Goal: Communication & Community: Answer question/provide support

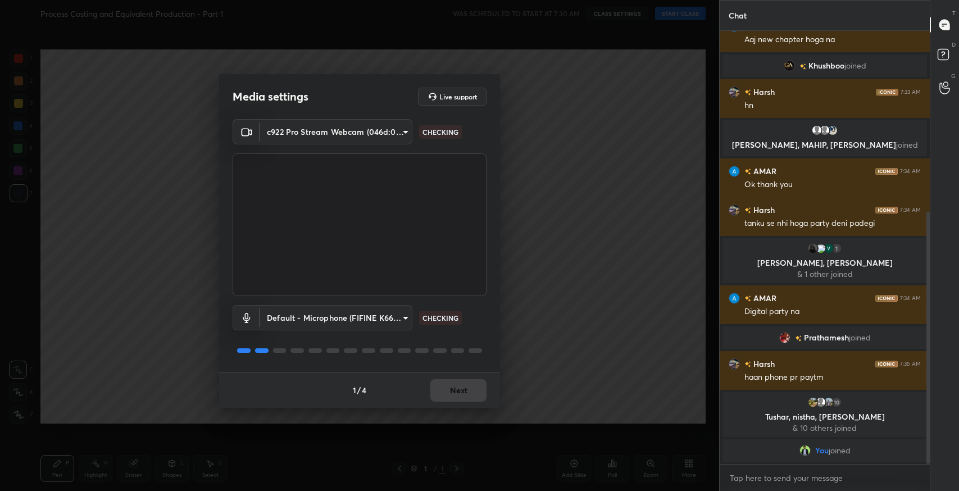
scroll to position [335, 0]
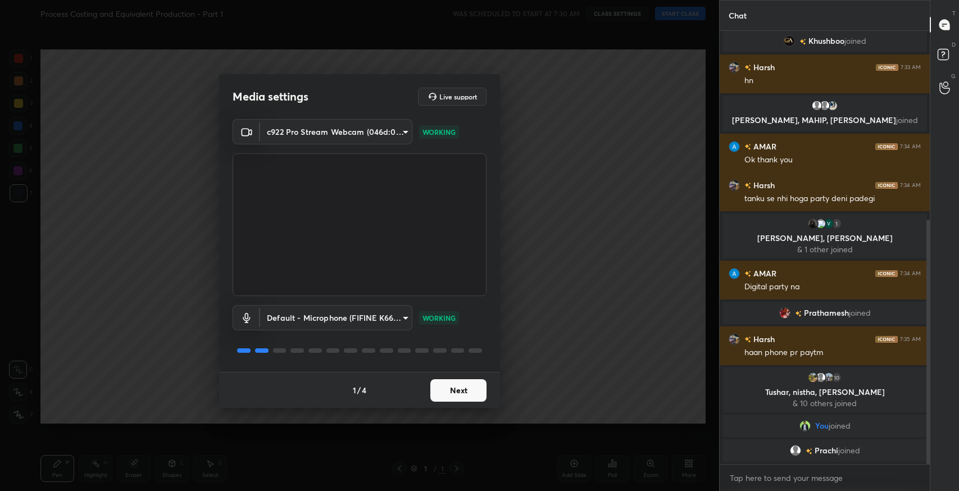
click at [467, 390] on button "Next" at bounding box center [459, 390] width 56 height 22
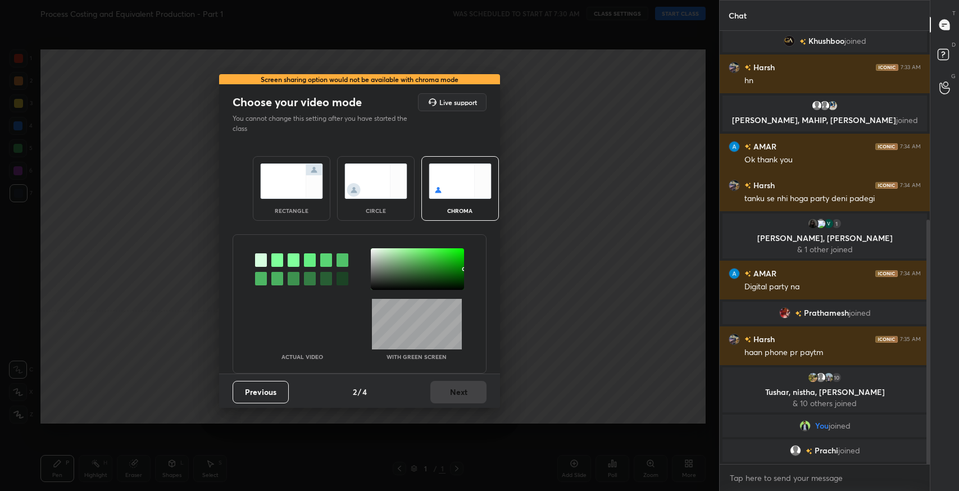
click at [295, 198] on img at bounding box center [291, 181] width 63 height 35
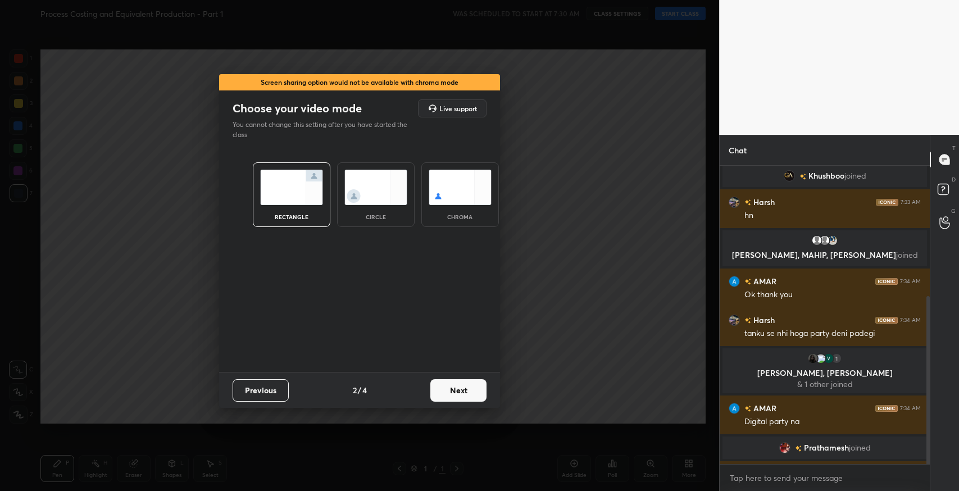
click at [466, 391] on button "Next" at bounding box center [459, 390] width 56 height 22
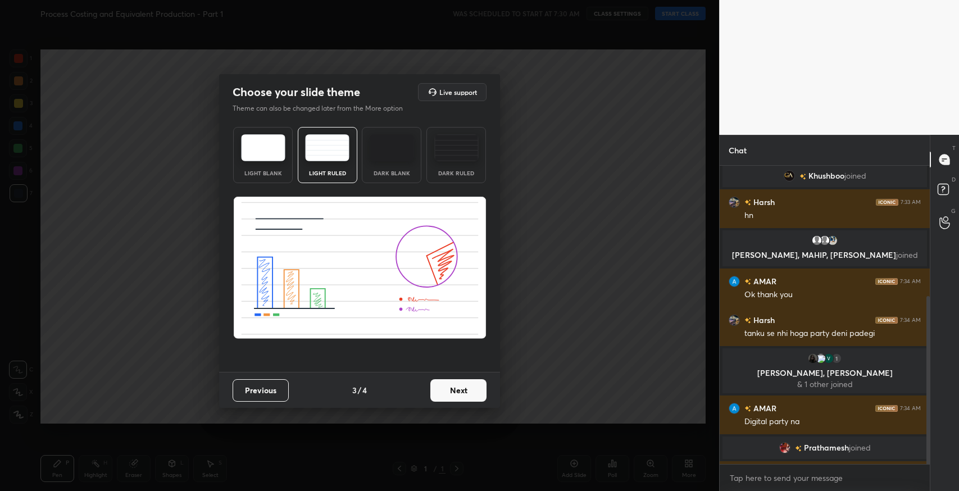
click at [470, 398] on button "Next" at bounding box center [459, 390] width 56 height 22
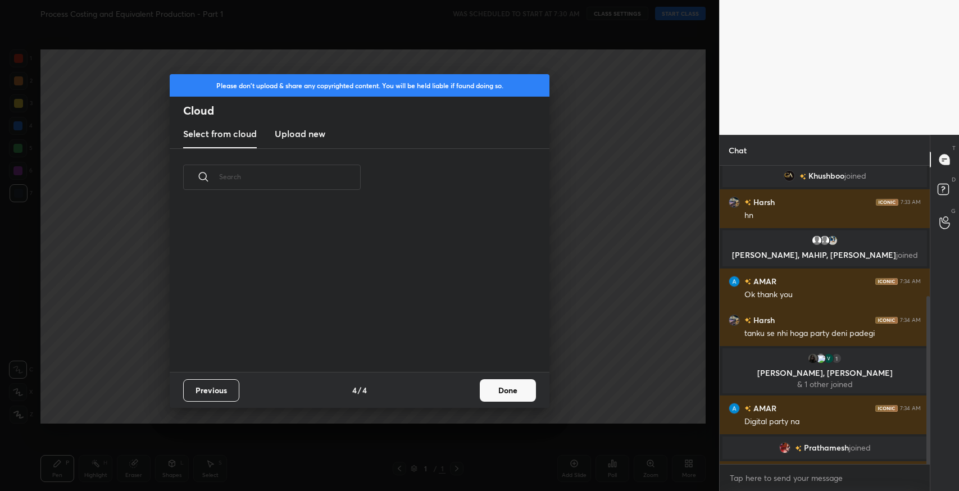
click at [520, 391] on button "Done" at bounding box center [508, 390] width 56 height 22
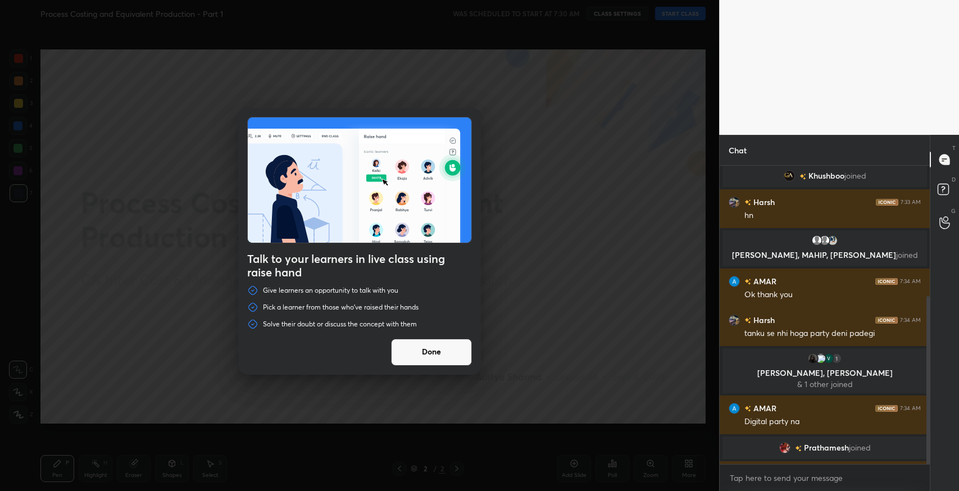
click at [436, 350] on button "Done" at bounding box center [431, 352] width 81 height 27
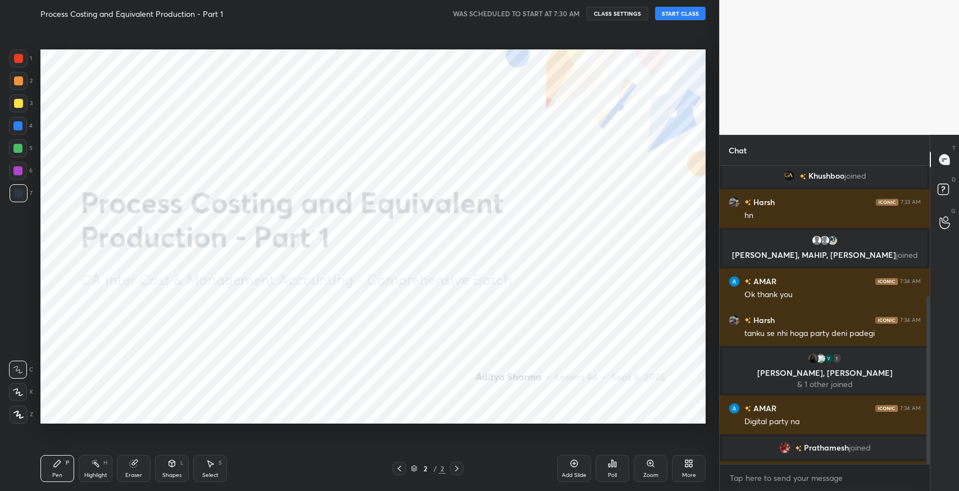
click at [680, 13] on button "START CLASS" at bounding box center [680, 13] width 51 height 13
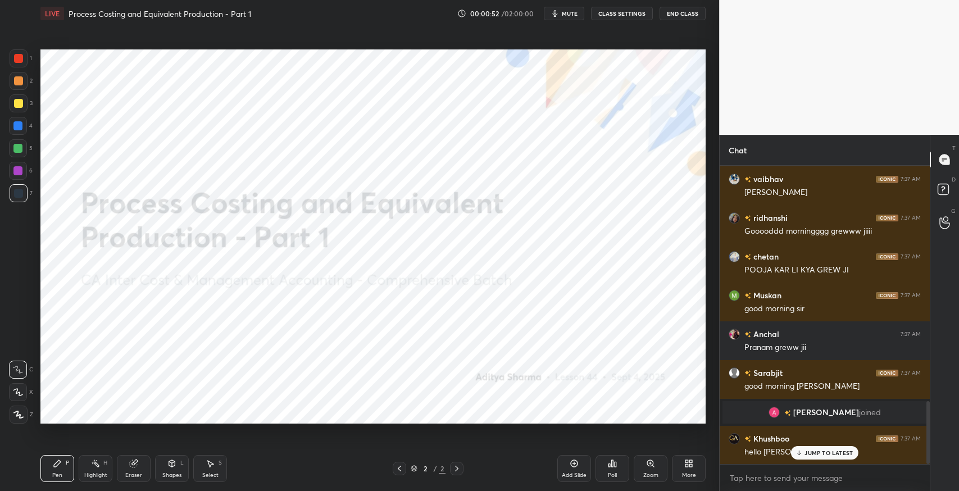
scroll to position [1156, 0]
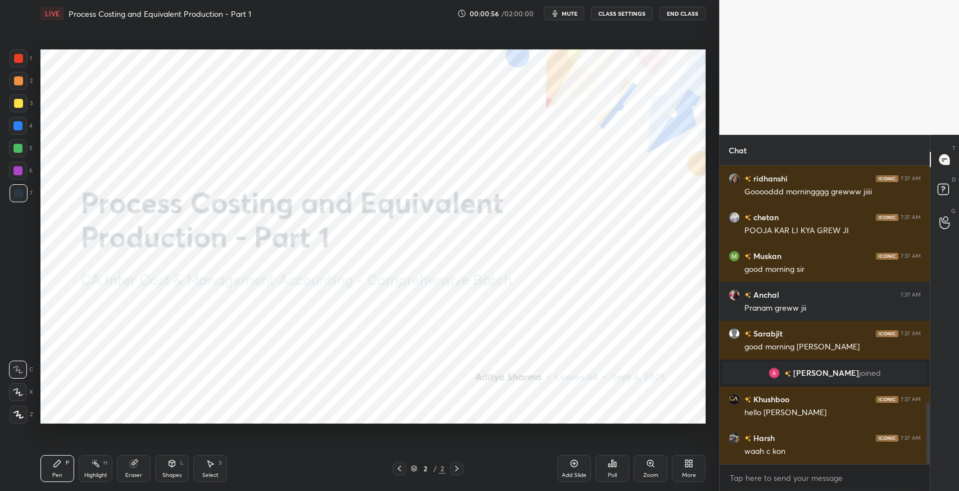
click at [556, 19] on button "mute" at bounding box center [564, 13] width 40 height 13
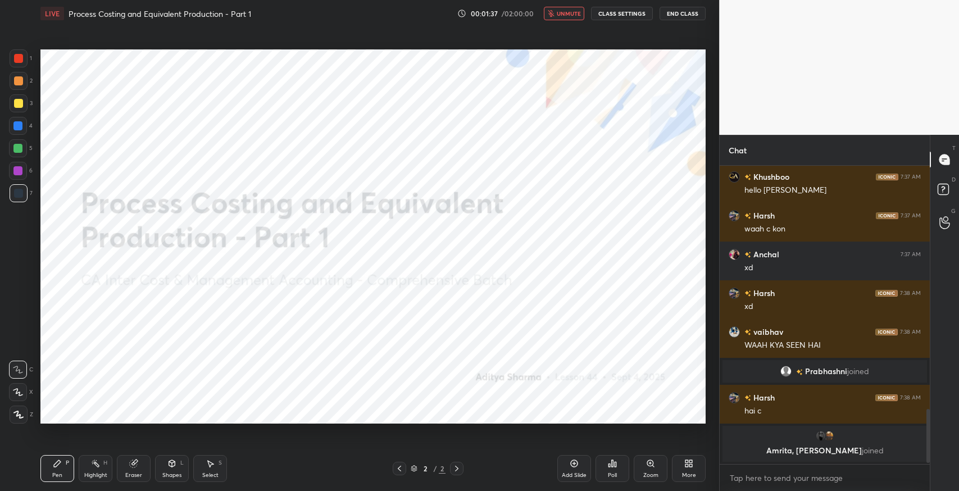
scroll to position [1326, 0]
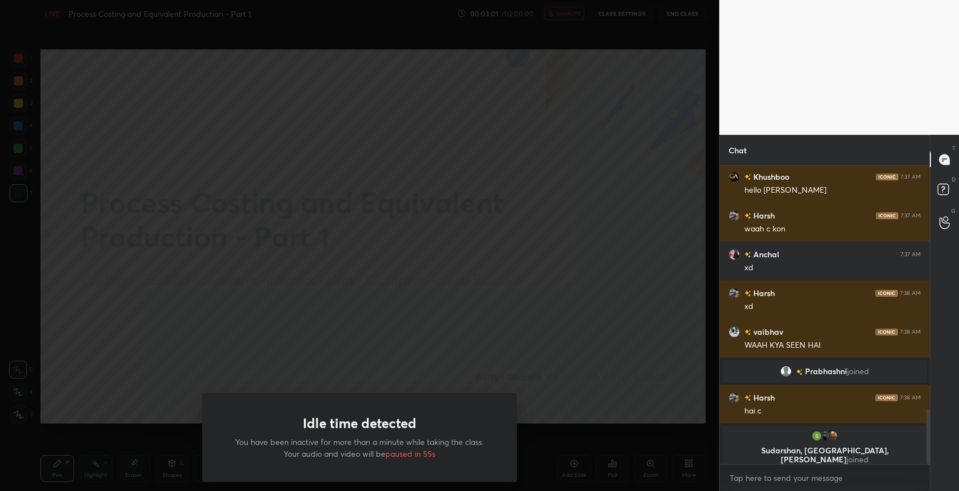
click at [576, 277] on div "Idle time detected You have been inactive for more than a minute while taking t…" at bounding box center [359, 245] width 719 height 491
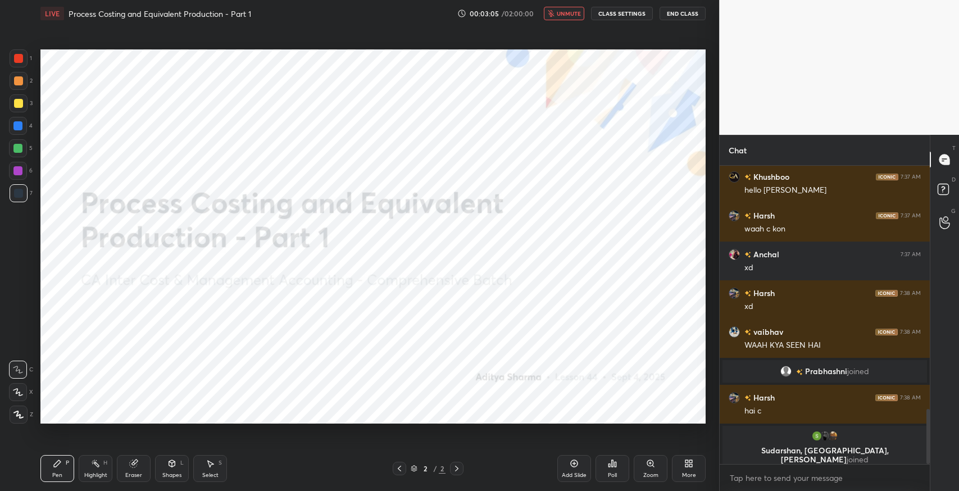
click at [574, 15] on span "unmute" at bounding box center [569, 14] width 24 height 8
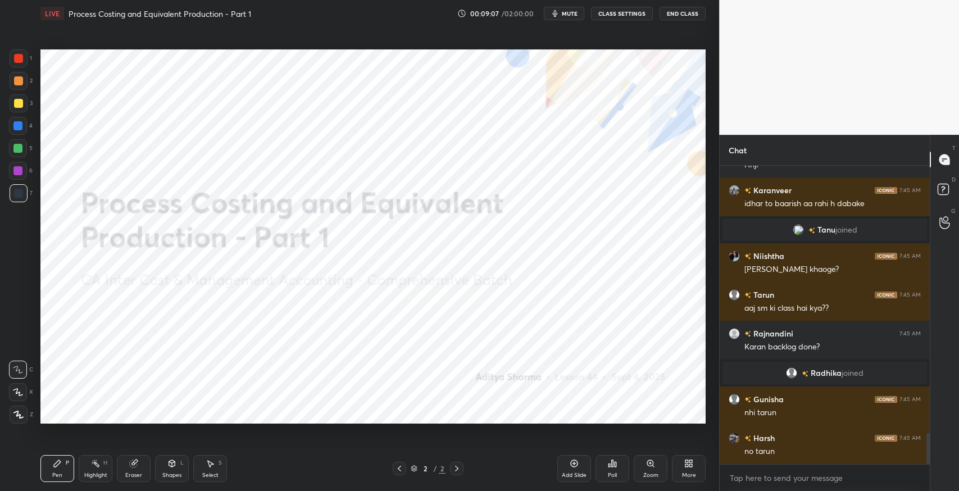
scroll to position [2621, 0]
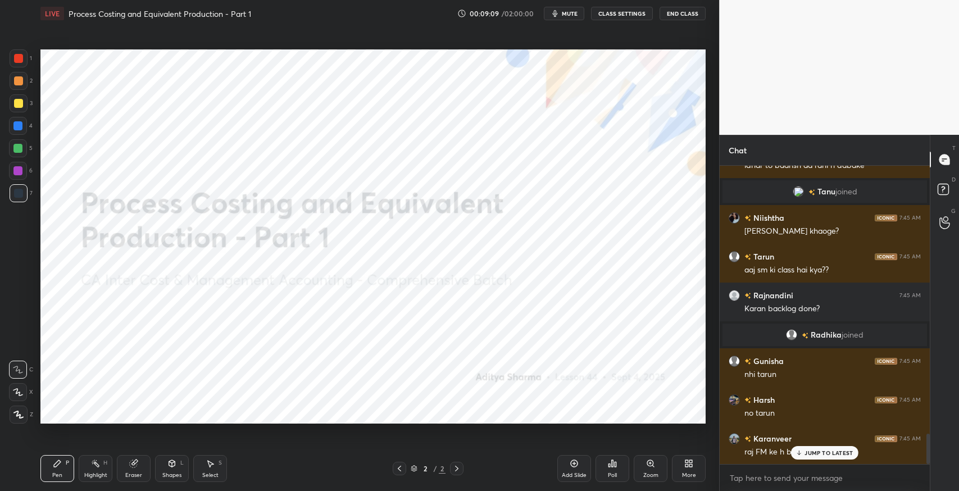
click at [807, 455] on p "JUMP TO LATEST" at bounding box center [829, 453] width 48 height 7
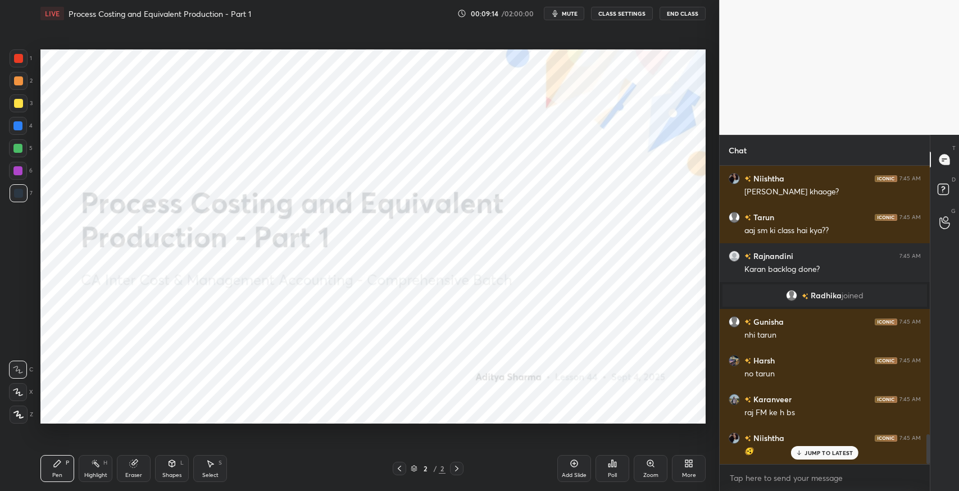
scroll to position [2699, 0]
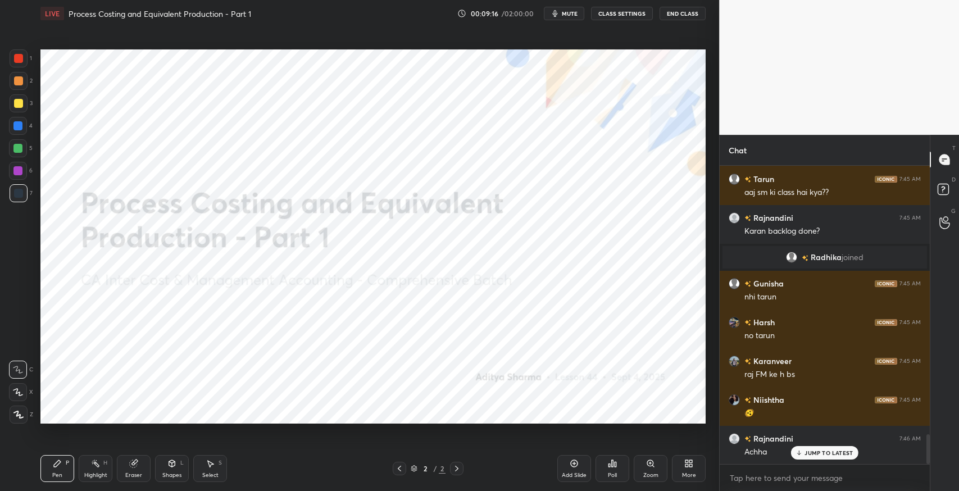
click at [568, 466] on div "Add Slide" at bounding box center [575, 468] width 34 height 27
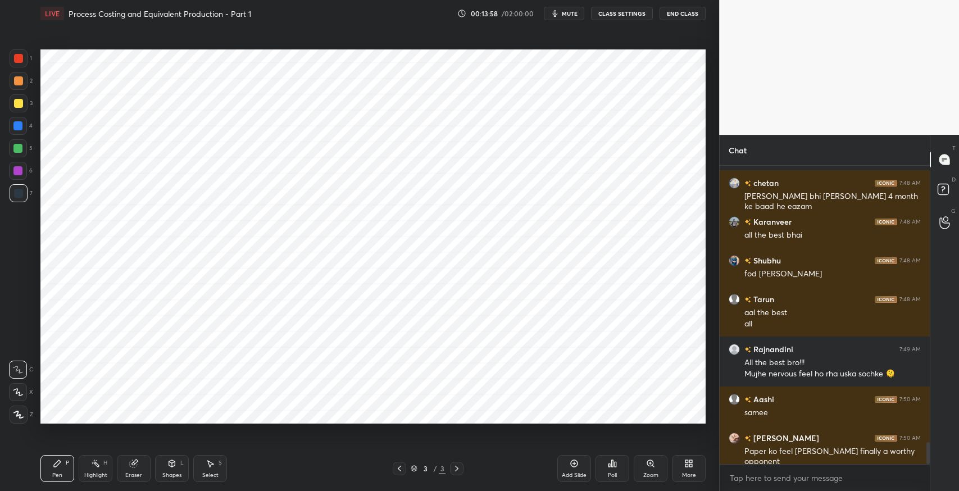
scroll to position [3764, 0]
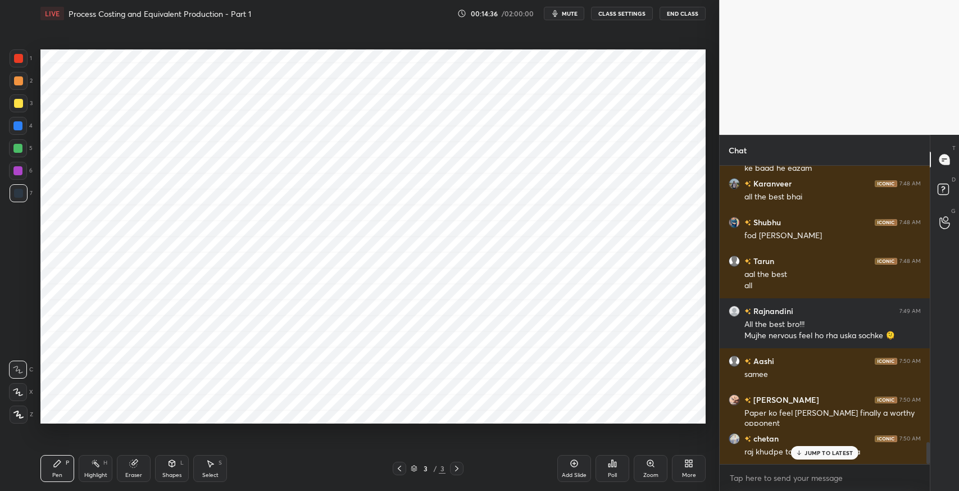
click at [823, 452] on p "JUMP TO LATEST" at bounding box center [829, 453] width 48 height 7
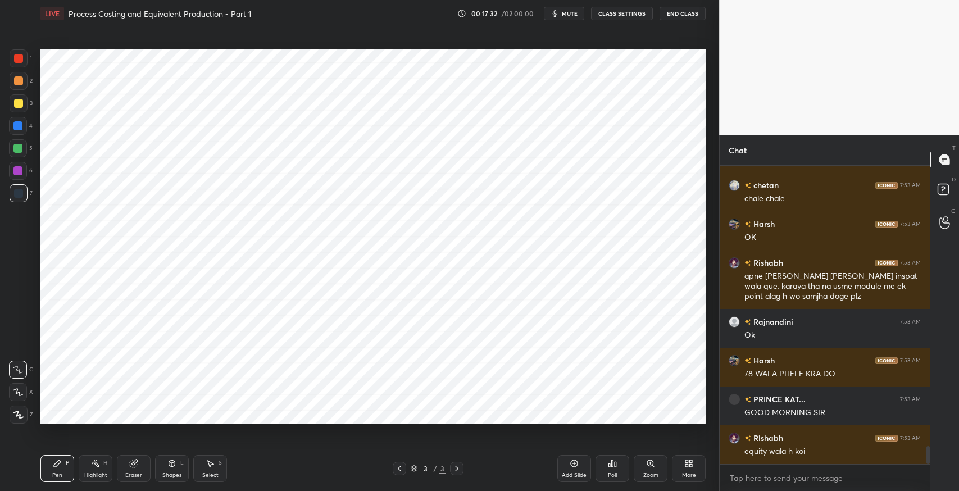
scroll to position [4715, 0]
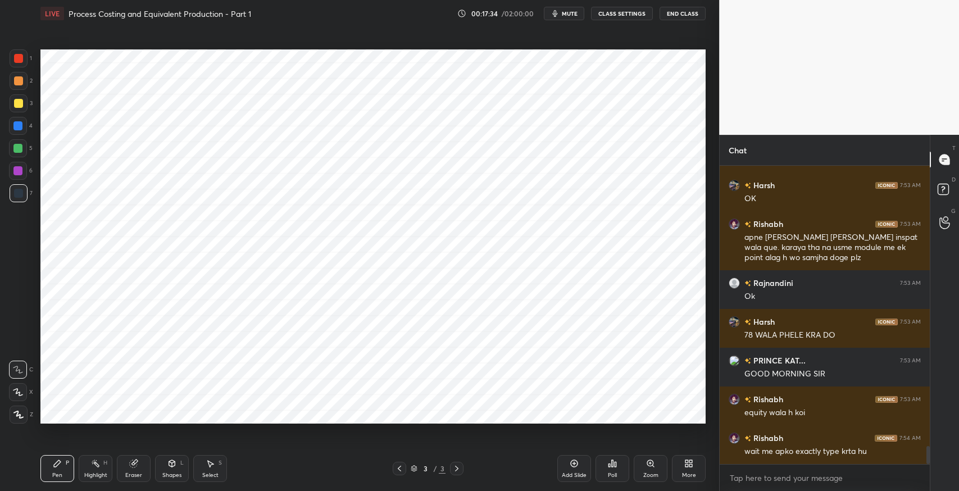
click at [579, 464] on div "Add Slide" at bounding box center [575, 468] width 34 height 27
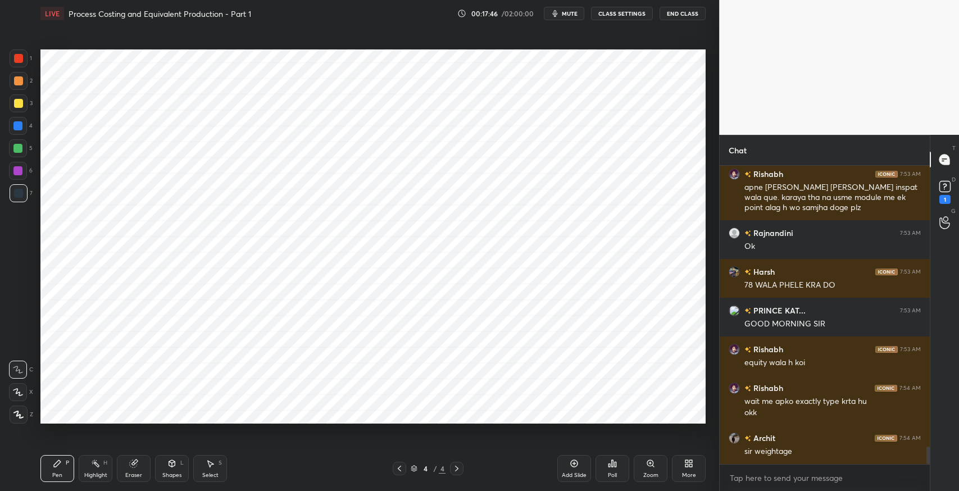
scroll to position [4813, 0]
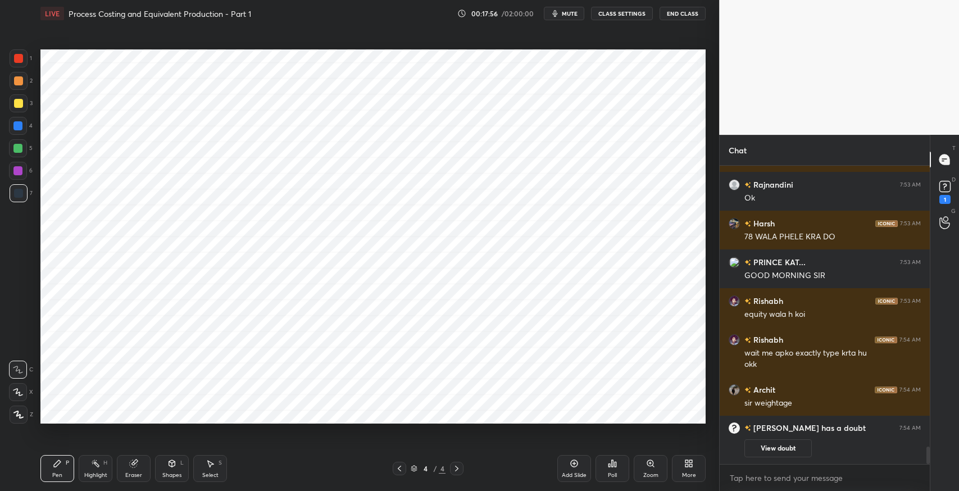
click at [172, 462] on icon at bounding box center [172, 463] width 6 height 2
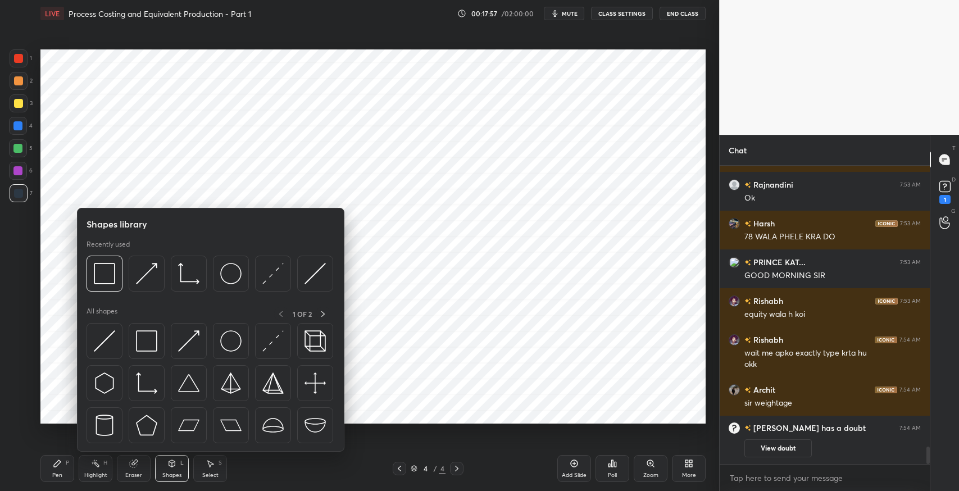
click at [150, 342] on img at bounding box center [146, 340] width 21 height 21
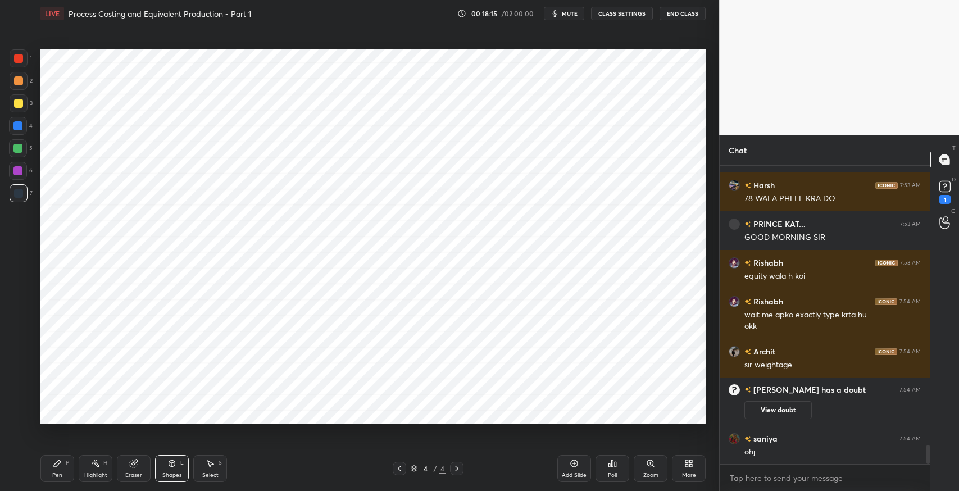
scroll to position [4367, 0]
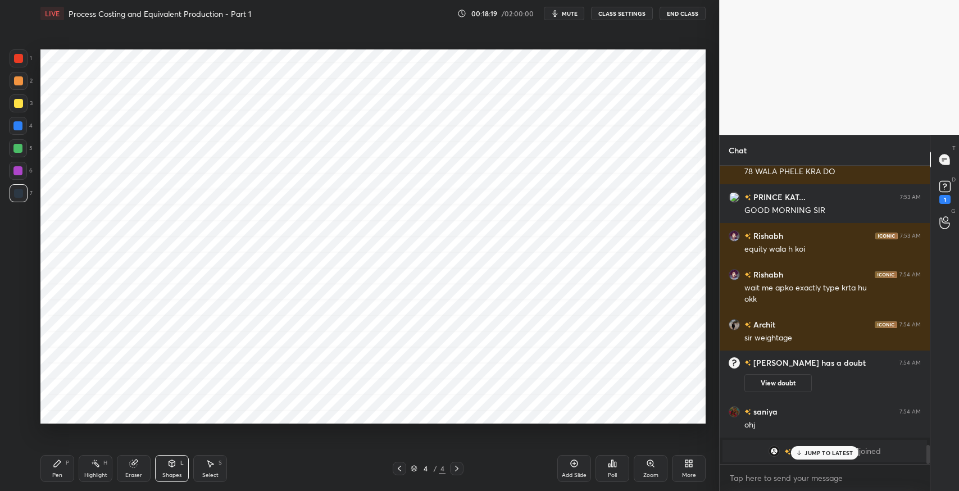
click at [214, 464] on icon at bounding box center [210, 463] width 9 height 9
click at [517, 293] on div "0 ° Undo Copy Duplicate Duplicate to new slide Delete" at bounding box center [372, 236] width 665 height 374
click at [46, 461] on div "Pen P" at bounding box center [57, 468] width 34 height 27
click at [146, 468] on div "Eraser" at bounding box center [134, 468] width 34 height 27
click at [21, 391] on icon at bounding box center [19, 393] width 6 height 6
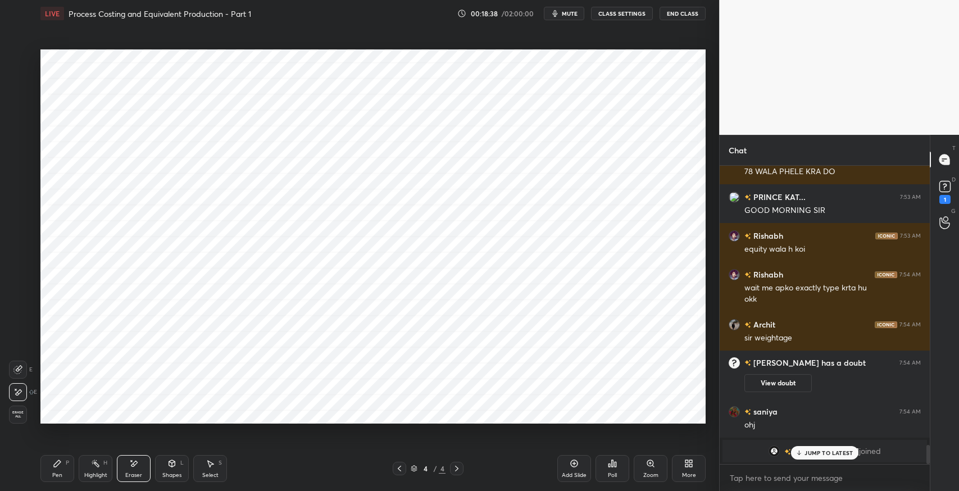
click at [64, 469] on div "Pen P" at bounding box center [57, 468] width 34 height 27
click at [174, 465] on icon at bounding box center [172, 463] width 6 height 7
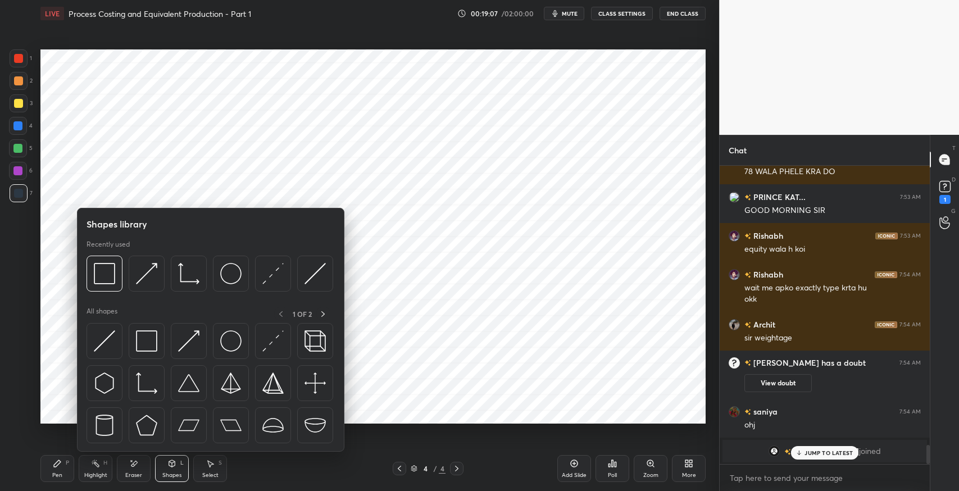
click at [153, 343] on img at bounding box center [146, 340] width 21 height 21
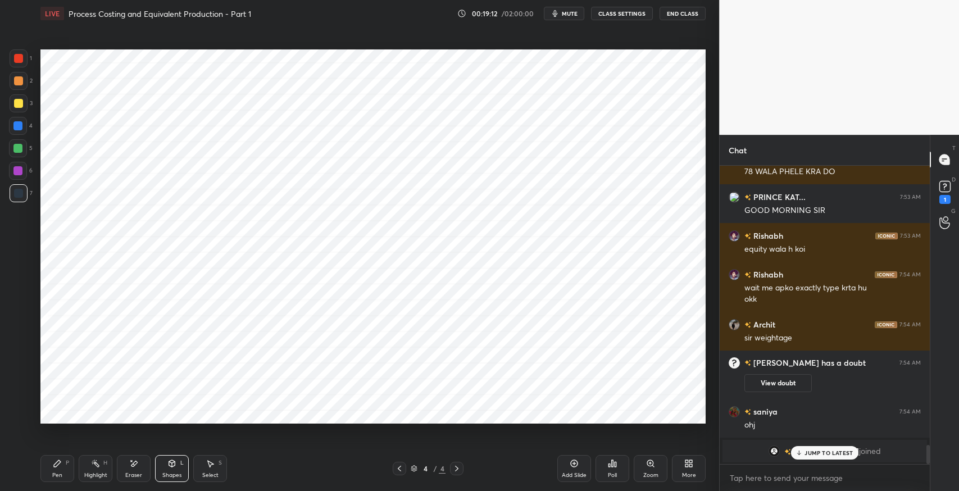
click at [135, 466] on icon at bounding box center [133, 464] width 9 height 10
click at [60, 465] on icon at bounding box center [57, 463] width 9 height 9
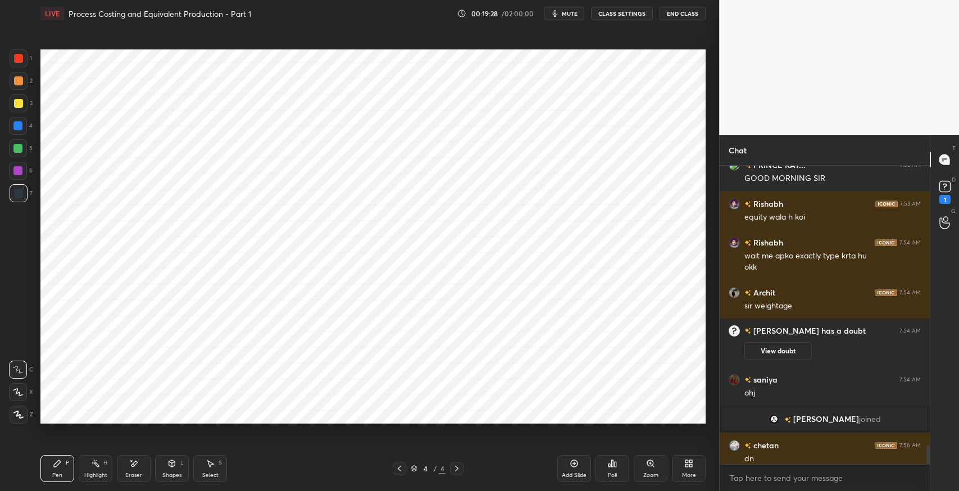
scroll to position [4374, 0]
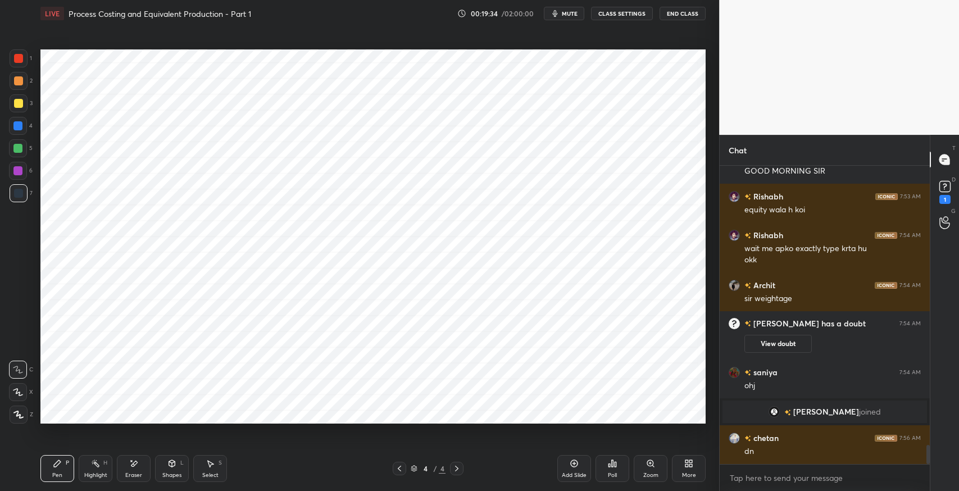
click at [215, 473] on div "Select" at bounding box center [210, 476] width 16 height 6
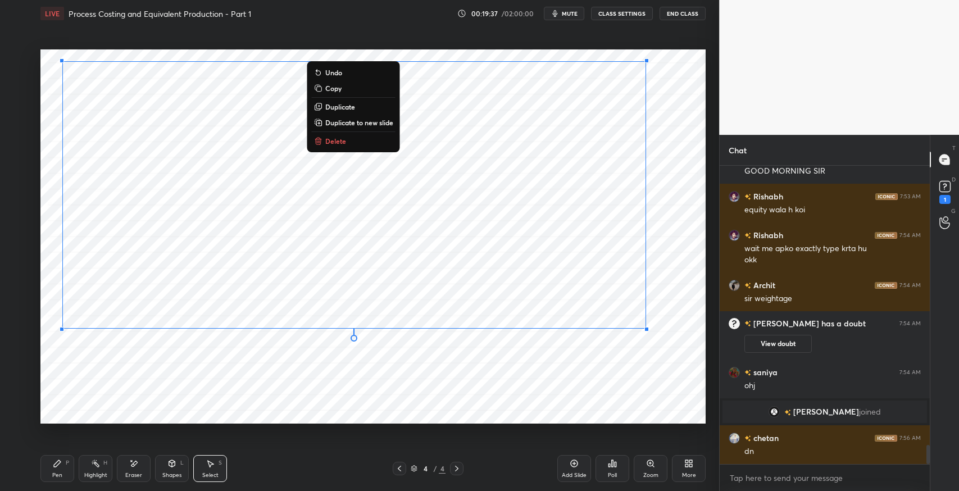
click at [349, 121] on p "Duplicate to new slide" at bounding box center [359, 122] width 68 height 9
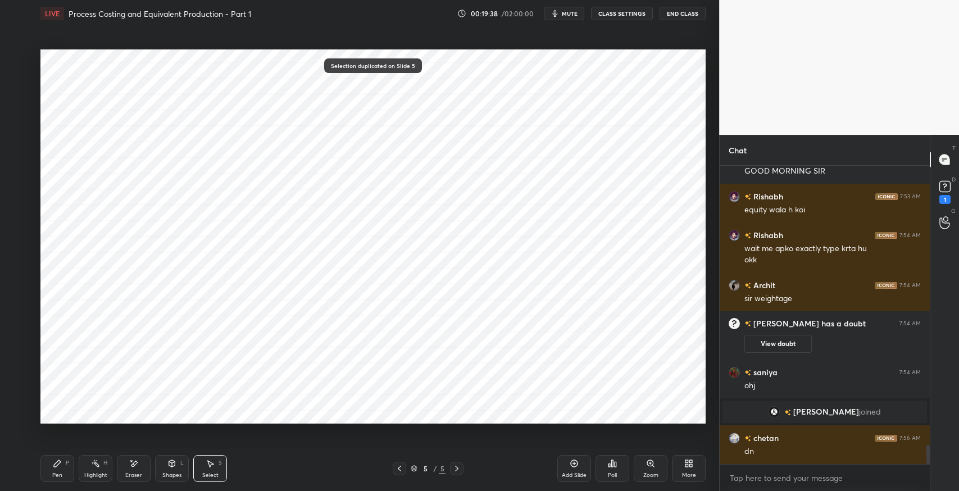
click at [49, 469] on div "Pen P" at bounding box center [57, 468] width 34 height 27
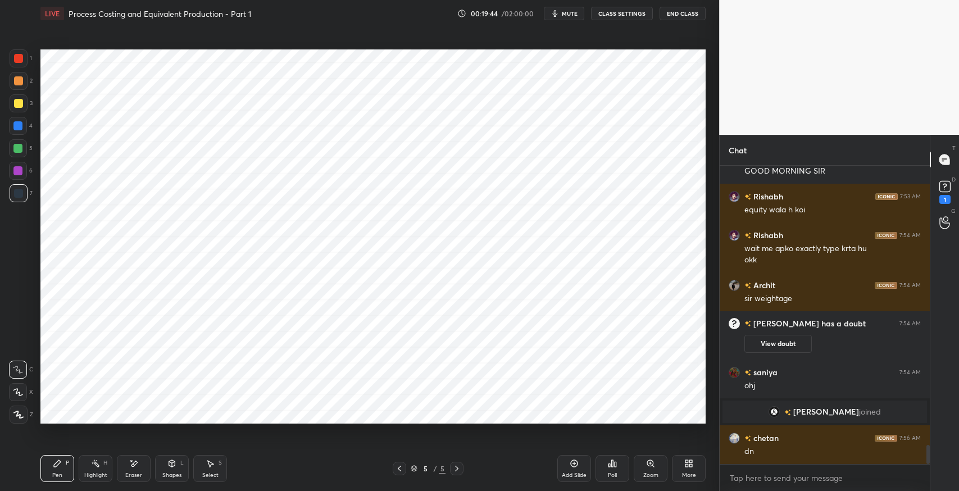
click at [216, 473] on div "Select" at bounding box center [210, 476] width 16 height 6
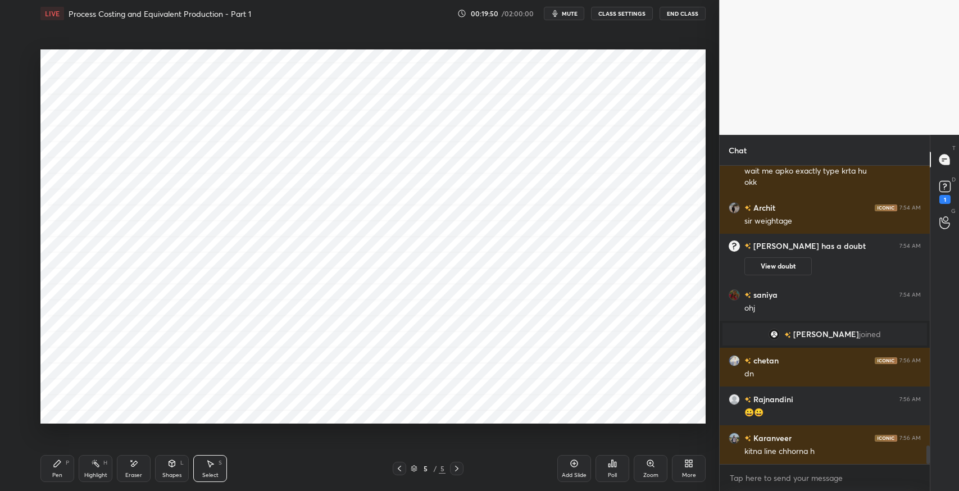
scroll to position [4490, 0]
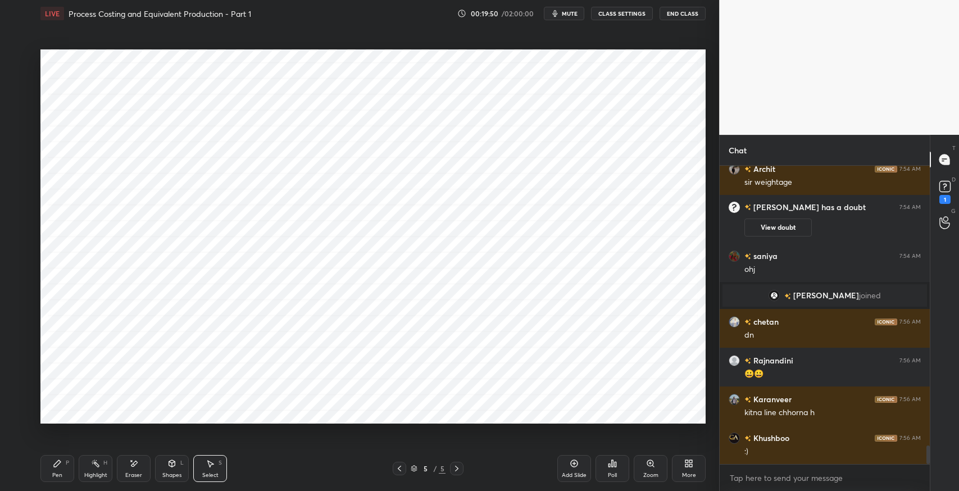
click at [286, 325] on div "0 ° Undo Copy Duplicate Duplicate to new slide Delete" at bounding box center [372, 236] width 665 height 374
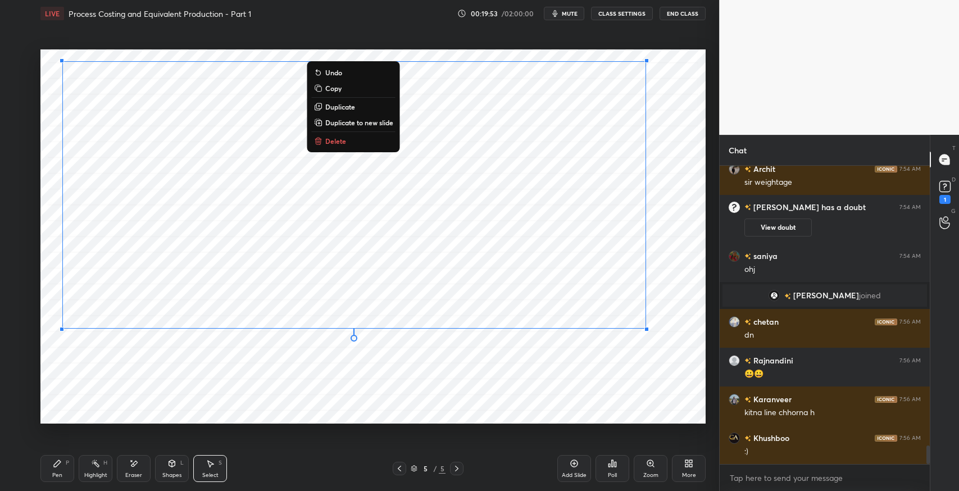
click at [352, 125] on p "Duplicate to new slide" at bounding box center [359, 122] width 68 height 9
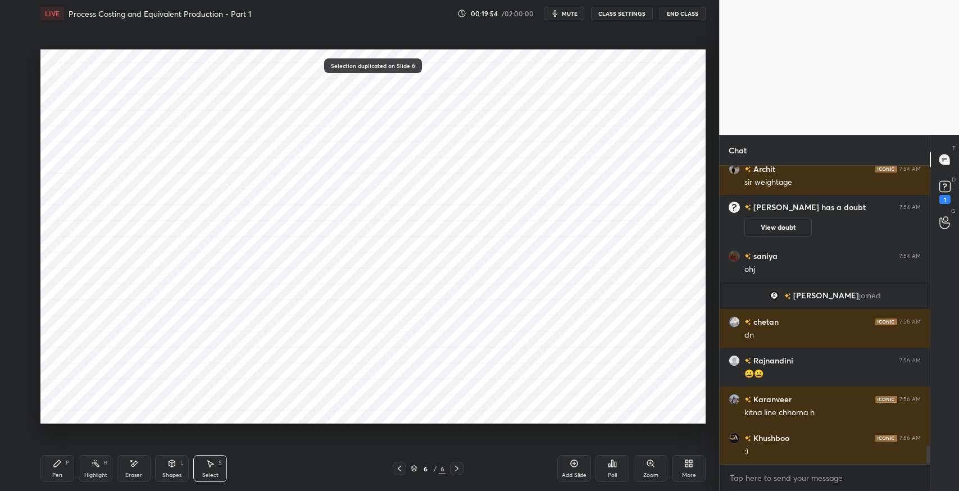
click at [57, 467] on icon at bounding box center [57, 463] width 9 height 9
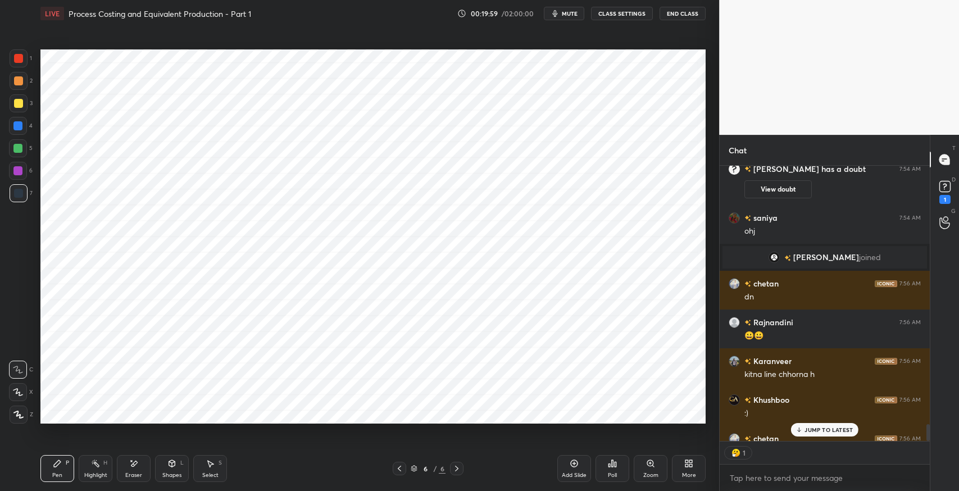
scroll to position [4591, 0]
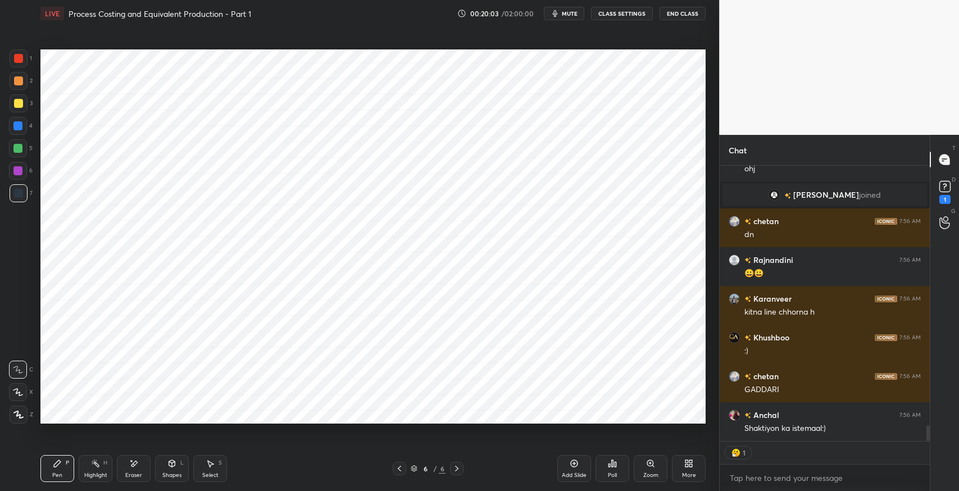
click at [570, 464] on icon at bounding box center [574, 463] width 9 height 9
click at [169, 461] on icon at bounding box center [172, 463] width 6 height 7
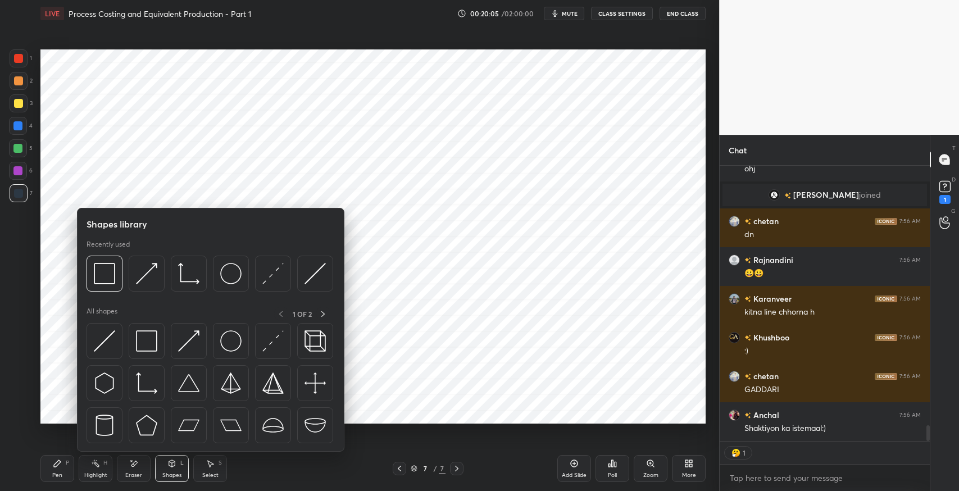
click at [145, 335] on img at bounding box center [146, 340] width 21 height 21
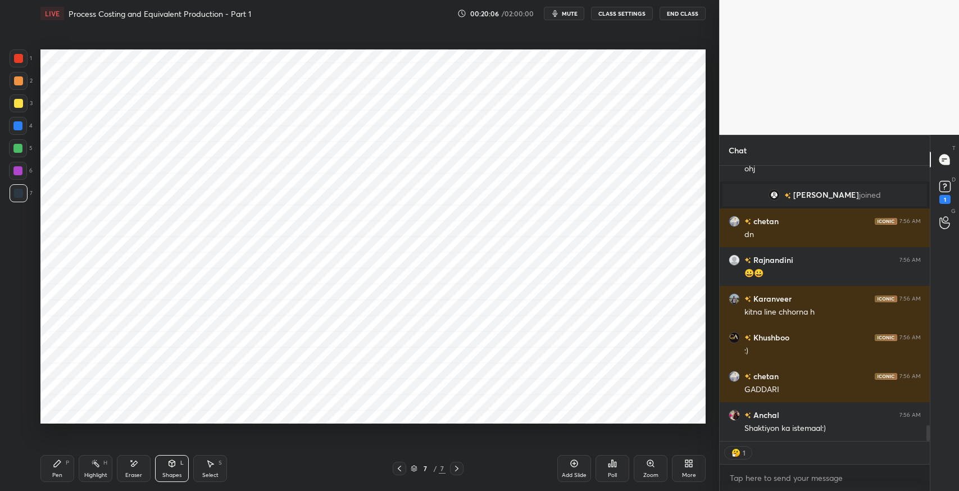
click at [400, 465] on icon at bounding box center [399, 468] width 9 height 9
click at [209, 463] on icon at bounding box center [211, 464] width 6 height 7
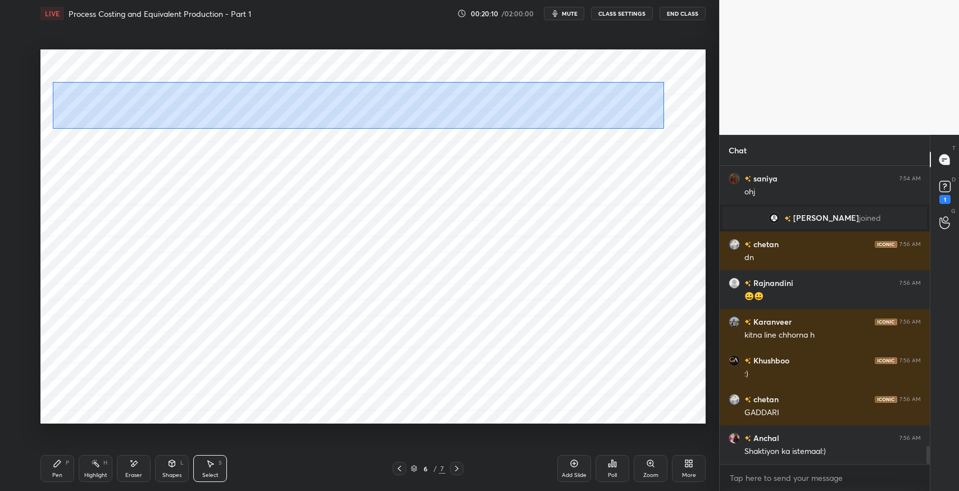
scroll to position [4607, 0]
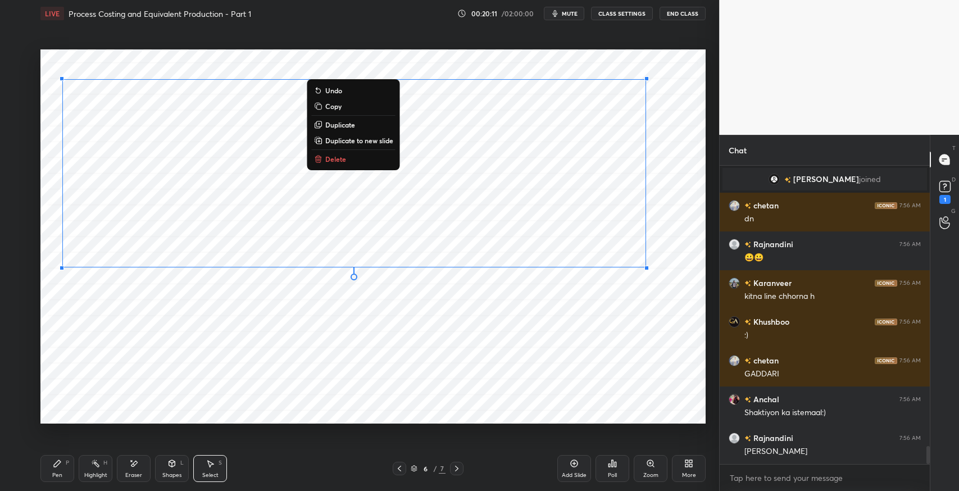
click at [350, 141] on p "Duplicate to new slide" at bounding box center [359, 140] width 68 height 9
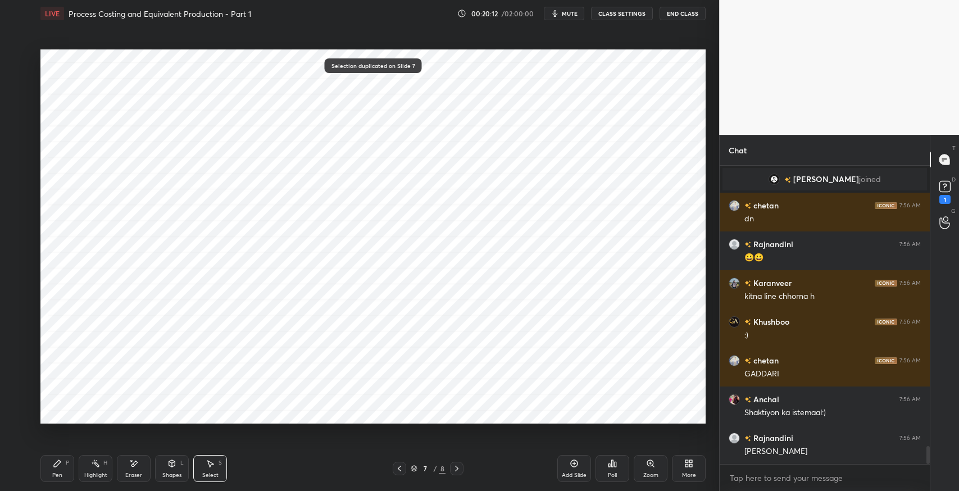
click at [296, 343] on div "0 ° Undo Copy Duplicate Duplicate to new slide Delete" at bounding box center [372, 236] width 665 height 374
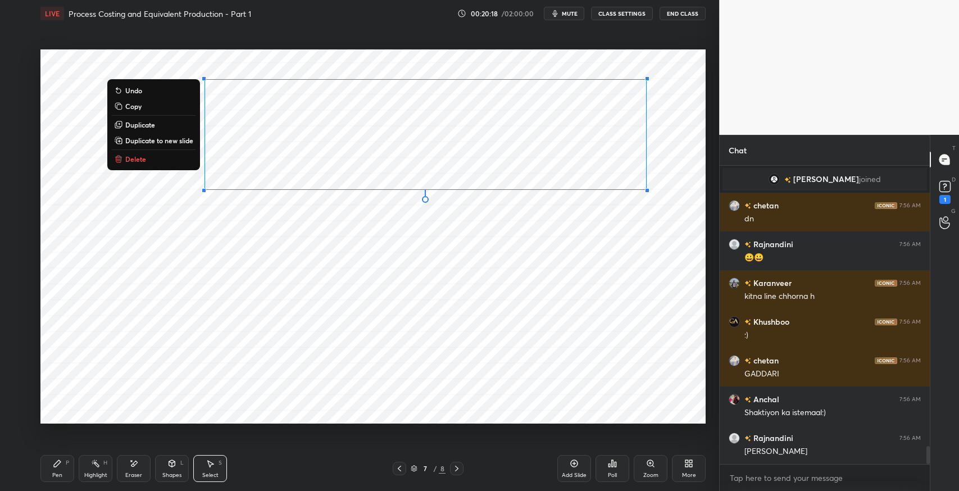
click at [526, 327] on div "0 ° Undo Copy Duplicate Duplicate to new slide Delete" at bounding box center [372, 236] width 665 height 374
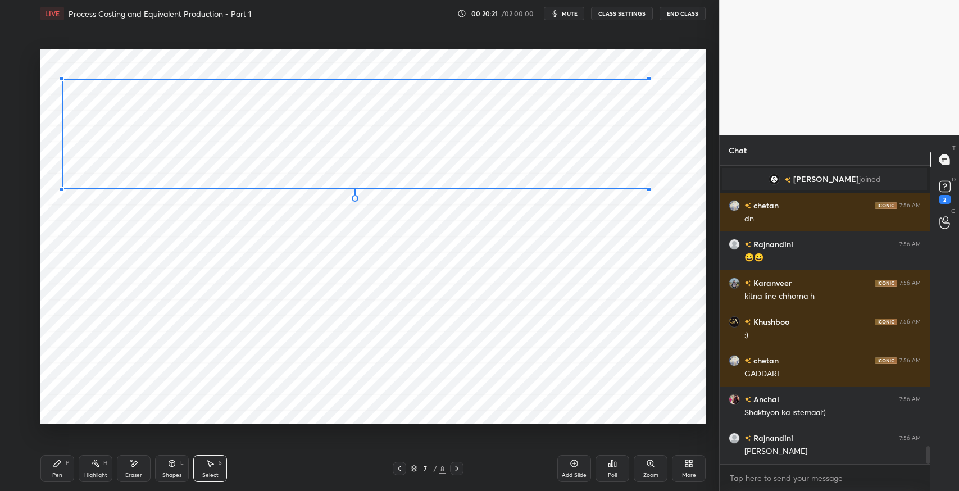
scroll to position [4654, 0]
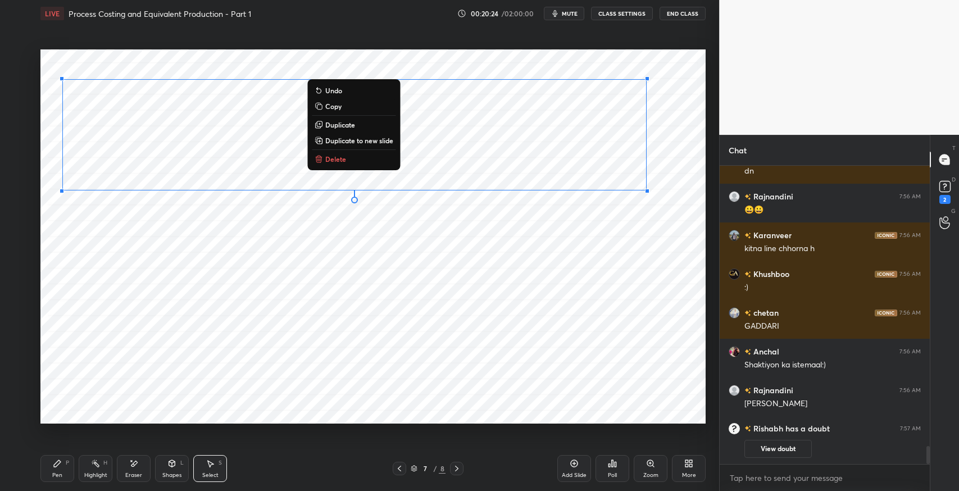
click at [521, 285] on div "0 ° Undo Copy Duplicate Duplicate to new slide Delete" at bounding box center [372, 236] width 665 height 374
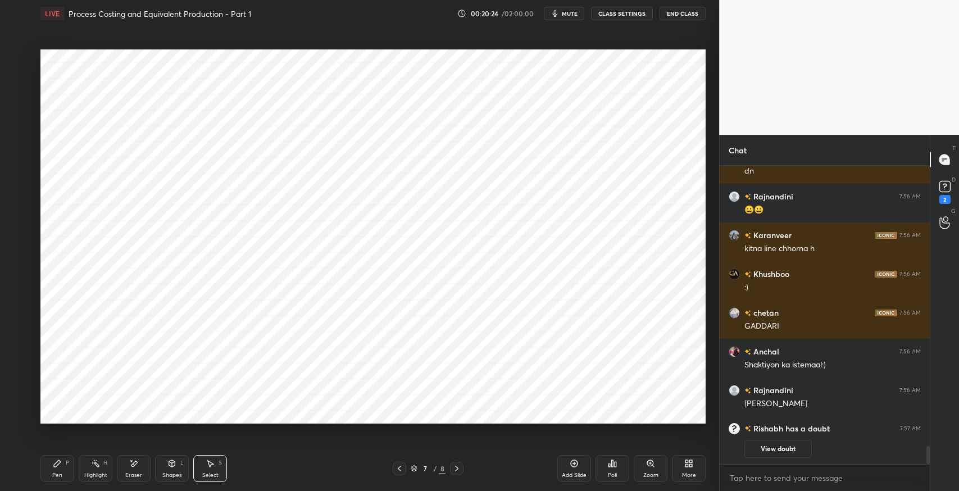
click at [163, 465] on div "Shapes L" at bounding box center [172, 468] width 34 height 27
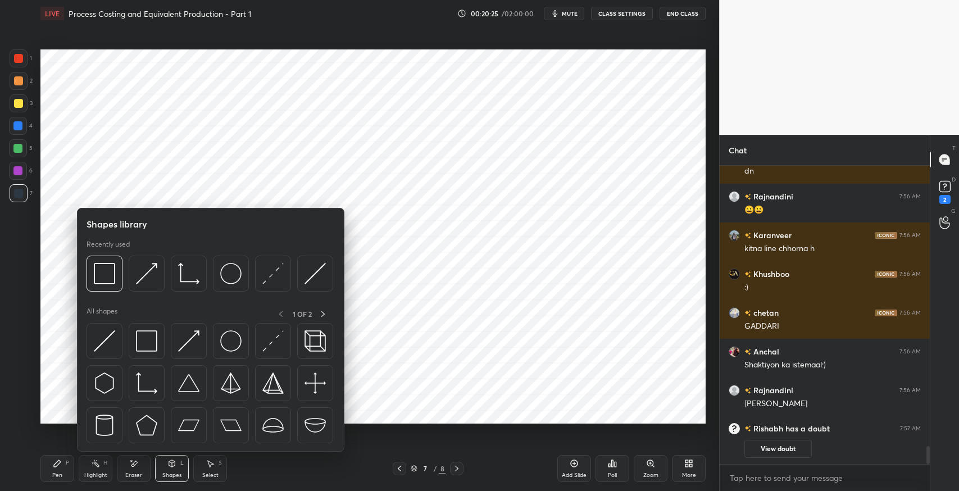
click at [144, 330] on img at bounding box center [146, 340] width 21 height 21
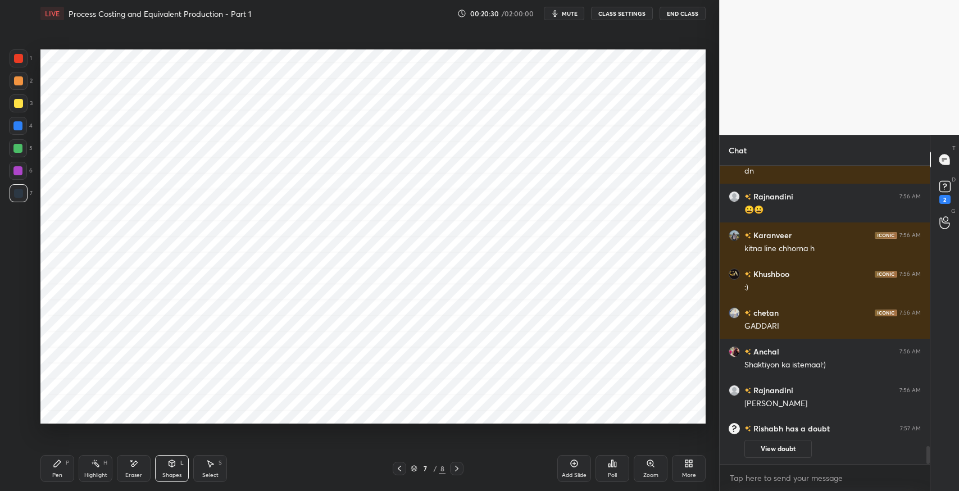
click at [211, 470] on div "Select S" at bounding box center [210, 468] width 34 height 27
click at [66, 462] on div "P" at bounding box center [67, 463] width 3 height 6
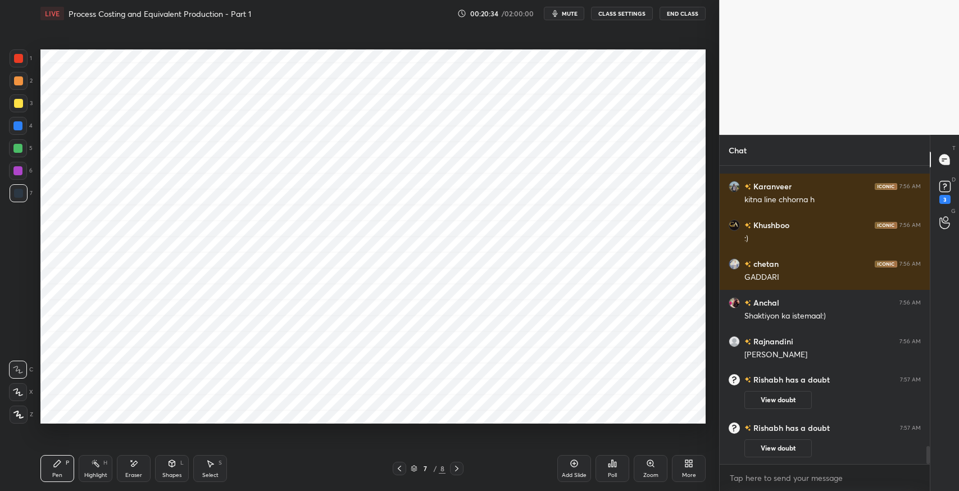
scroll to position [4618, 0]
click at [216, 468] on div "Select S" at bounding box center [210, 468] width 34 height 27
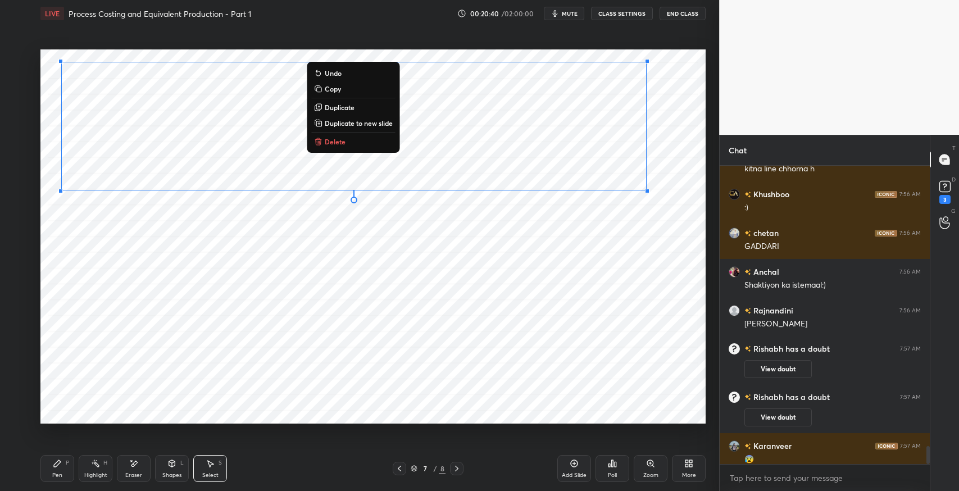
scroll to position [4626, 0]
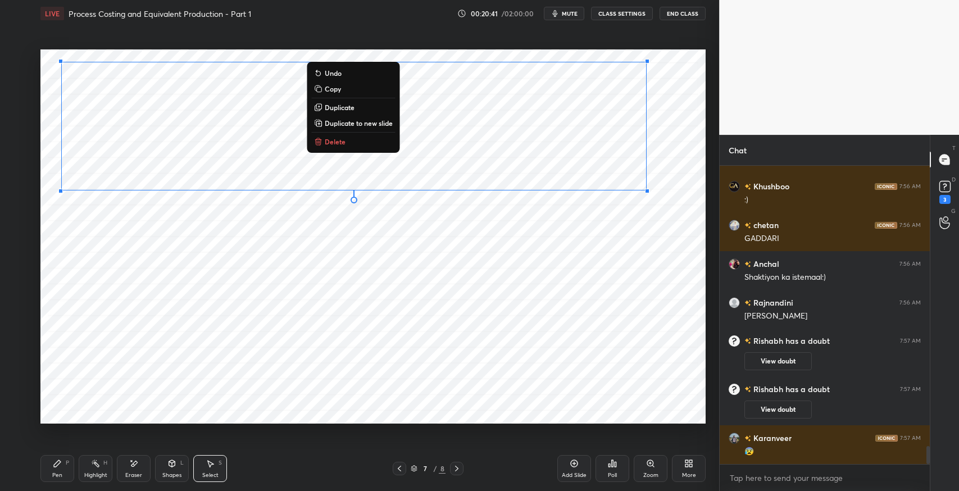
click at [346, 110] on p "Duplicate" at bounding box center [340, 107] width 30 height 9
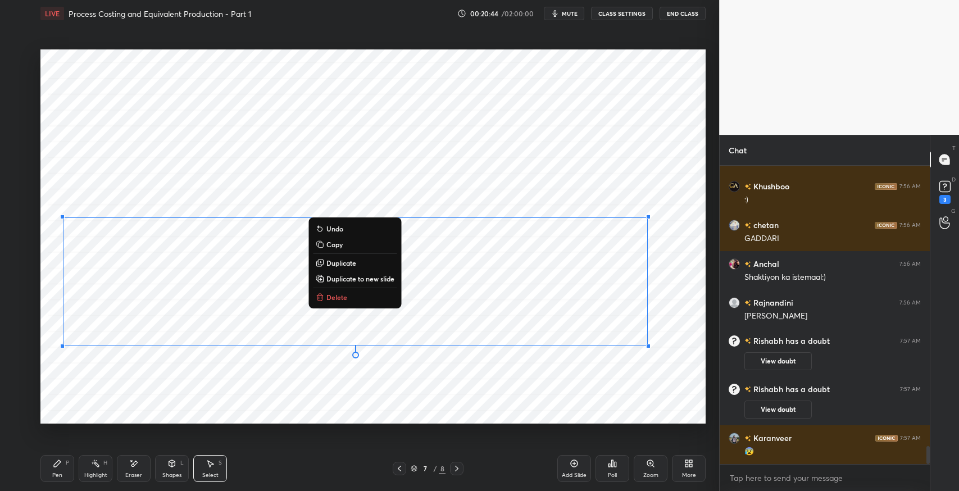
click at [61, 465] on icon at bounding box center [57, 463] width 9 height 9
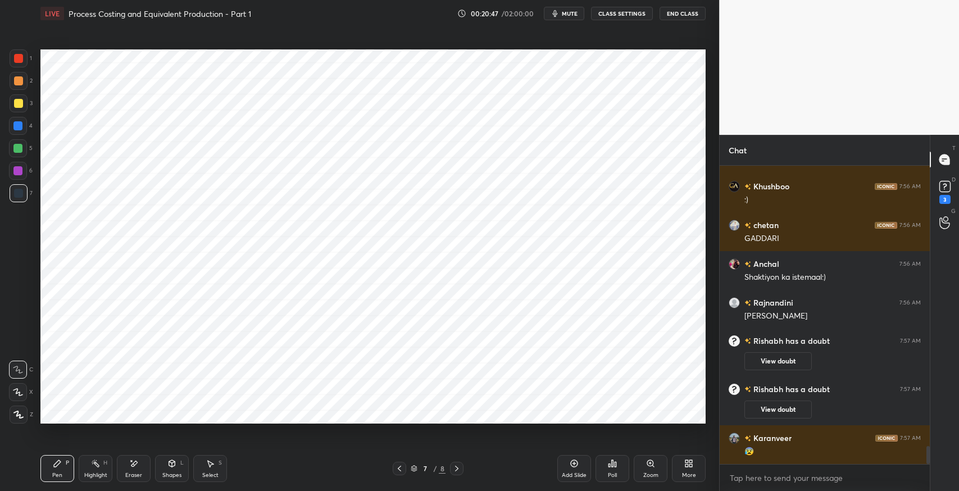
click at [216, 469] on div "Select S" at bounding box center [210, 468] width 34 height 27
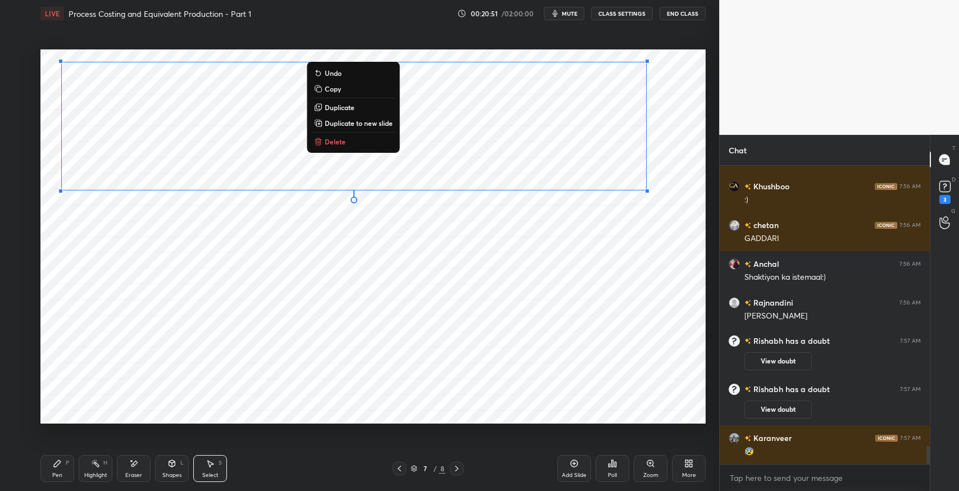
click at [360, 124] on p "Duplicate to new slide" at bounding box center [359, 123] width 68 height 9
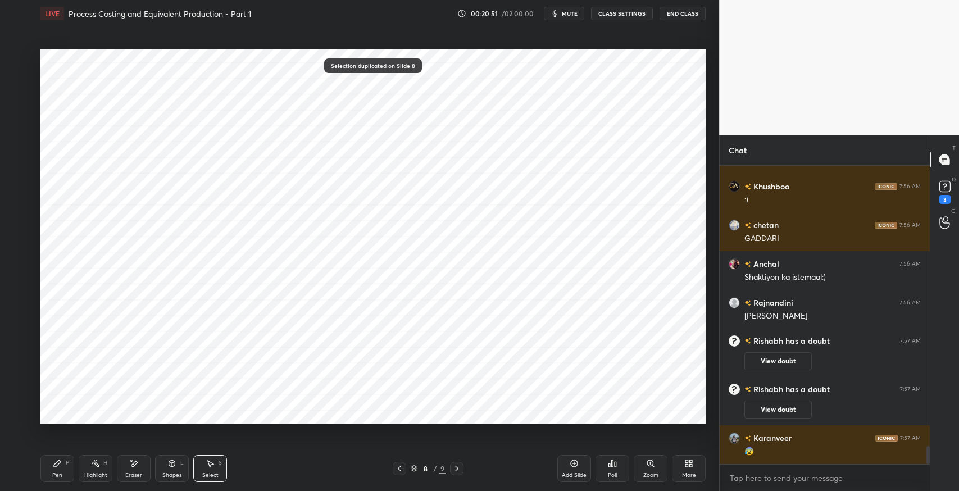
click at [62, 464] on div "Pen P" at bounding box center [57, 468] width 34 height 27
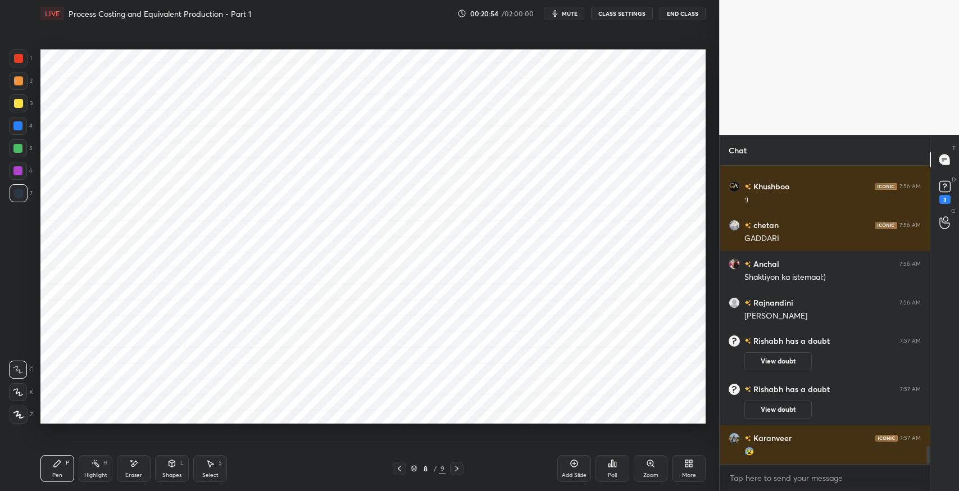
click at [129, 459] on icon at bounding box center [133, 464] width 9 height 10
click at [66, 469] on div "Pen P" at bounding box center [57, 468] width 34 height 27
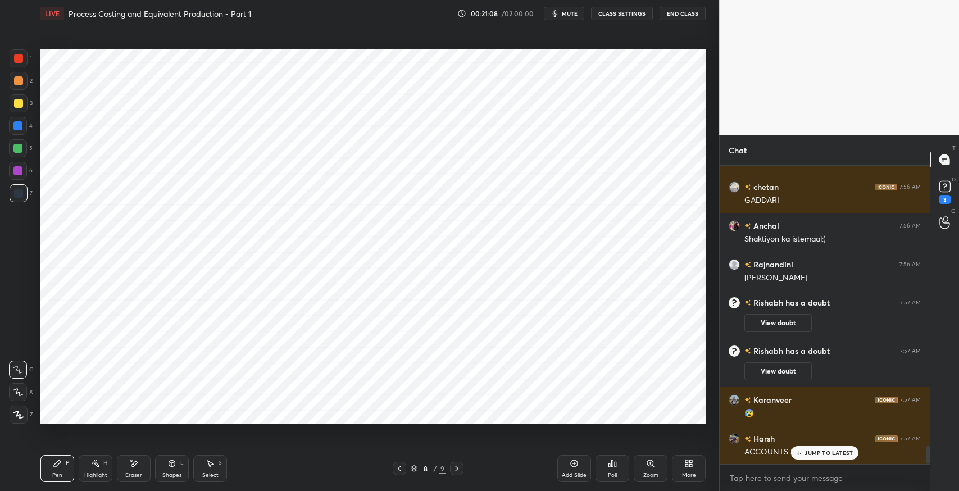
click at [808, 456] on div "JUMP TO LATEST" at bounding box center [824, 452] width 67 height 13
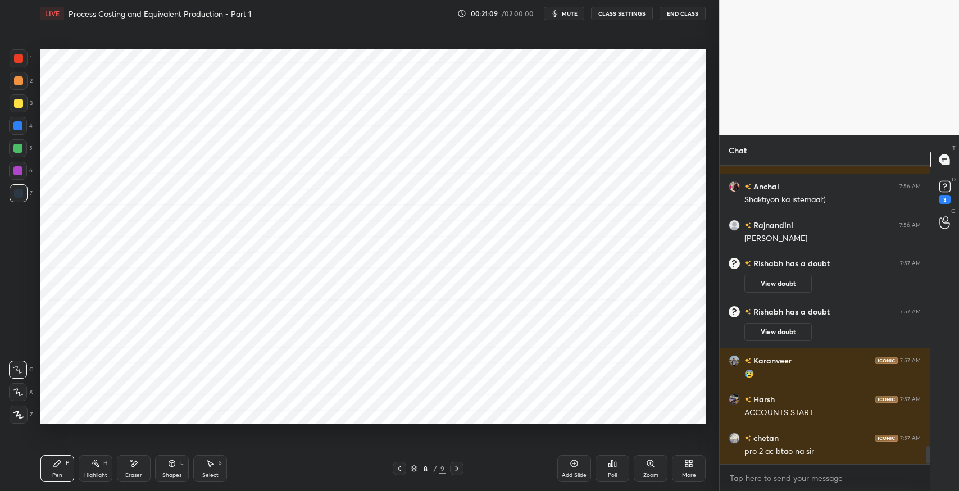
click at [398, 470] on icon at bounding box center [399, 468] width 9 height 9
click at [397, 470] on icon at bounding box center [399, 468] width 9 height 9
click at [407, 465] on div "6 / 9" at bounding box center [428, 468] width 71 height 13
click at [397, 469] on icon at bounding box center [399, 468] width 9 height 9
click at [397, 467] on icon at bounding box center [399, 468] width 9 height 9
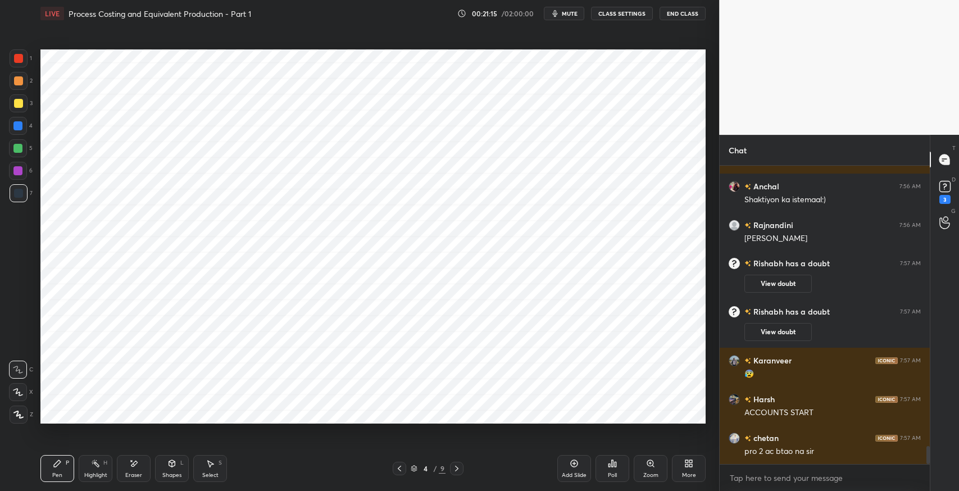
click at [458, 467] on icon at bounding box center [456, 468] width 9 height 9
click at [135, 463] on icon at bounding box center [135, 464] width 6 height 6
click at [64, 473] on div "Pen P" at bounding box center [57, 468] width 34 height 27
click at [456, 470] on icon at bounding box center [456, 468] width 9 height 9
click at [136, 461] on icon at bounding box center [135, 464] width 6 height 6
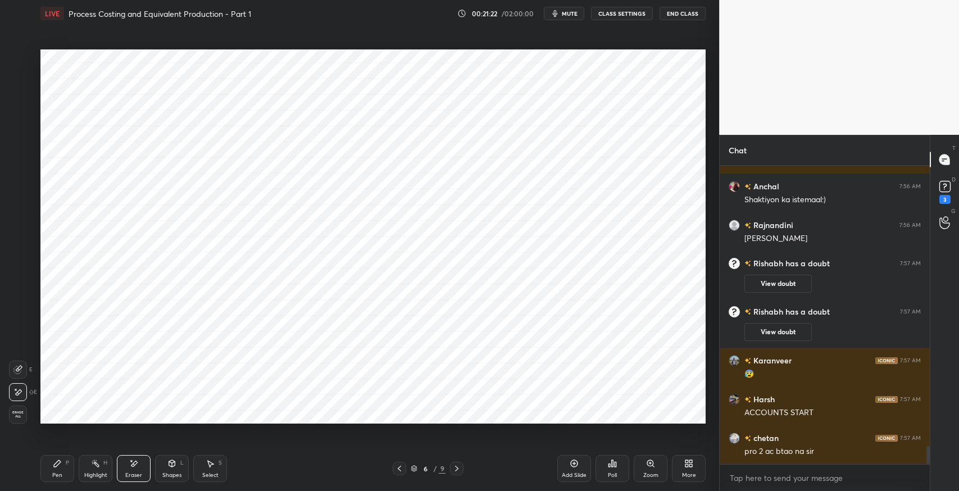
click at [59, 469] on div "Pen P" at bounding box center [57, 468] width 34 height 27
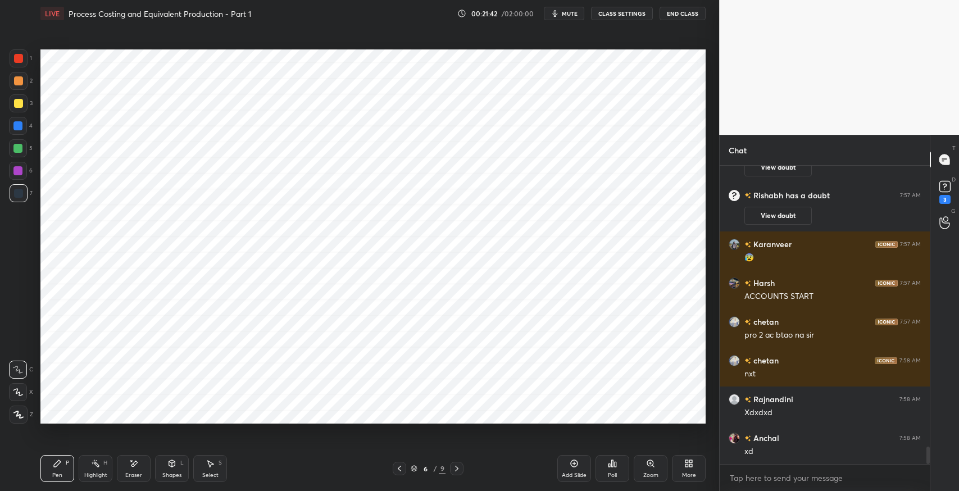
scroll to position [4858, 0]
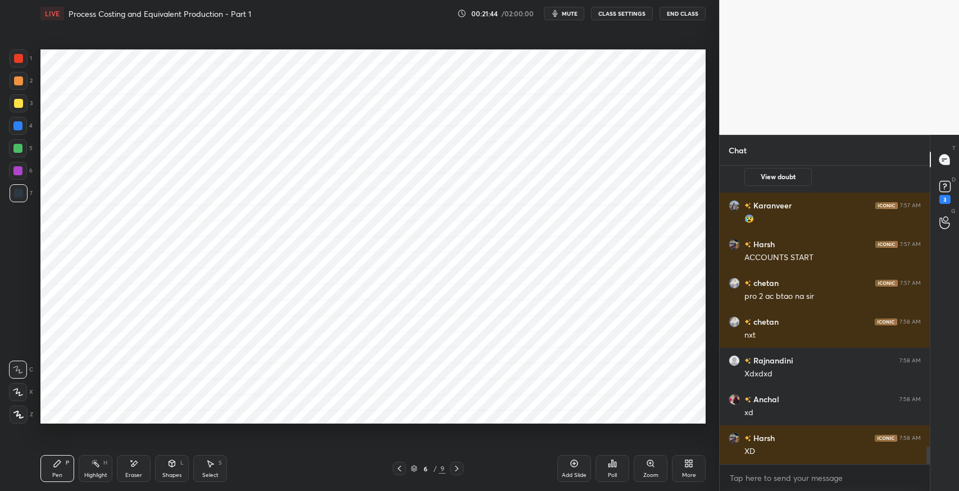
click at [459, 472] on icon at bounding box center [456, 468] width 9 height 9
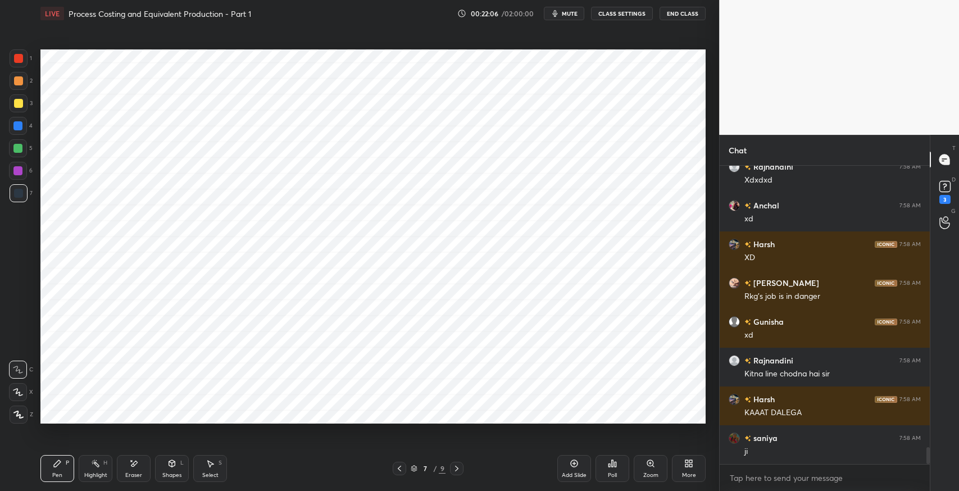
scroll to position [5101, 0]
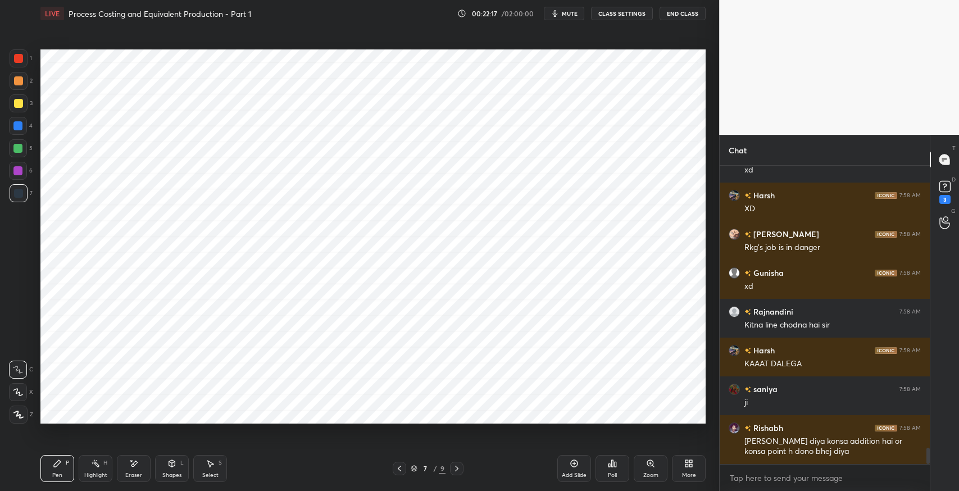
click at [454, 470] on icon at bounding box center [456, 468] width 9 height 9
click at [459, 470] on icon at bounding box center [456, 468] width 9 height 9
click at [400, 469] on icon at bounding box center [399, 468] width 9 height 9
click at [397, 470] on icon at bounding box center [399, 468] width 9 height 9
click at [397, 469] on icon at bounding box center [399, 468] width 9 height 9
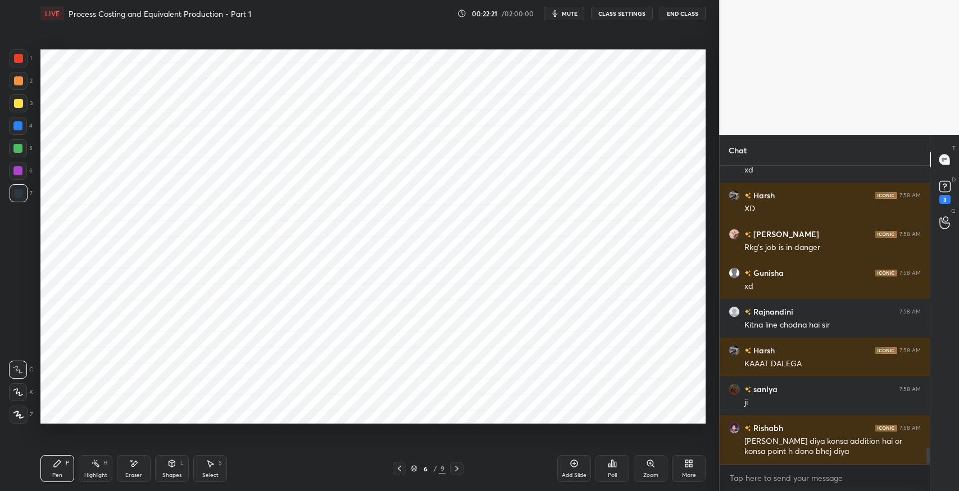
click at [398, 469] on icon at bounding box center [399, 469] width 3 height 6
click at [400, 469] on icon at bounding box center [399, 468] width 9 height 9
click at [401, 469] on icon at bounding box center [399, 468] width 9 height 9
click at [459, 469] on icon at bounding box center [456, 468] width 9 height 9
click at [214, 463] on icon at bounding box center [210, 463] width 9 height 9
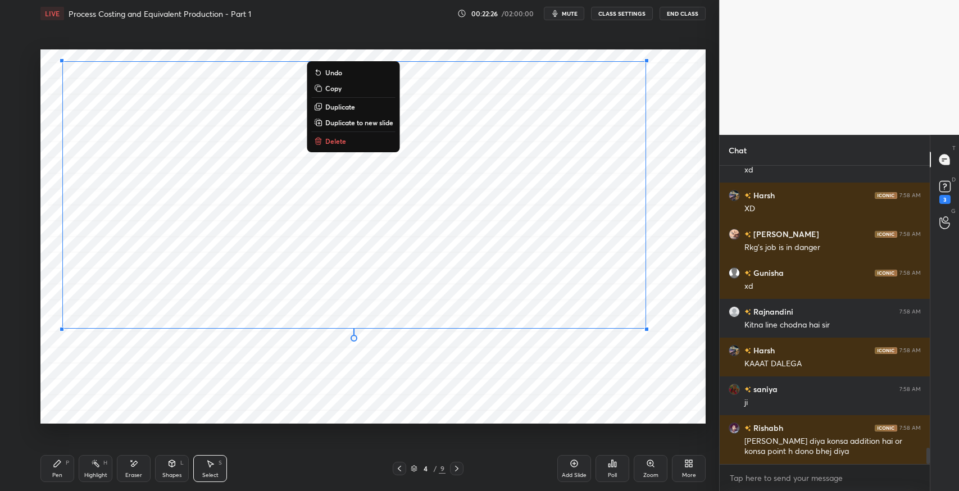
click at [343, 94] on button "Copy" at bounding box center [354, 87] width 84 height 13
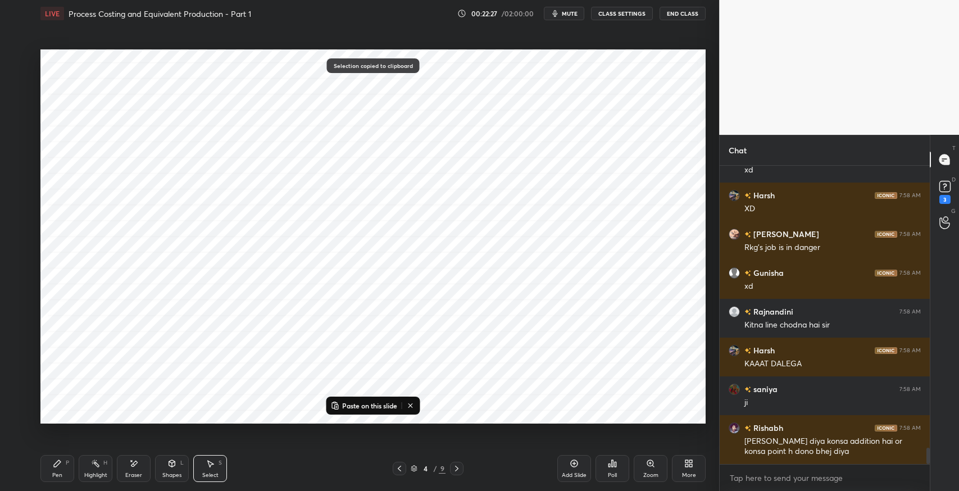
click at [458, 470] on icon at bounding box center [456, 468] width 9 height 9
click at [458, 469] on icon at bounding box center [456, 469] width 3 height 6
click at [458, 470] on icon at bounding box center [456, 468] width 9 height 9
click at [459, 470] on icon at bounding box center [456, 468] width 9 height 9
click at [459, 468] on icon at bounding box center [456, 468] width 9 height 9
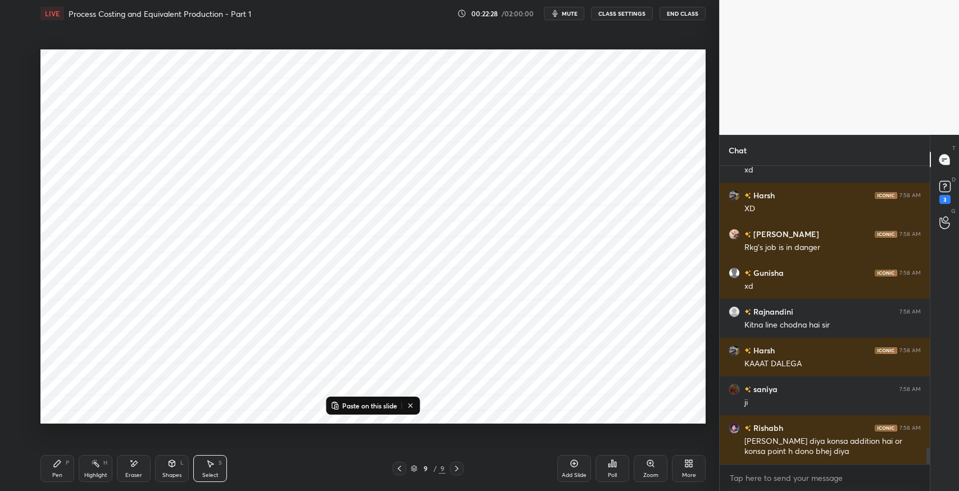
click at [359, 404] on p "Paste on this slide" at bounding box center [369, 405] width 55 height 9
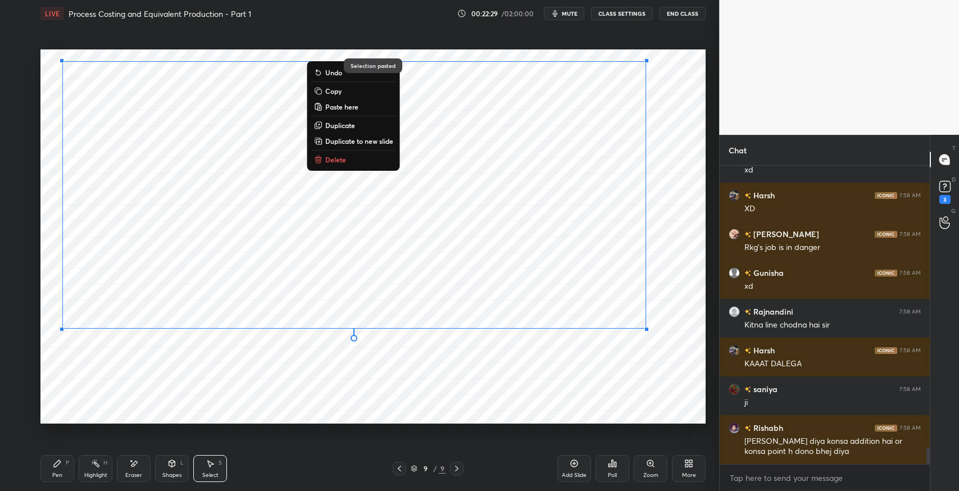
click at [342, 371] on div "0 ° Undo Copy Paste here Duplicate Duplicate to new slide Delete" at bounding box center [372, 236] width 665 height 374
click at [338, 140] on p "Duplicate to new slide" at bounding box center [359, 141] width 68 height 9
click at [343, 139] on p "Duplicate to new slide" at bounding box center [359, 141] width 68 height 9
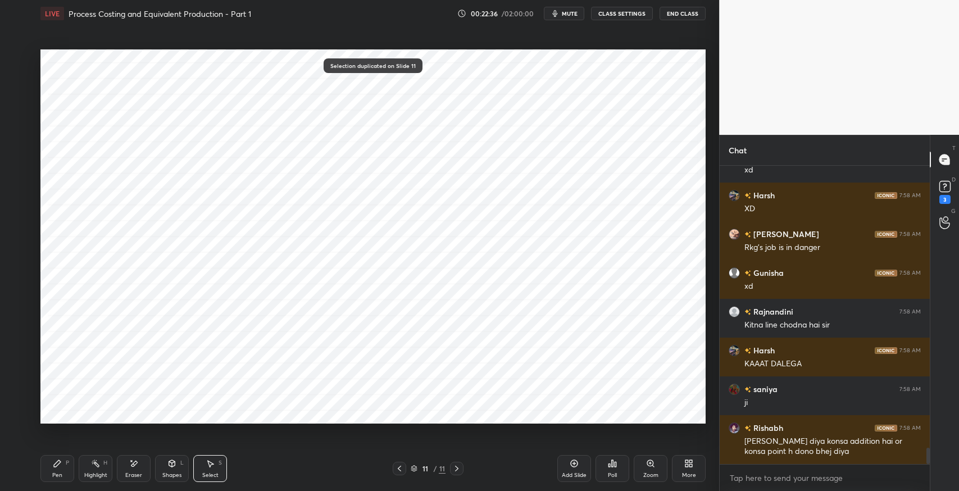
click at [398, 469] on icon at bounding box center [399, 469] width 3 height 6
click at [397, 465] on icon at bounding box center [399, 468] width 9 height 9
click at [398, 466] on icon at bounding box center [399, 468] width 9 height 9
click at [399, 465] on icon at bounding box center [399, 468] width 9 height 9
click at [214, 459] on icon at bounding box center [210, 463] width 9 height 9
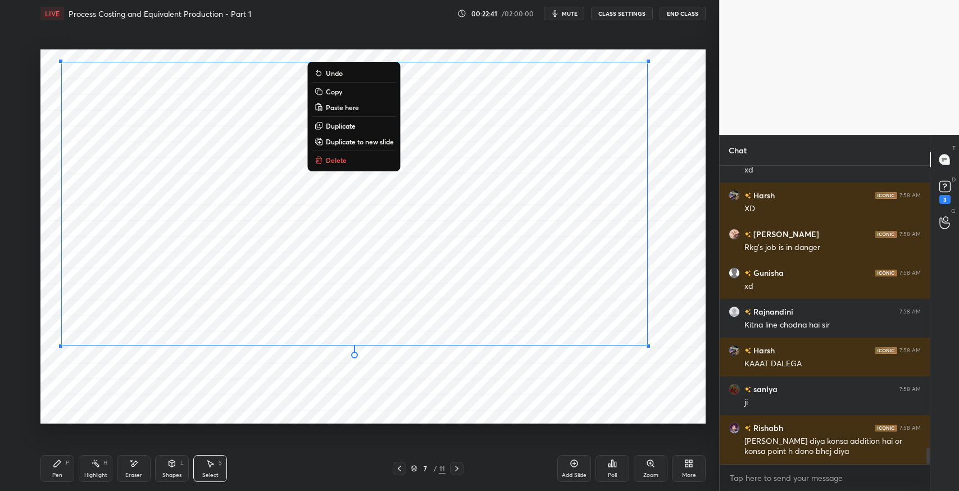
click at [336, 93] on p "Copy" at bounding box center [334, 91] width 16 height 9
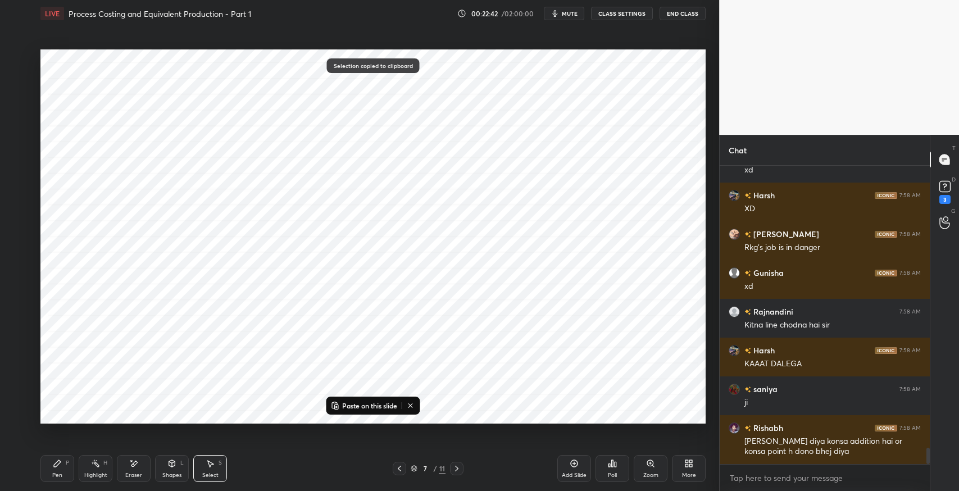
click at [458, 470] on icon at bounding box center [456, 468] width 9 height 9
click at [459, 468] on icon at bounding box center [456, 468] width 9 height 9
click at [458, 468] on icon at bounding box center [456, 469] width 3 height 6
click at [456, 467] on icon at bounding box center [456, 468] width 9 height 9
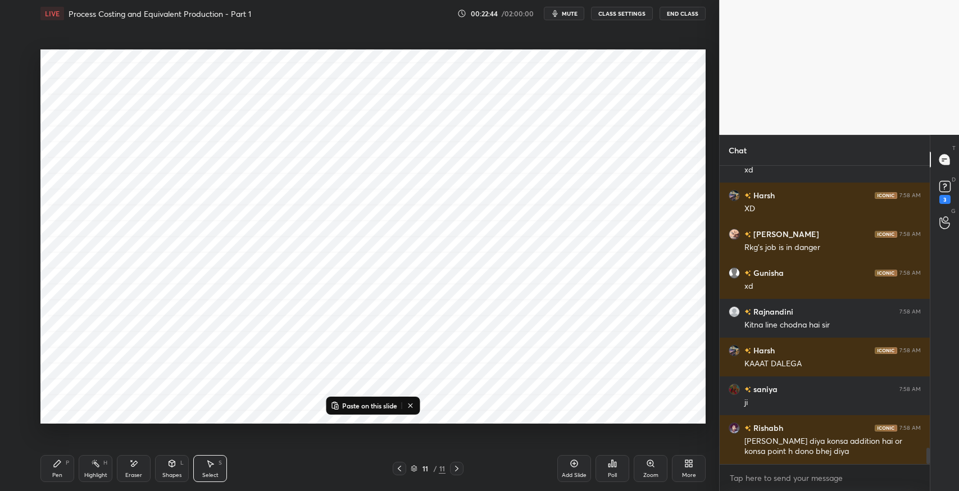
click at [456, 470] on icon at bounding box center [456, 468] width 9 height 9
click at [569, 467] on div "Add Slide" at bounding box center [575, 468] width 34 height 27
click at [377, 405] on p "Paste on this slide" at bounding box center [369, 405] width 55 height 9
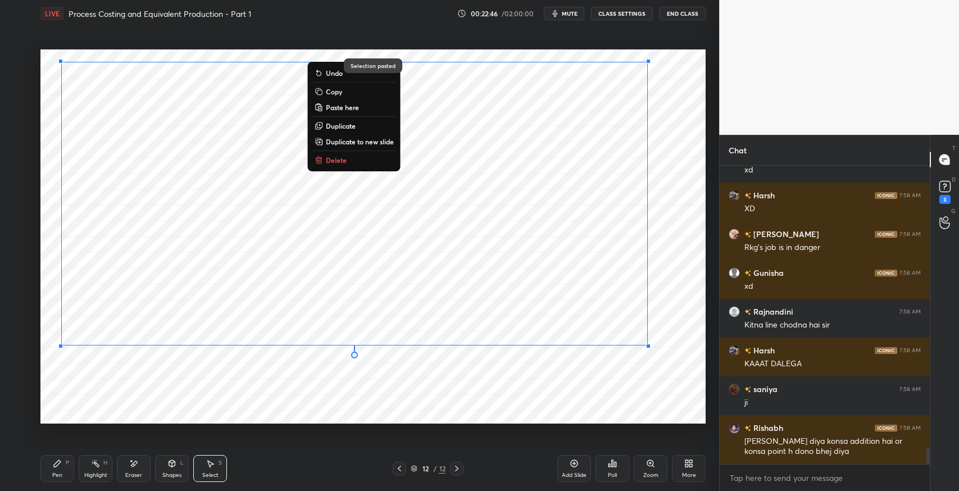
click at [547, 405] on div "0 ° Undo Copy Paste here Duplicate Duplicate to new slide Delete" at bounding box center [372, 236] width 665 height 374
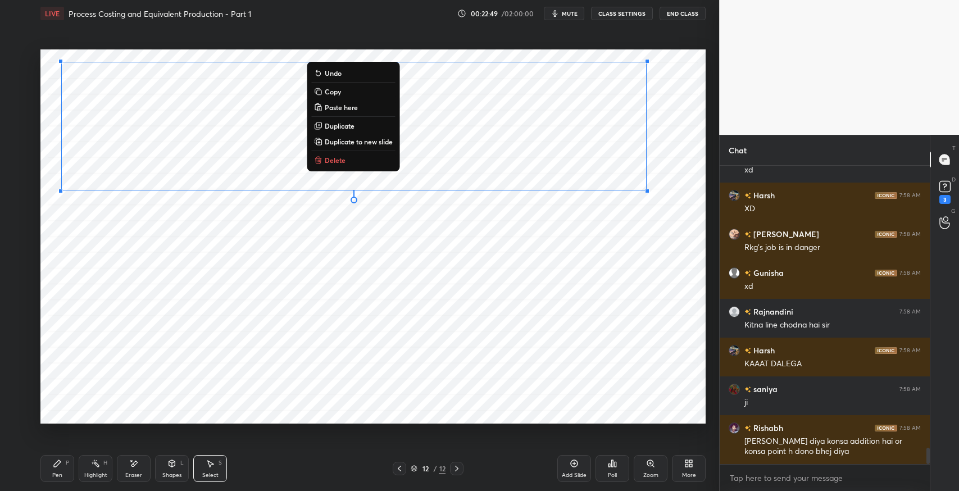
click at [342, 140] on p "Duplicate to new slide" at bounding box center [359, 141] width 68 height 9
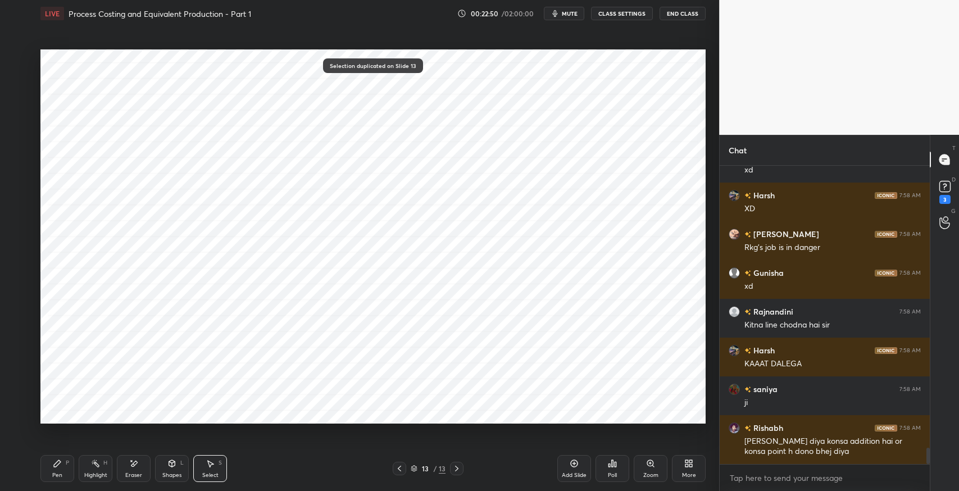
click at [61, 458] on div "Pen P" at bounding box center [57, 468] width 34 height 27
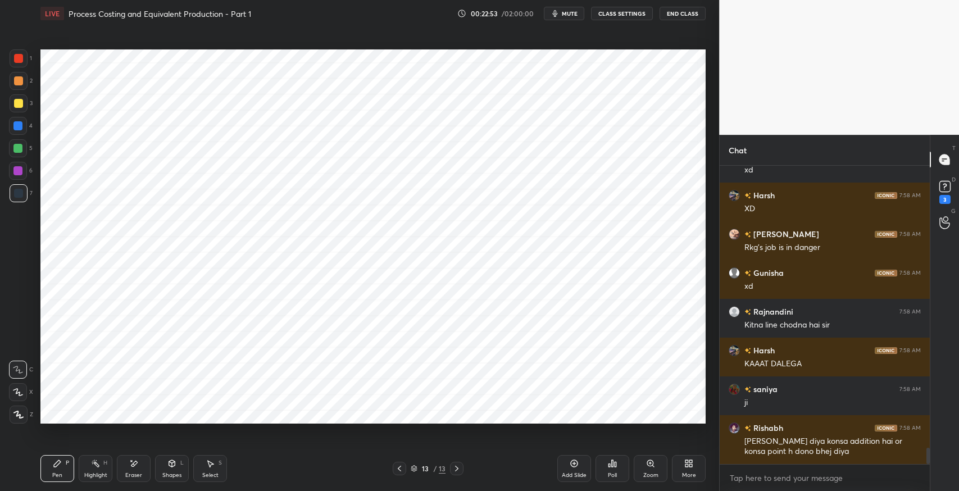
click at [146, 463] on div "Eraser" at bounding box center [134, 468] width 34 height 27
click at [63, 469] on div "Pen P" at bounding box center [57, 468] width 34 height 27
click at [396, 470] on icon at bounding box center [399, 468] width 9 height 9
click at [400, 466] on icon at bounding box center [399, 469] width 3 height 6
click at [400, 468] on icon at bounding box center [399, 468] width 9 height 9
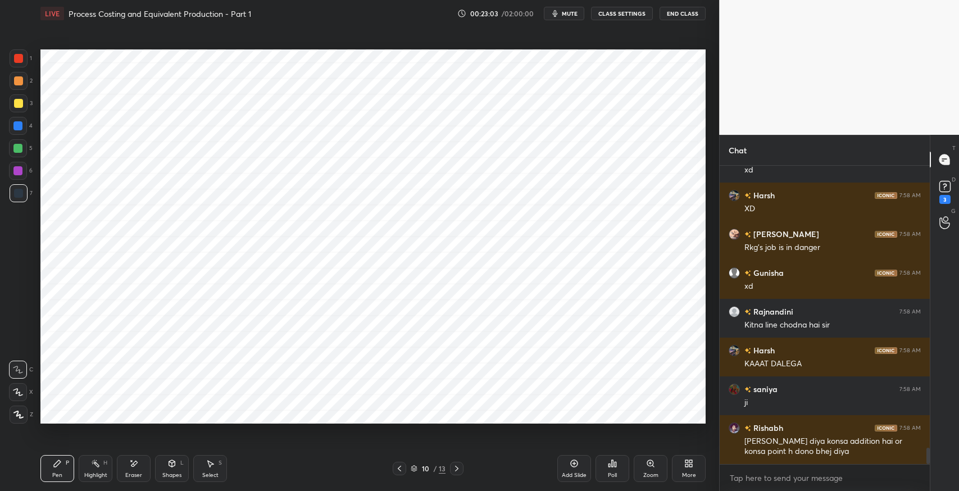
click at [400, 465] on icon at bounding box center [399, 468] width 9 height 9
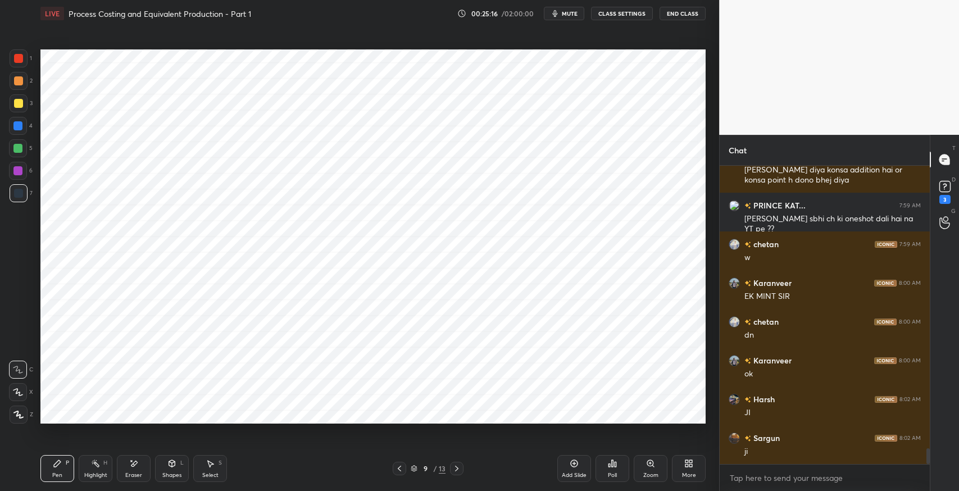
scroll to position [5411, 0]
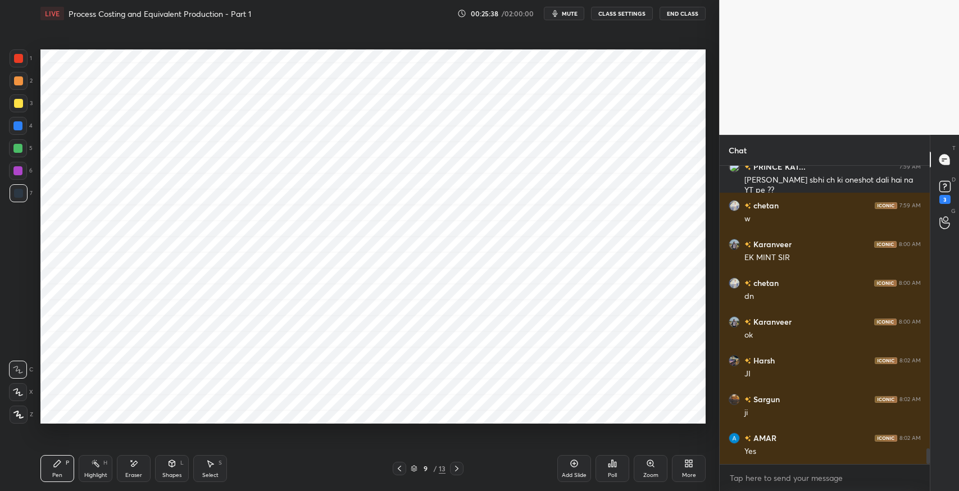
click at [133, 461] on icon at bounding box center [133, 464] width 9 height 10
click at [58, 460] on icon at bounding box center [57, 463] width 9 height 9
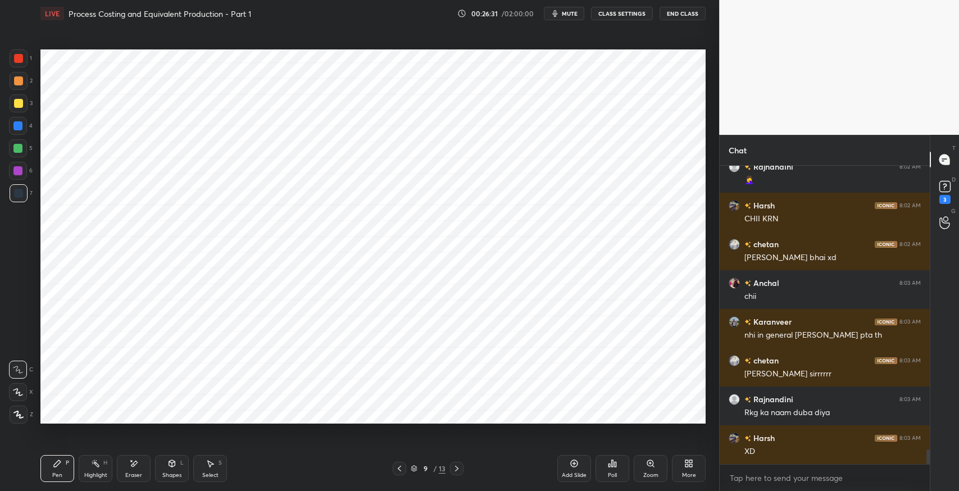
scroll to position [5838, 0]
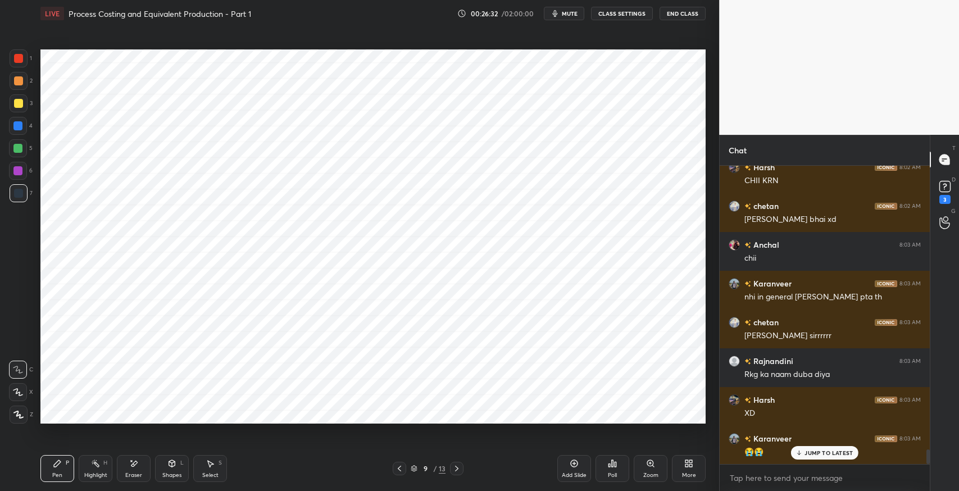
click at [51, 467] on div "Pen P" at bounding box center [57, 468] width 34 height 27
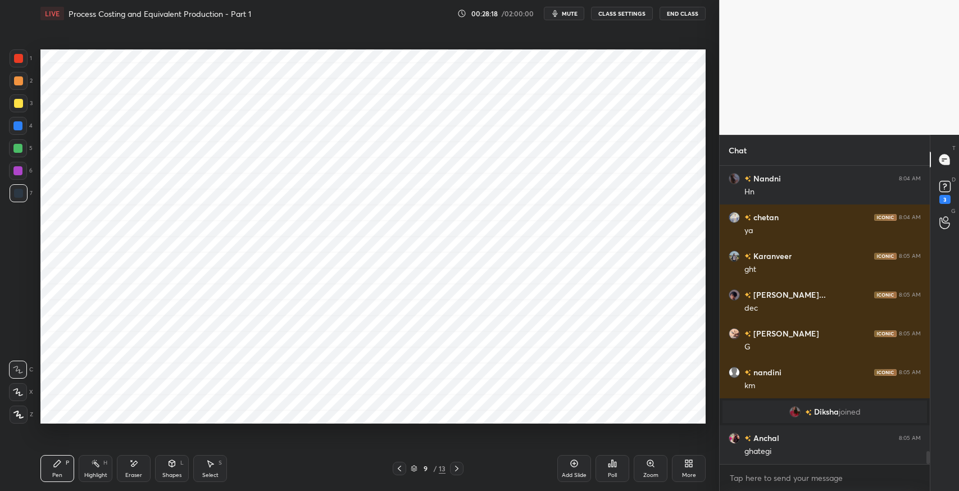
scroll to position [6563, 0]
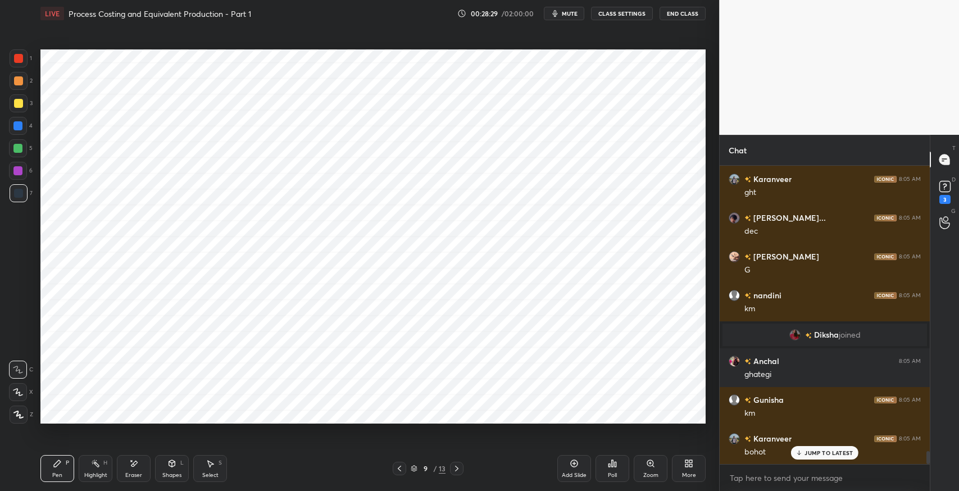
click at [578, 9] on button "mute" at bounding box center [564, 13] width 40 height 13
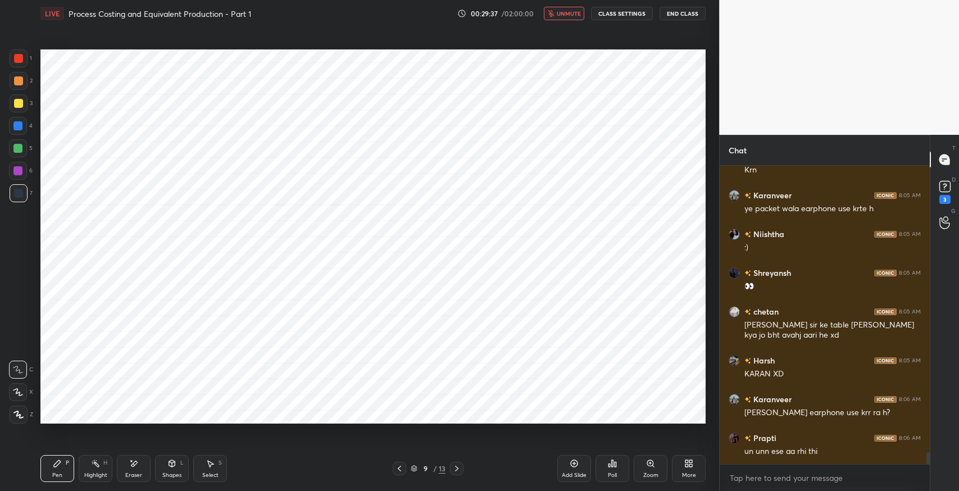
scroll to position [7233, 0]
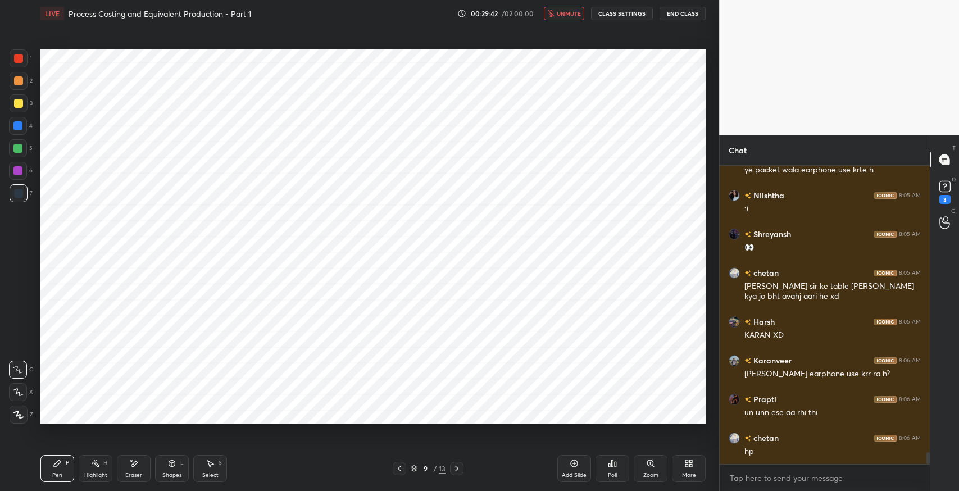
click at [558, 17] on button "unmute" at bounding box center [564, 13] width 40 height 13
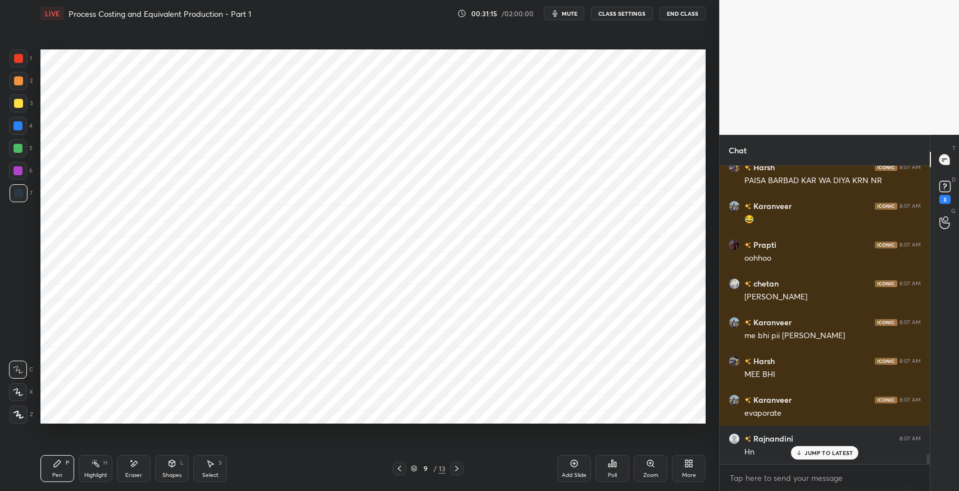
scroll to position [8444, 0]
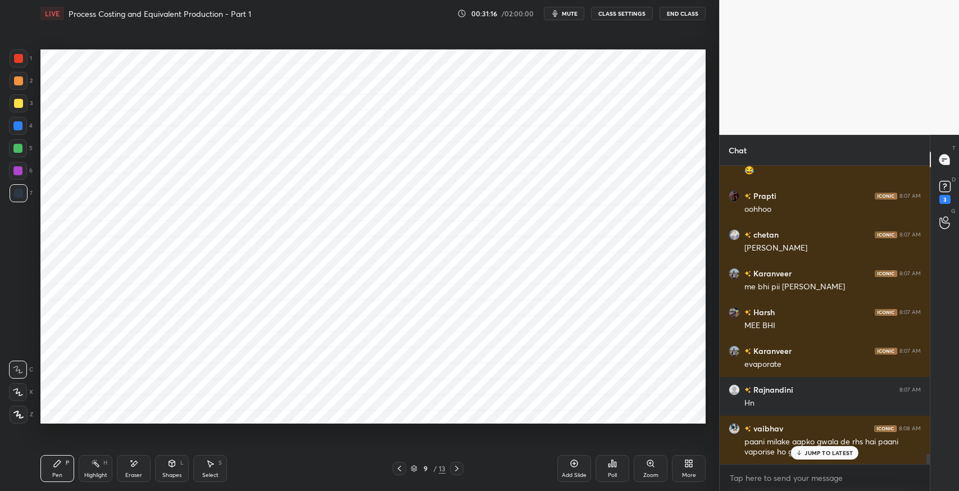
click at [129, 467] on icon at bounding box center [133, 464] width 9 height 10
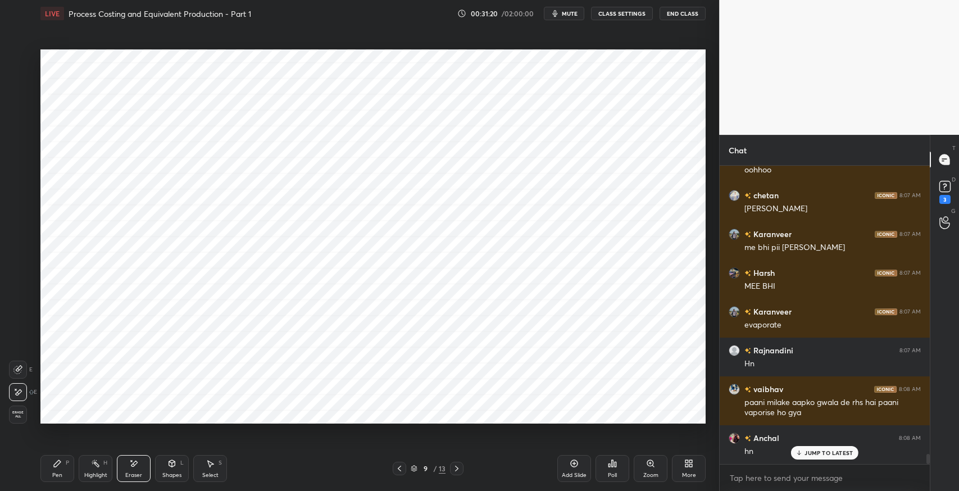
scroll to position [8522, 0]
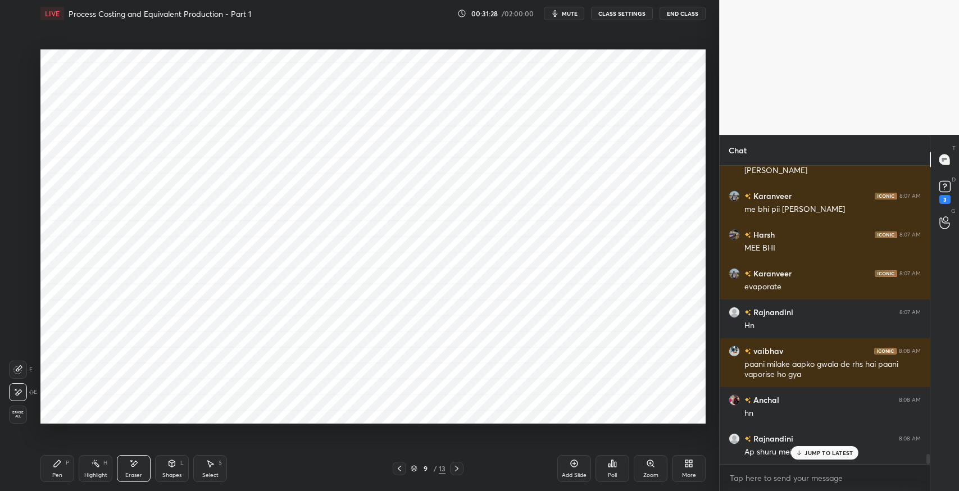
click at [62, 460] on div "Pen P" at bounding box center [57, 468] width 34 height 27
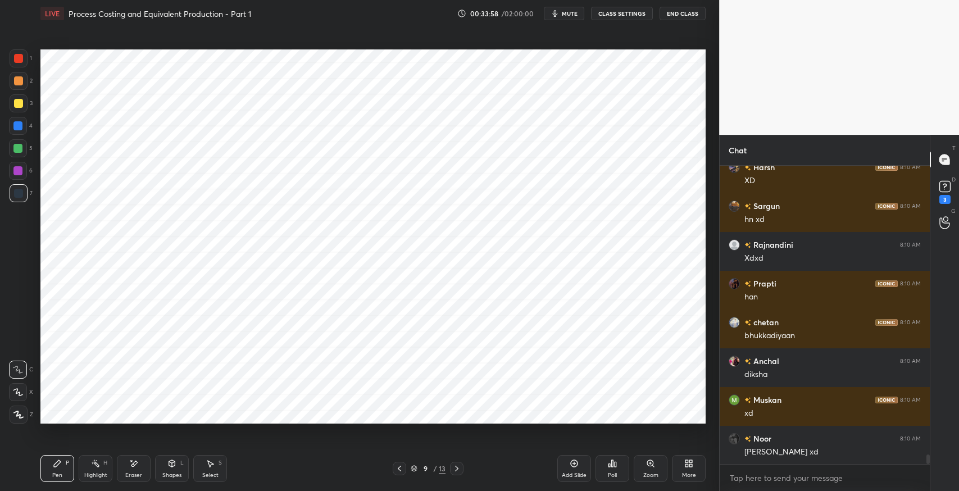
scroll to position [8803, 0]
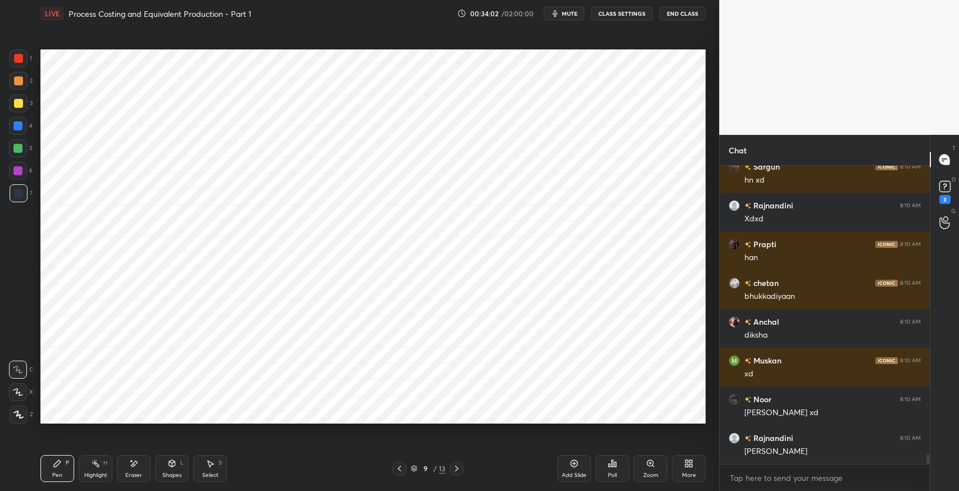
click at [144, 474] on div "Eraser" at bounding box center [134, 468] width 34 height 27
click at [64, 468] on div "Pen P" at bounding box center [57, 468] width 34 height 27
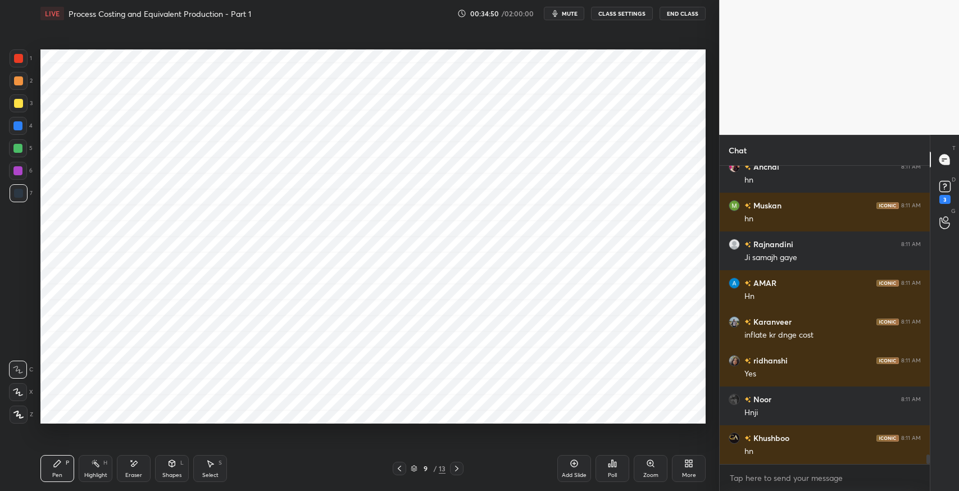
scroll to position [9230, 0]
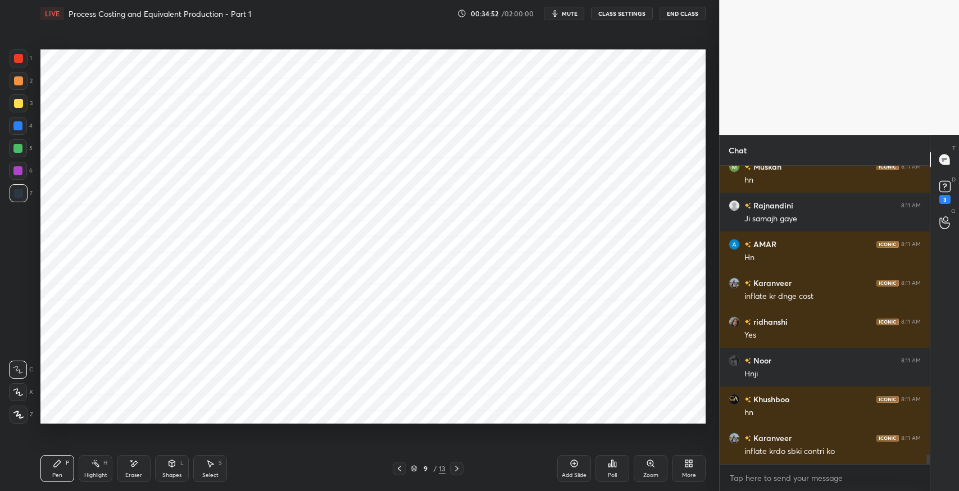
click at [215, 468] on div "Select S" at bounding box center [210, 468] width 34 height 27
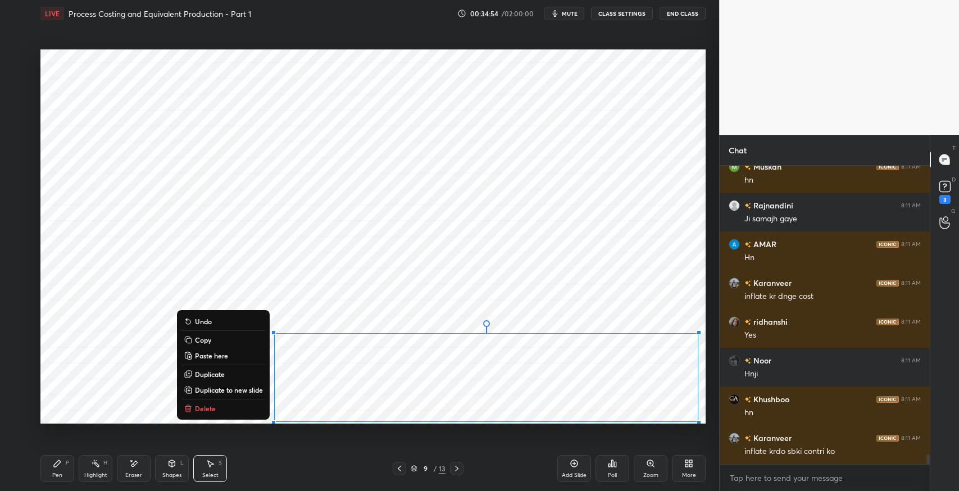
click at [238, 407] on button "Delete" at bounding box center [224, 408] width 84 height 13
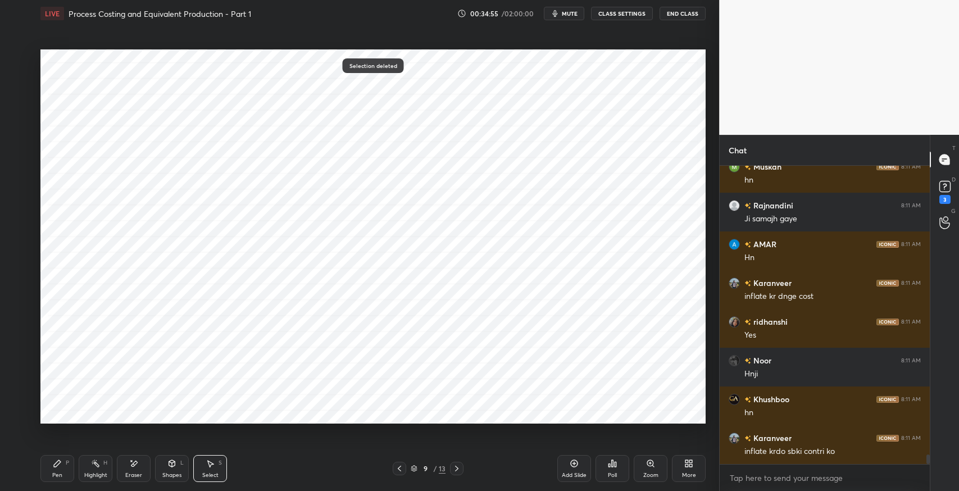
click at [131, 465] on icon at bounding box center [133, 464] width 9 height 10
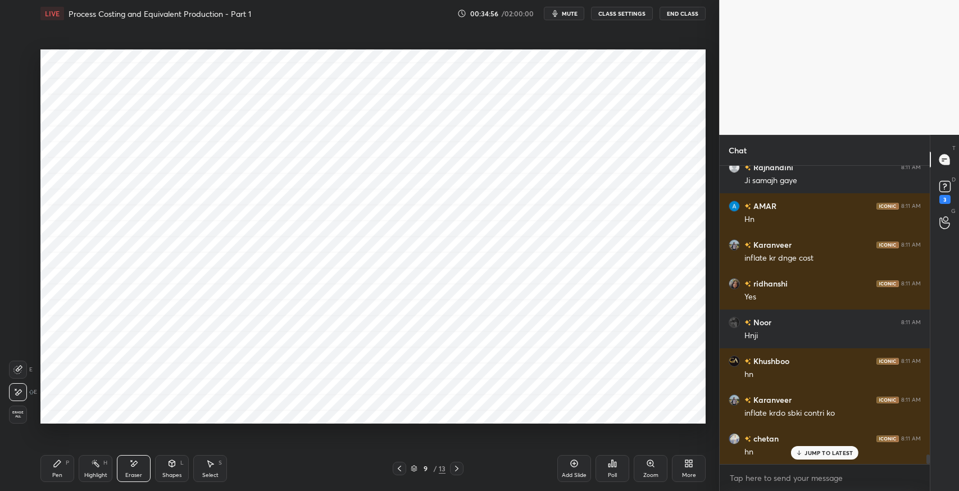
click at [56, 461] on icon at bounding box center [57, 463] width 9 height 9
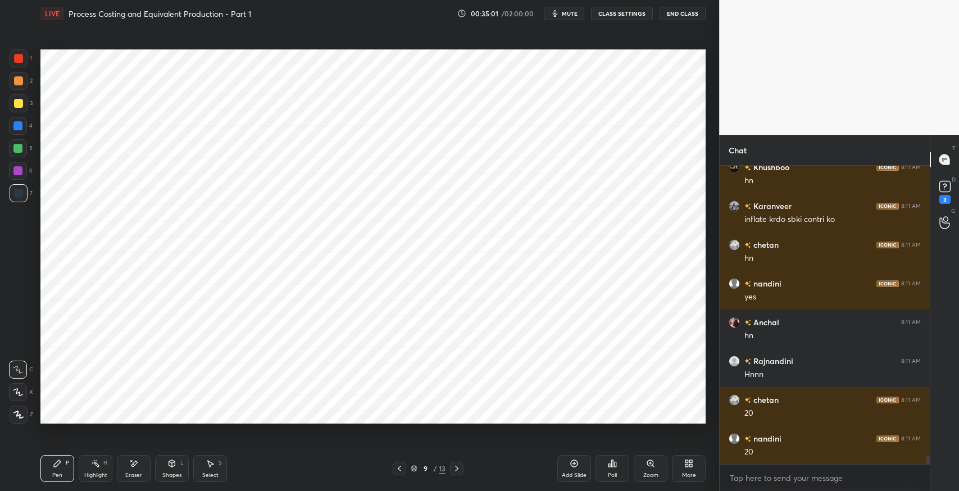
scroll to position [9501, 0]
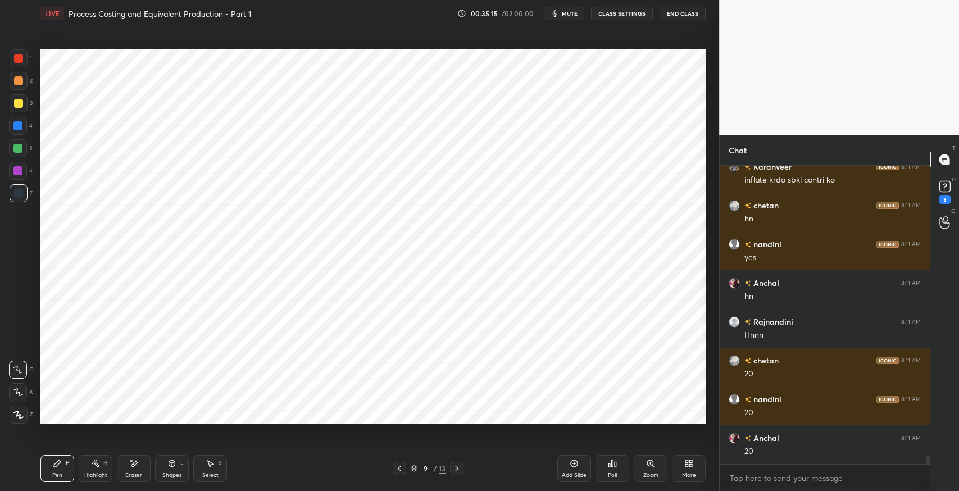
click at [137, 470] on div "Eraser" at bounding box center [134, 468] width 34 height 27
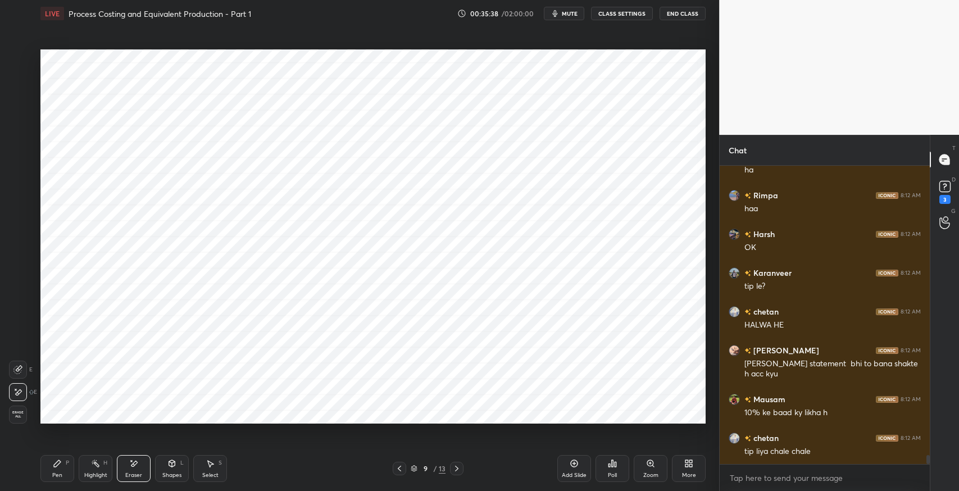
scroll to position [9899, 0]
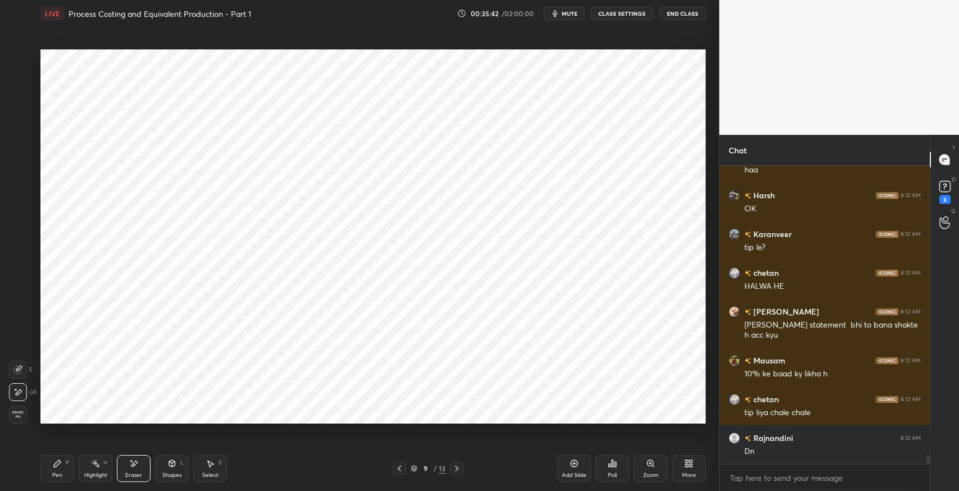
click at [130, 465] on icon at bounding box center [133, 464] width 9 height 10
click at [71, 467] on div "Pen P" at bounding box center [57, 468] width 34 height 27
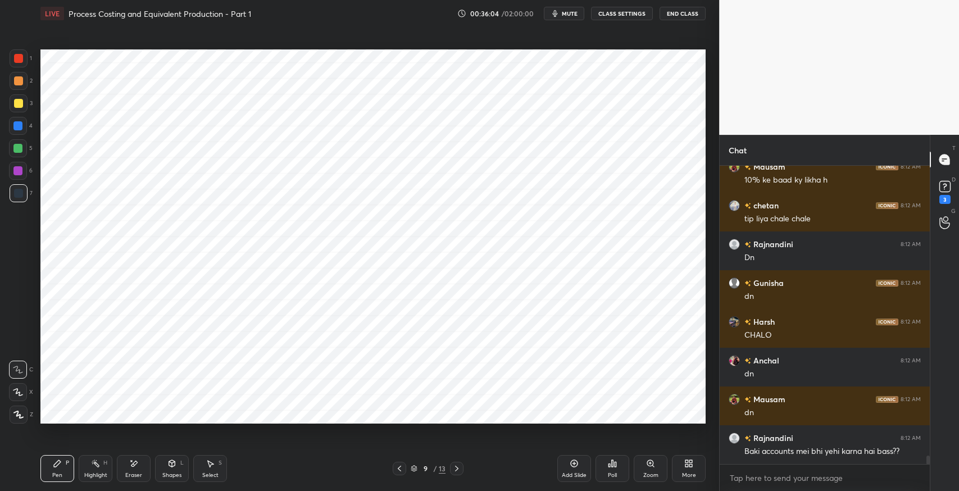
scroll to position [10131, 0]
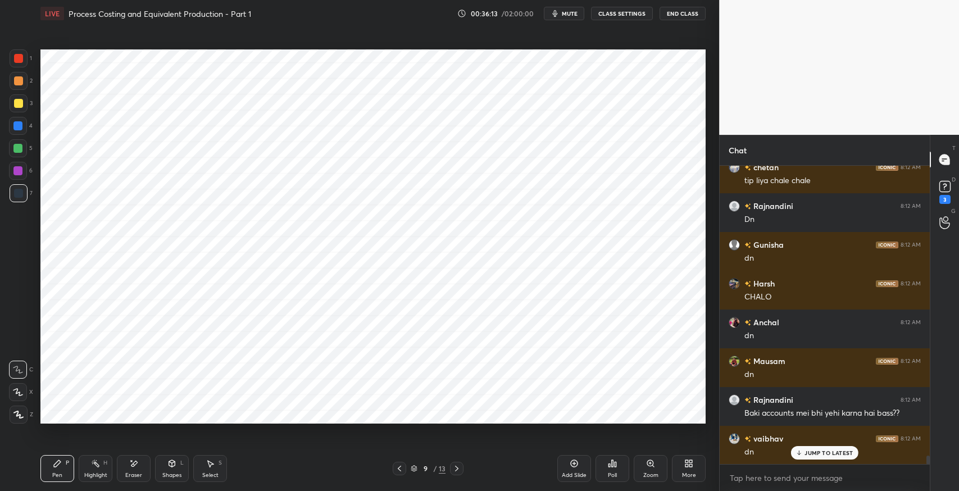
click at [459, 465] on icon at bounding box center [456, 468] width 9 height 9
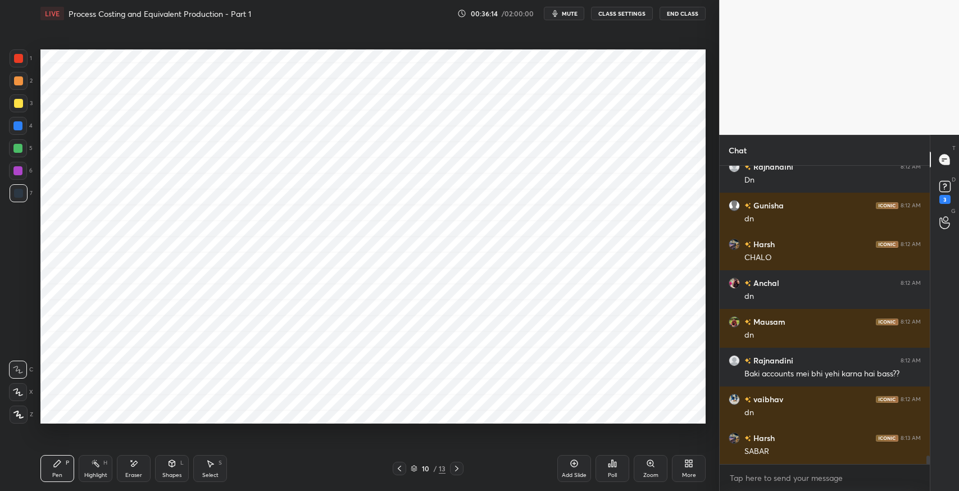
click at [57, 461] on icon at bounding box center [57, 463] width 7 height 7
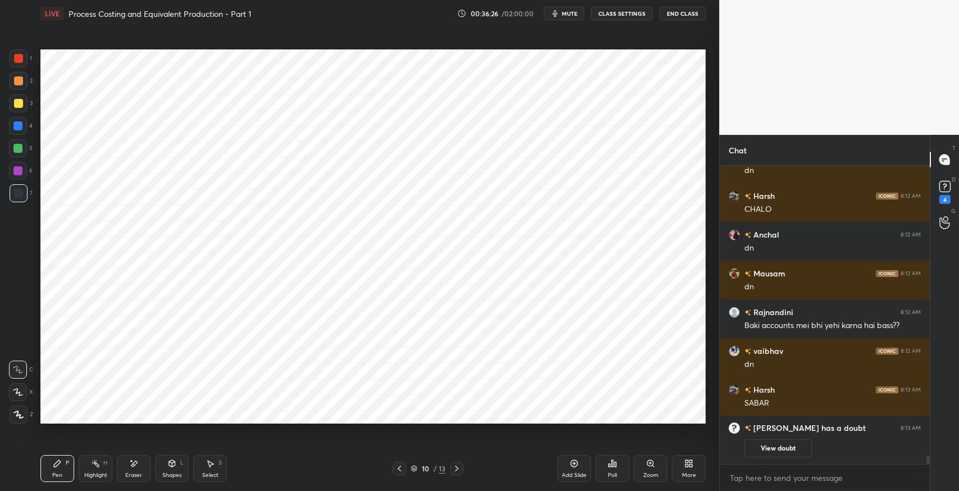
click at [461, 471] on div at bounding box center [456, 468] width 13 height 13
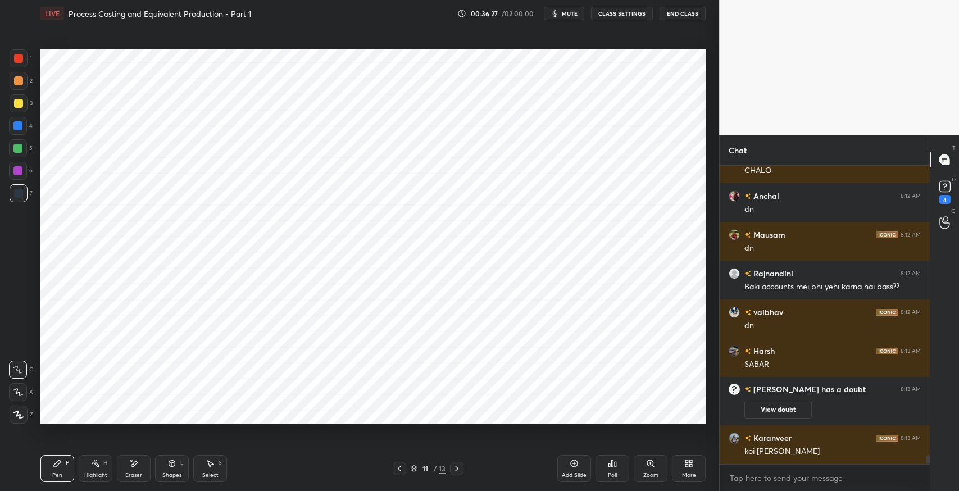
click at [458, 470] on icon at bounding box center [456, 468] width 9 height 9
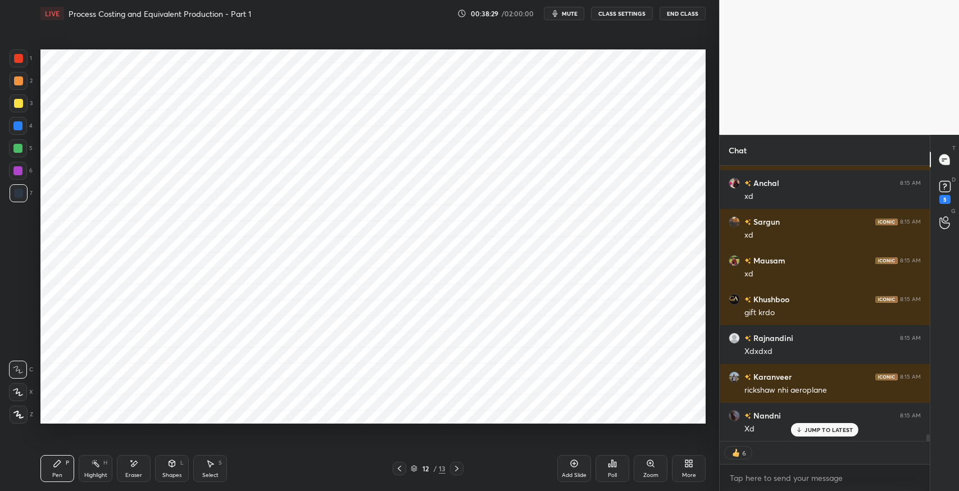
scroll to position [11195, 0]
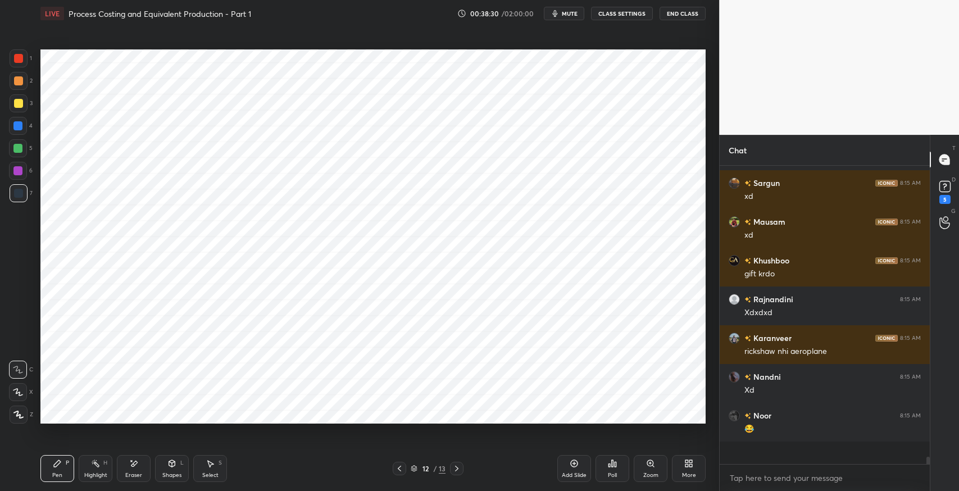
click at [400, 467] on icon at bounding box center [399, 469] width 3 height 6
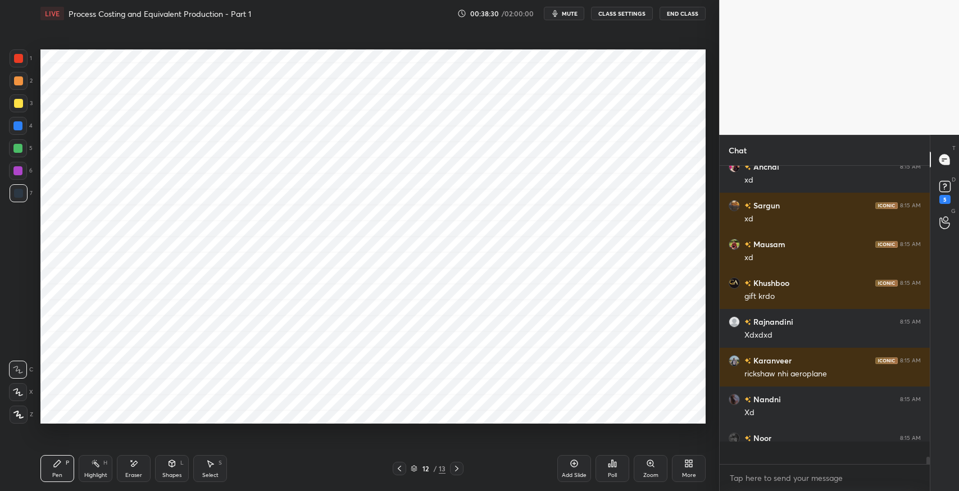
scroll to position [11172, 0]
click at [400, 465] on icon at bounding box center [399, 468] width 9 height 9
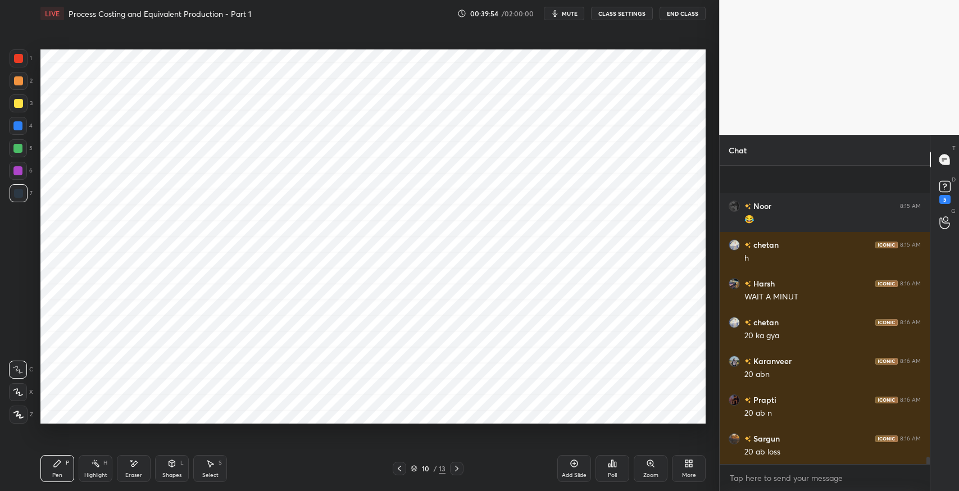
scroll to position [11482, 0]
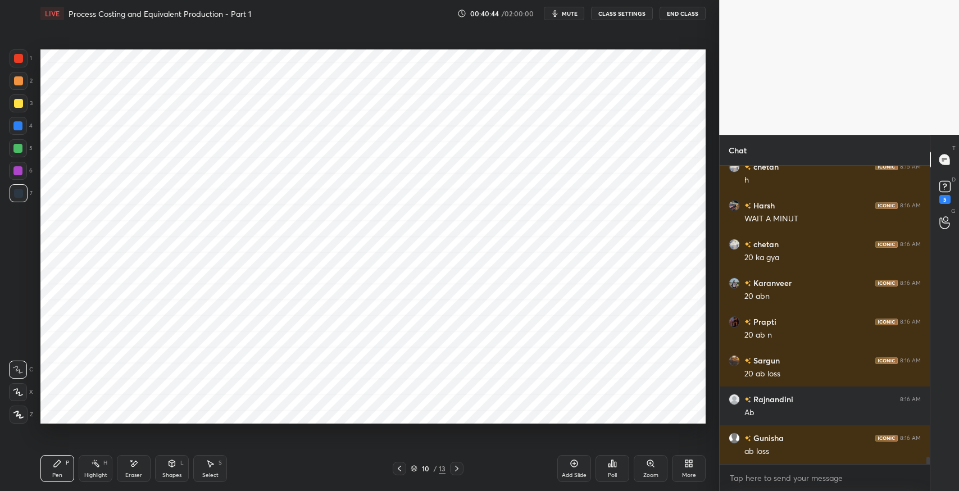
click at [139, 465] on div "Eraser" at bounding box center [134, 468] width 34 height 27
click at [49, 467] on div "Pen P" at bounding box center [57, 468] width 34 height 27
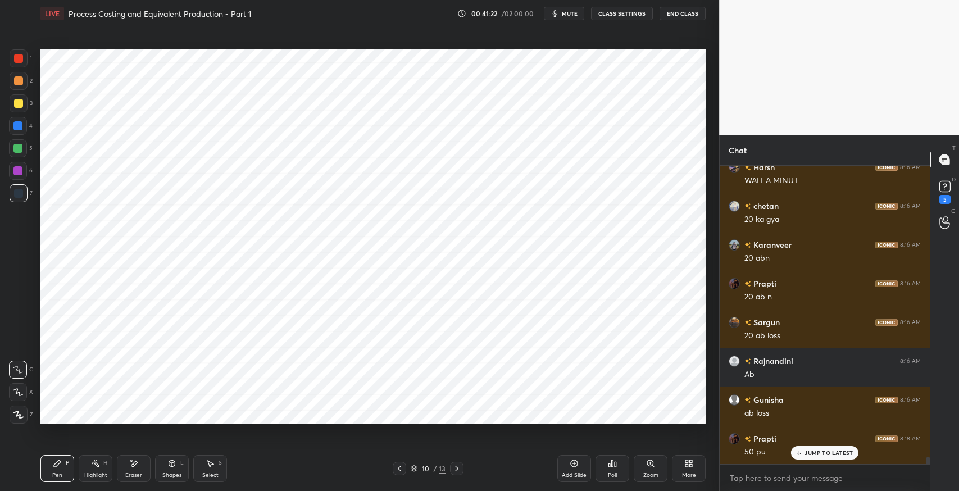
scroll to position [11560, 0]
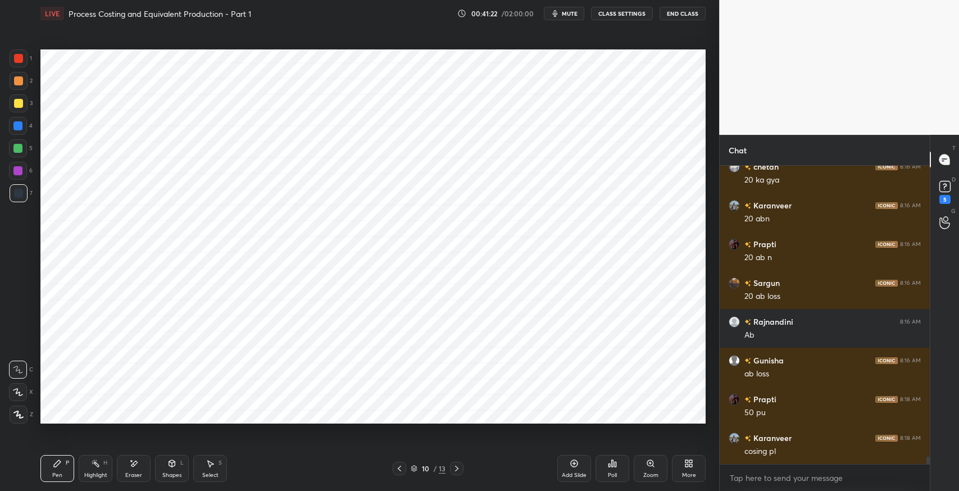
click at [48, 470] on div "Pen P" at bounding box center [57, 468] width 34 height 27
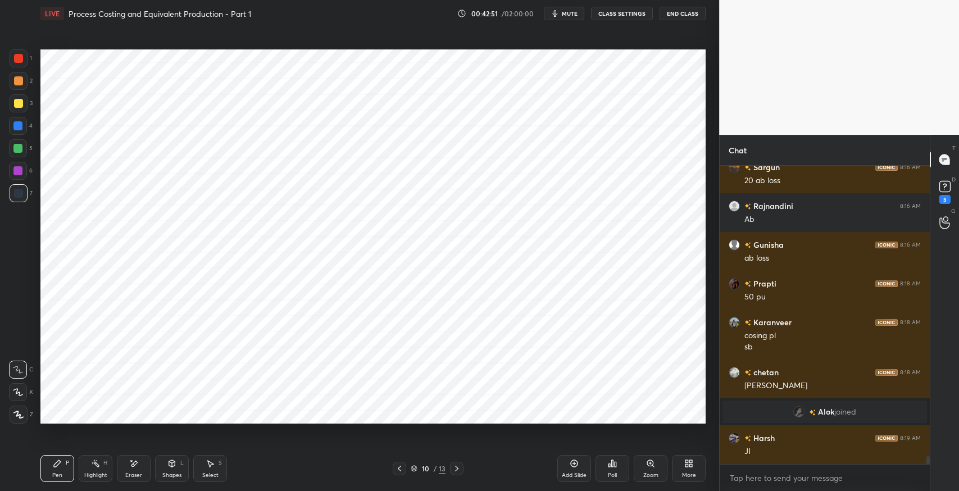
scroll to position [11120, 0]
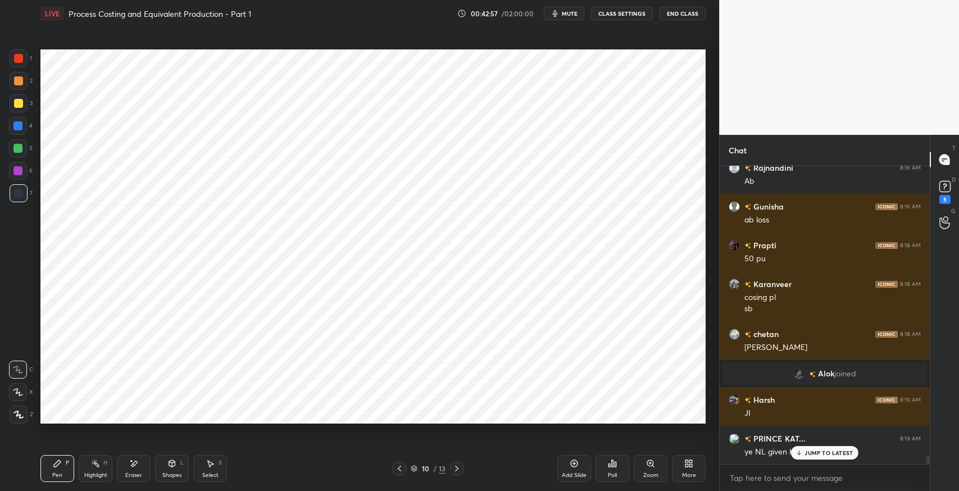
click at [823, 452] on p "JUMP TO LATEST" at bounding box center [829, 453] width 48 height 7
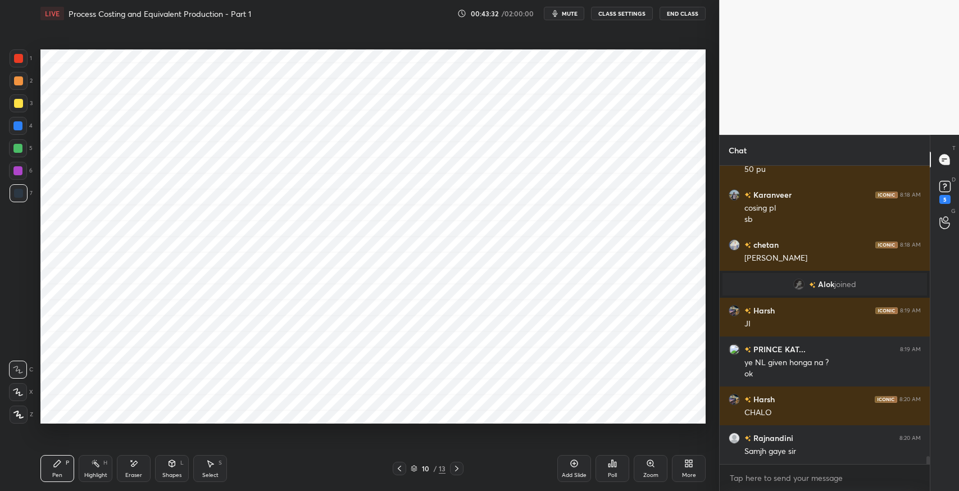
scroll to position [11248, 0]
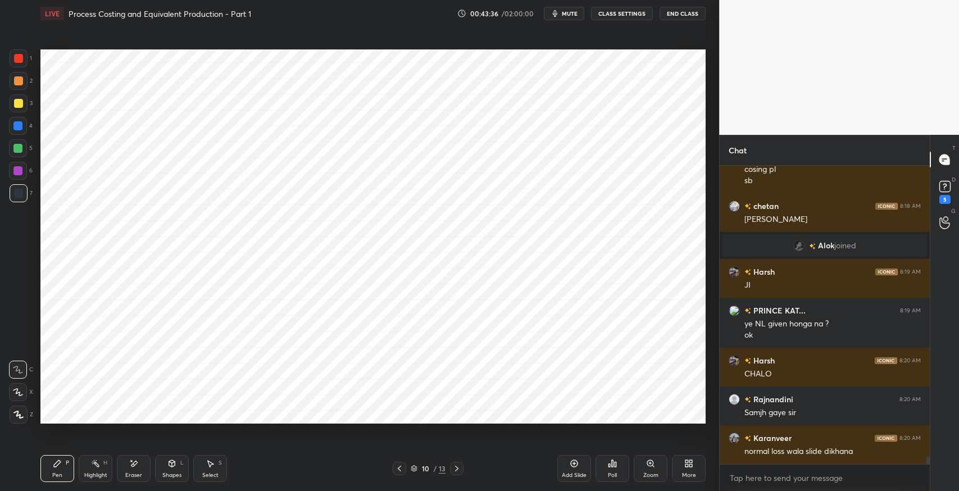
click at [457, 470] on icon at bounding box center [456, 469] width 3 height 6
click at [460, 465] on icon at bounding box center [456, 468] width 9 height 9
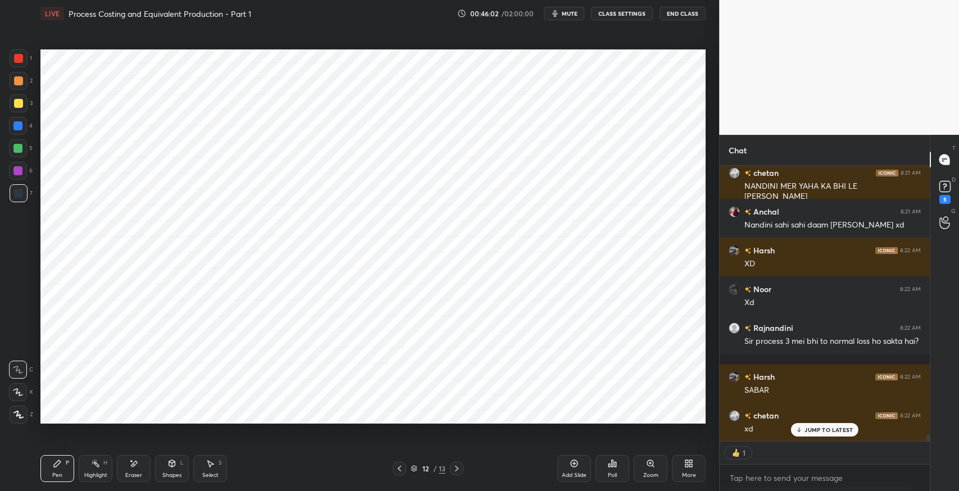
scroll to position [12185, 0]
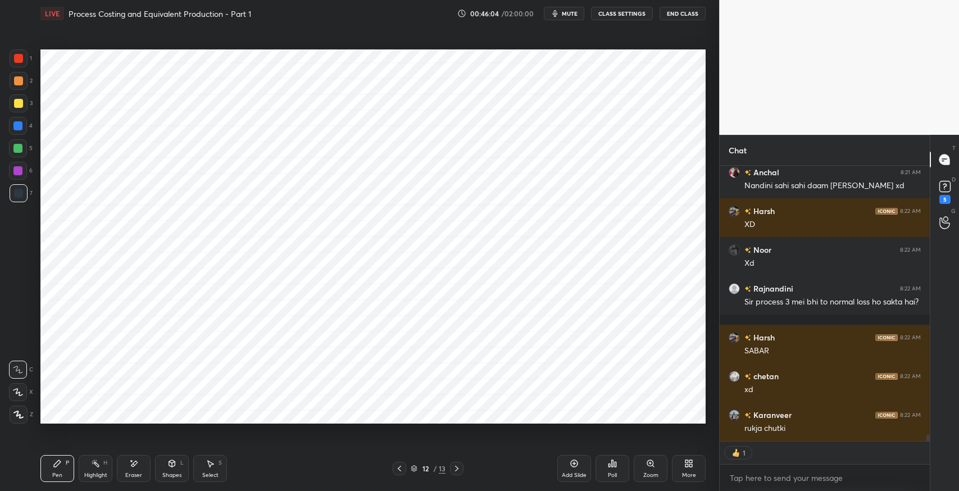
click at [54, 469] on div "Pen P" at bounding box center [57, 468] width 34 height 27
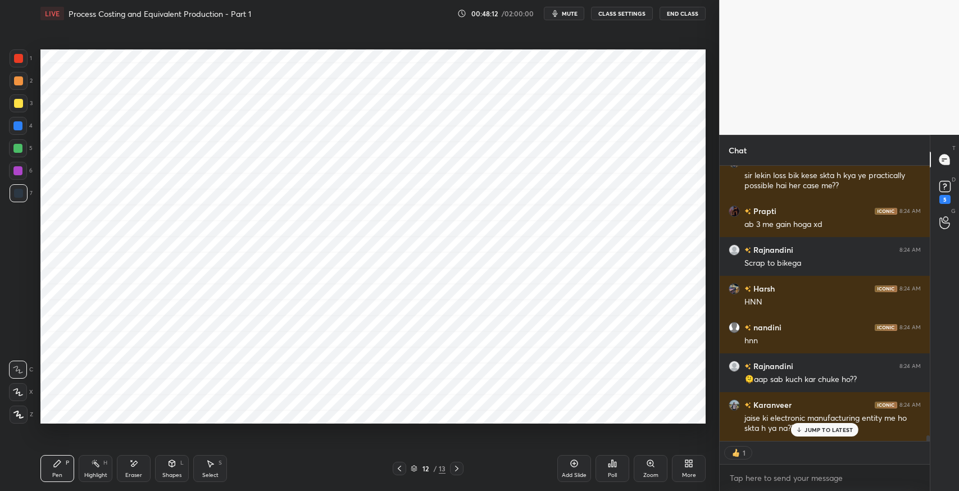
scroll to position [12604, 0]
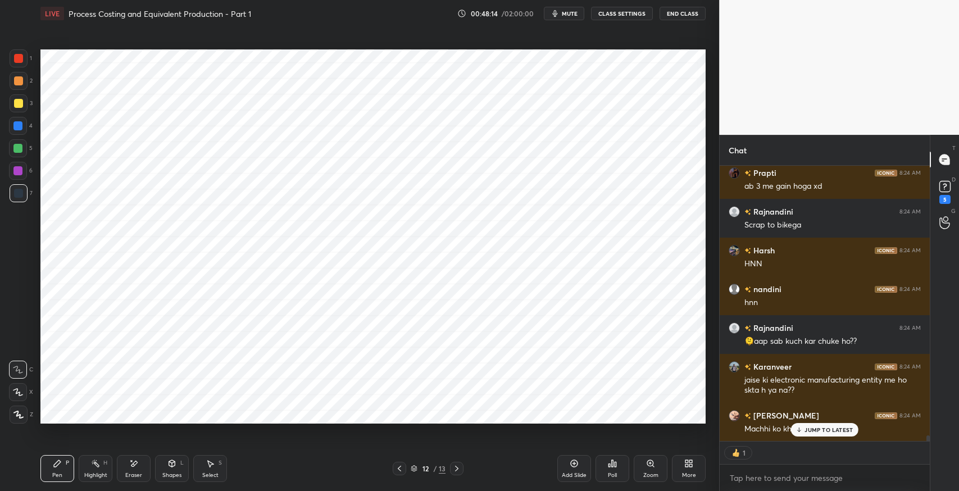
click at [847, 431] on p "JUMP TO LATEST" at bounding box center [829, 430] width 48 height 7
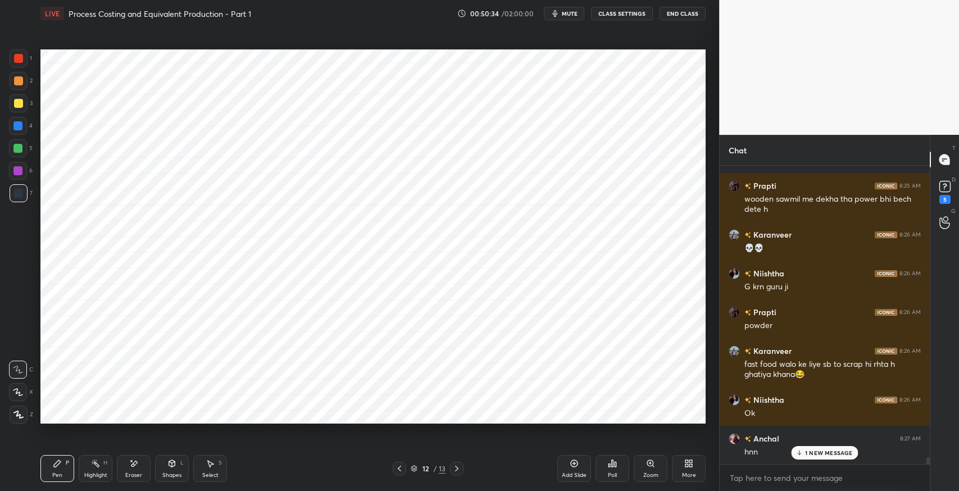
scroll to position [13089, 0]
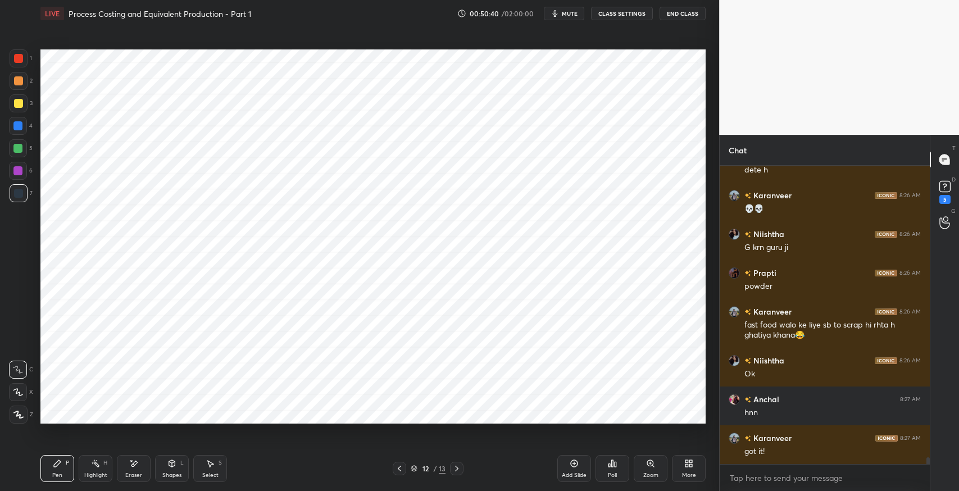
click at [399, 468] on icon at bounding box center [399, 468] width 9 height 9
click at [395, 469] on icon at bounding box center [399, 468] width 9 height 9
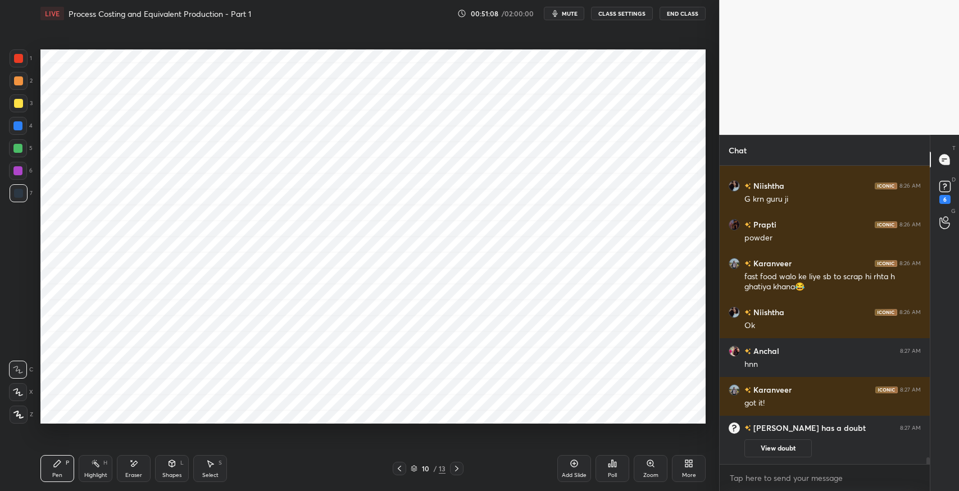
click at [173, 460] on icon at bounding box center [171, 463] width 9 height 9
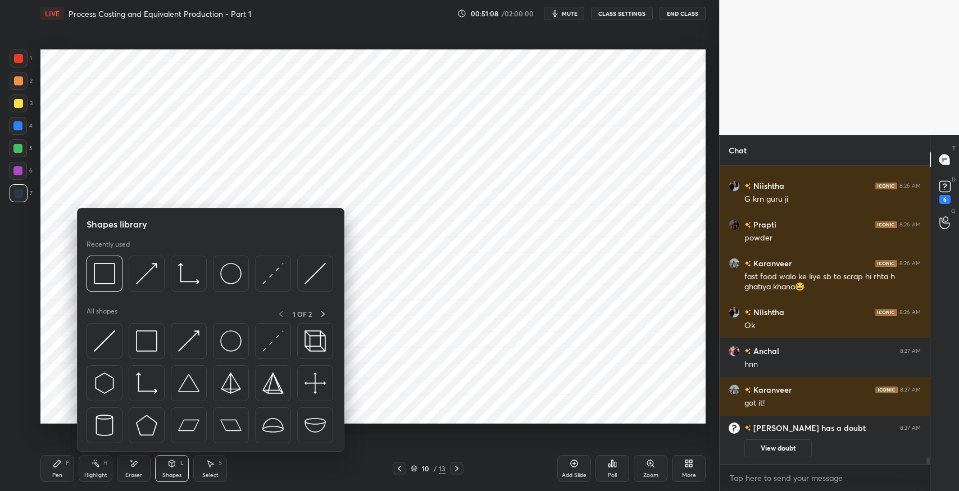
click at [132, 468] on icon at bounding box center [133, 464] width 9 height 10
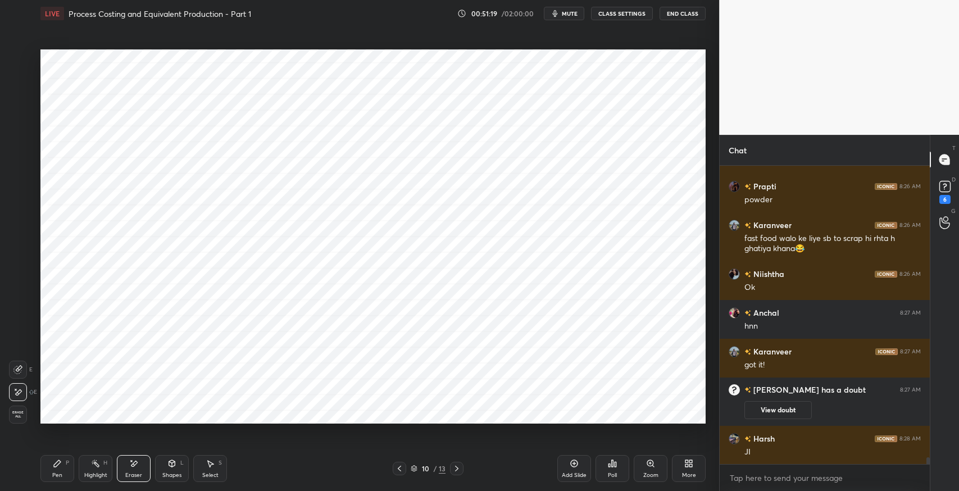
scroll to position [12617, 0]
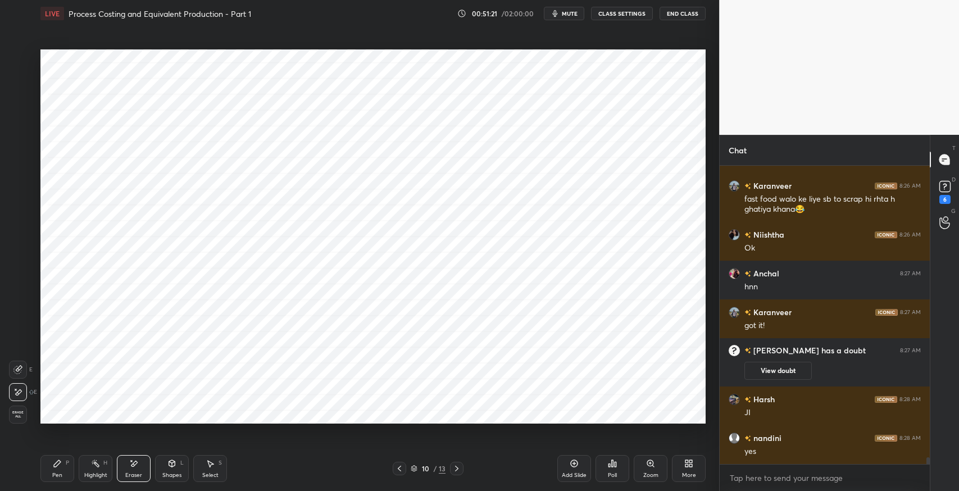
click at [456, 468] on icon at bounding box center [456, 468] width 9 height 9
click at [61, 462] on icon at bounding box center [57, 463] width 7 height 7
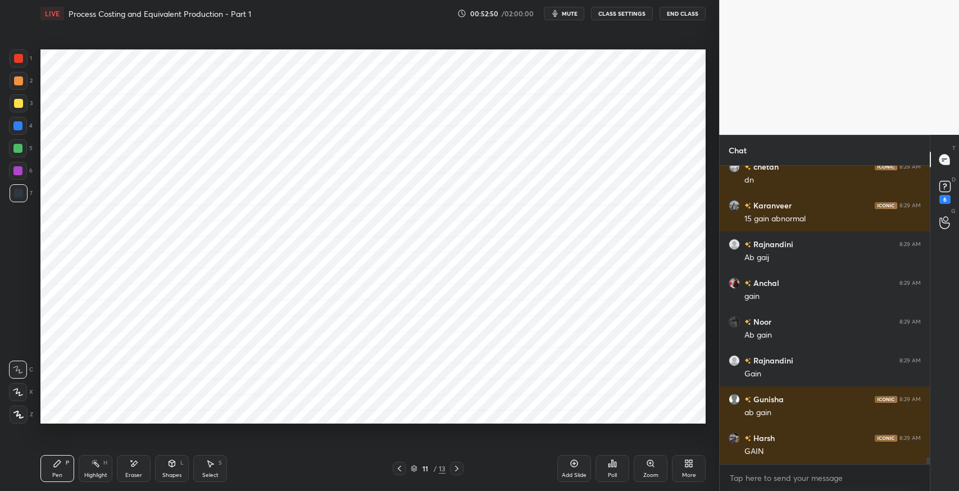
scroll to position [13082, 0]
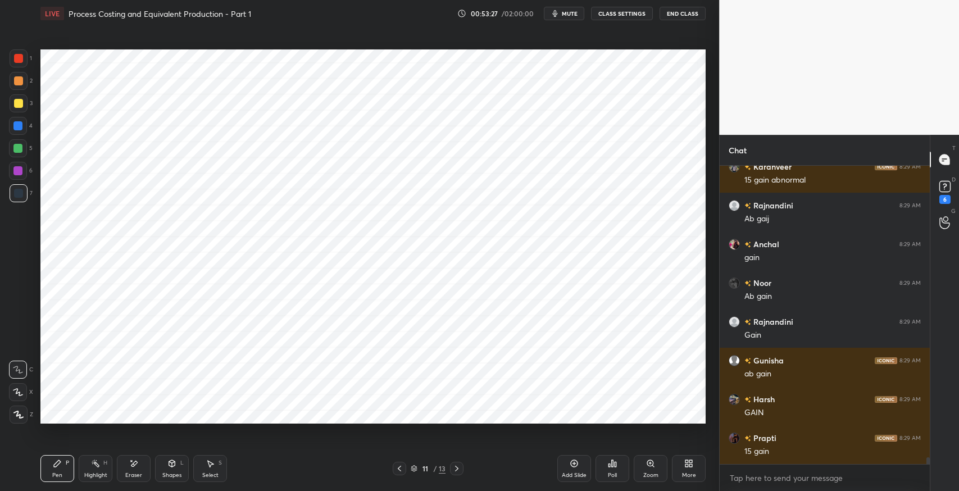
click at [52, 464] on div "Pen P" at bounding box center [57, 468] width 34 height 27
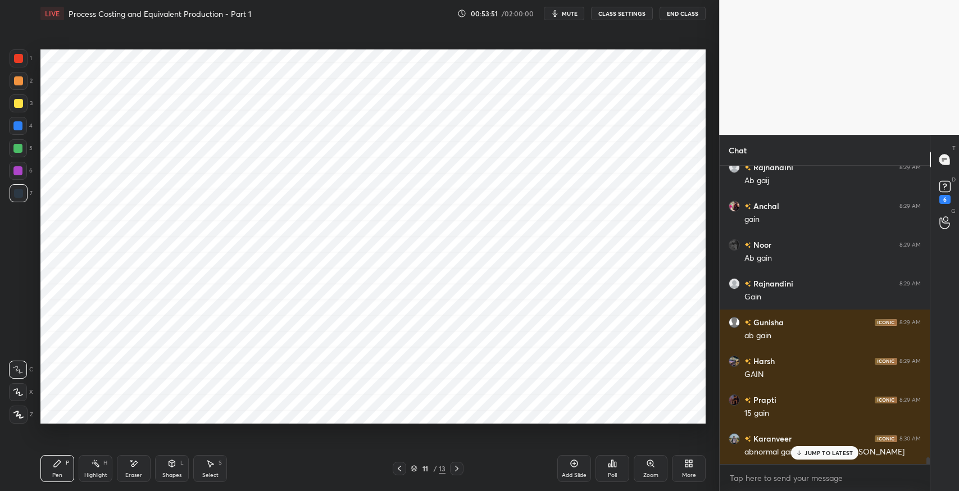
click at [810, 452] on p "JUMP TO LATEST" at bounding box center [829, 453] width 48 height 7
click at [126, 475] on div "Eraser" at bounding box center [133, 476] width 17 height 6
click at [91, 474] on div "Highlight" at bounding box center [95, 476] width 23 height 6
click at [19, 413] on icon at bounding box center [17, 414] width 9 height 9
click at [401, 468] on icon at bounding box center [399, 468] width 9 height 9
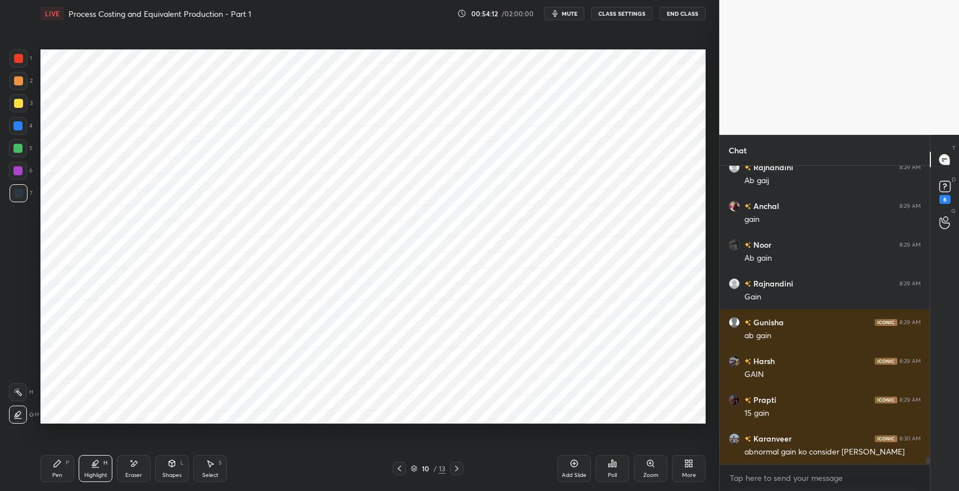
click at [398, 467] on icon at bounding box center [399, 468] width 9 height 9
click at [452, 469] on icon at bounding box center [456, 468] width 9 height 9
click at [456, 469] on icon at bounding box center [456, 468] width 9 height 9
click at [399, 468] on icon at bounding box center [399, 469] width 3 height 6
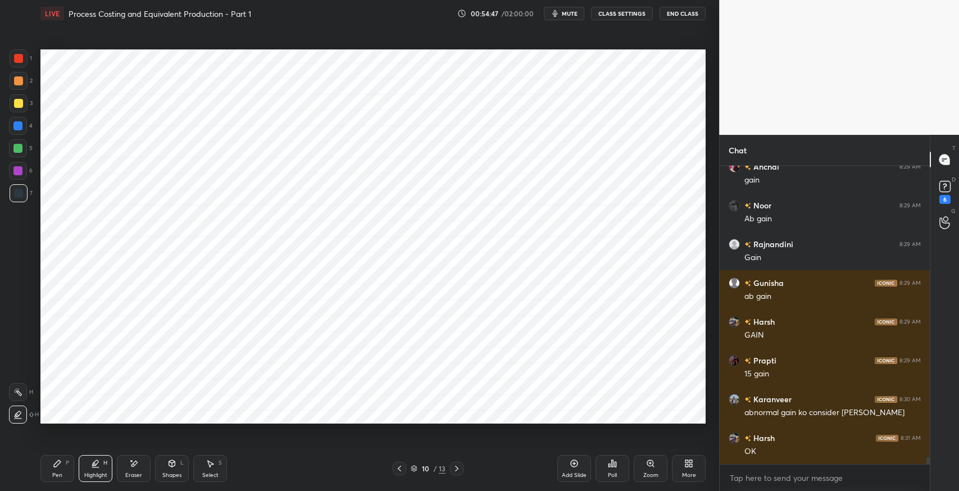
click at [397, 470] on icon at bounding box center [399, 468] width 9 height 9
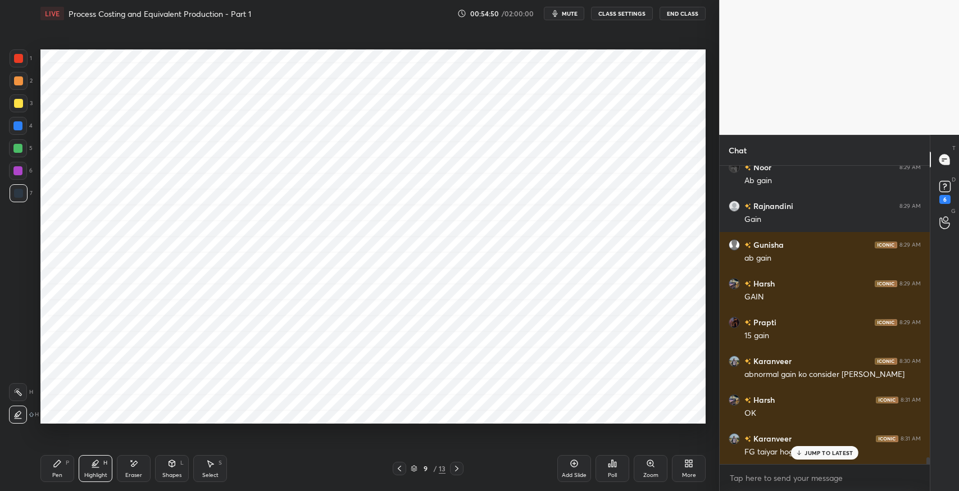
click at [807, 458] on div "JUMP TO LATEST" at bounding box center [824, 452] width 67 height 13
click at [463, 470] on div at bounding box center [456, 468] width 13 height 13
click at [459, 469] on icon at bounding box center [456, 468] width 9 height 9
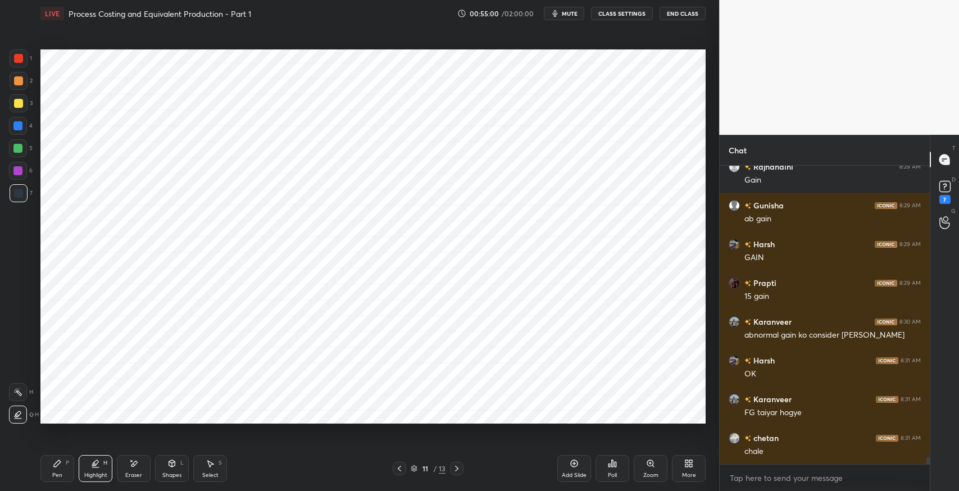
scroll to position [13286, 0]
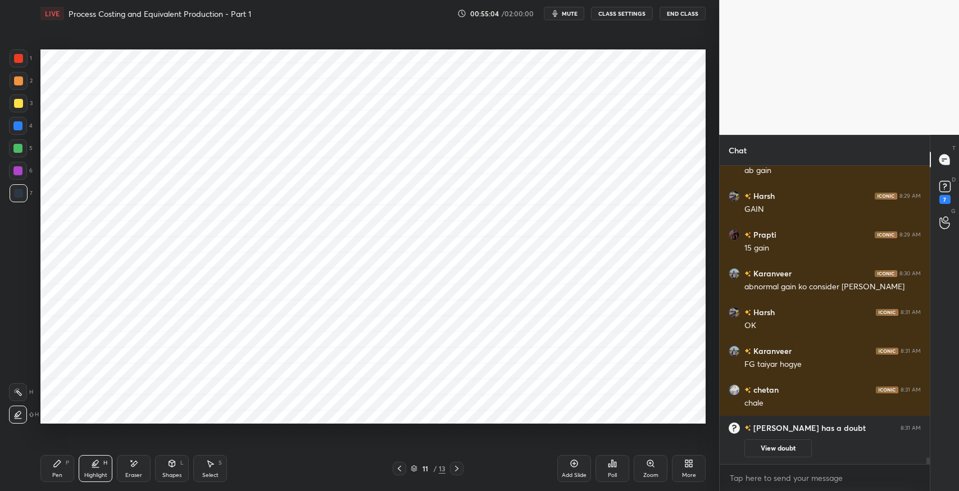
click at [458, 470] on icon at bounding box center [456, 468] width 9 height 9
click at [59, 467] on icon at bounding box center [57, 463] width 9 height 9
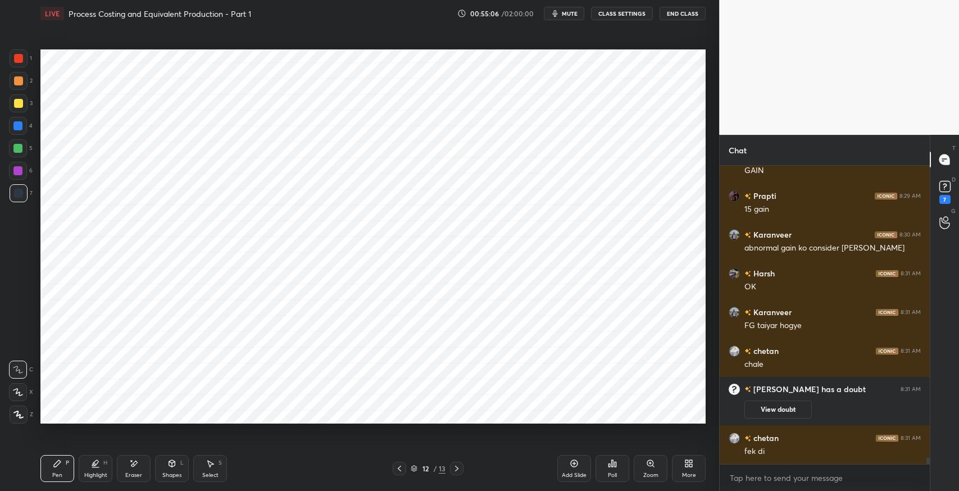
scroll to position [13069, 0]
click at [209, 465] on icon at bounding box center [211, 464] width 6 height 7
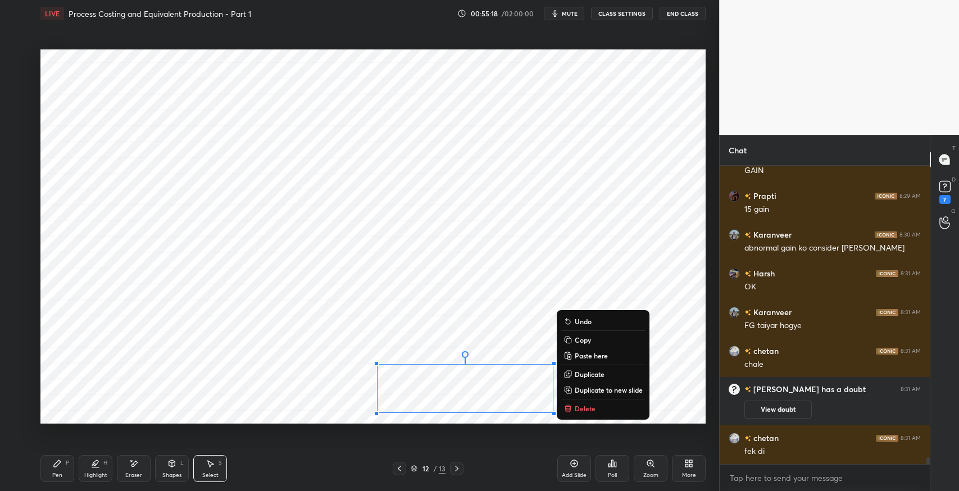
click at [587, 411] on p "Delete" at bounding box center [585, 408] width 21 height 9
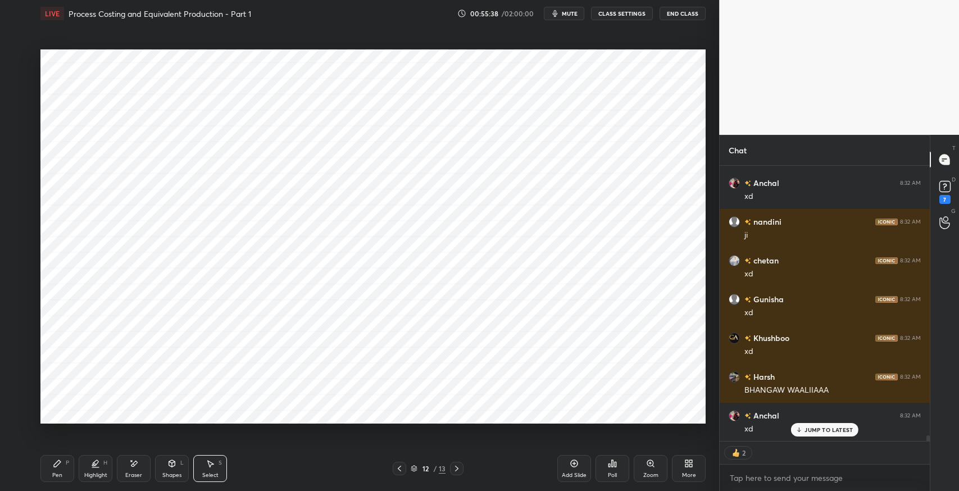
scroll to position [13480, 0]
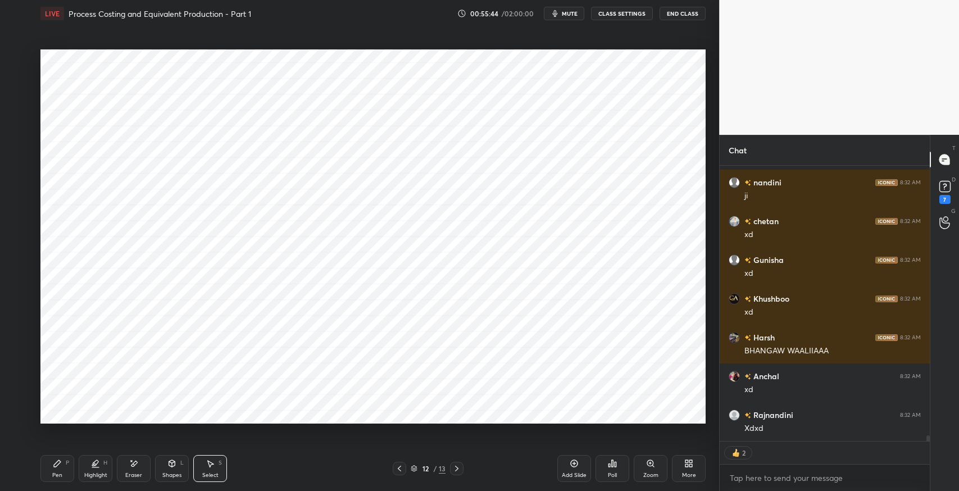
click at [400, 472] on icon at bounding box center [399, 468] width 9 height 9
click at [402, 464] on icon at bounding box center [399, 468] width 9 height 9
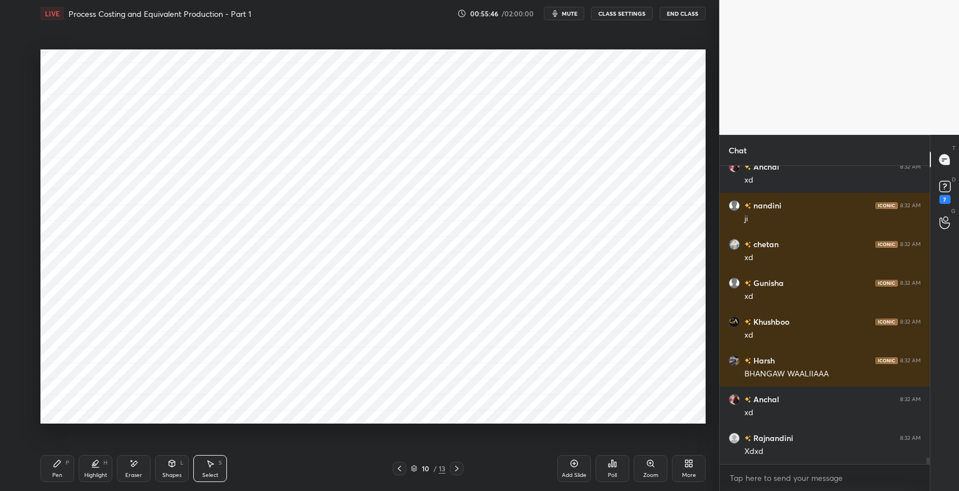
click at [401, 464] on icon at bounding box center [399, 468] width 9 height 9
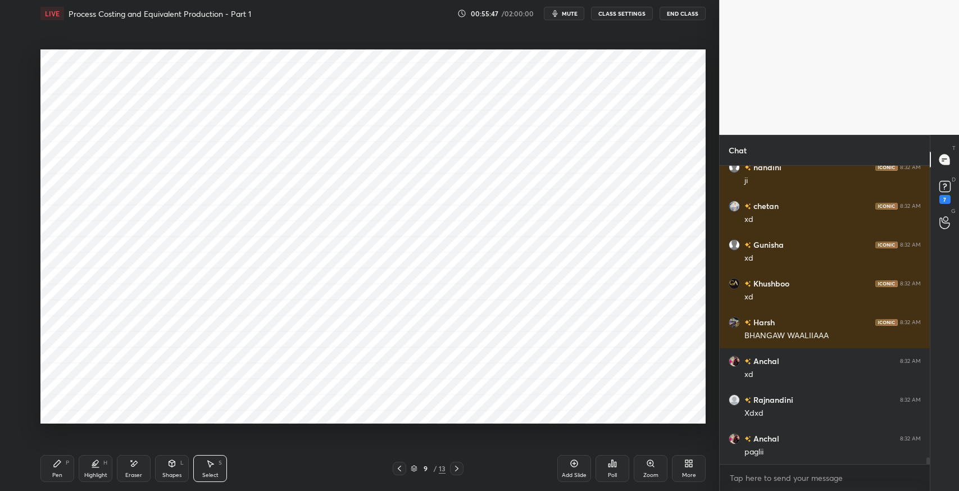
click at [400, 465] on icon at bounding box center [399, 468] width 9 height 9
click at [458, 467] on icon at bounding box center [456, 468] width 9 height 9
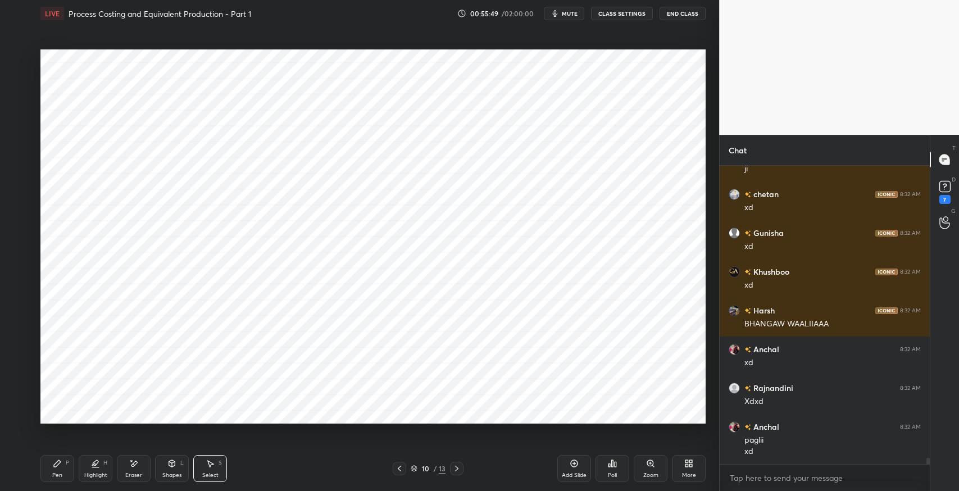
click at [458, 468] on icon at bounding box center [456, 469] width 3 height 6
click at [57, 468] on icon at bounding box center [57, 463] width 9 height 9
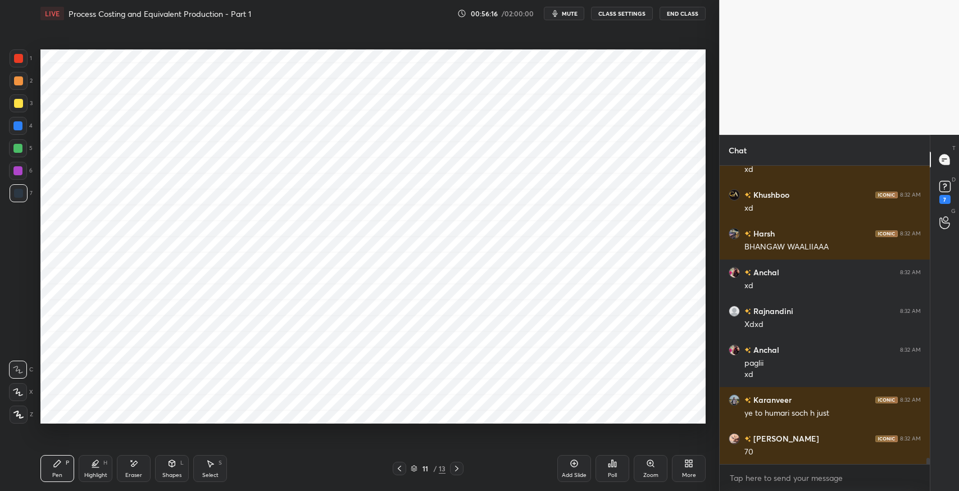
scroll to position [13623, 0]
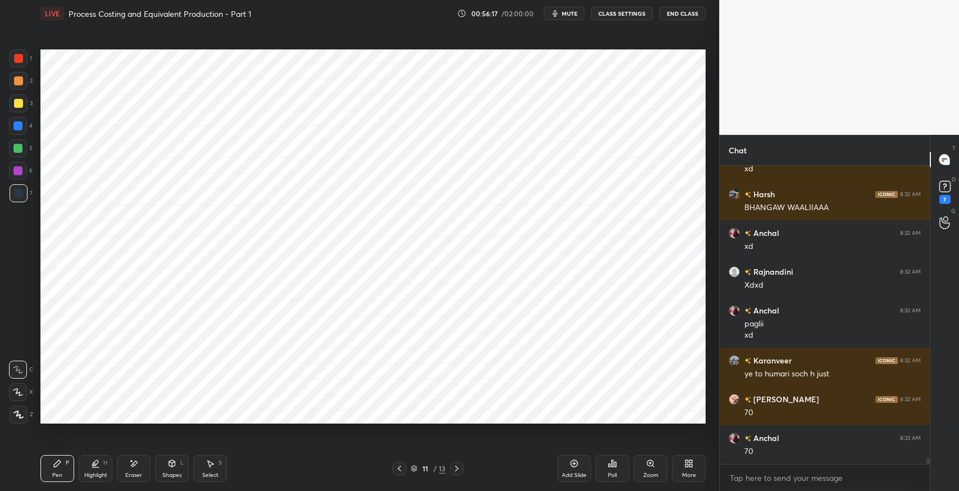
click at [454, 470] on icon at bounding box center [456, 468] width 9 height 9
click at [458, 470] on icon at bounding box center [456, 468] width 9 height 9
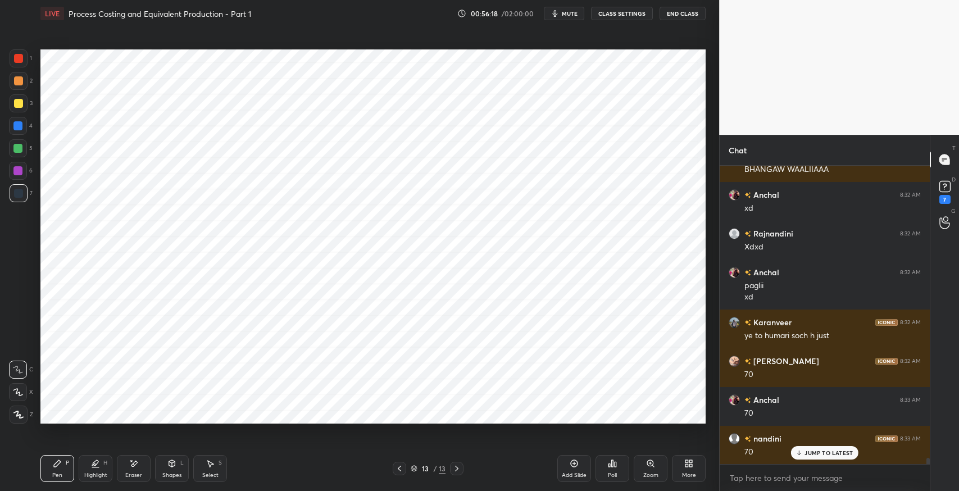
click at [400, 470] on icon at bounding box center [399, 468] width 9 height 9
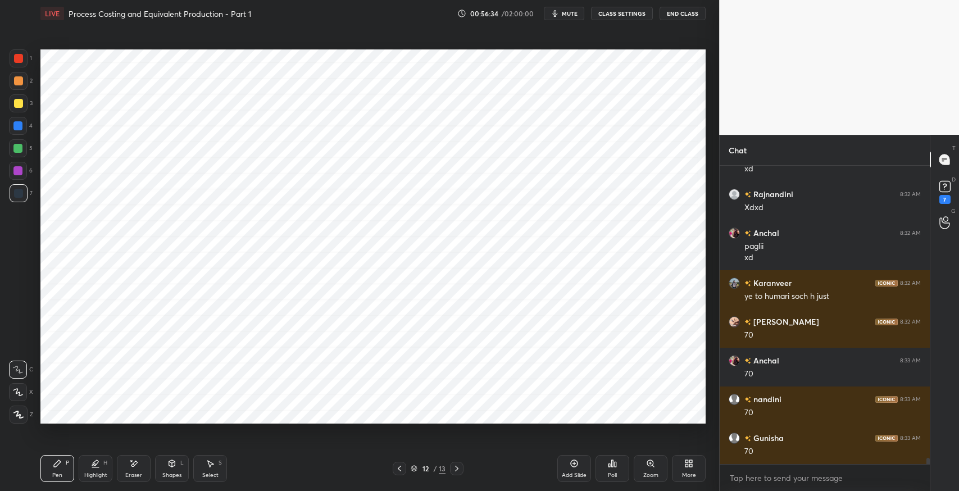
scroll to position [13739, 0]
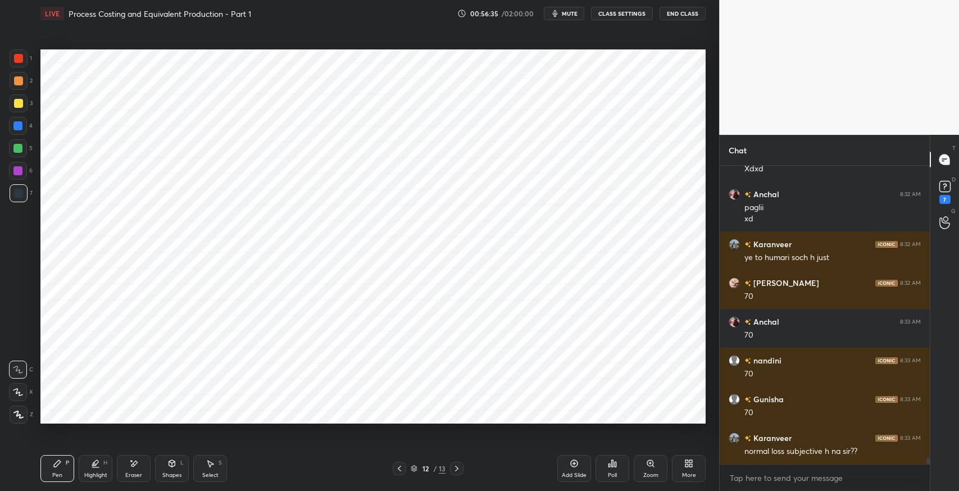
click at [459, 465] on icon at bounding box center [456, 468] width 9 height 9
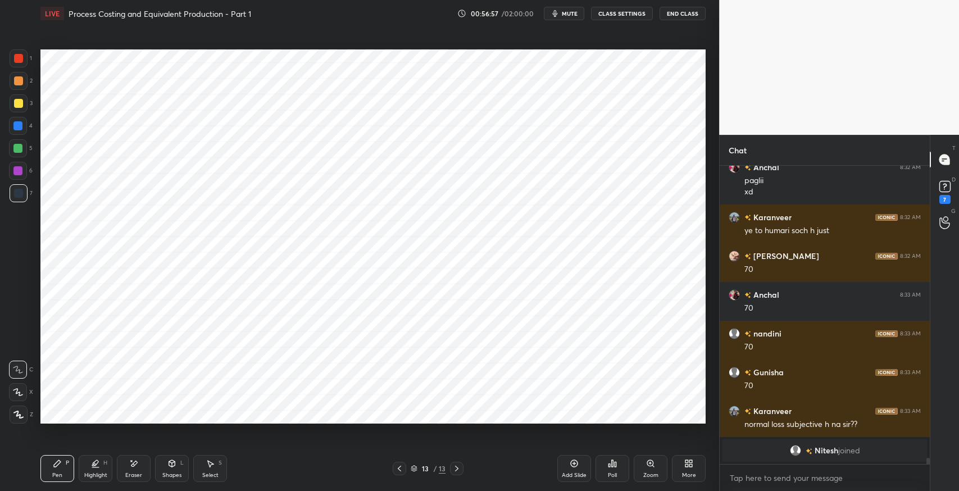
click at [136, 463] on icon at bounding box center [135, 464] width 6 height 6
click at [61, 466] on icon at bounding box center [57, 463] width 9 height 9
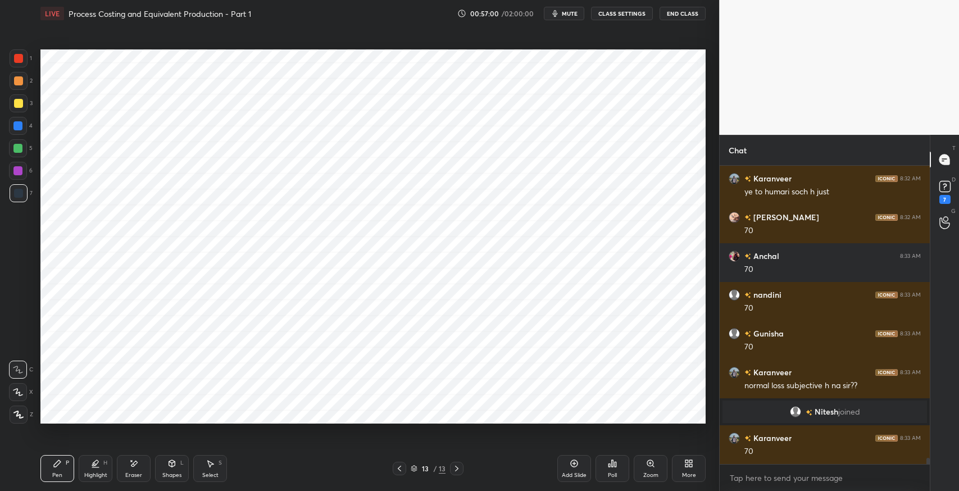
scroll to position [13593, 0]
click at [135, 475] on div "Eraser" at bounding box center [133, 476] width 17 height 6
click at [63, 464] on div "Pen P" at bounding box center [57, 468] width 34 height 27
click at [397, 470] on icon at bounding box center [399, 468] width 9 height 9
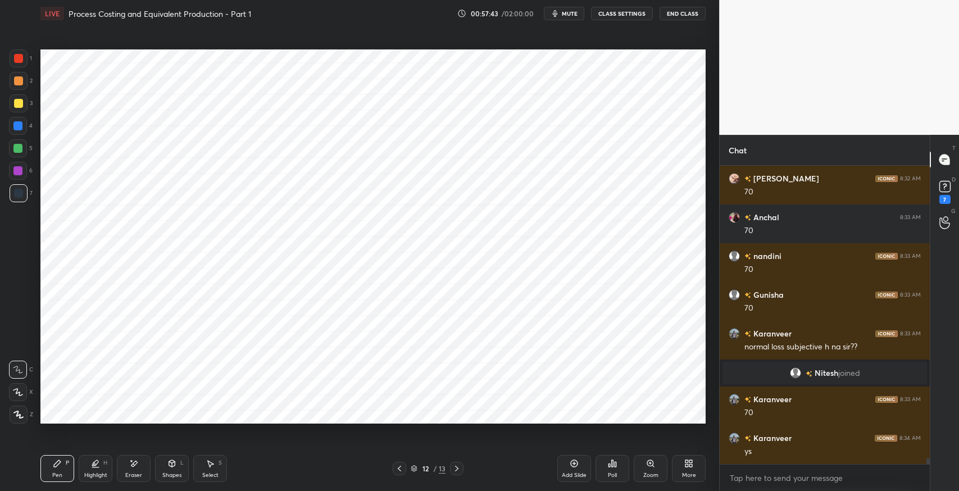
click at [456, 472] on icon at bounding box center [456, 468] width 9 height 9
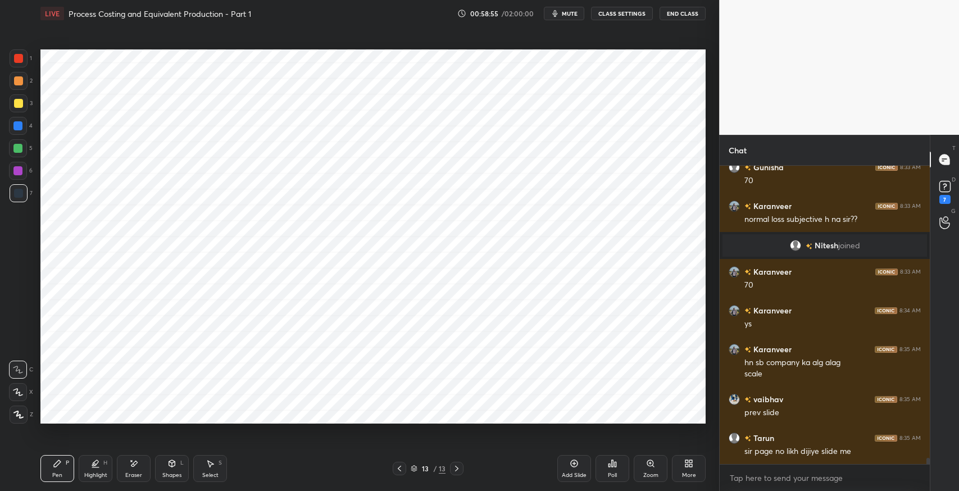
scroll to position [13808, 0]
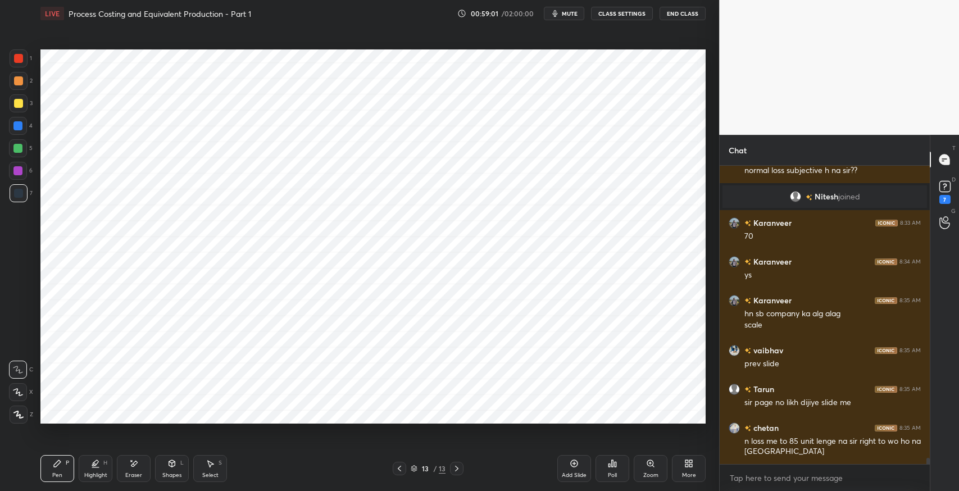
click at [400, 465] on icon at bounding box center [399, 468] width 9 height 9
click at [400, 468] on icon at bounding box center [399, 468] width 9 height 9
click at [133, 465] on icon at bounding box center [135, 464] width 6 height 6
click at [19, 395] on icon at bounding box center [17, 393] width 9 height 10
click at [400, 465] on icon at bounding box center [399, 468] width 9 height 9
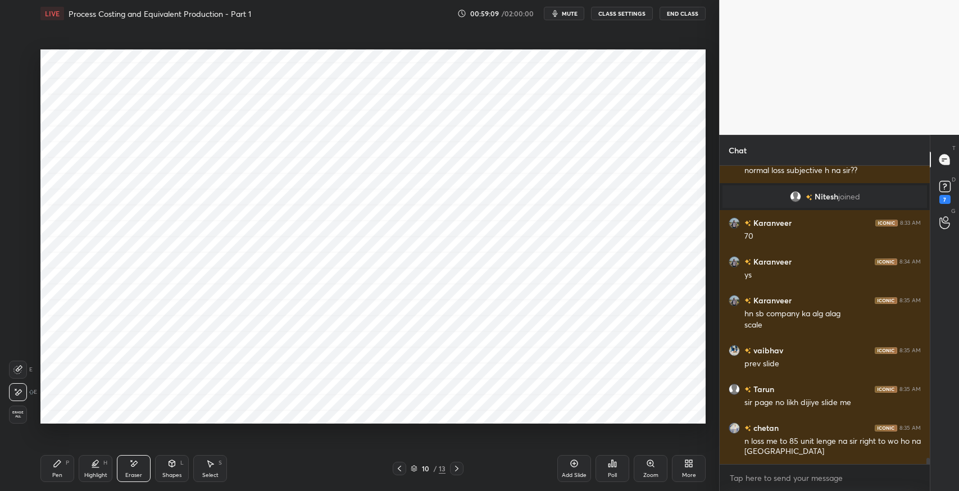
click at [62, 461] on div "Pen P" at bounding box center [57, 468] width 34 height 27
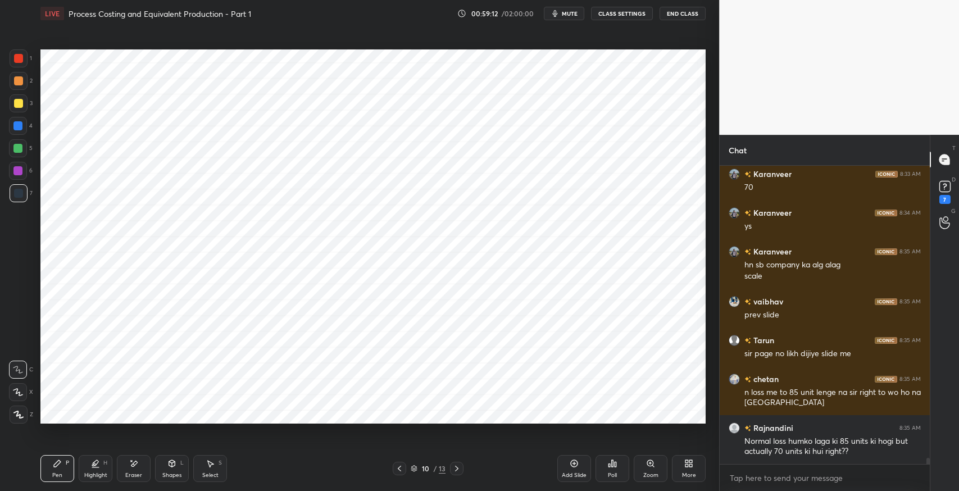
click at [400, 467] on icon at bounding box center [399, 469] width 3 height 6
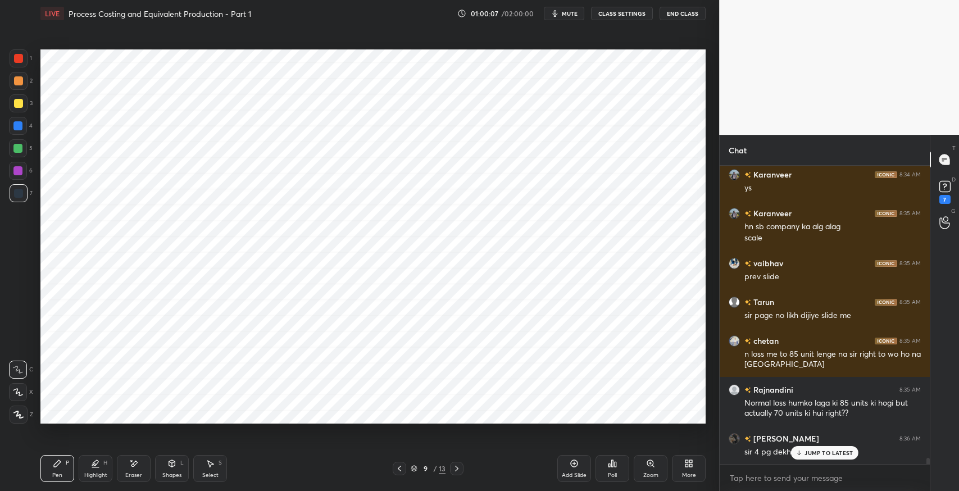
click at [457, 465] on icon at bounding box center [456, 468] width 9 height 9
click at [456, 468] on icon at bounding box center [456, 468] width 9 height 9
click at [460, 467] on icon at bounding box center [456, 468] width 9 height 9
click at [399, 470] on icon at bounding box center [399, 469] width 3 height 6
click at [400, 468] on icon at bounding box center [399, 468] width 9 height 9
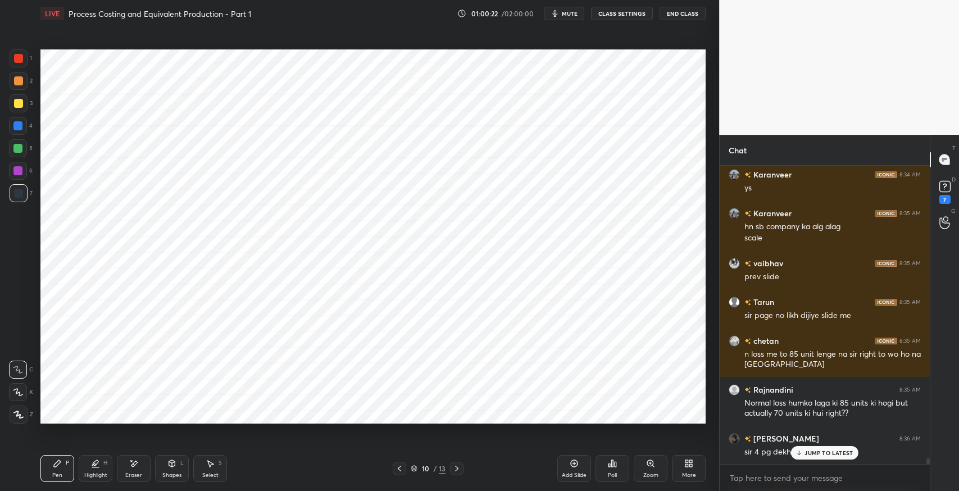
click at [458, 470] on icon at bounding box center [456, 468] width 9 height 9
click at [399, 465] on icon at bounding box center [399, 468] width 9 height 9
click at [400, 464] on icon at bounding box center [399, 468] width 9 height 9
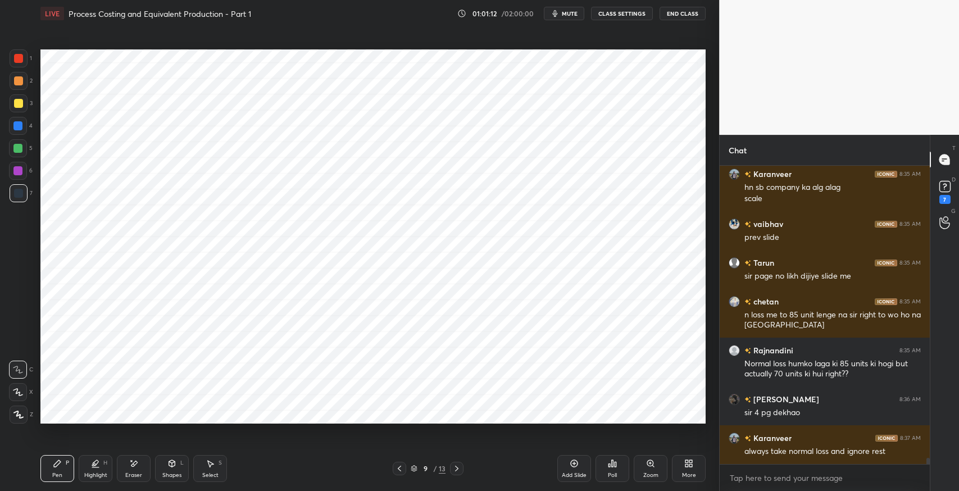
click at [456, 469] on icon at bounding box center [456, 468] width 9 height 9
click at [458, 469] on icon at bounding box center [456, 468] width 9 height 9
click at [458, 470] on icon at bounding box center [456, 468] width 9 height 9
click at [397, 469] on icon at bounding box center [399, 468] width 9 height 9
click at [458, 470] on icon at bounding box center [456, 468] width 9 height 9
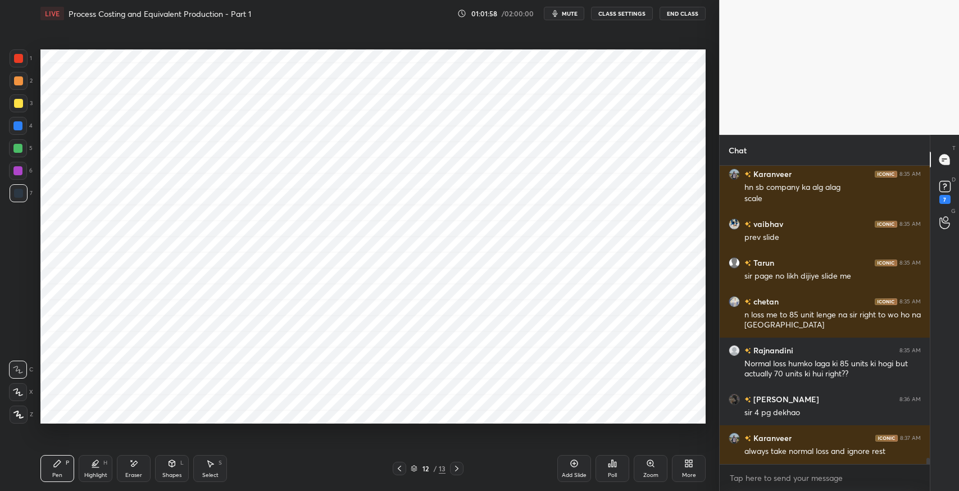
click at [454, 469] on icon at bounding box center [456, 468] width 9 height 9
click at [402, 470] on icon at bounding box center [399, 468] width 9 height 9
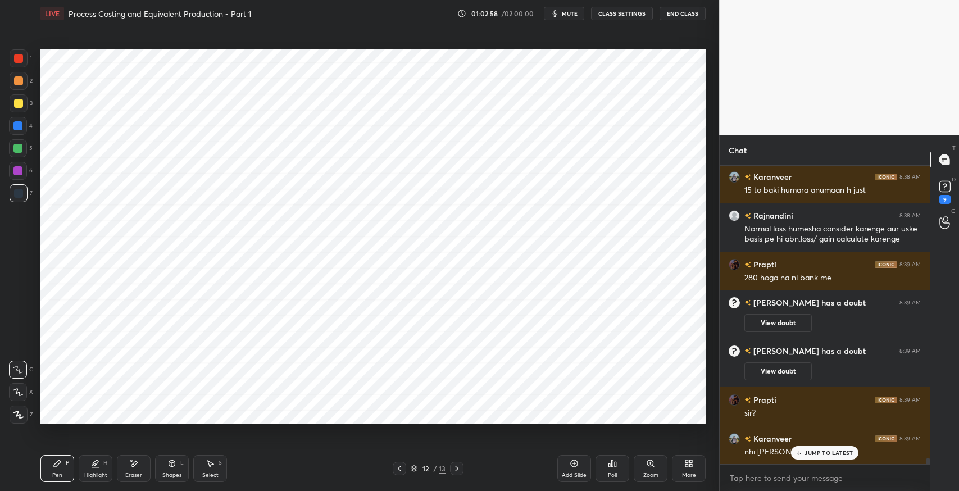
scroll to position [14092, 0]
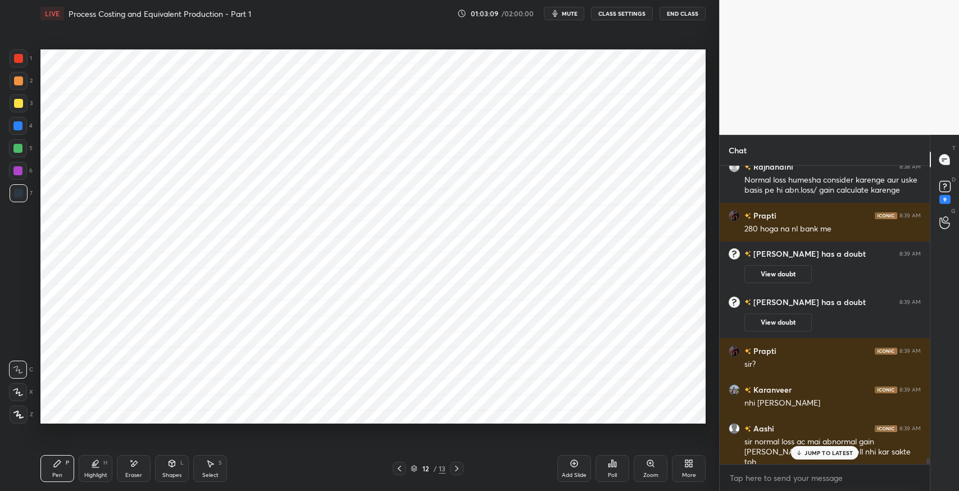
click at [815, 459] on div "JUMP TO LATEST" at bounding box center [824, 452] width 67 height 13
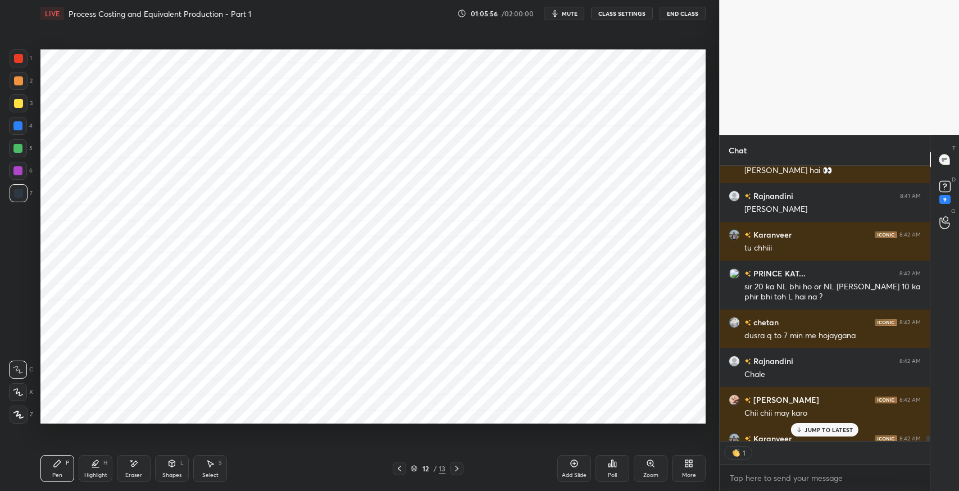
scroll to position [15000, 0]
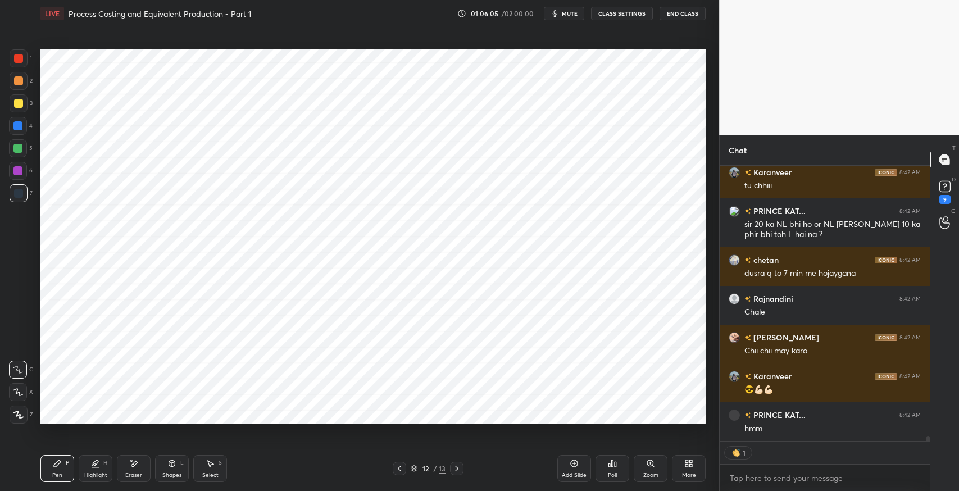
type textarea "x"
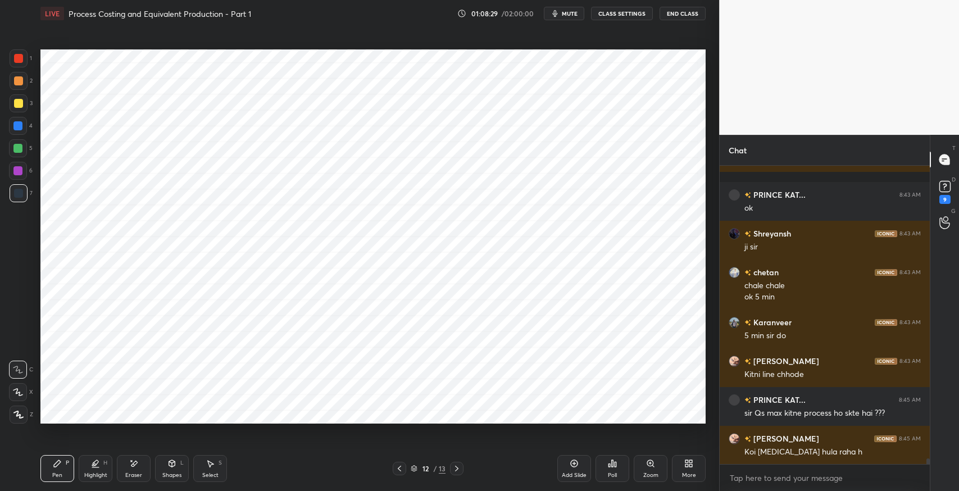
scroll to position [15359, 0]
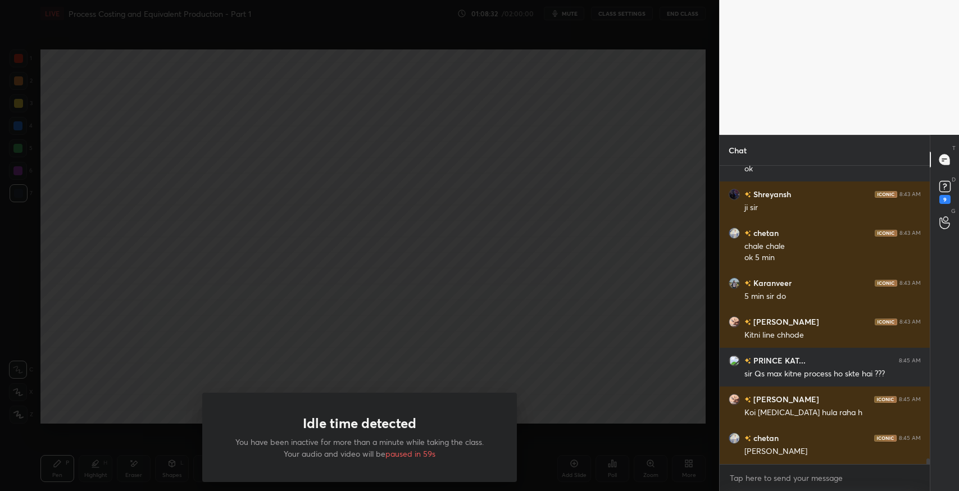
click at [359, 121] on div "Idle time detected You have been inactive for more than a minute while taking t…" at bounding box center [359, 245] width 719 height 491
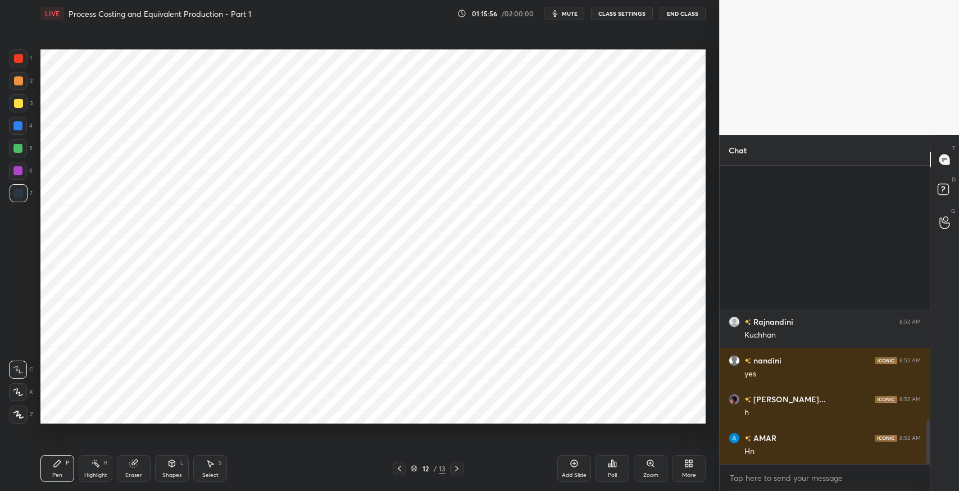
scroll to position [1716, 0]
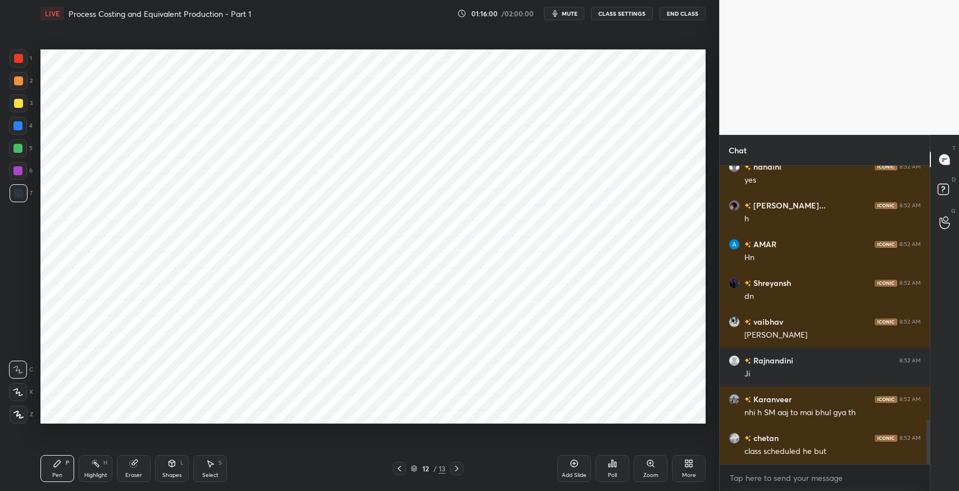
click at [691, 467] on icon at bounding box center [689, 463] width 9 height 9
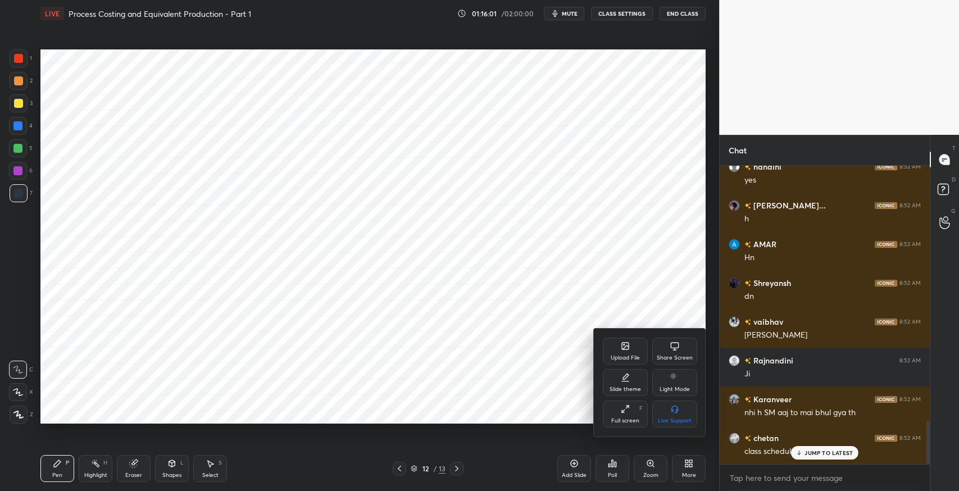
scroll to position [1754, 0]
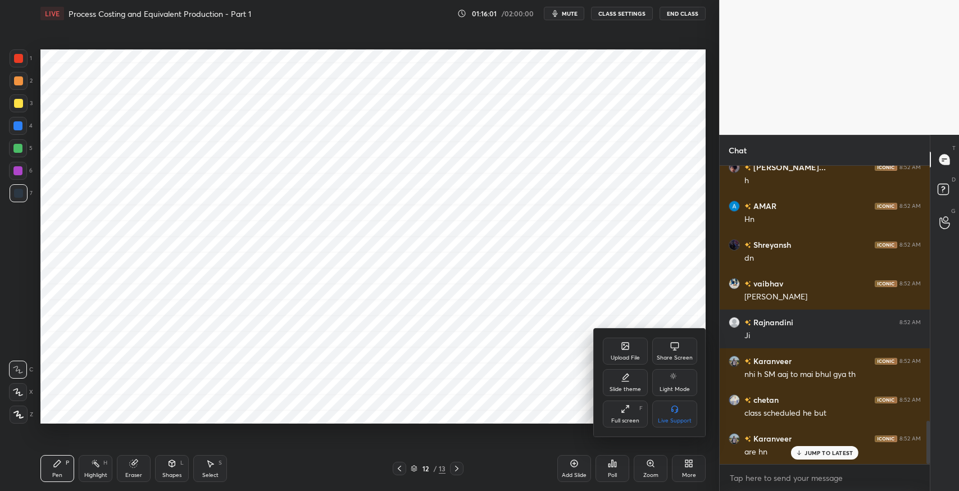
click at [637, 348] on div "Upload File" at bounding box center [625, 351] width 45 height 27
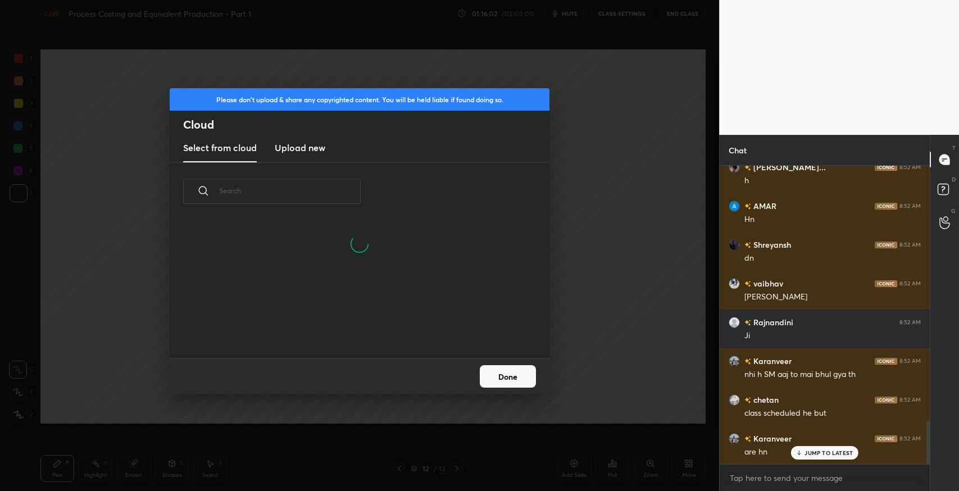
scroll to position [1794, 0]
click at [319, 146] on h3 "Upload new" at bounding box center [300, 147] width 51 height 13
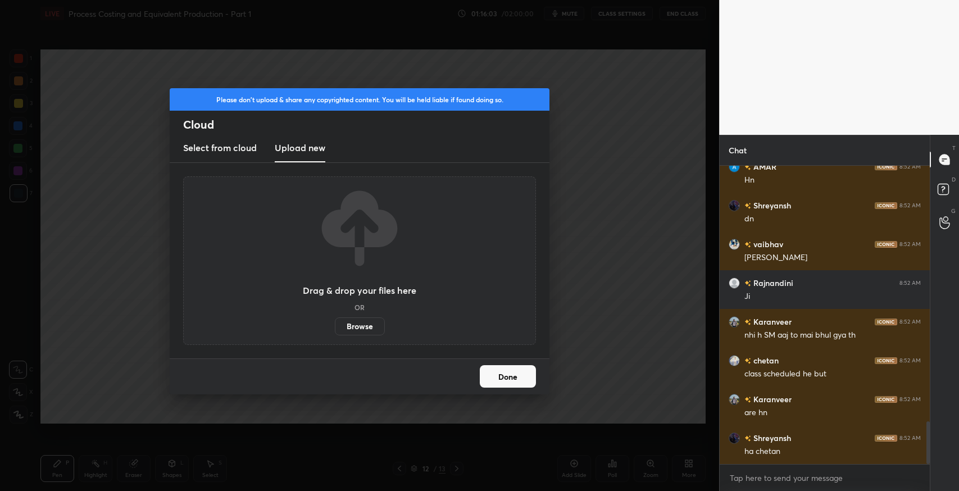
click at [357, 325] on label "Browse" at bounding box center [360, 327] width 50 height 18
click at [335, 325] on input "Browse" at bounding box center [335, 327] width 0 height 18
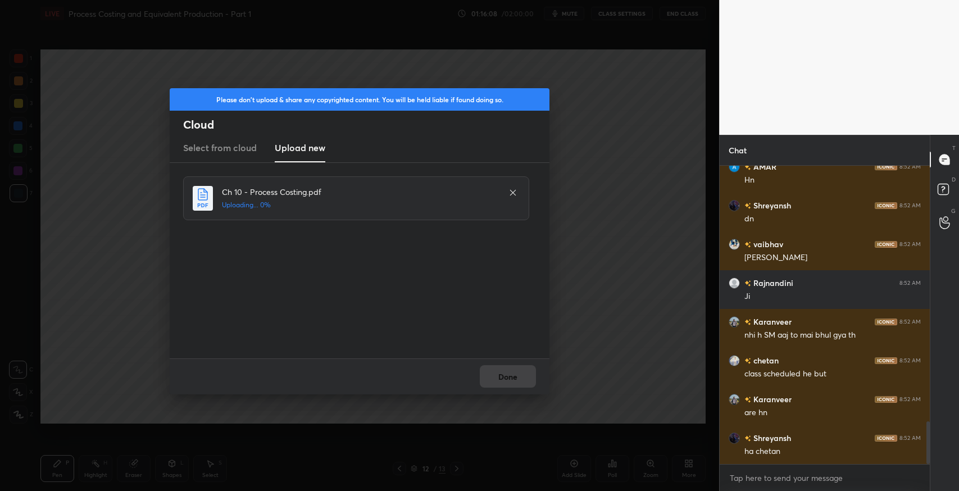
scroll to position [1832, 0]
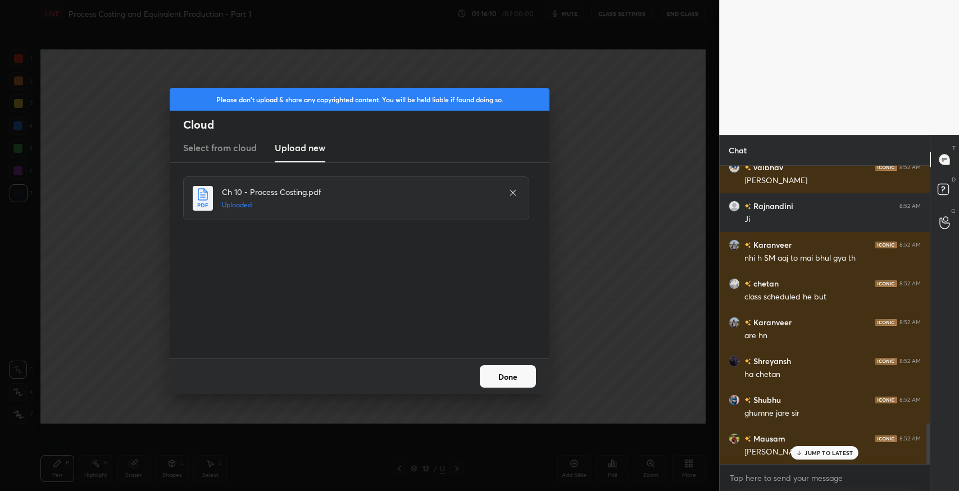
click at [514, 383] on button "Done" at bounding box center [508, 376] width 56 height 22
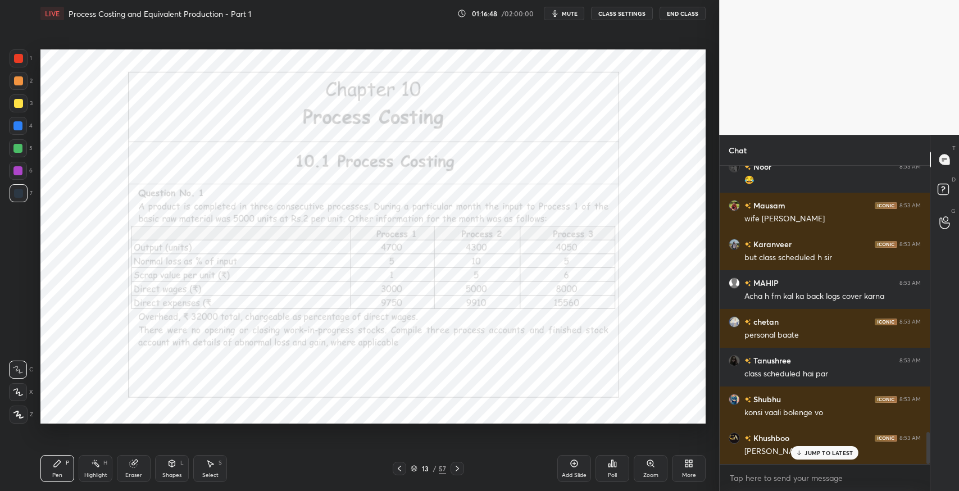
scroll to position [2491, 0]
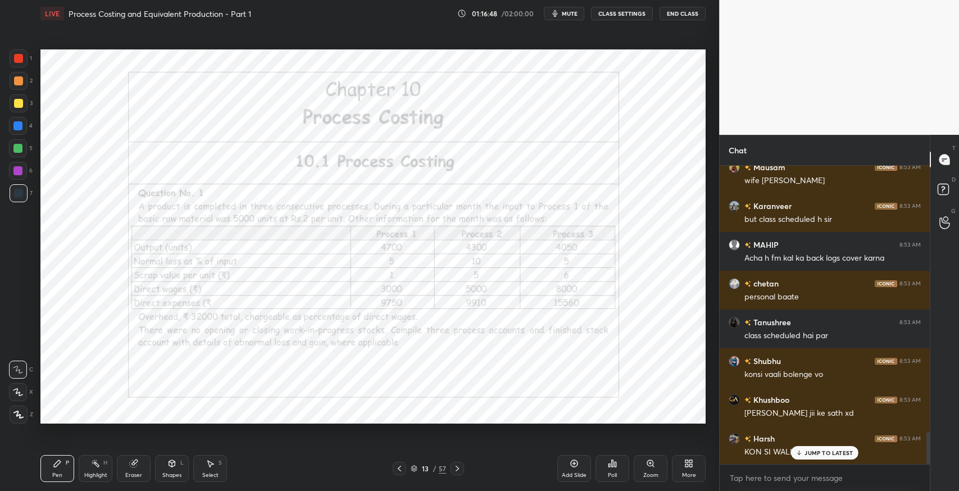
click at [569, 475] on div "Add Slide" at bounding box center [574, 476] width 25 height 6
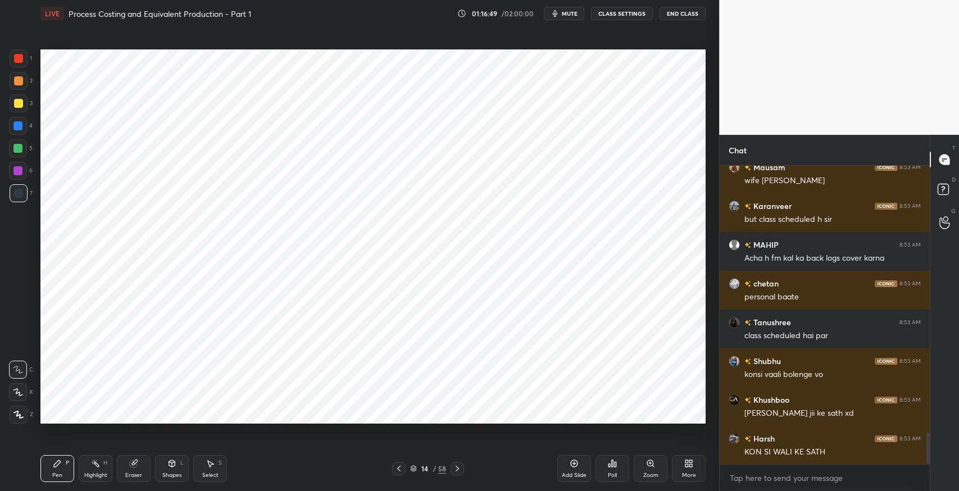
scroll to position [2530, 0]
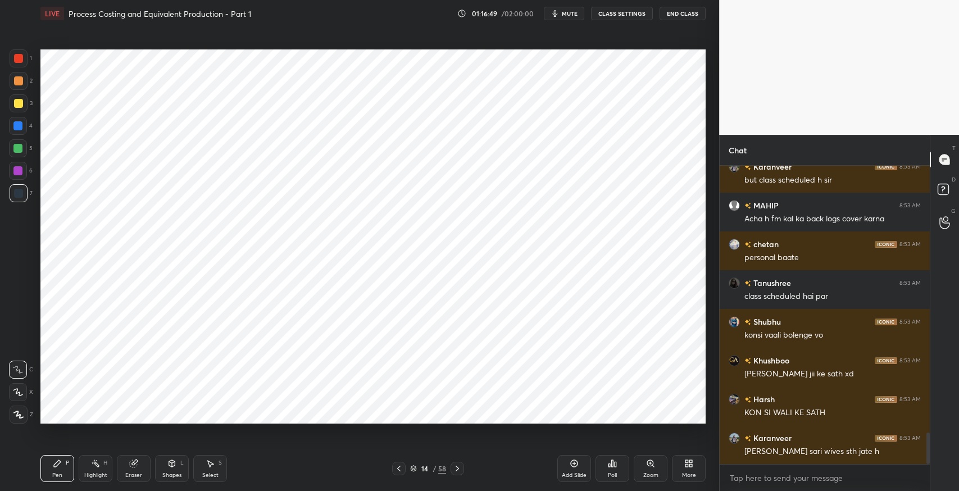
click at [398, 468] on icon at bounding box center [398, 469] width 3 height 6
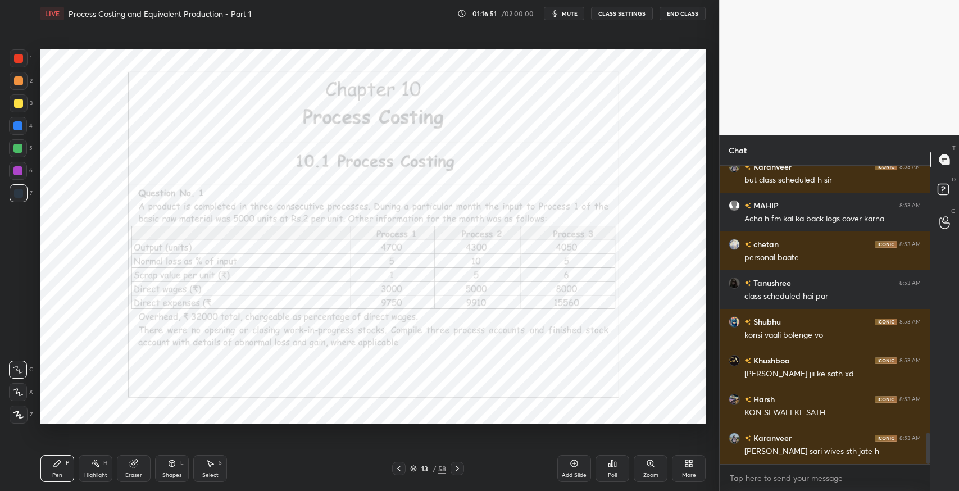
click at [681, 468] on div "More" at bounding box center [689, 468] width 34 height 27
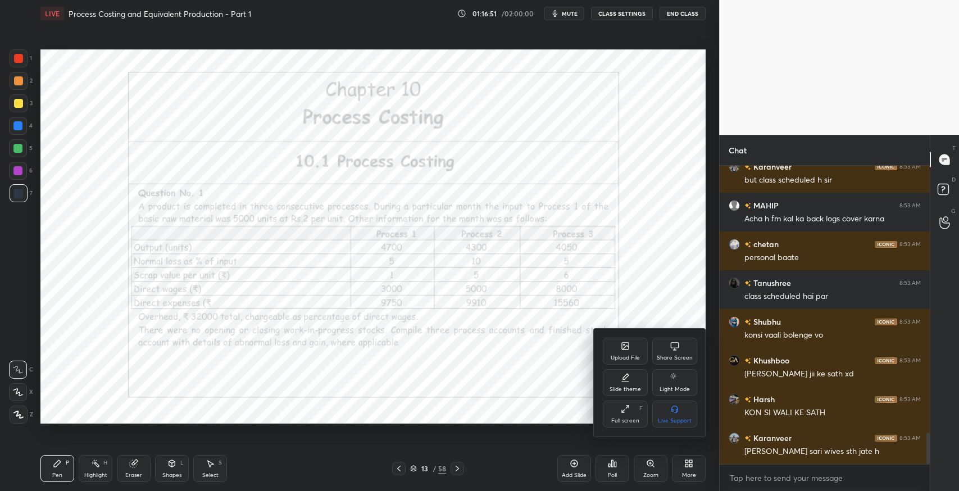
scroll to position [2569, 0]
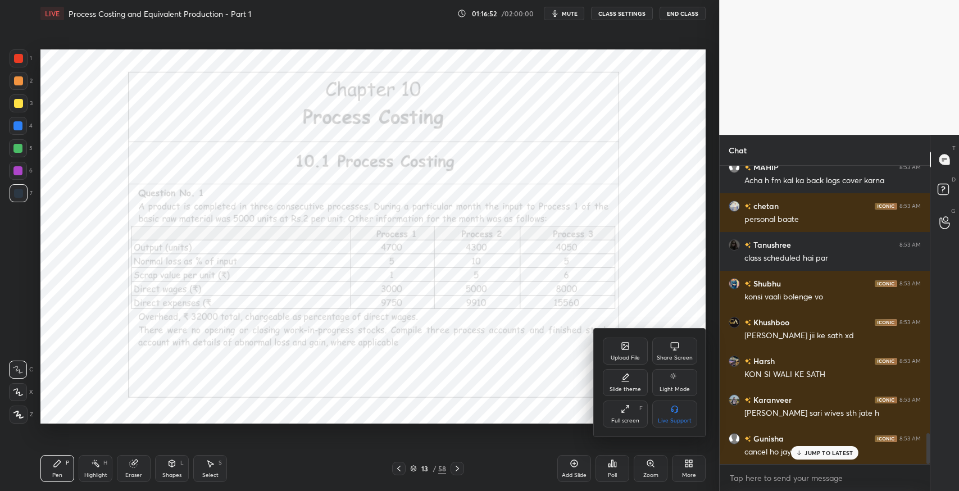
click at [616, 387] on div "Slide theme" at bounding box center [625, 390] width 31 height 6
click at [682, 387] on div "Light Ruled" at bounding box center [675, 390] width 30 height 6
click at [508, 372] on div at bounding box center [479, 245] width 959 height 491
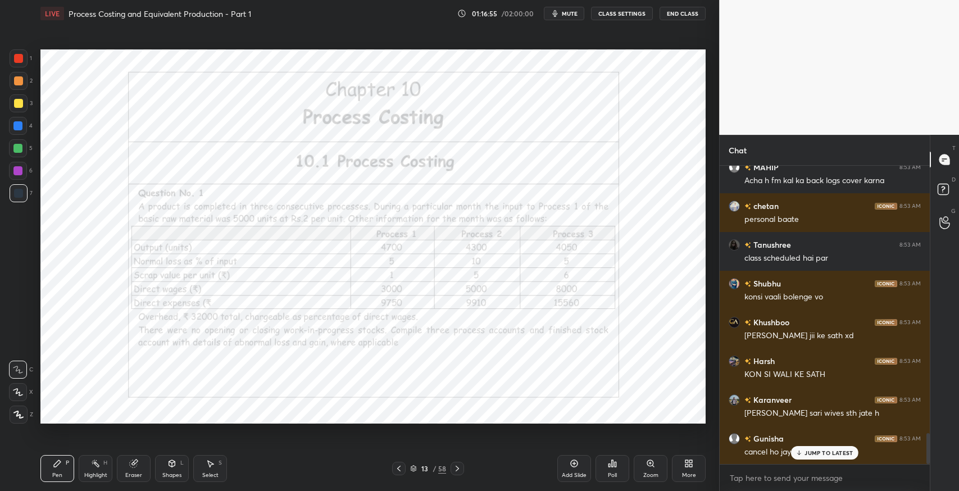
click at [567, 465] on div "Add Slide" at bounding box center [575, 468] width 34 height 27
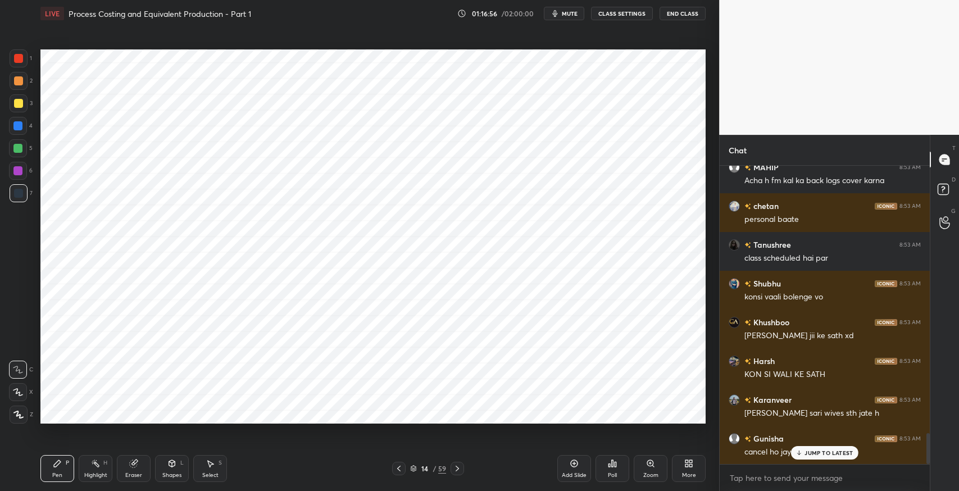
click at [567, 465] on div "Add Slide" at bounding box center [575, 468] width 34 height 27
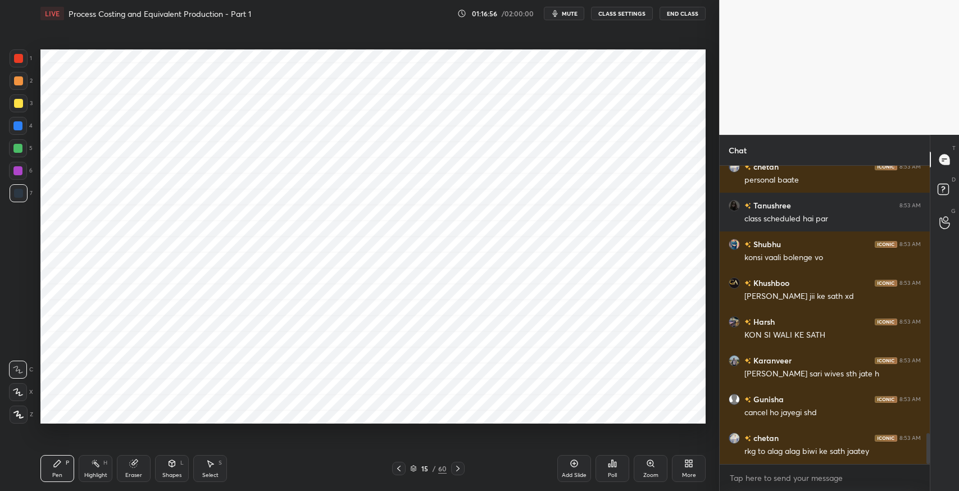
click at [567, 465] on div "Add Slide" at bounding box center [575, 468] width 34 height 27
click at [398, 470] on icon at bounding box center [399, 468] width 9 height 9
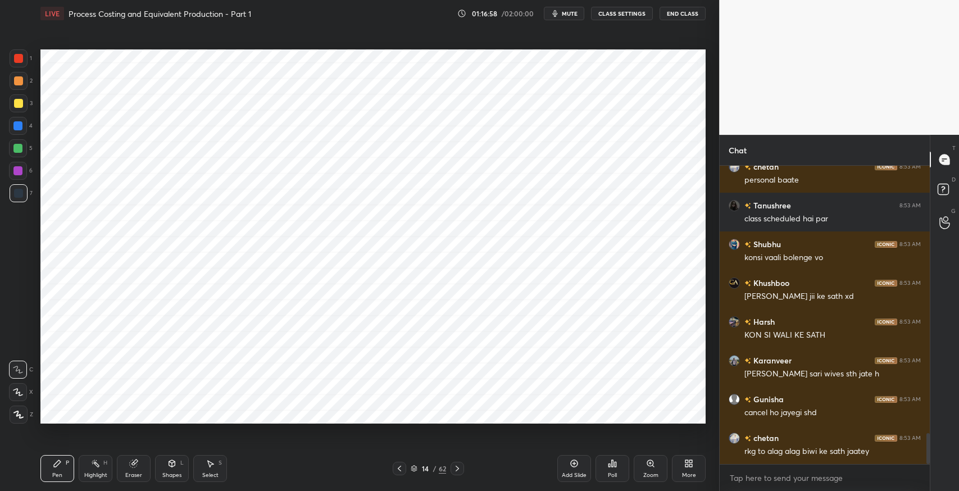
click at [398, 470] on icon at bounding box center [399, 468] width 9 height 9
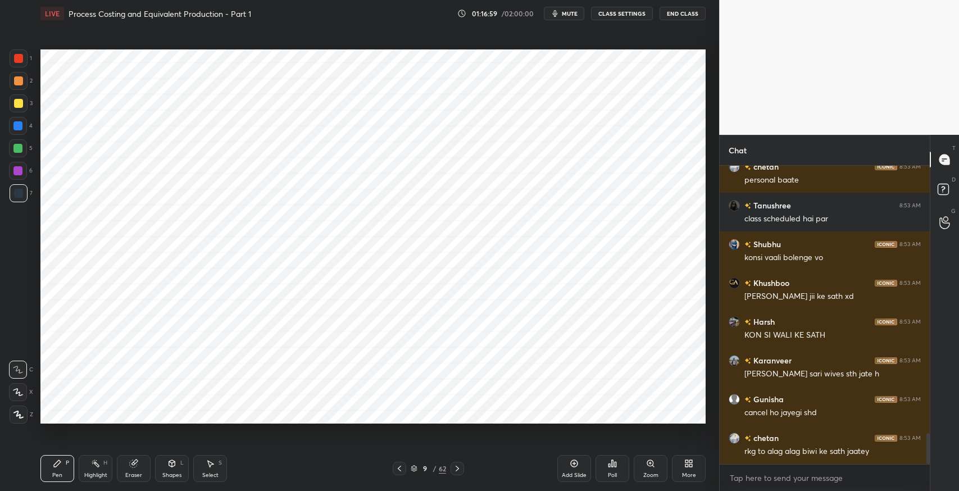
click at [398, 470] on icon at bounding box center [399, 468] width 9 height 9
click at [225, 469] on div "Select S" at bounding box center [210, 468] width 34 height 27
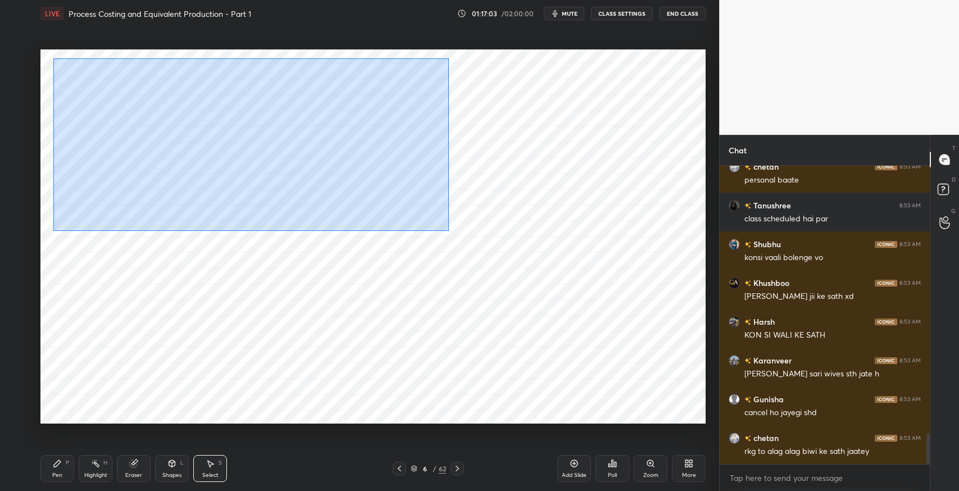
scroll to position [2647, 0]
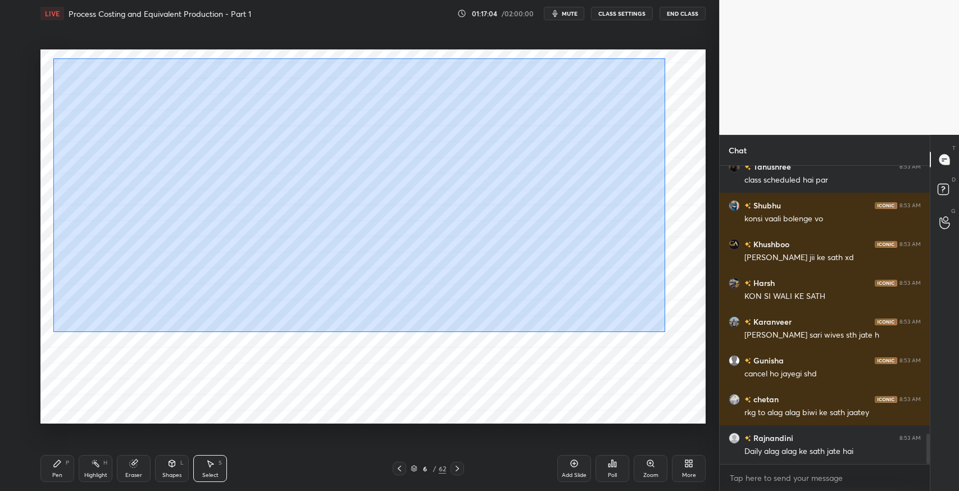
drag, startPoint x: 54, startPoint y: 58, endPoint x: 665, endPoint y: 332, distance: 670.0
click at [665, 332] on div "0 ° Undo Copy Duplicate Duplicate to new slide Delete" at bounding box center [372, 236] width 665 height 374
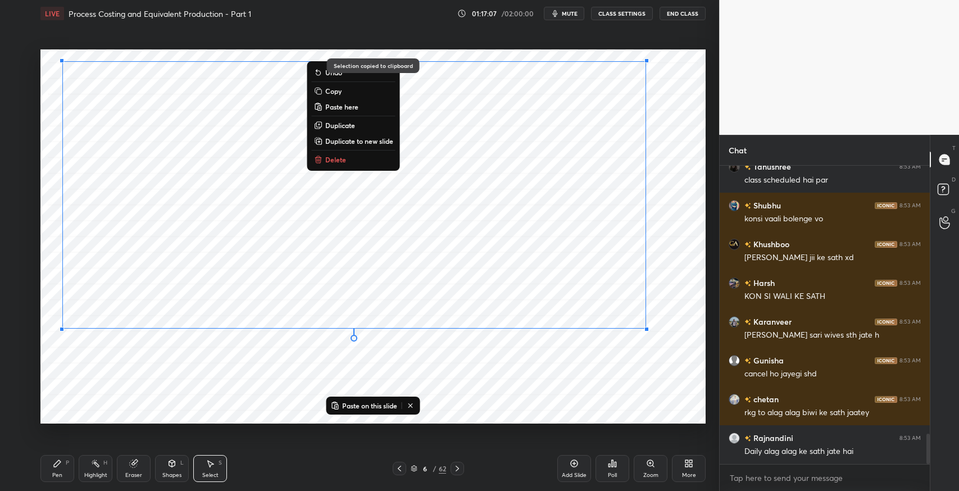
click at [455, 467] on icon at bounding box center [457, 468] width 9 height 9
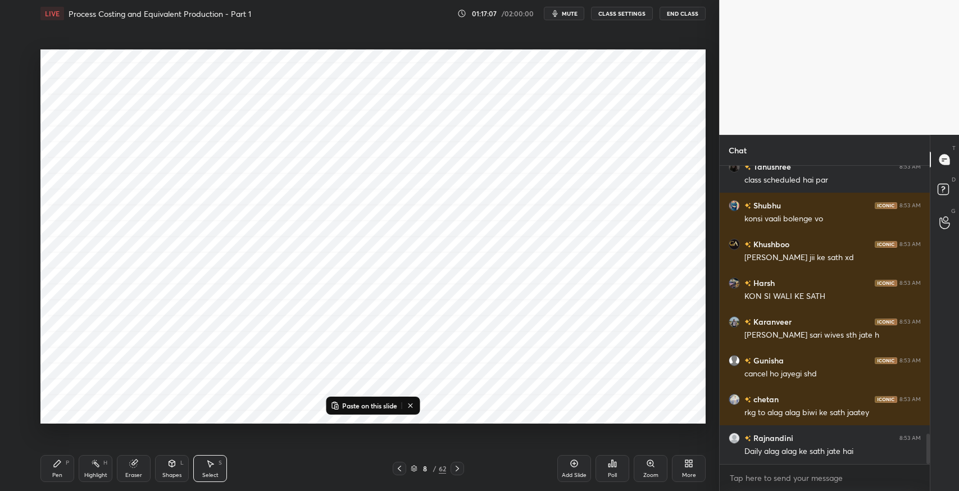
click at [455, 467] on icon at bounding box center [457, 468] width 9 height 9
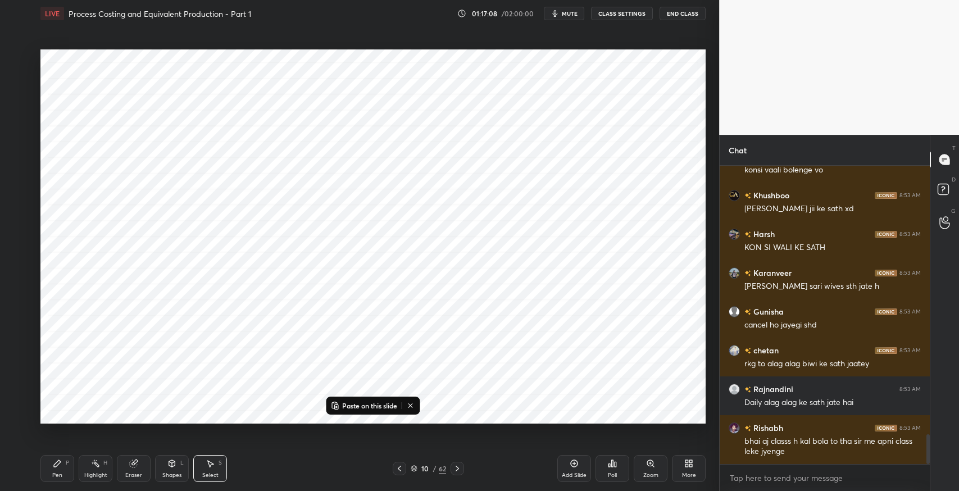
click at [455, 467] on icon at bounding box center [457, 468] width 9 height 9
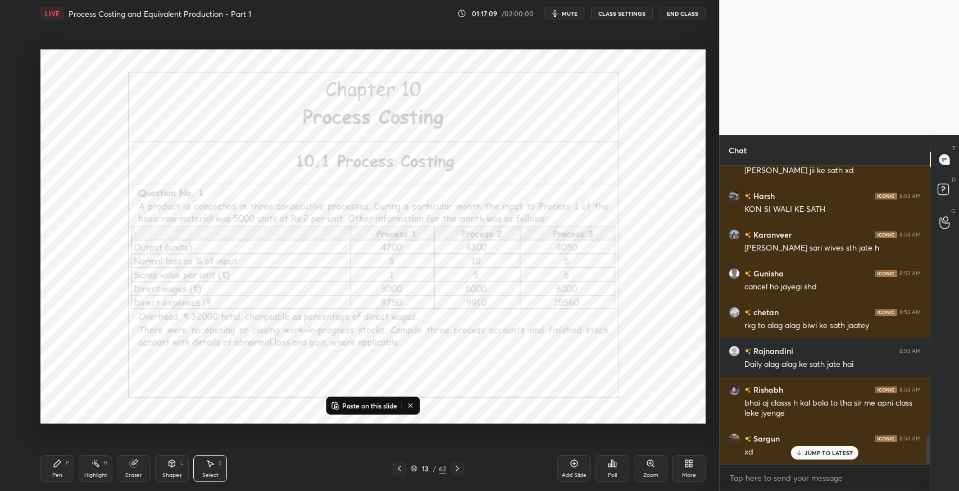
click at [455, 467] on icon at bounding box center [457, 468] width 9 height 9
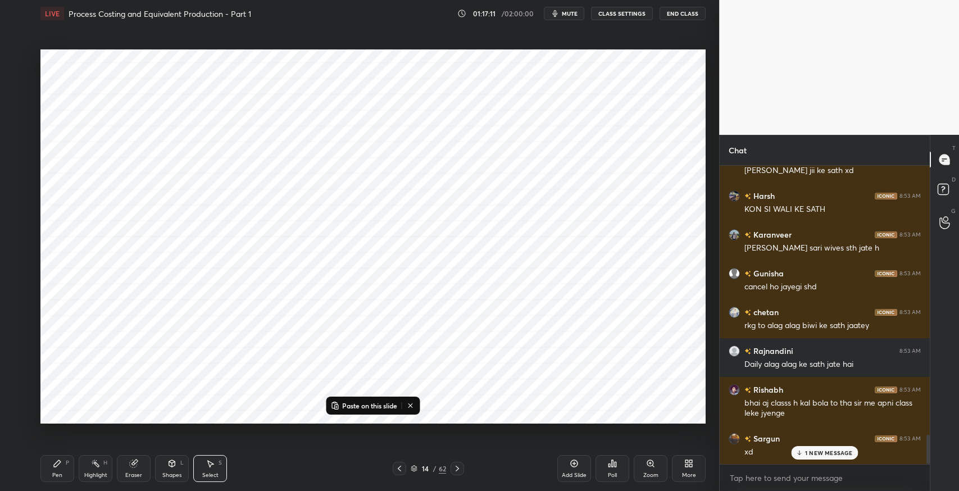
scroll to position [2773, 0]
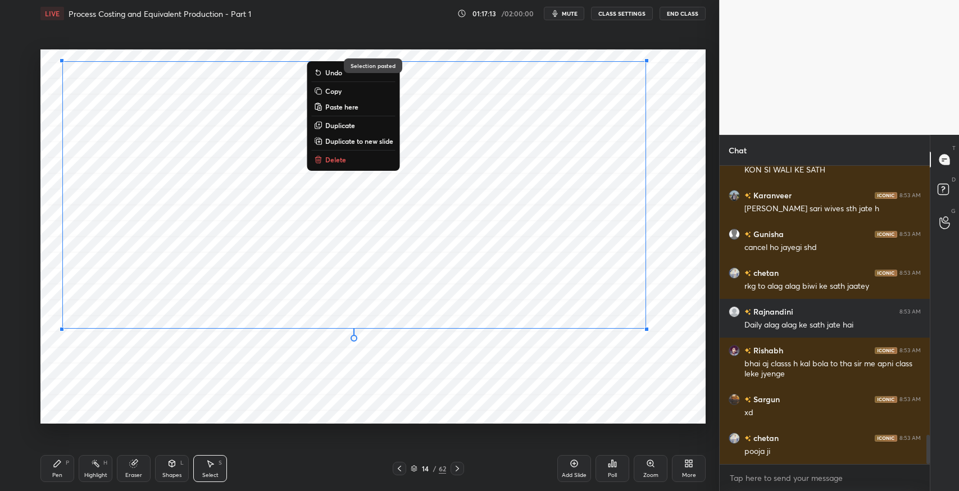
click at [463, 470] on div at bounding box center [457, 468] width 13 height 13
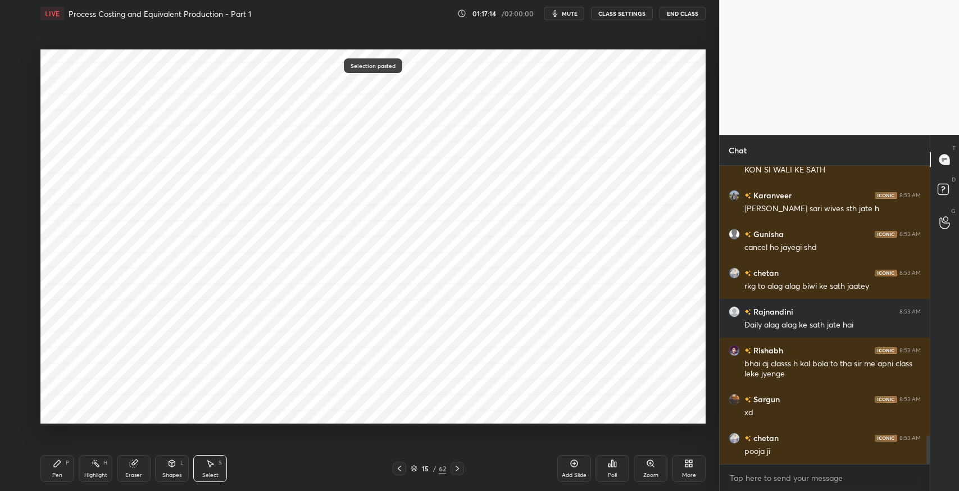
scroll to position [2811, 0]
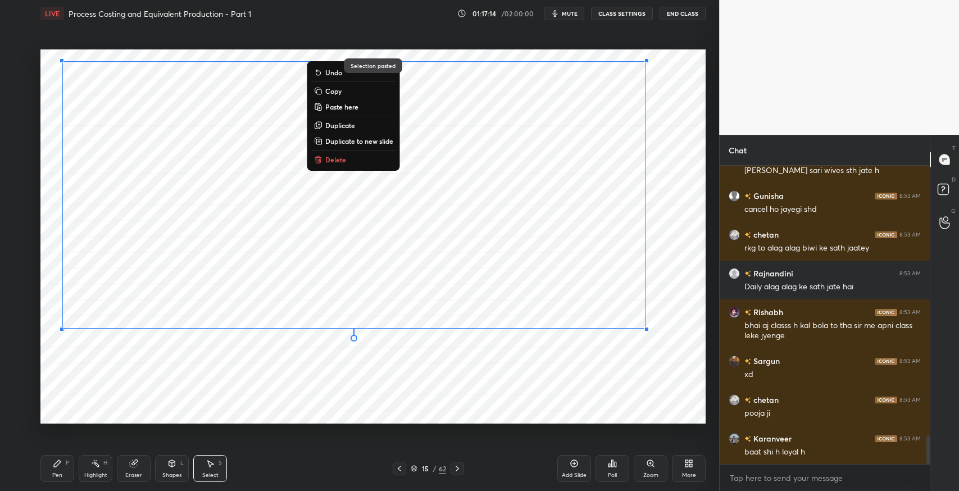
click at [463, 470] on div at bounding box center [457, 468] width 13 height 13
click at [397, 473] on icon at bounding box center [399, 468] width 9 height 9
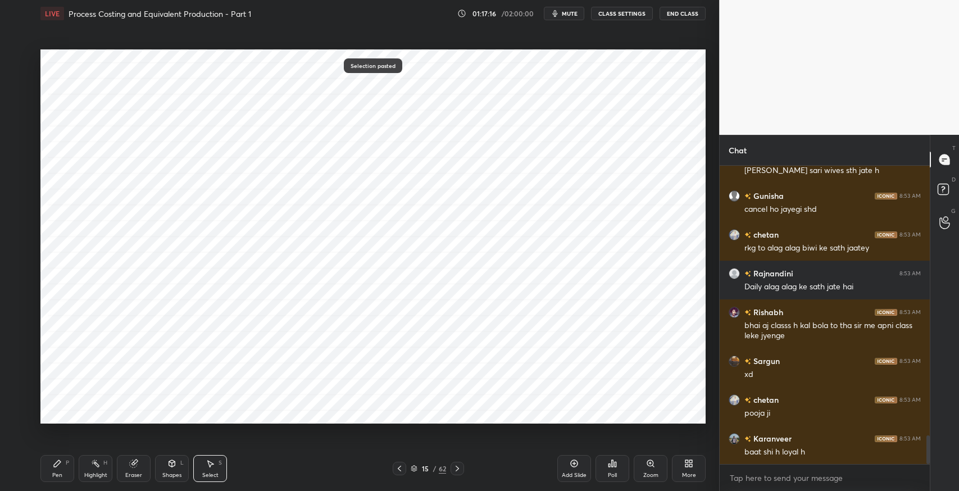
click at [397, 473] on icon at bounding box center [399, 468] width 9 height 9
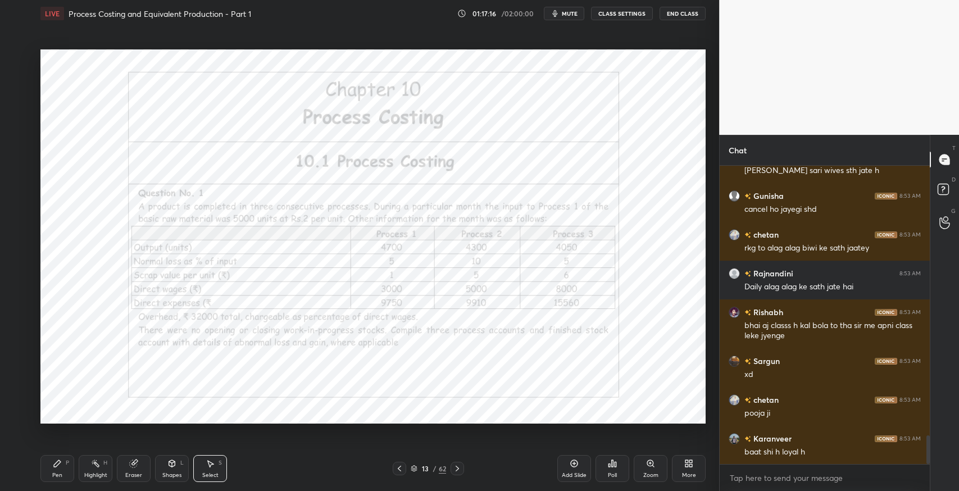
click at [397, 473] on icon at bounding box center [399, 468] width 9 height 9
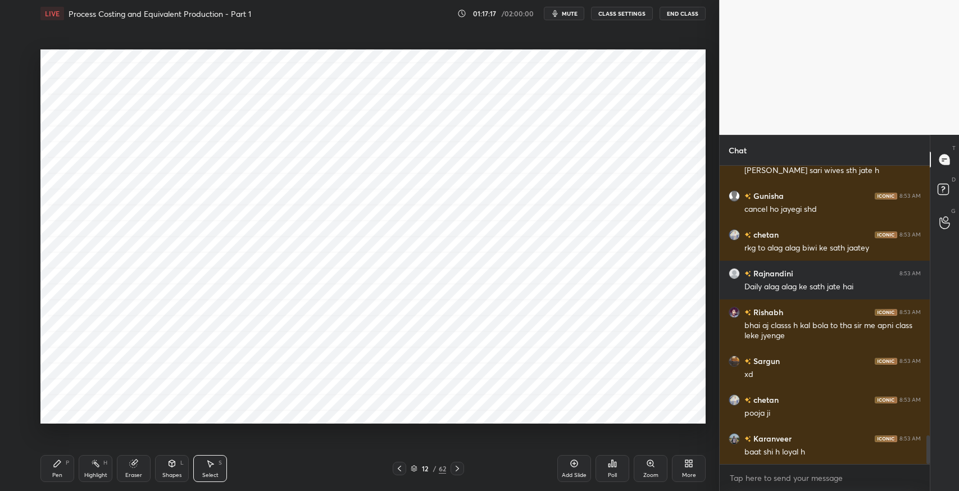
click at [397, 473] on icon at bounding box center [399, 468] width 9 height 9
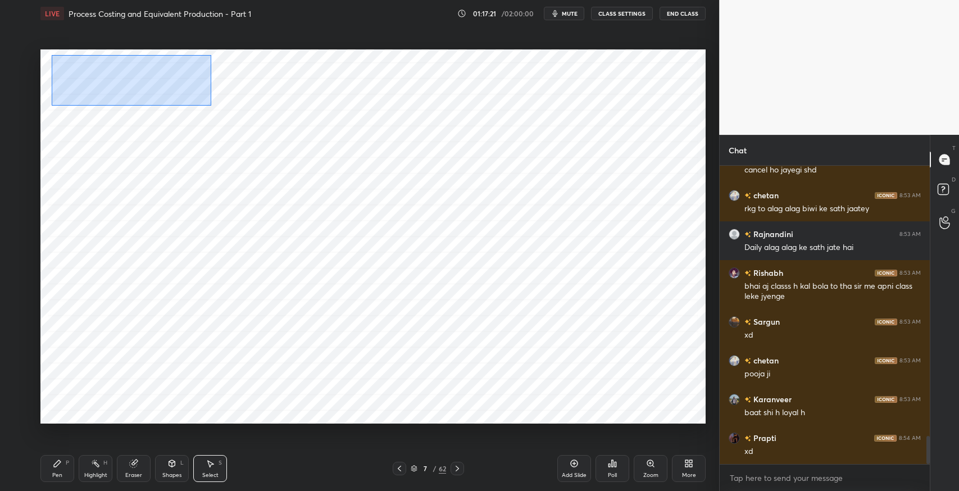
scroll to position [2890, 0]
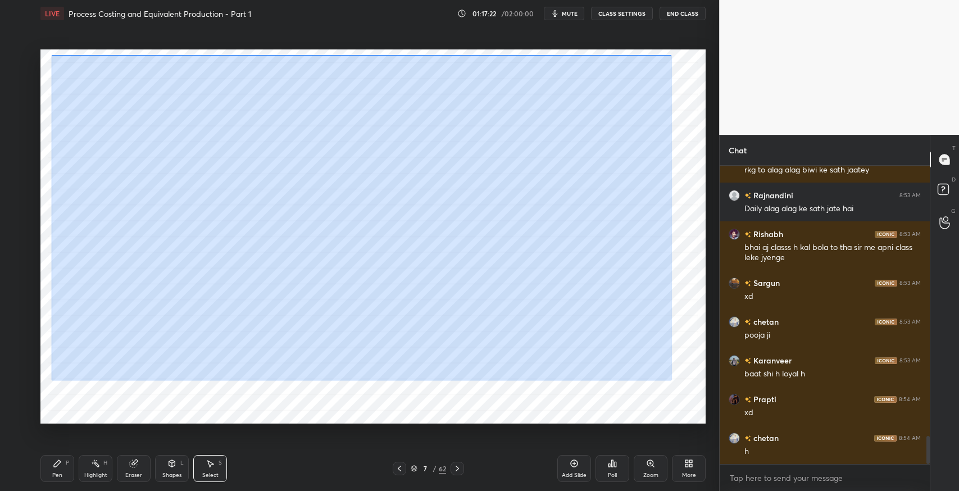
drag, startPoint x: 51, startPoint y: 55, endPoint x: 673, endPoint y: 381, distance: 702.7
click at [673, 381] on div "0 ° Undo Copy Paste here Duplicate Duplicate to new slide Delete" at bounding box center [372, 236] width 665 height 374
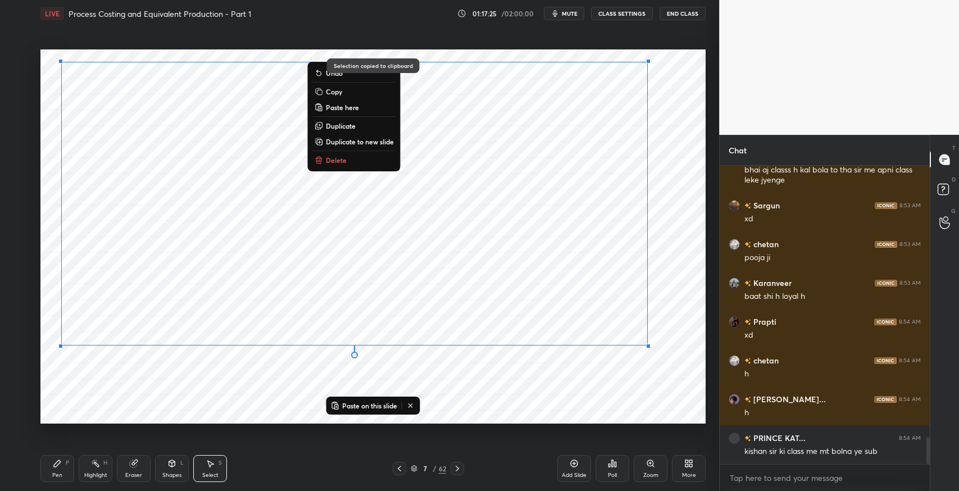
scroll to position [3006, 0]
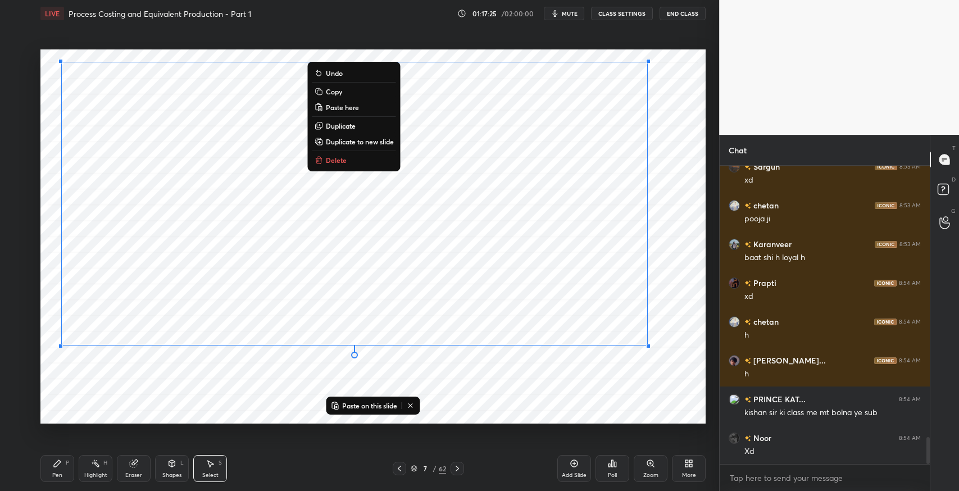
click at [460, 472] on icon at bounding box center [457, 468] width 9 height 9
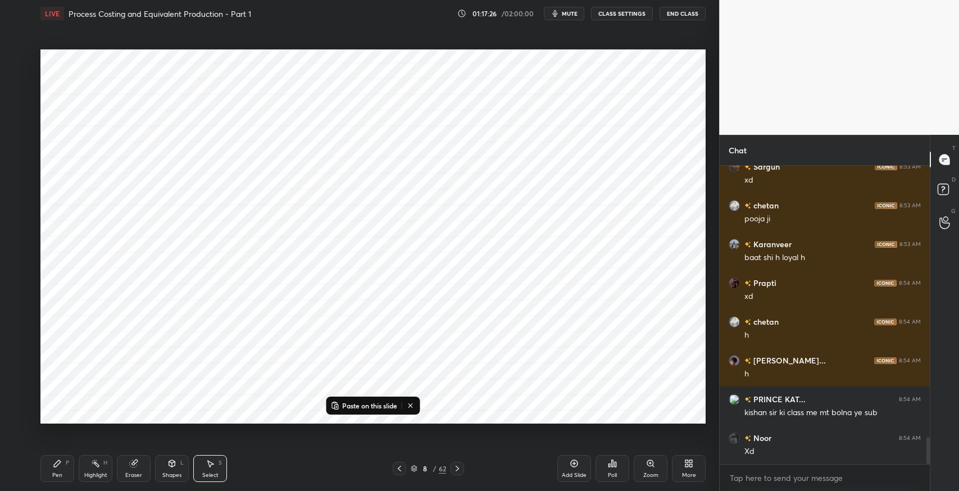
click at [460, 472] on icon at bounding box center [457, 468] width 9 height 9
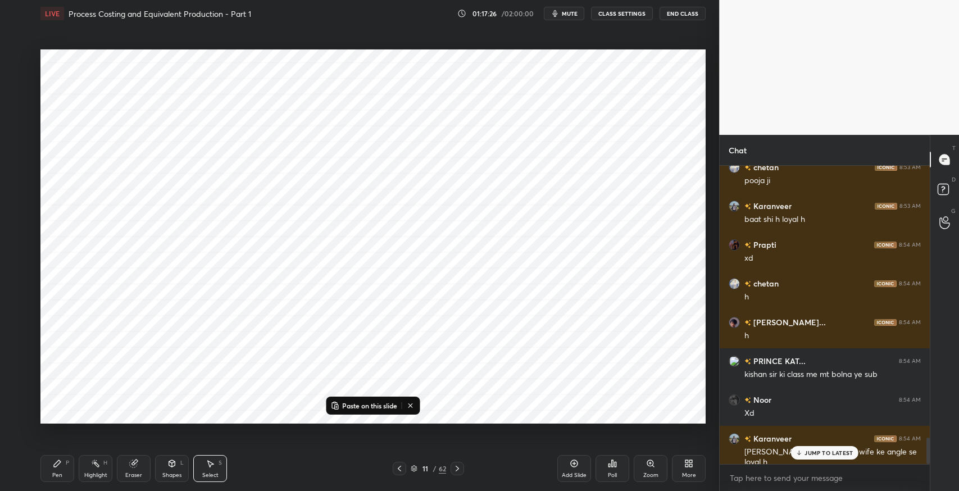
click at [460, 472] on icon at bounding box center [457, 468] width 9 height 9
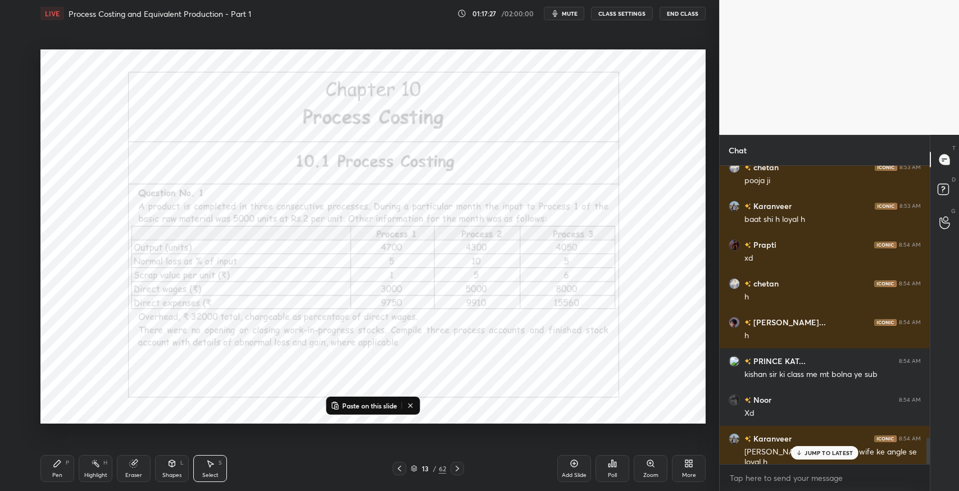
click at [460, 472] on icon at bounding box center [457, 468] width 9 height 9
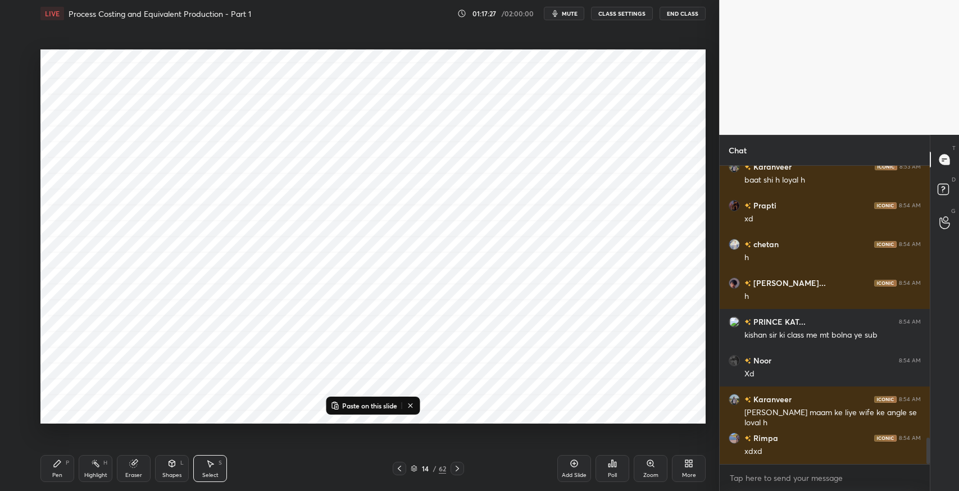
click at [460, 472] on icon at bounding box center [457, 468] width 9 height 9
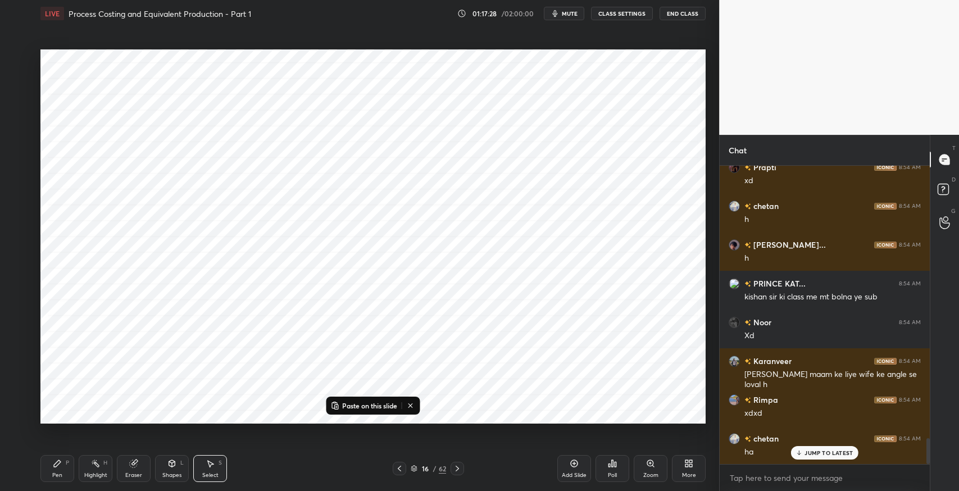
click at [460, 472] on icon at bounding box center [457, 468] width 9 height 9
click at [392, 407] on p "Paste on this slide" at bounding box center [369, 405] width 55 height 9
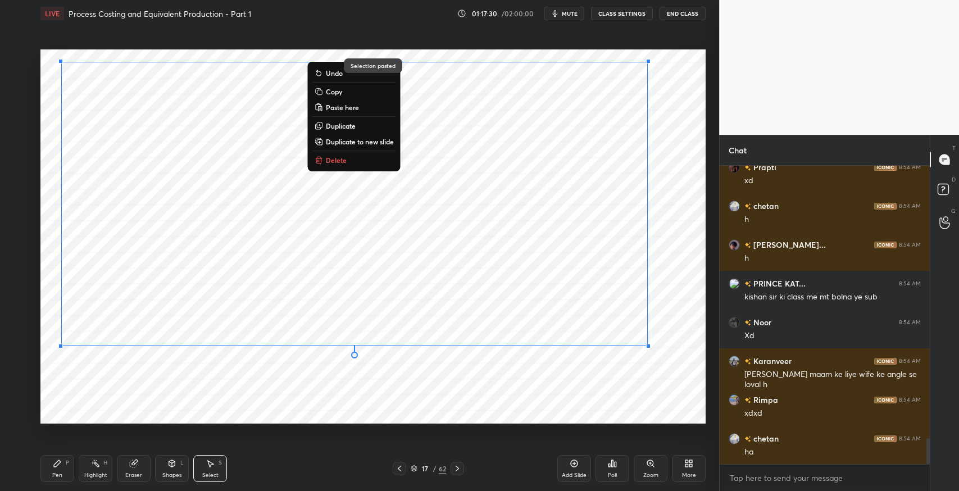
scroll to position [3161, 0]
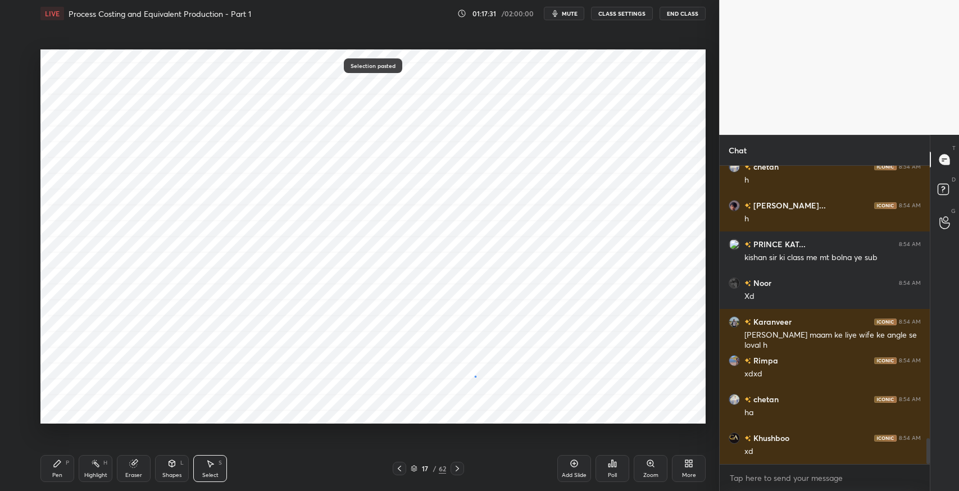
drag, startPoint x: 475, startPoint y: 375, endPoint x: 456, endPoint y: 362, distance: 23.4
click at [474, 377] on div "0 ° Undo Copy Paste here Duplicate Duplicate to new slide Delete" at bounding box center [372, 236] width 665 height 374
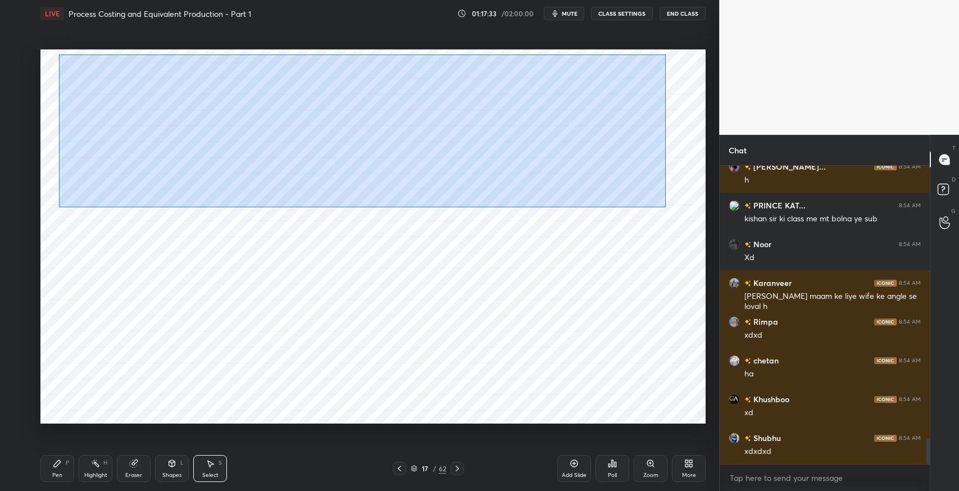
drag, startPoint x: 58, startPoint y: 55, endPoint x: 665, endPoint y: 207, distance: 625.8
click at [665, 207] on div "0 ° Undo Copy Paste here Duplicate Duplicate to new slide Delete" at bounding box center [372, 236] width 665 height 374
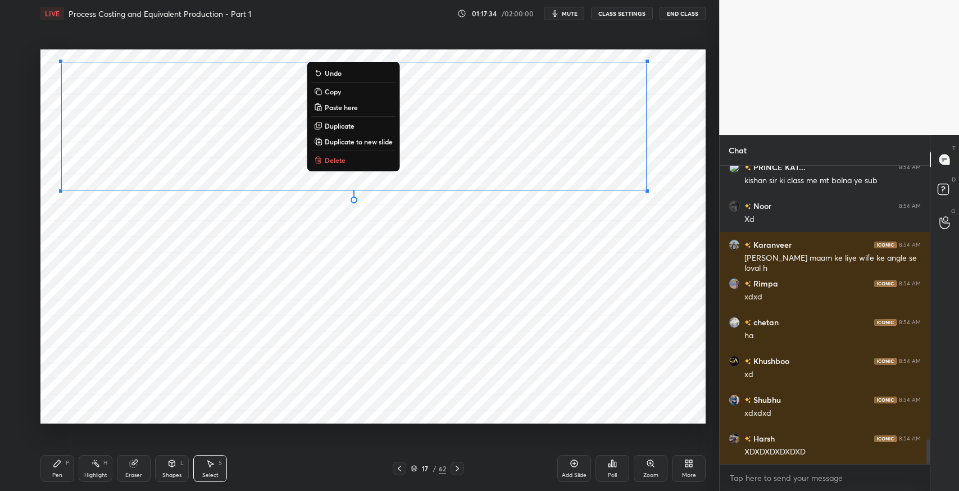
scroll to position [3277, 0]
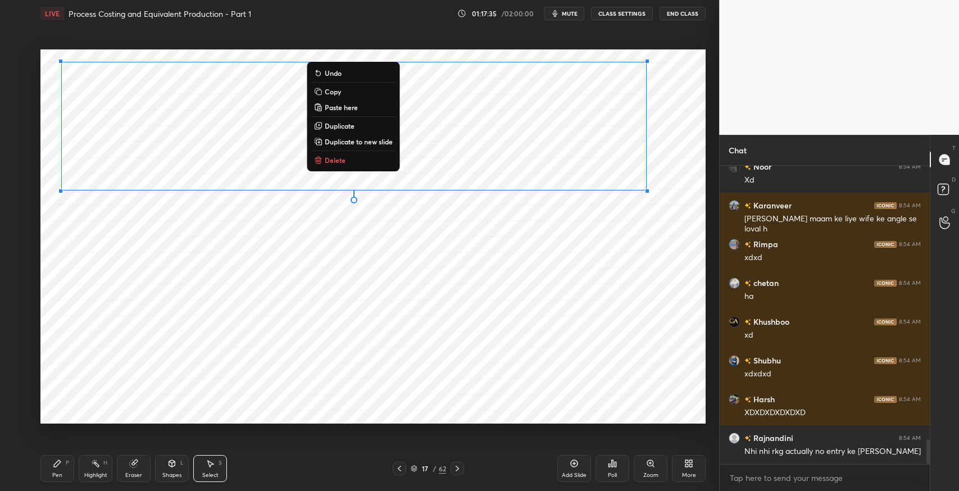
click at [377, 146] on p "Duplicate to new slide" at bounding box center [359, 141] width 68 height 9
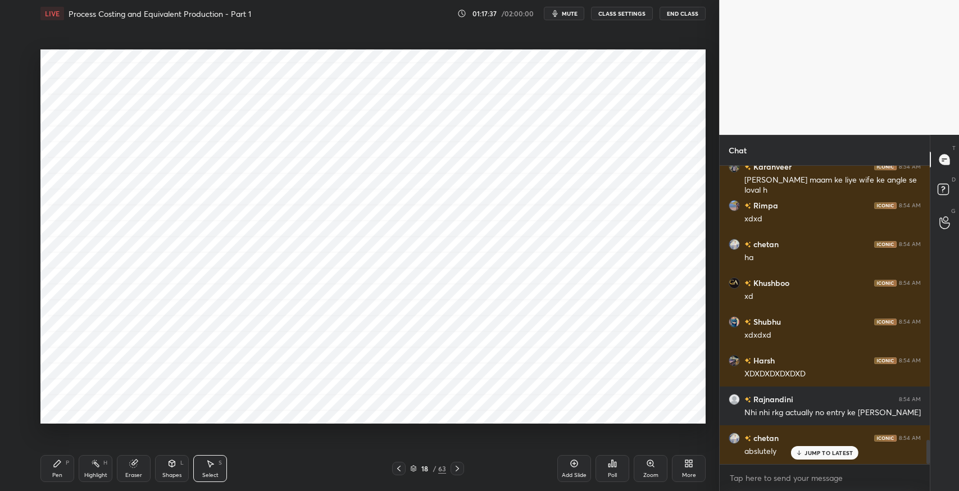
scroll to position [3354, 0]
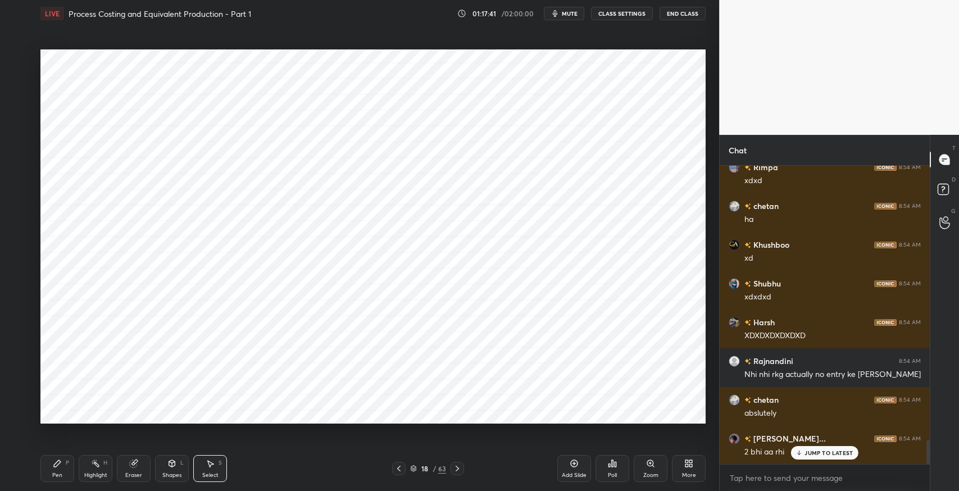
click at [79, 471] on div "Highlight H" at bounding box center [96, 468] width 34 height 27
click at [142, 477] on div "Eraser" at bounding box center [134, 468] width 34 height 27
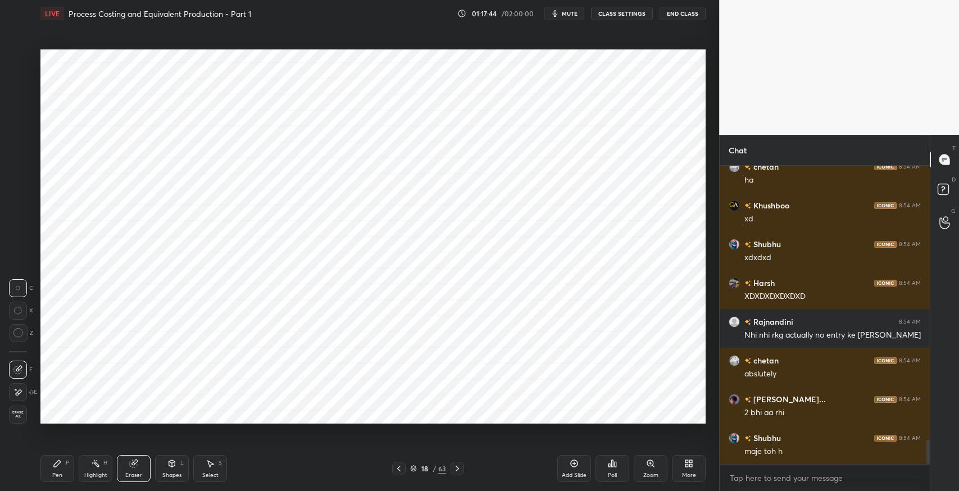
click at [64, 473] on div "Pen P" at bounding box center [57, 468] width 34 height 27
click at [397, 467] on icon at bounding box center [399, 468] width 9 height 9
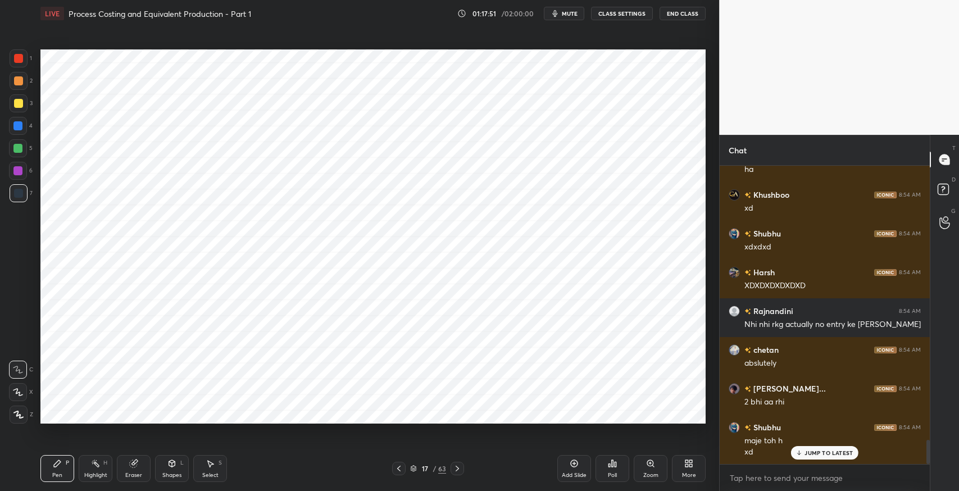
scroll to position [3444, 0]
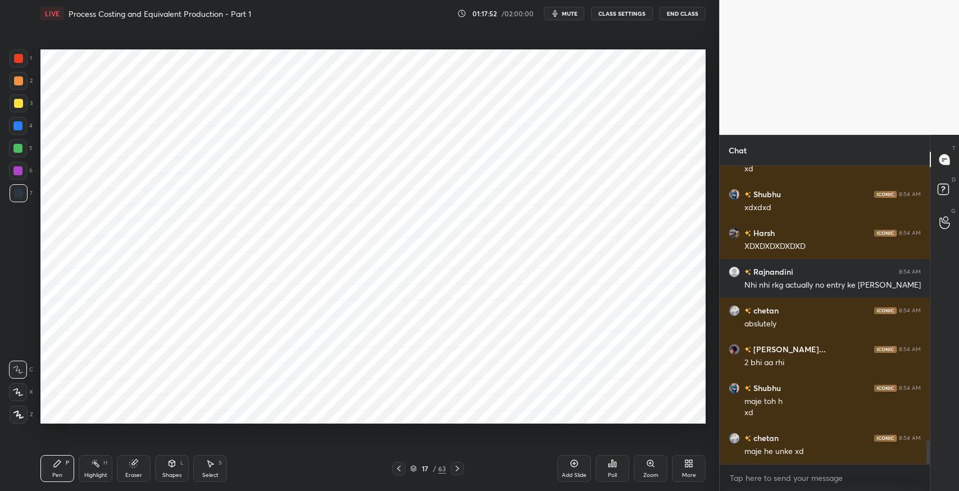
click at [401, 466] on icon at bounding box center [399, 468] width 9 height 9
click at [141, 459] on div "Eraser" at bounding box center [134, 468] width 34 height 27
click at [21, 366] on icon at bounding box center [19, 369] width 6 height 6
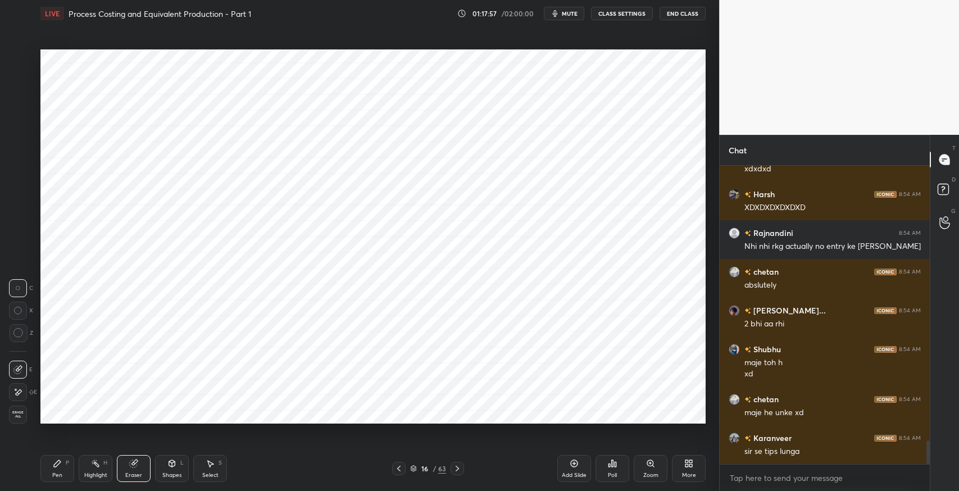
click at [402, 464] on icon at bounding box center [399, 468] width 9 height 9
click at [64, 469] on div "Pen P" at bounding box center [57, 468] width 34 height 27
click at [399, 467] on icon at bounding box center [398, 469] width 3 height 6
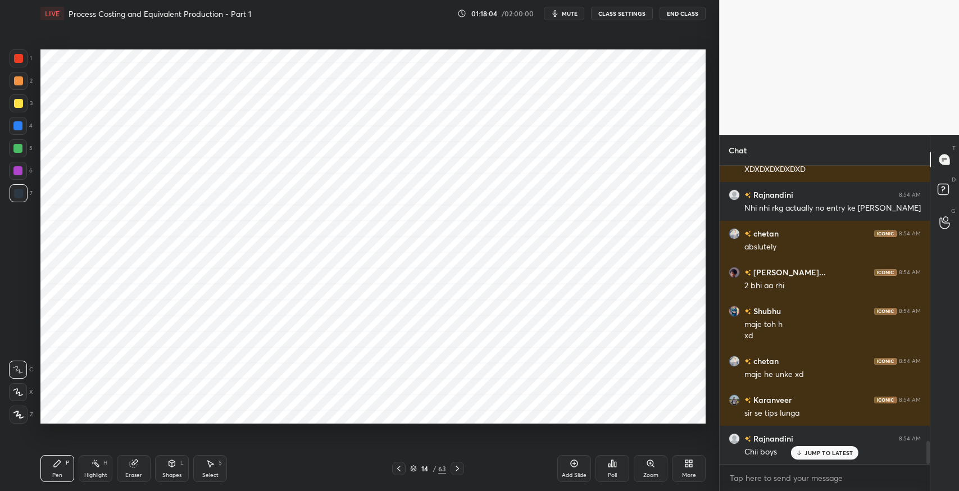
click at [143, 470] on div "Eraser" at bounding box center [134, 468] width 34 height 27
click at [801, 454] on icon at bounding box center [799, 453] width 7 height 7
click at [401, 469] on icon at bounding box center [399, 468] width 9 height 9
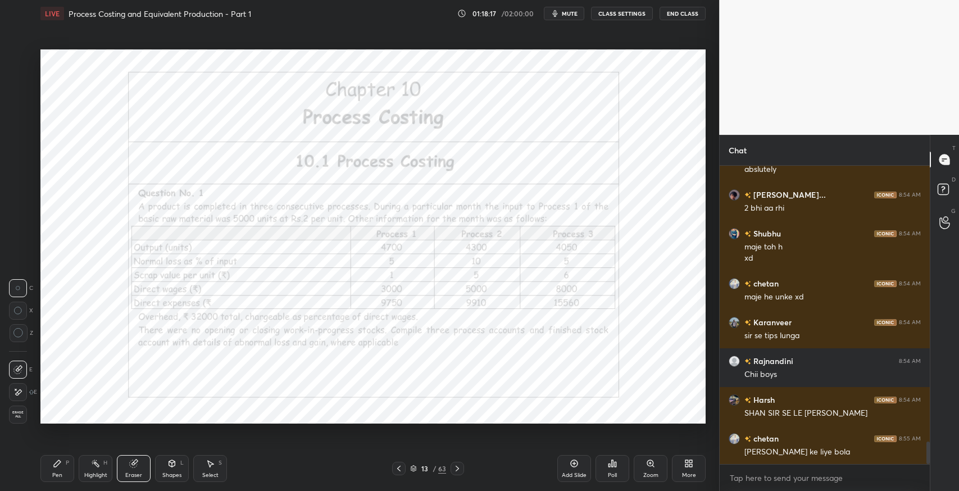
scroll to position [3638, 0]
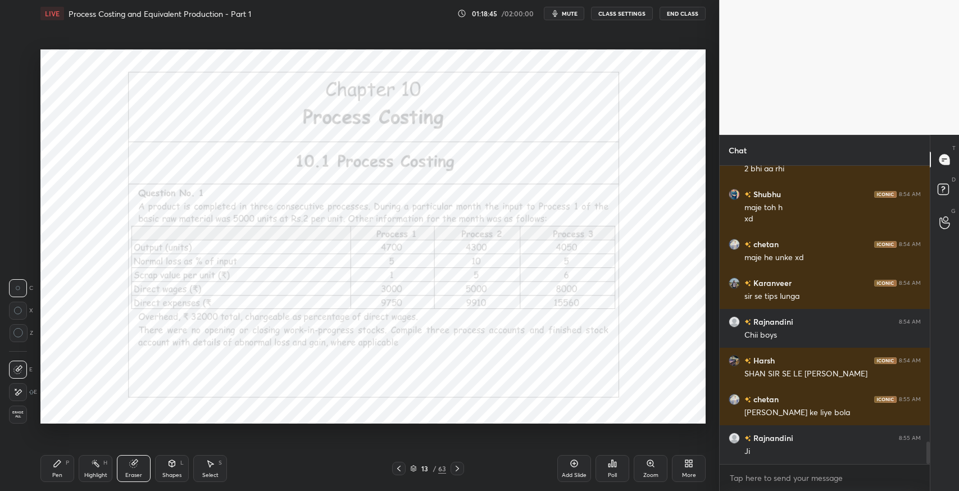
click at [459, 465] on icon at bounding box center [457, 468] width 9 height 9
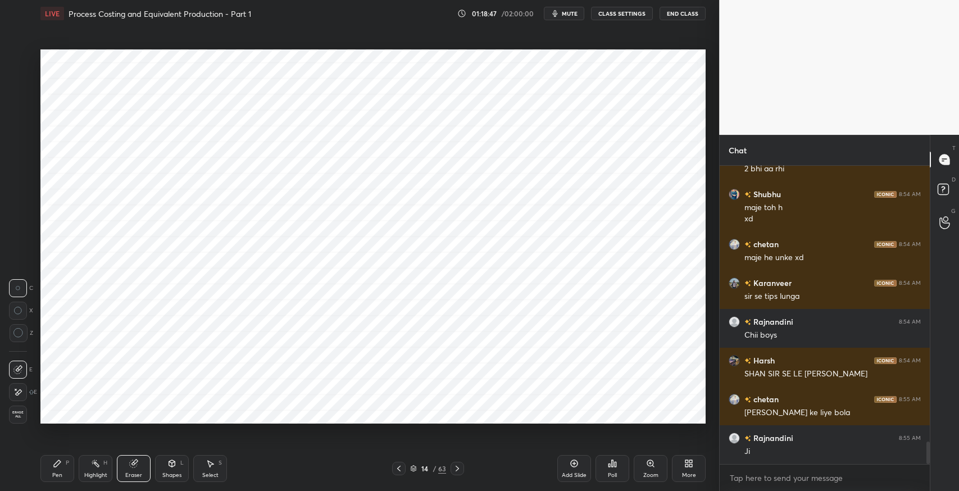
click at [56, 477] on div "Pen" at bounding box center [57, 476] width 10 height 6
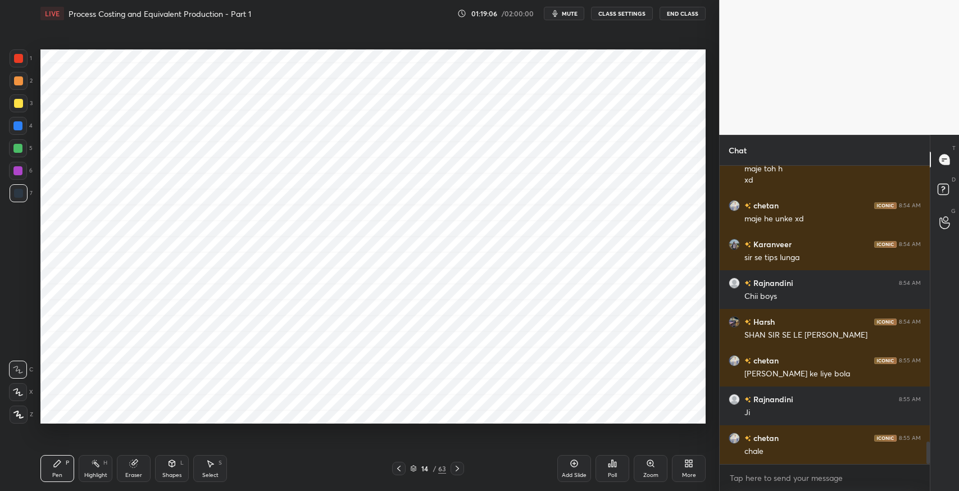
click at [401, 469] on icon at bounding box center [399, 468] width 9 height 9
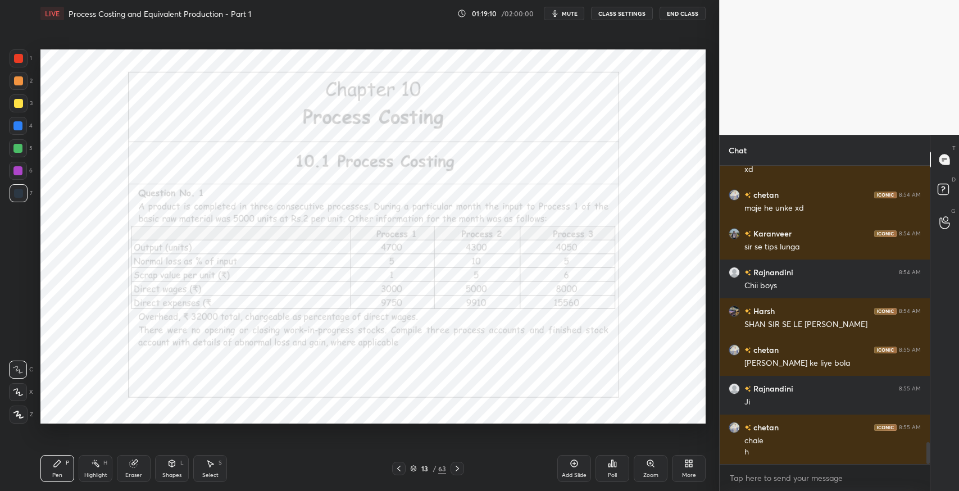
scroll to position [3726, 0]
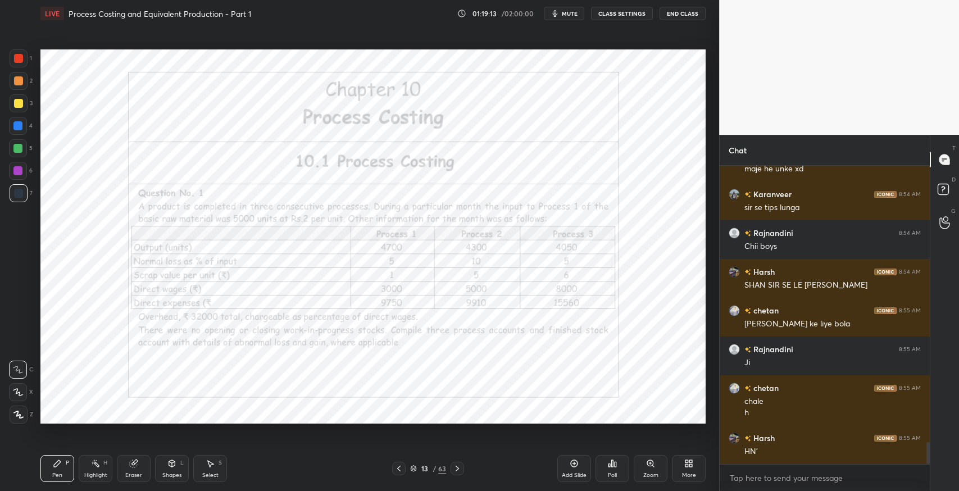
click at [60, 464] on icon at bounding box center [57, 463] width 9 height 9
click at [456, 470] on icon at bounding box center [457, 469] width 3 height 6
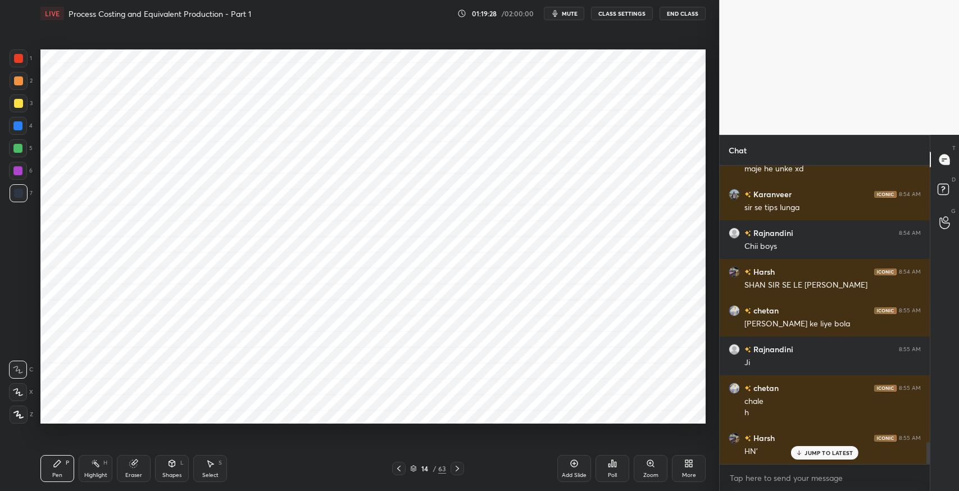
scroll to position [3765, 0]
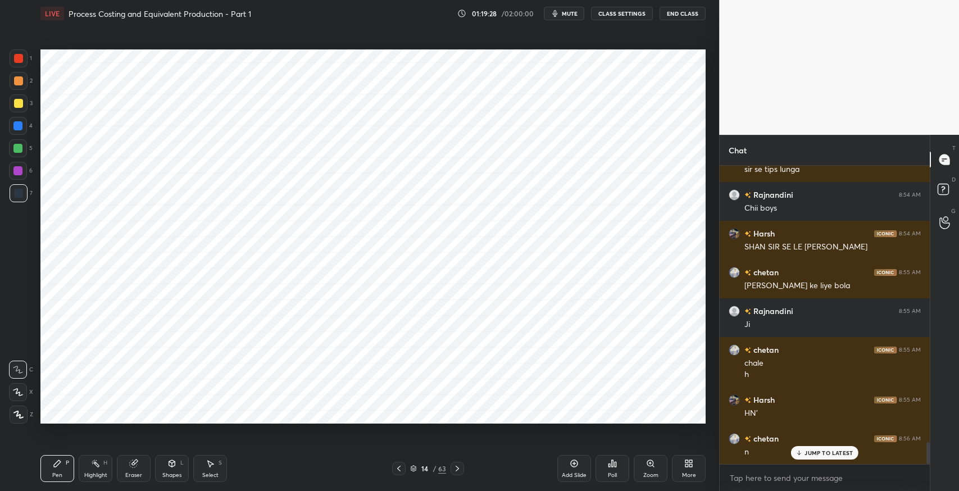
click at [403, 468] on icon at bounding box center [399, 468] width 9 height 9
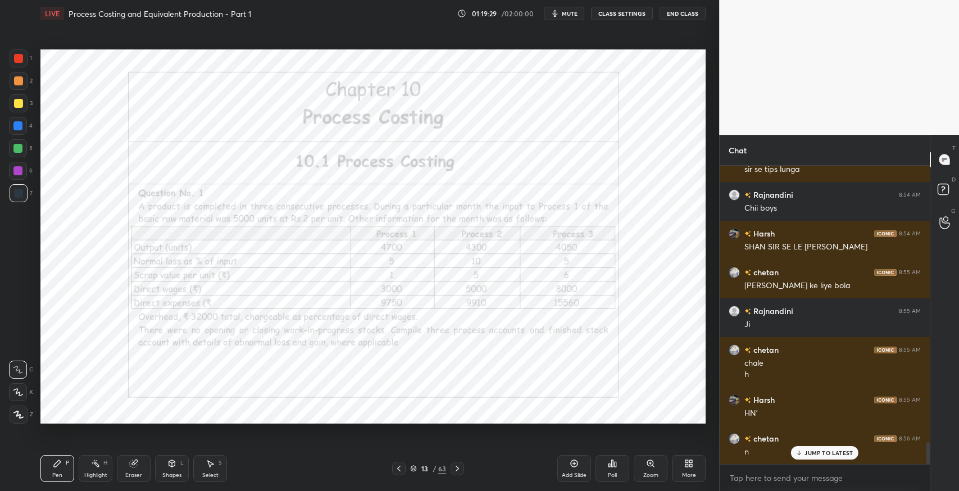
scroll to position [3804, 0]
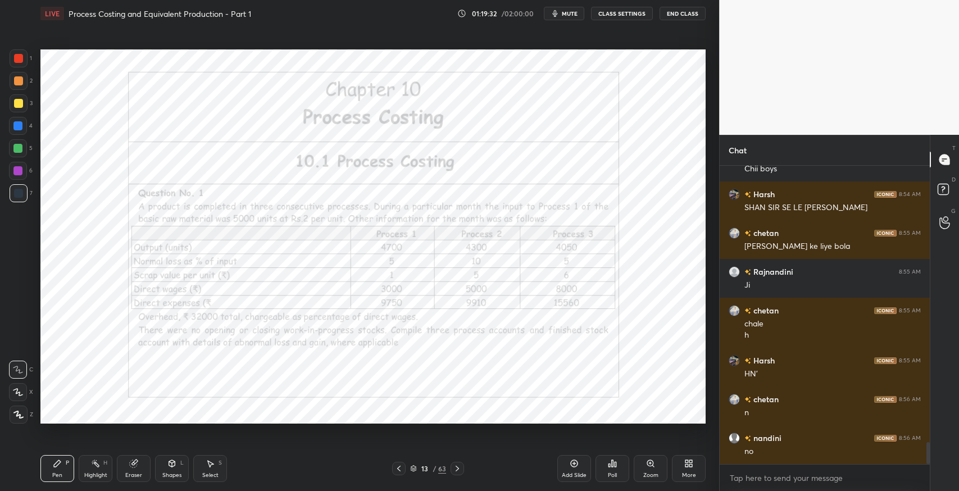
click at [459, 468] on icon at bounding box center [457, 468] width 9 height 9
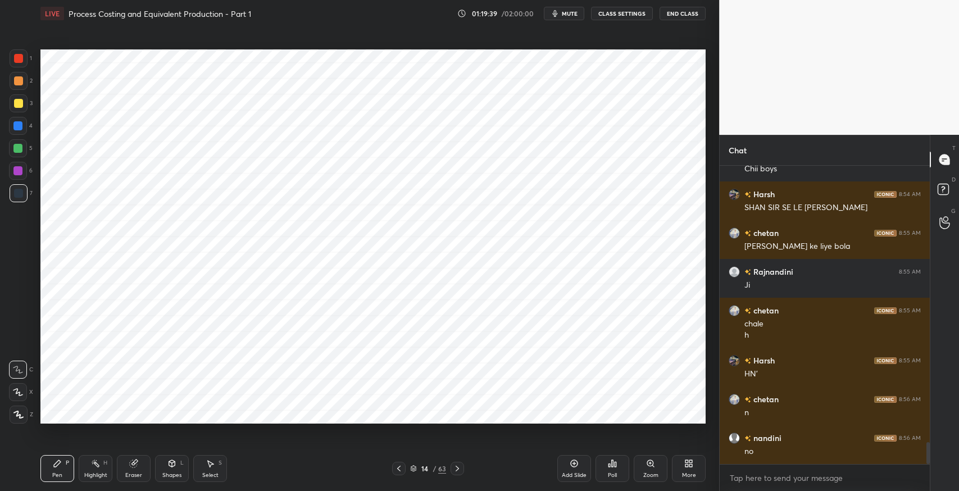
scroll to position [3843, 0]
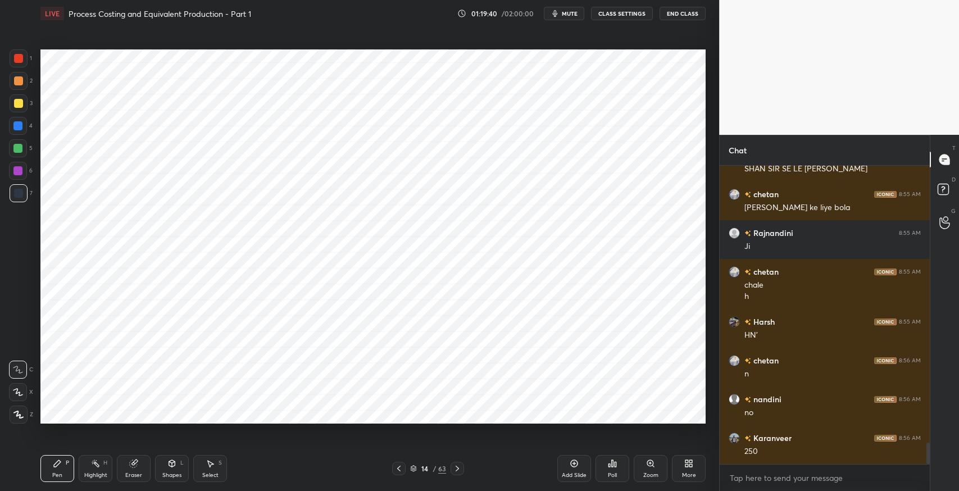
click at [396, 472] on icon at bounding box center [399, 468] width 9 height 9
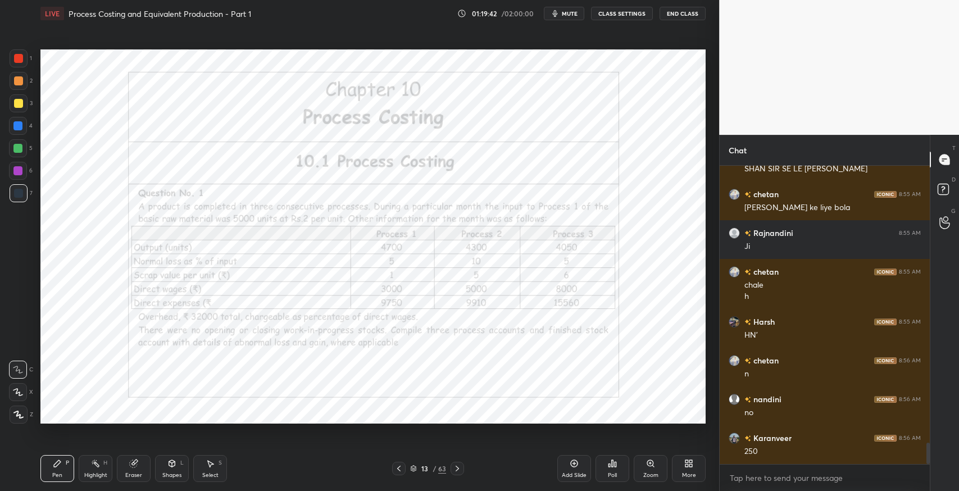
click at [454, 470] on icon at bounding box center [457, 468] width 9 height 9
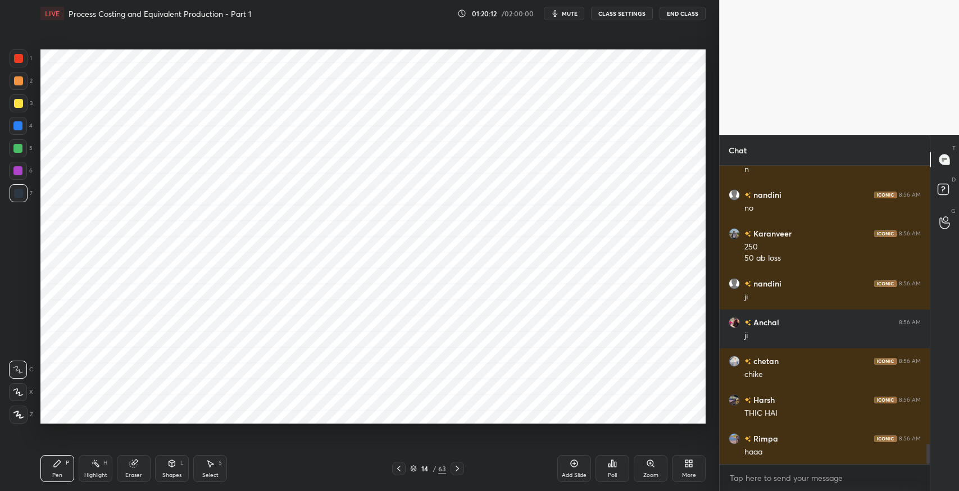
scroll to position [4087, 0]
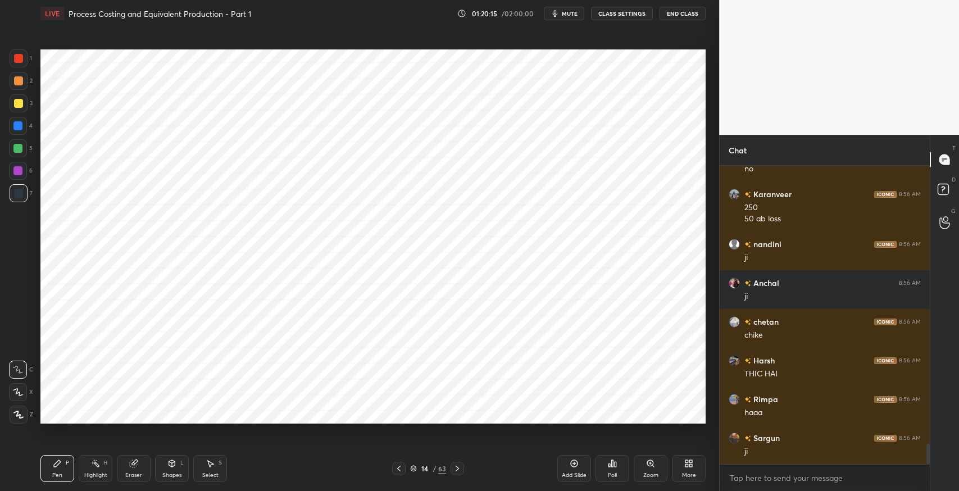
click at [401, 468] on icon at bounding box center [399, 468] width 9 height 9
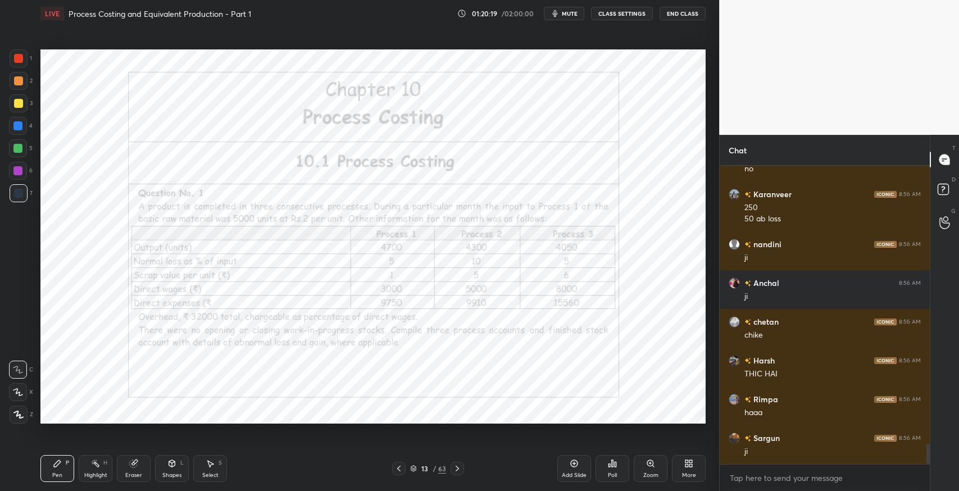
click at [397, 467] on icon at bounding box center [399, 468] width 9 height 9
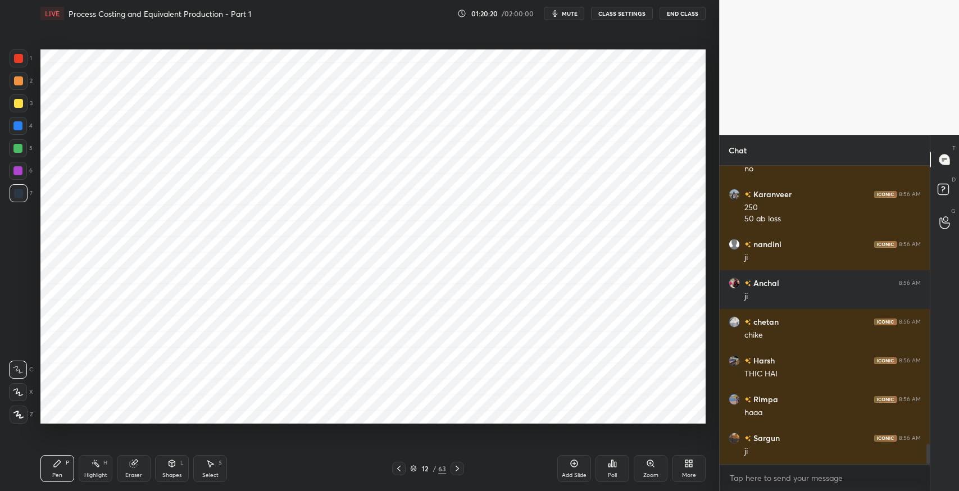
click at [458, 465] on icon at bounding box center [457, 468] width 9 height 9
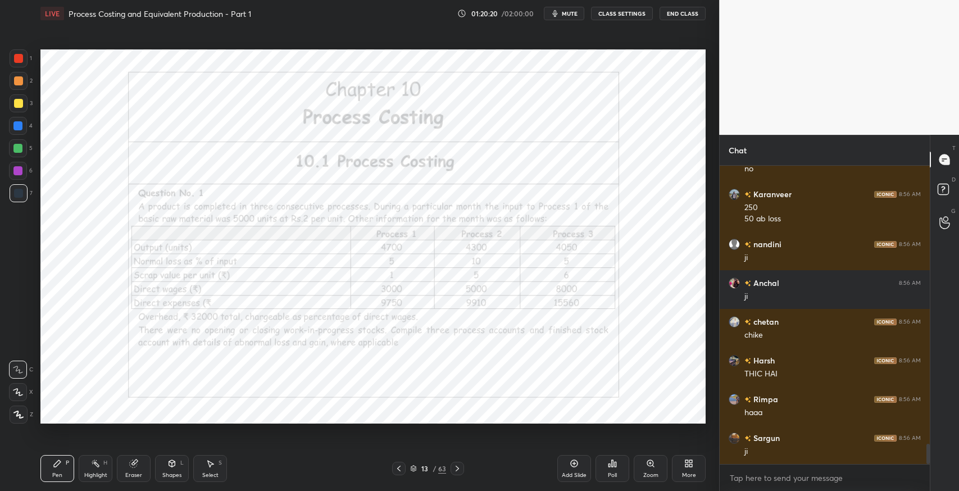
click at [456, 465] on icon at bounding box center [457, 468] width 9 height 9
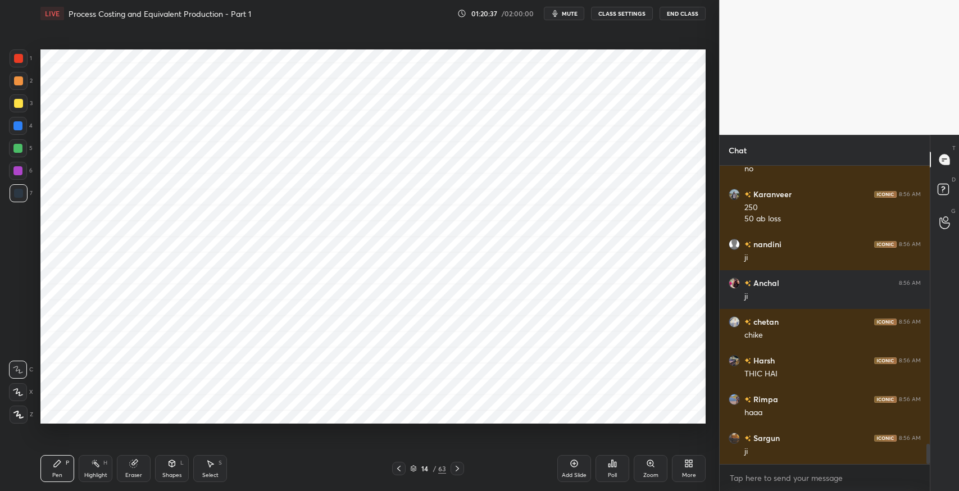
click at [458, 467] on icon at bounding box center [457, 468] width 9 height 9
click at [396, 470] on icon at bounding box center [399, 468] width 9 height 9
click at [401, 469] on icon at bounding box center [399, 468] width 9 height 9
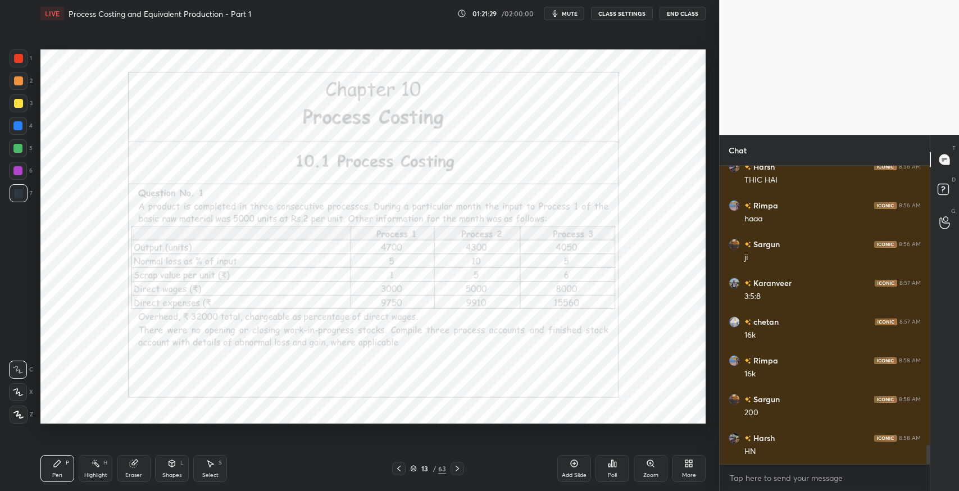
scroll to position [4319, 0]
click at [459, 467] on icon at bounding box center [457, 468] width 9 height 9
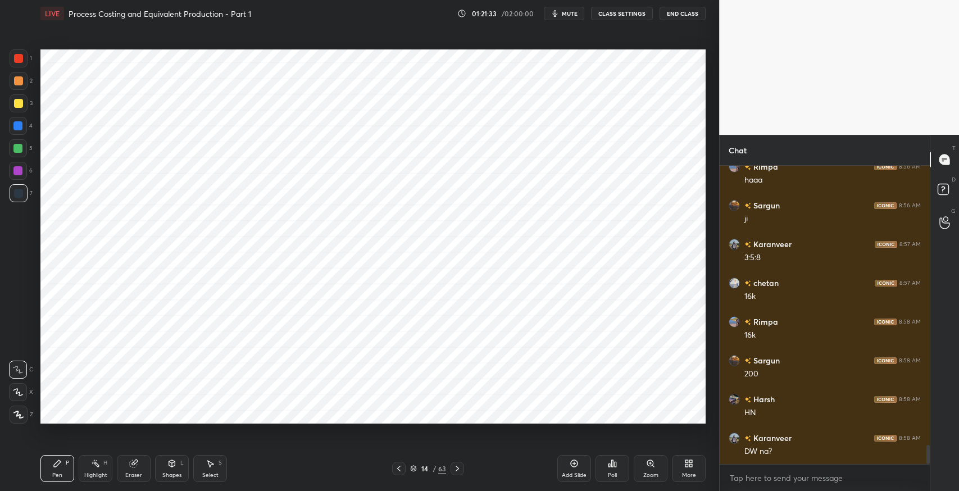
click at [404, 468] on div at bounding box center [398, 468] width 13 height 13
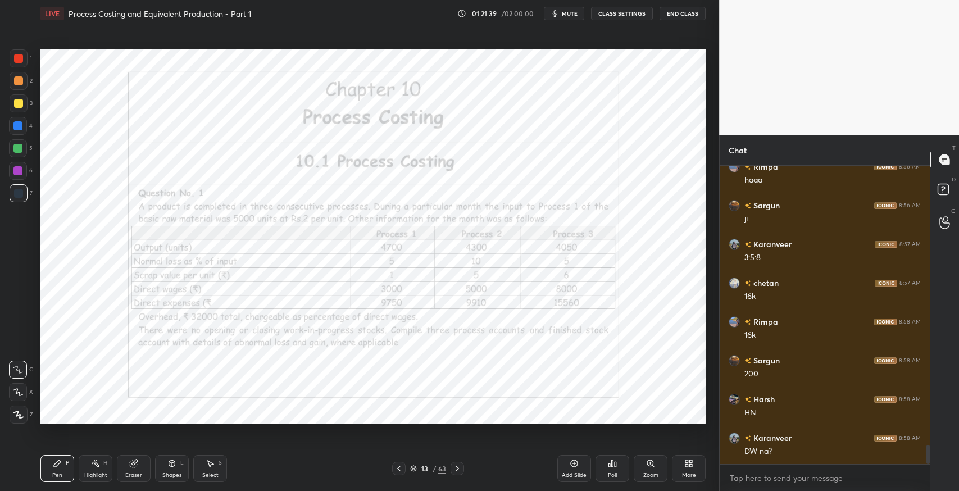
click at [456, 470] on icon at bounding box center [457, 469] width 3 height 6
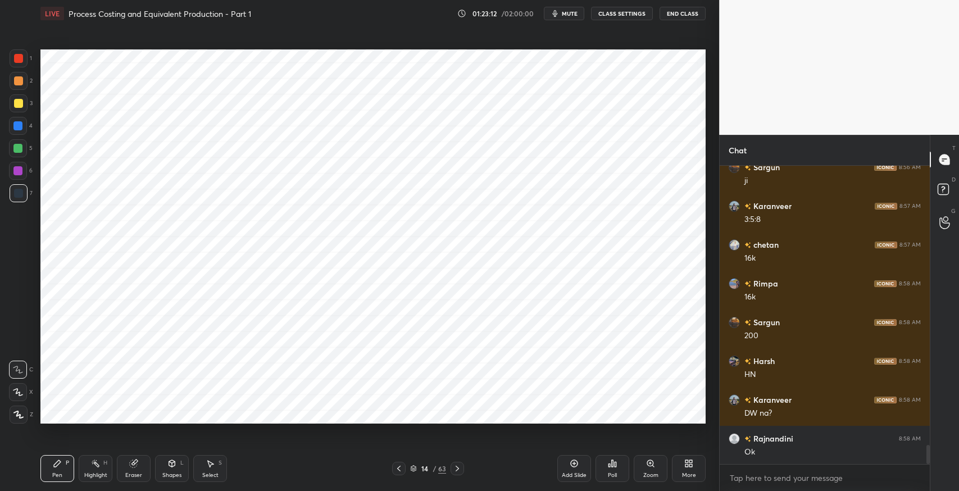
scroll to position [4397, 0]
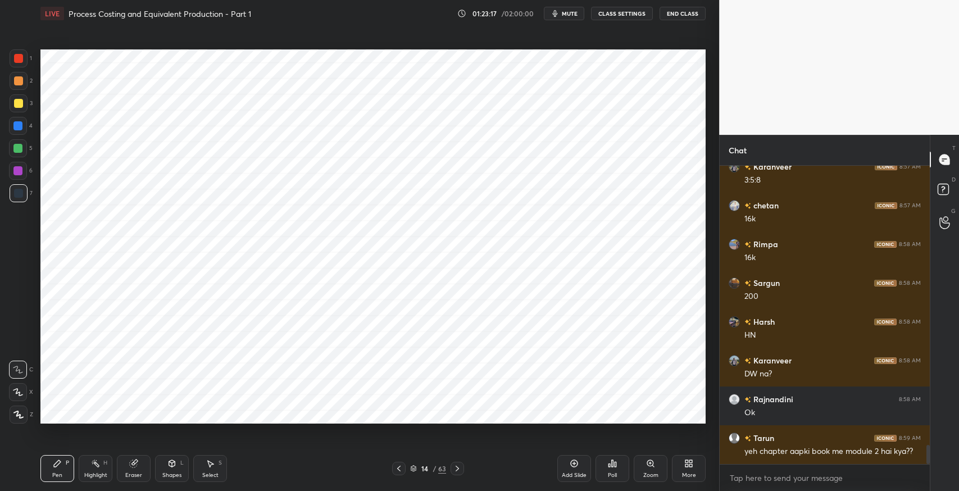
click at [142, 471] on div "Eraser" at bounding box center [134, 468] width 34 height 27
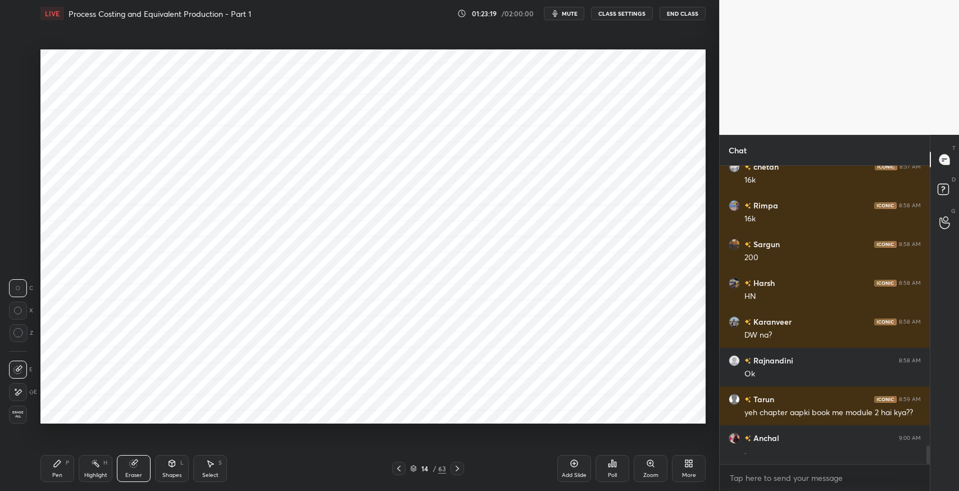
click at [63, 460] on div "Pen P" at bounding box center [57, 468] width 34 height 27
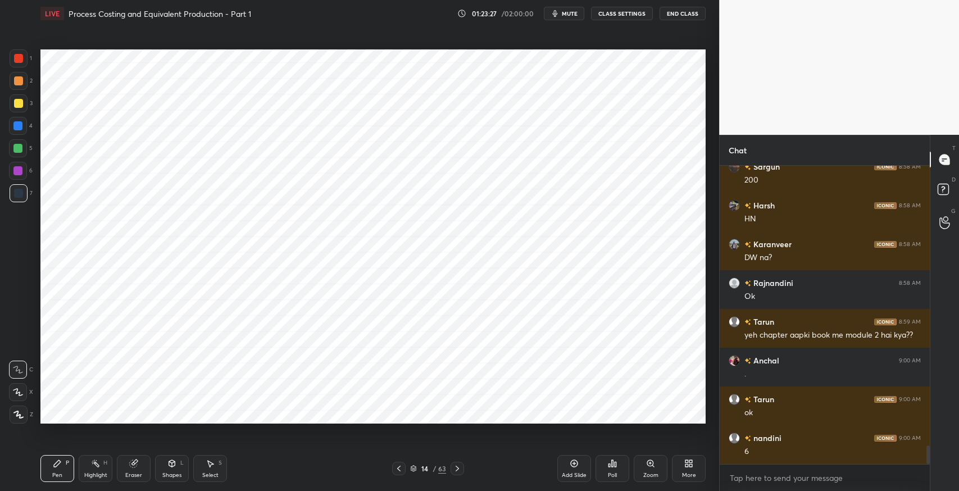
scroll to position [4552, 0]
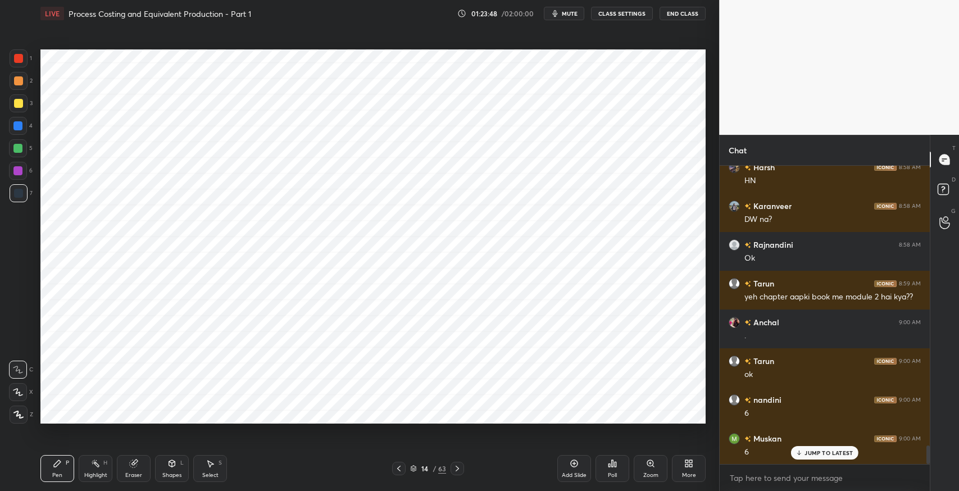
click at [819, 456] on p "JUMP TO LATEST" at bounding box center [829, 453] width 48 height 7
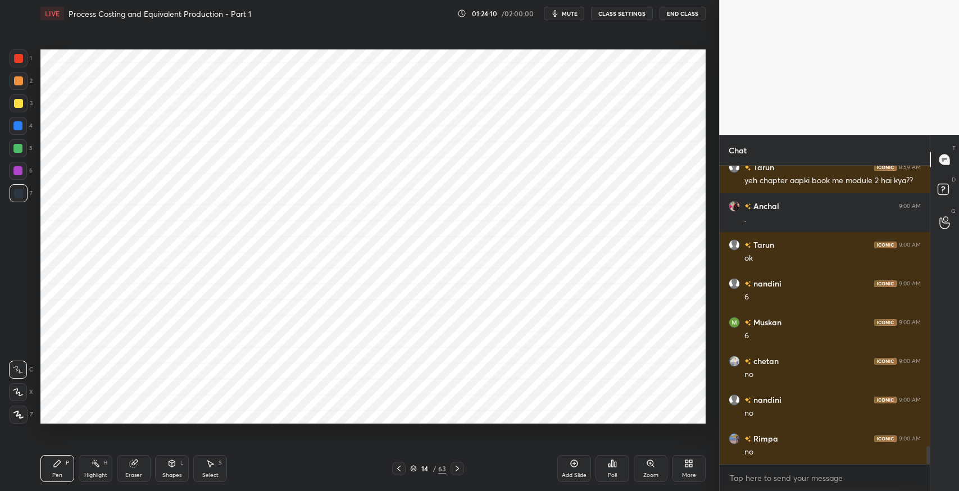
scroll to position [4707, 0]
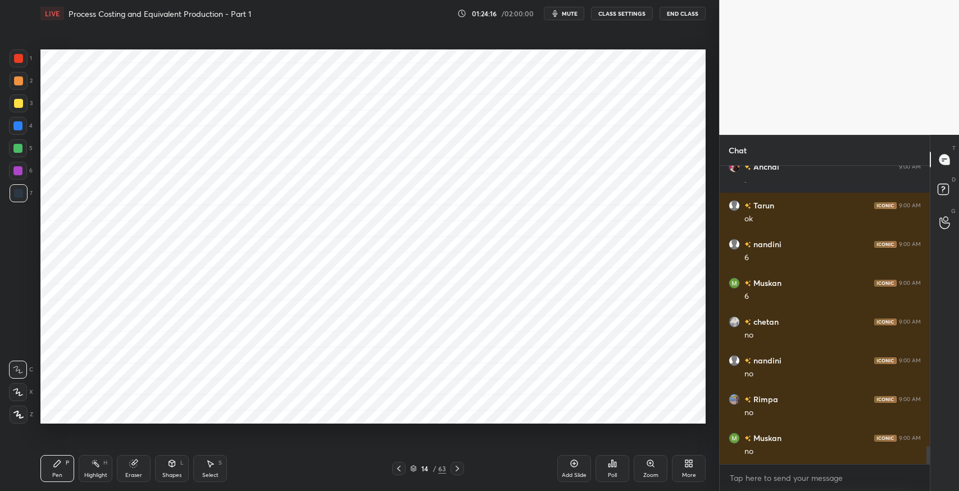
click at [458, 469] on icon at bounding box center [457, 468] width 9 height 9
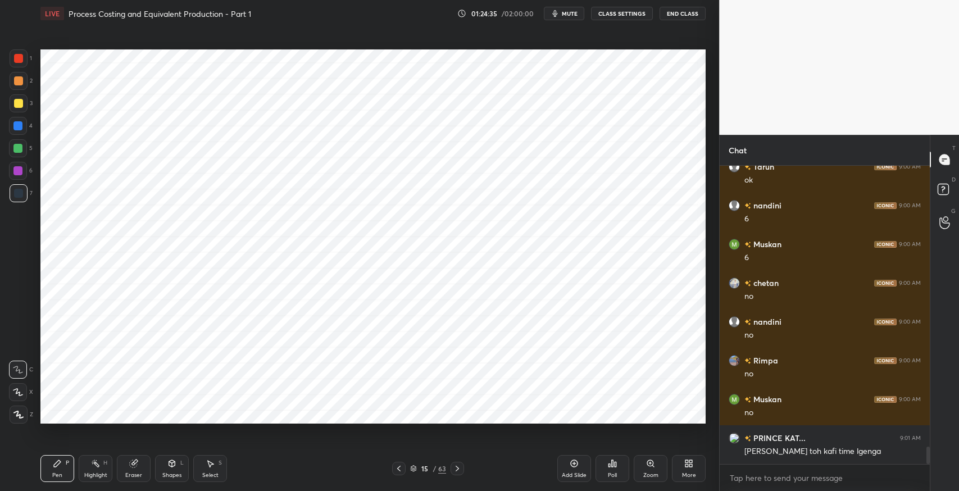
click at [459, 466] on icon at bounding box center [457, 468] width 9 height 9
click at [397, 472] on icon at bounding box center [399, 468] width 9 height 9
click at [400, 469] on icon at bounding box center [399, 468] width 9 height 9
click at [454, 468] on icon at bounding box center [457, 468] width 9 height 9
click at [458, 467] on icon at bounding box center [457, 468] width 9 height 9
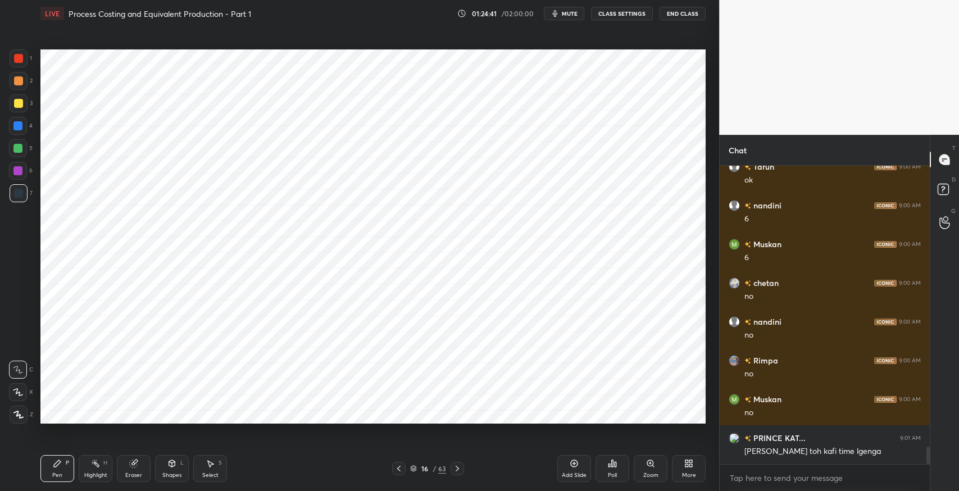
scroll to position [4784, 0]
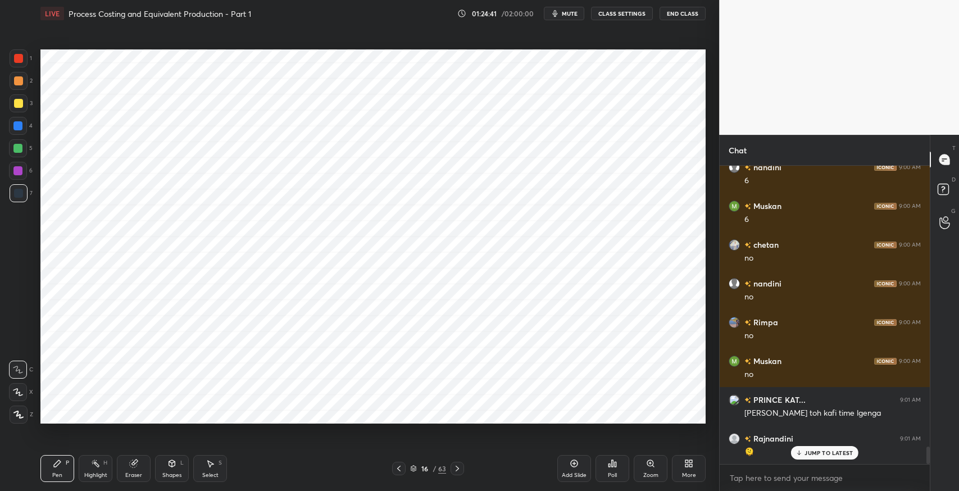
click at [455, 470] on icon at bounding box center [457, 468] width 9 height 9
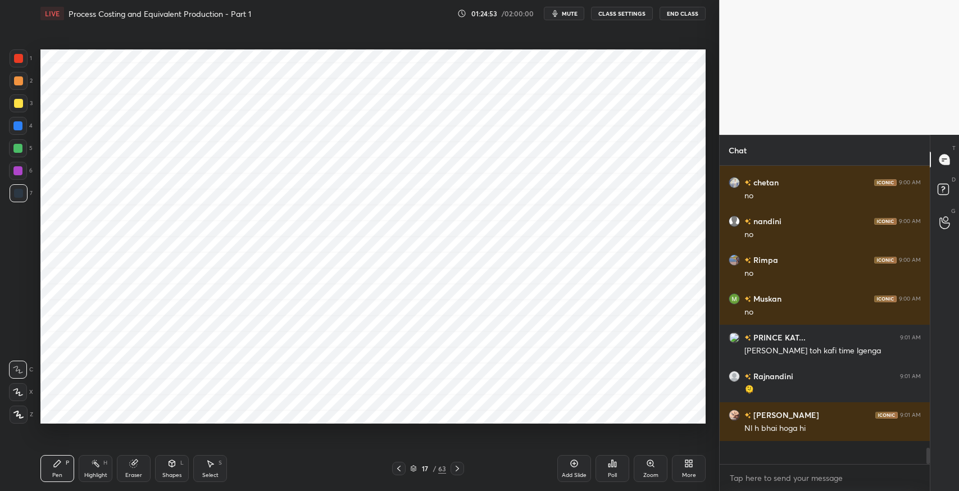
scroll to position [4824, 0]
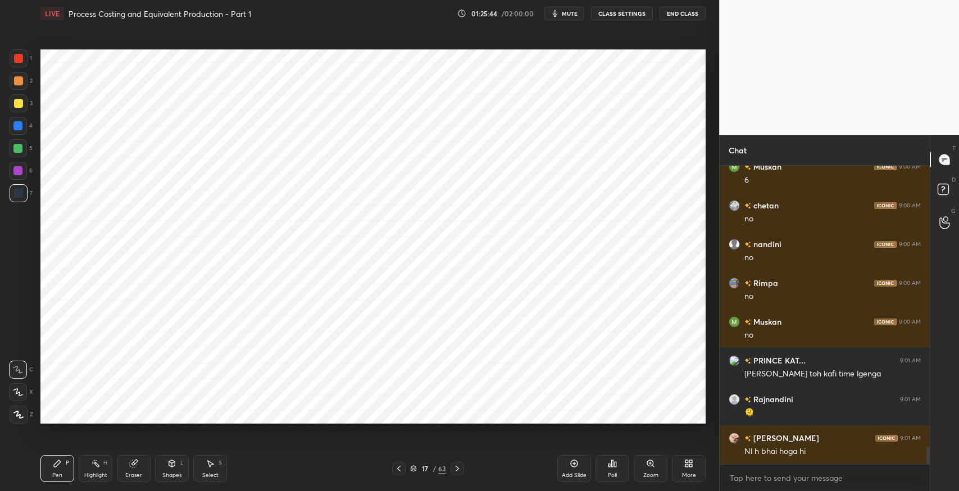
click at [144, 466] on div "Eraser" at bounding box center [134, 468] width 34 height 27
click at [58, 473] on div "Pen" at bounding box center [57, 476] width 10 height 6
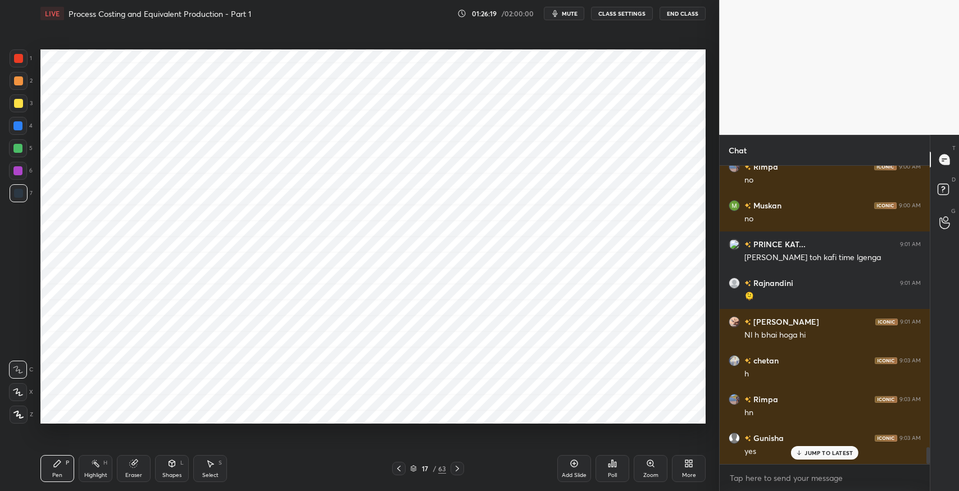
scroll to position [4978, 0]
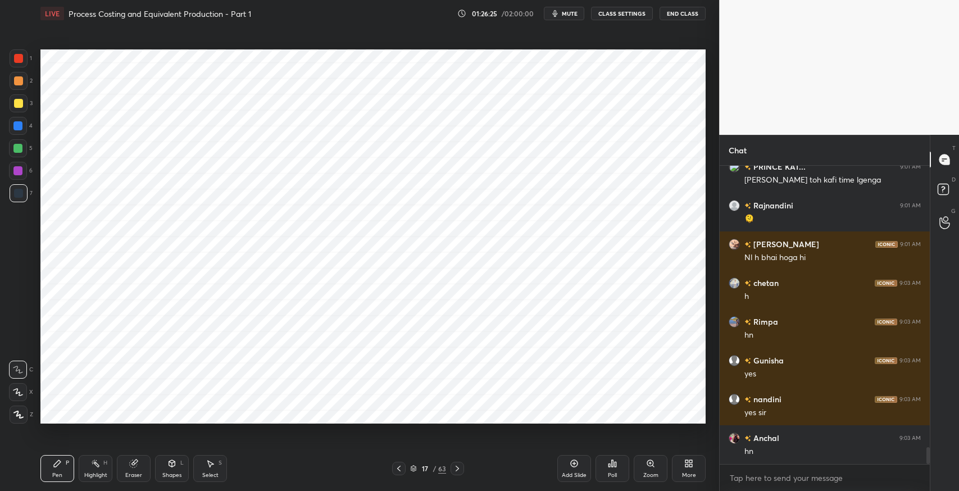
click at [402, 469] on icon at bounding box center [399, 468] width 9 height 9
click at [401, 468] on icon at bounding box center [399, 468] width 9 height 9
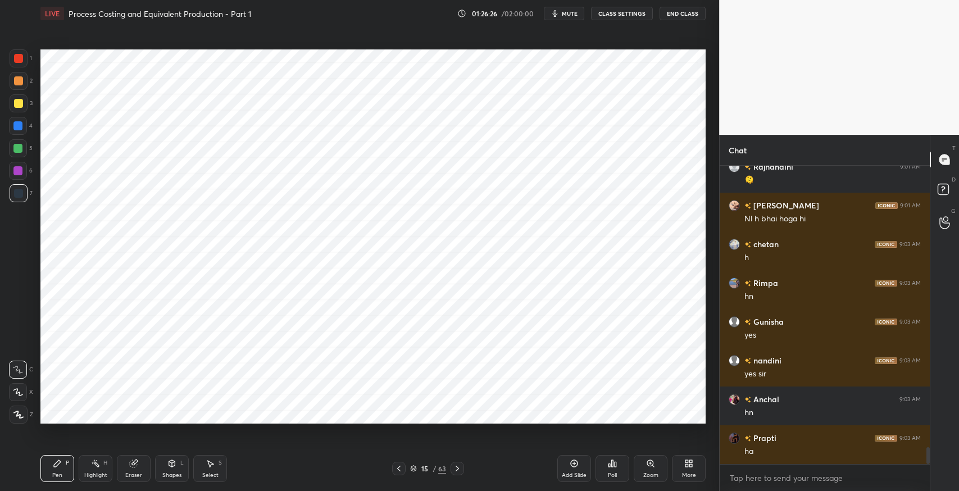
click at [401, 468] on icon at bounding box center [399, 468] width 9 height 9
click at [400, 469] on icon at bounding box center [399, 468] width 9 height 9
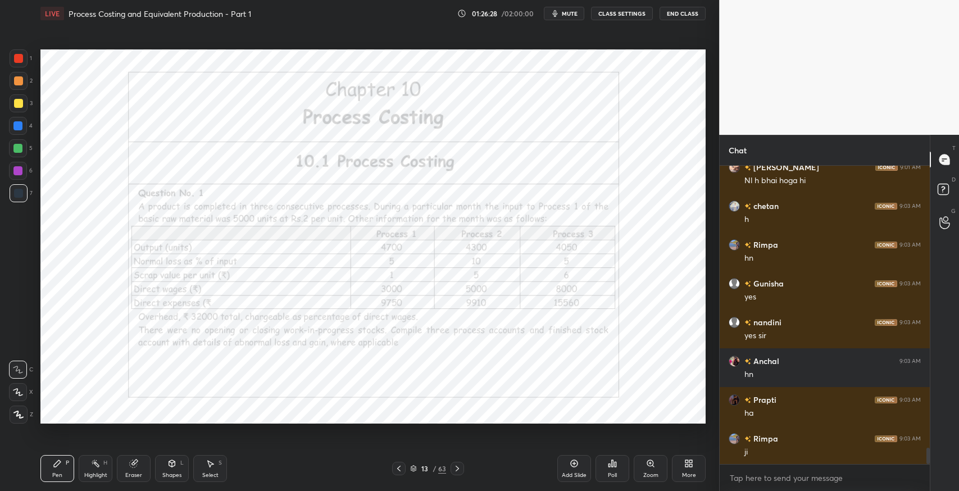
scroll to position [5134, 0]
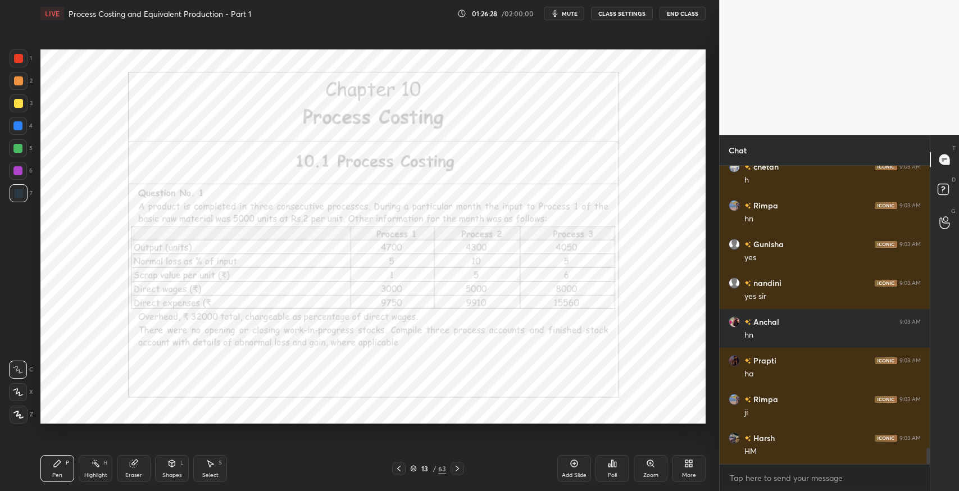
click at [128, 469] on div "Eraser" at bounding box center [134, 468] width 34 height 27
click at [29, 413] on div "E E Erase all" at bounding box center [23, 389] width 28 height 67
click at [67, 467] on div "Pen P" at bounding box center [57, 468] width 34 height 27
click at [455, 472] on icon at bounding box center [457, 468] width 9 height 9
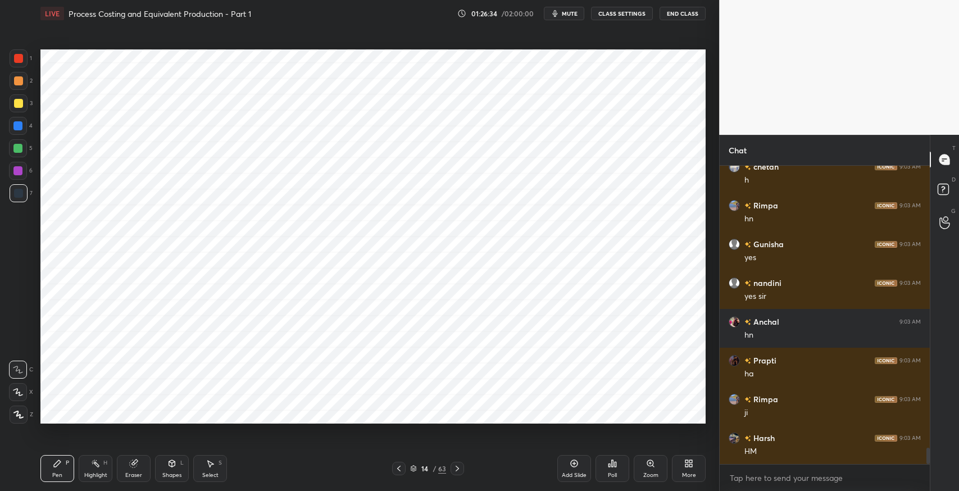
click at [458, 470] on icon at bounding box center [457, 468] width 9 height 9
click at [139, 470] on div "Eraser" at bounding box center [134, 468] width 34 height 27
click at [67, 466] on div "P" at bounding box center [67, 463] width 3 height 6
click at [143, 470] on div "Eraser" at bounding box center [134, 468] width 34 height 27
click at [69, 468] on div "Pen P" at bounding box center [57, 468] width 34 height 27
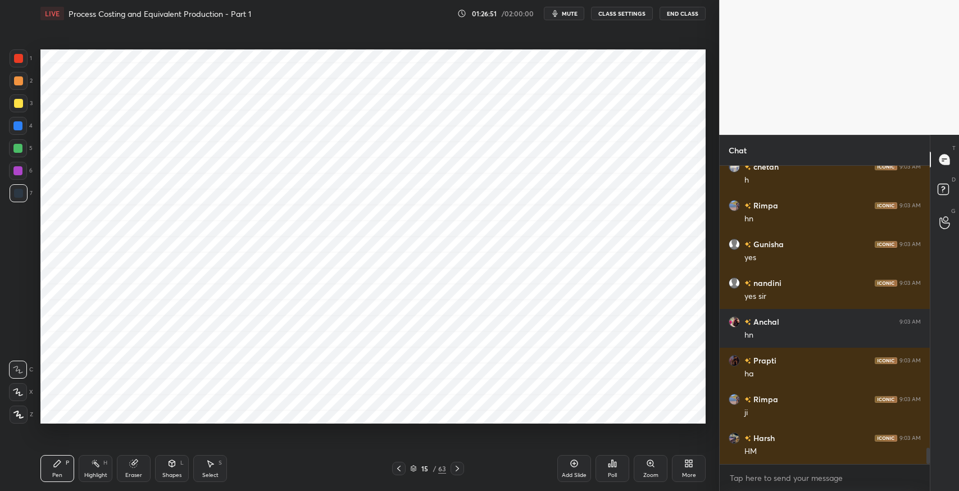
click at [141, 469] on div "Eraser" at bounding box center [134, 468] width 34 height 27
click at [61, 466] on icon at bounding box center [57, 463] width 9 height 9
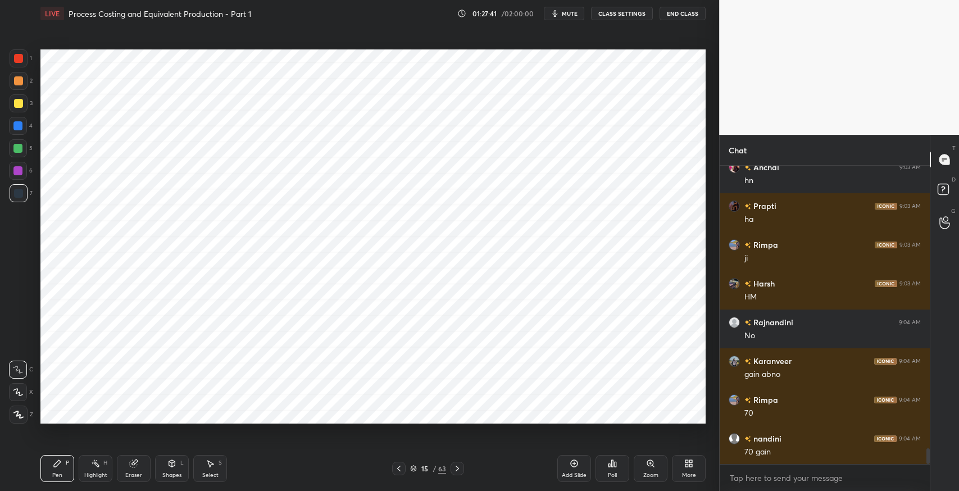
scroll to position [5328, 0]
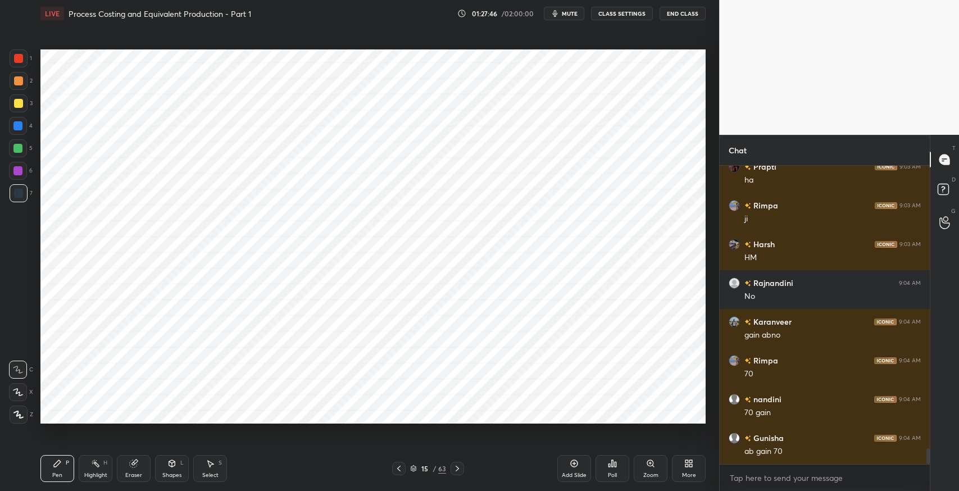
click at [103, 470] on div "Highlight H" at bounding box center [96, 468] width 34 height 27
click at [14, 381] on div "H H" at bounding box center [24, 401] width 30 height 45
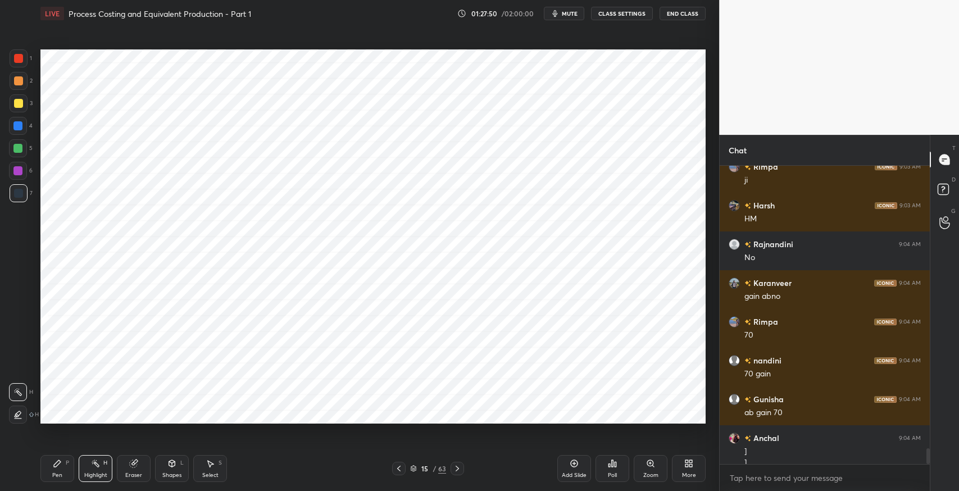
scroll to position [5378, 0]
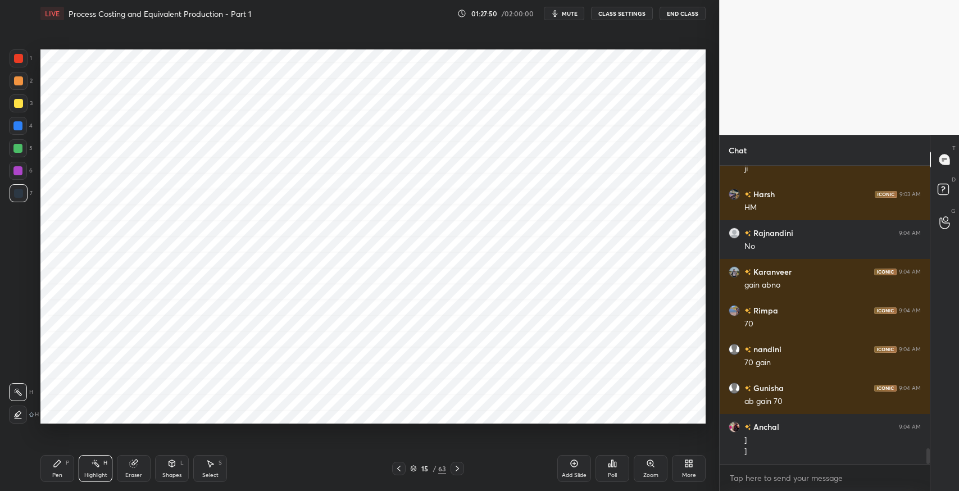
click at [46, 475] on div "Pen P" at bounding box center [57, 468] width 34 height 27
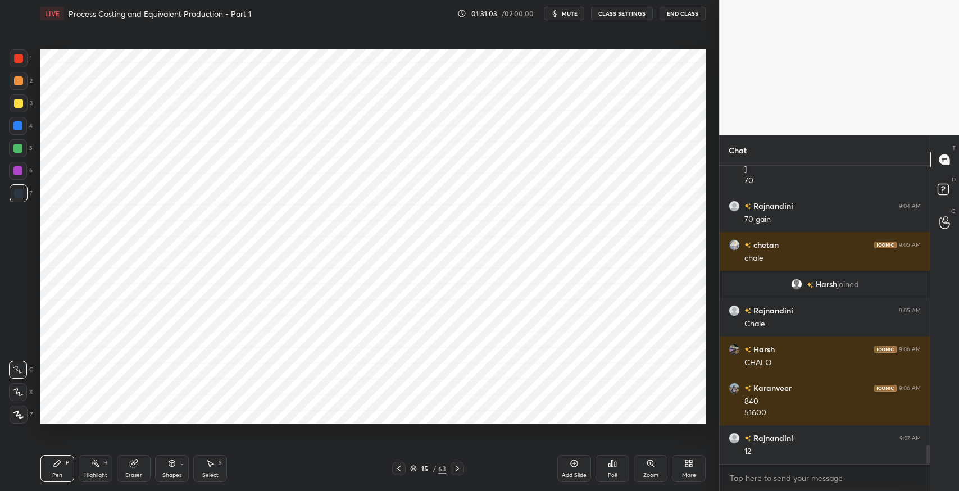
scroll to position [4448, 0]
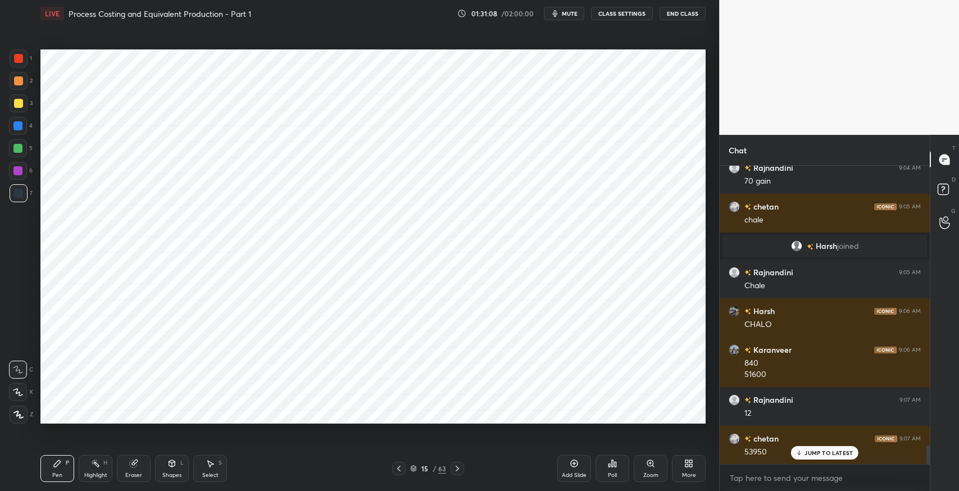
click at [135, 469] on div "Eraser" at bounding box center [134, 468] width 34 height 27
click at [67, 463] on div "P" at bounding box center [67, 463] width 3 height 6
click at [806, 456] on p "JUMP TO LATEST" at bounding box center [829, 453] width 48 height 7
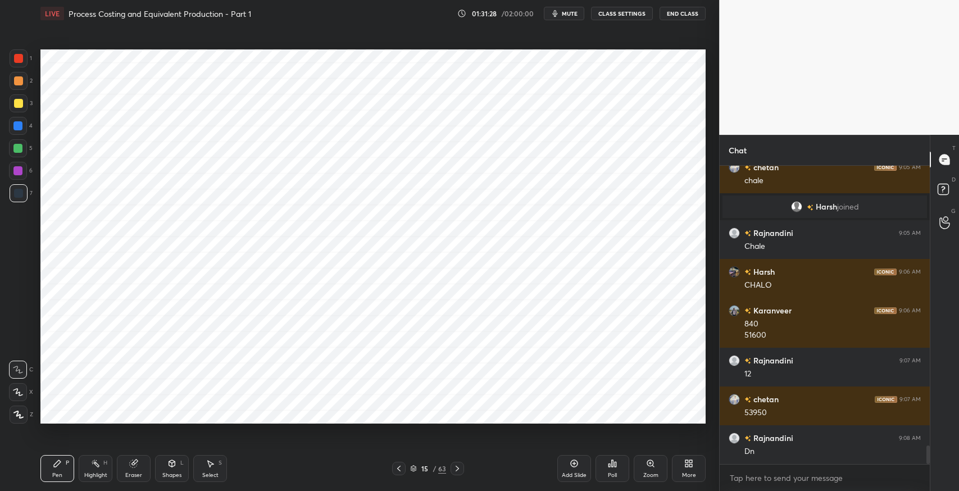
click at [20, 105] on div at bounding box center [18, 103] width 9 height 9
click at [460, 467] on icon at bounding box center [457, 468] width 9 height 9
click at [463, 465] on div at bounding box center [457, 468] width 13 height 13
click at [397, 467] on icon at bounding box center [399, 468] width 9 height 9
click at [18, 197] on div at bounding box center [18, 193] width 9 height 9
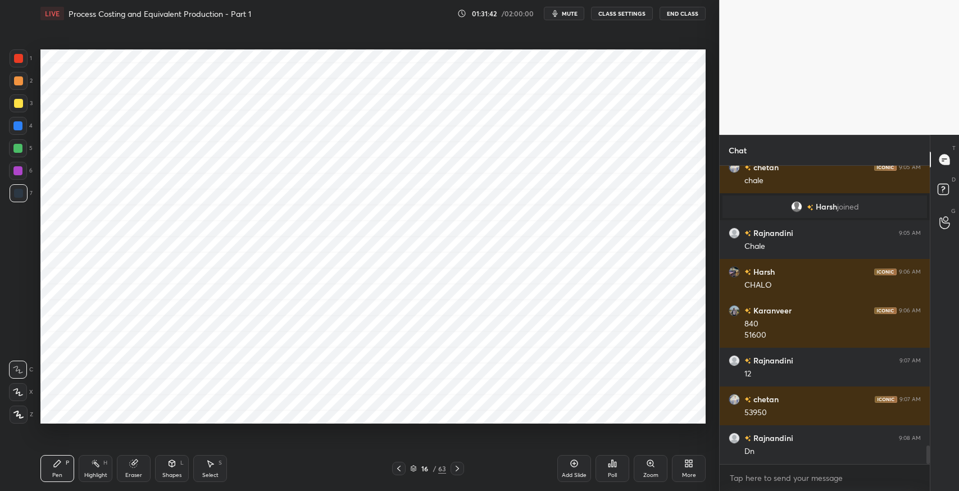
click at [134, 473] on div "Eraser" at bounding box center [133, 476] width 17 height 6
click at [66, 464] on div "P" at bounding box center [67, 463] width 3 height 6
click at [131, 465] on icon at bounding box center [133, 463] width 7 height 7
click at [64, 465] on div "Pen P" at bounding box center [57, 468] width 34 height 27
click at [398, 469] on icon at bounding box center [398, 469] width 3 height 6
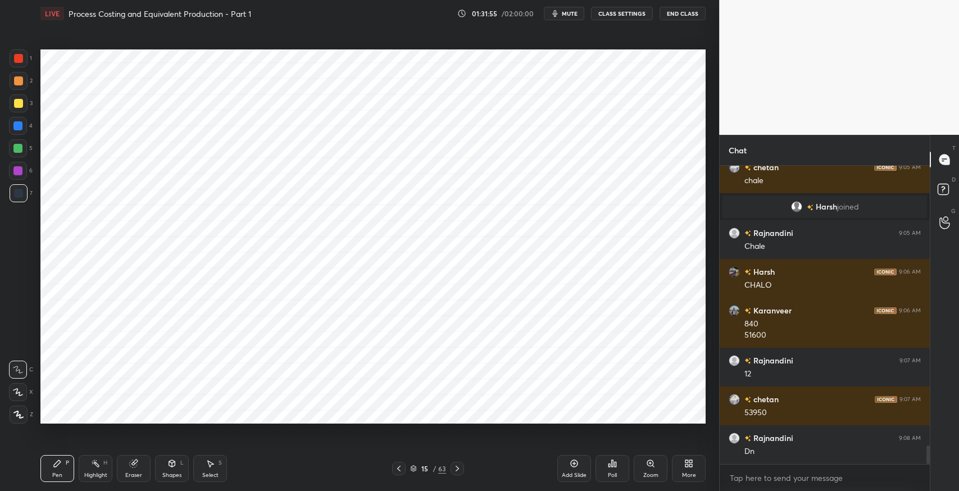
scroll to position [4526, 0]
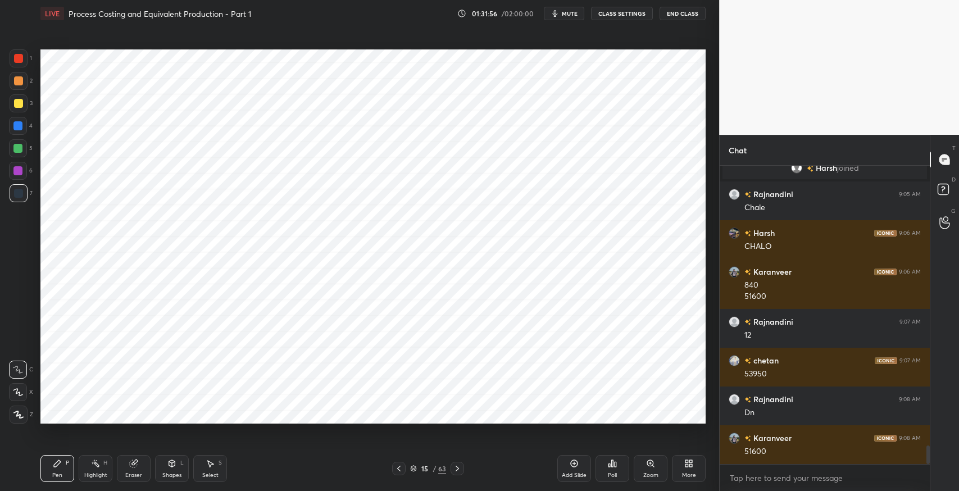
click at [458, 470] on icon at bounding box center [457, 468] width 9 height 9
click at [457, 469] on icon at bounding box center [457, 468] width 9 height 9
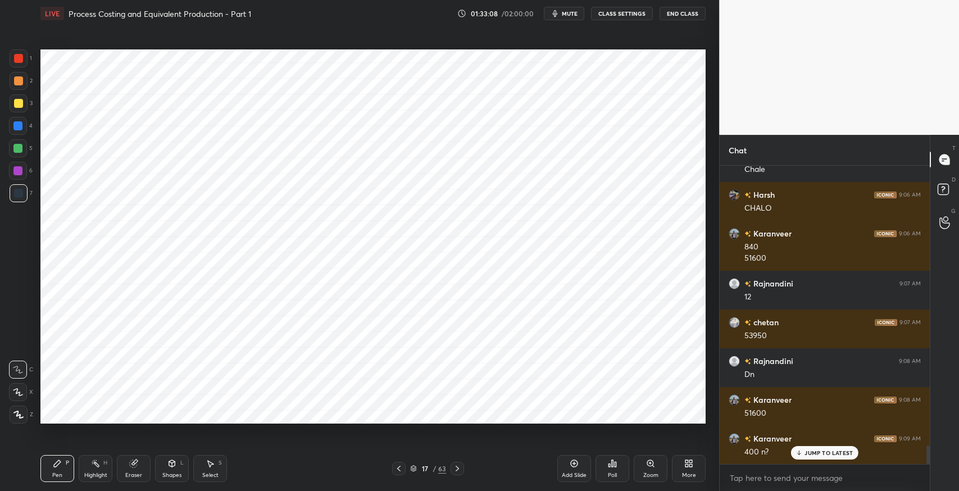
scroll to position [4603, 0]
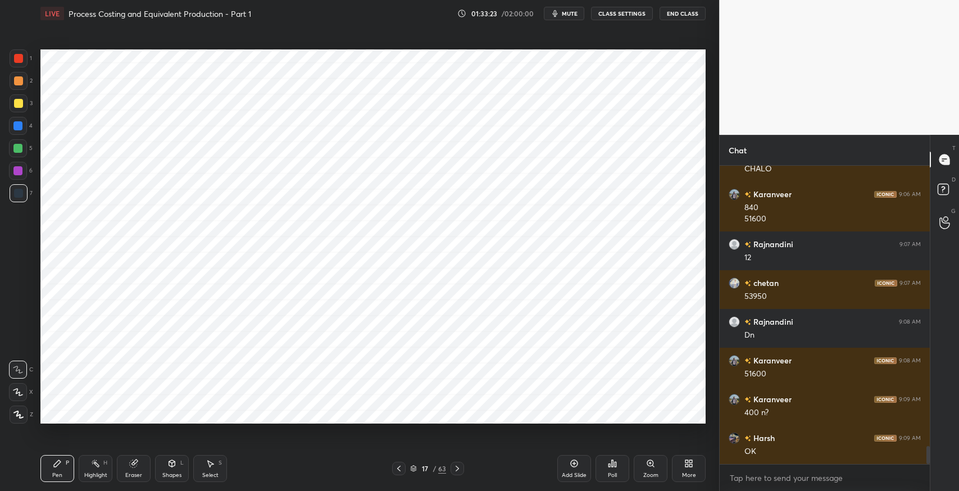
click at [459, 466] on icon at bounding box center [457, 468] width 9 height 9
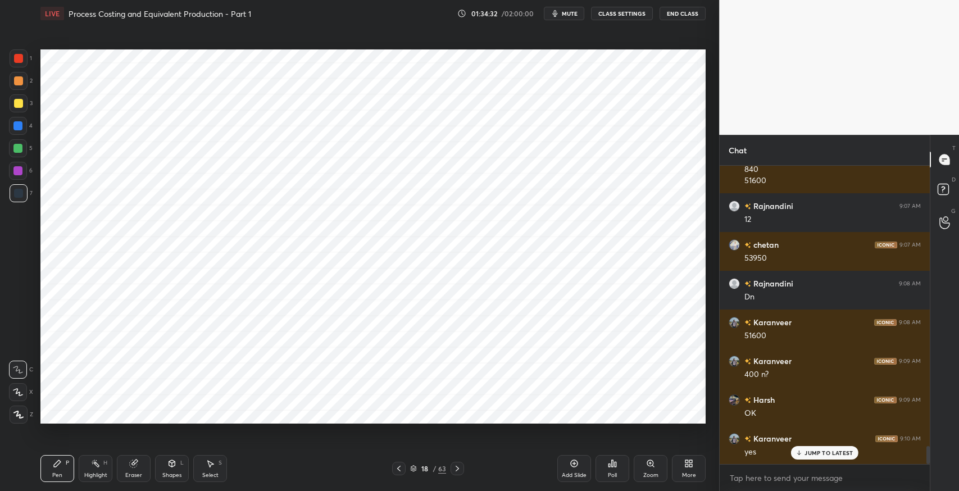
scroll to position [4681, 0]
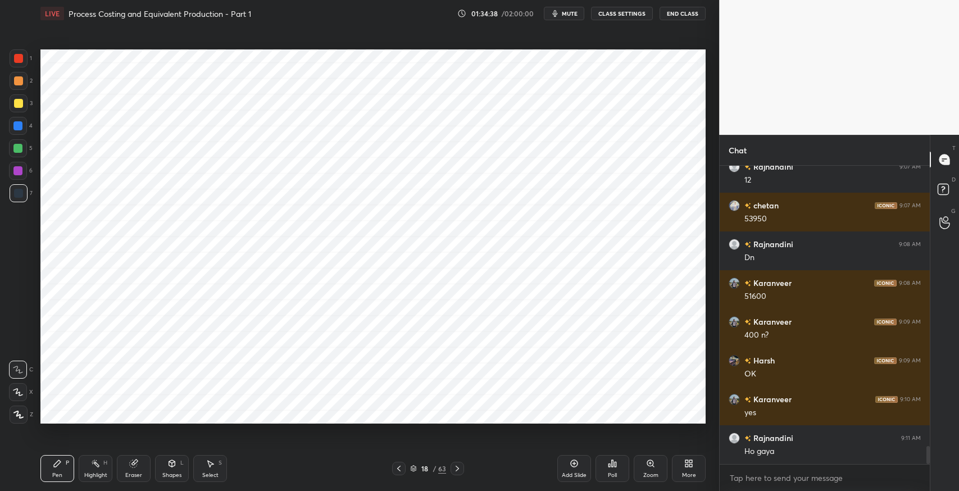
click at [397, 471] on icon at bounding box center [399, 468] width 9 height 9
click at [398, 467] on icon at bounding box center [399, 468] width 9 height 9
click at [400, 465] on icon at bounding box center [399, 468] width 9 height 9
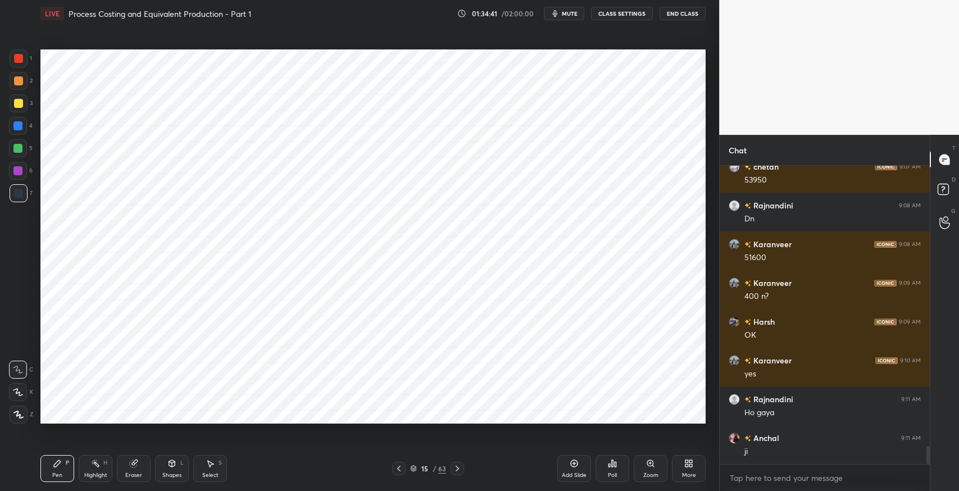
click at [395, 468] on icon at bounding box center [399, 468] width 9 height 9
click at [400, 467] on icon at bounding box center [398, 469] width 3 height 6
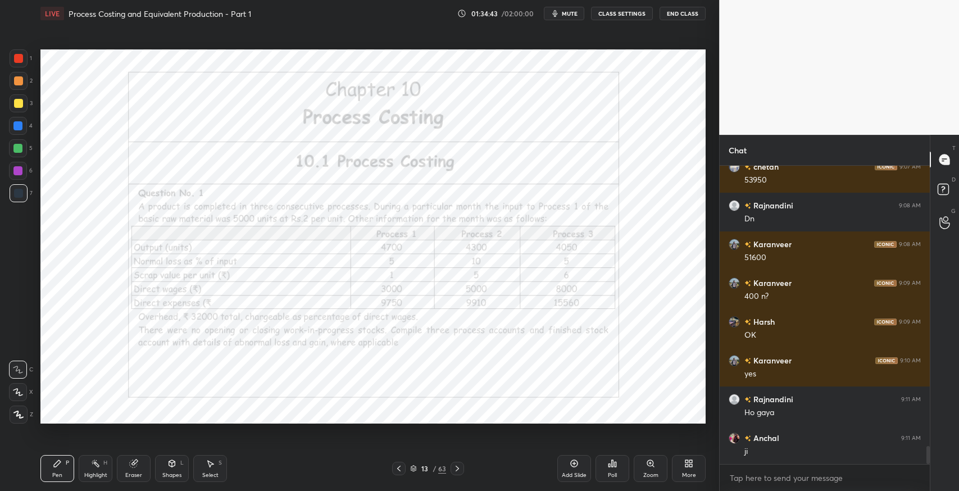
click at [51, 464] on div "Pen P" at bounding box center [57, 468] width 34 height 27
click at [458, 470] on icon at bounding box center [457, 468] width 9 height 9
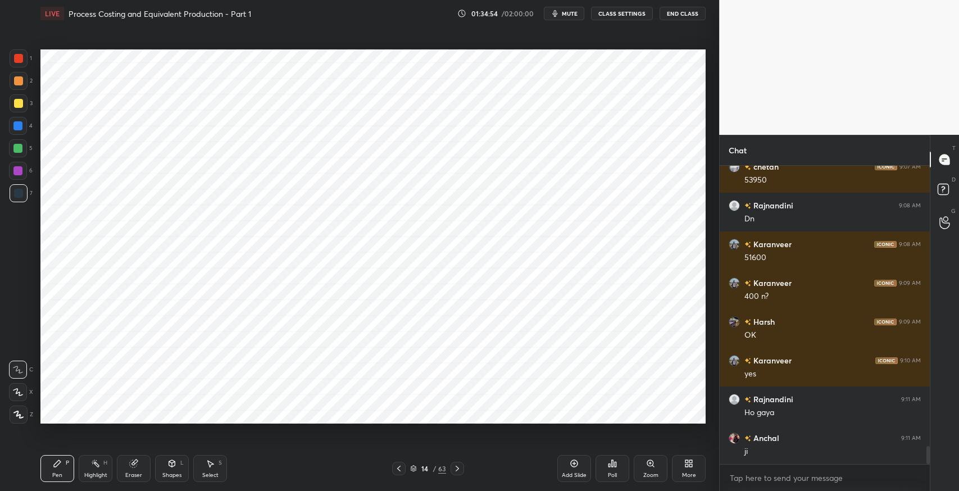
click at [459, 468] on icon at bounding box center [457, 468] width 9 height 9
click at [460, 467] on icon at bounding box center [457, 468] width 9 height 9
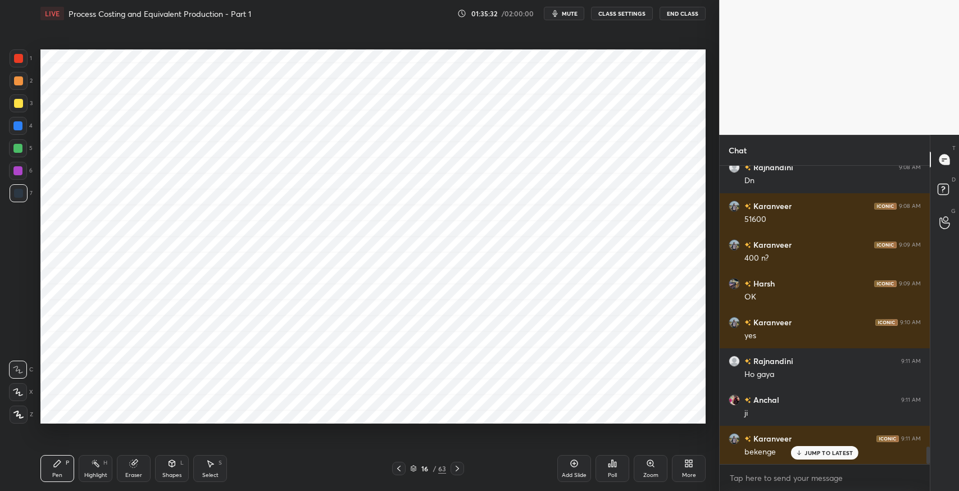
click at [197, 460] on div "Select S" at bounding box center [210, 468] width 34 height 27
click at [89, 174] on div "0 ° Undo Copy Paste here Duplicate Duplicate to new slide Delete" at bounding box center [372, 236] width 665 height 374
click at [62, 469] on div "Pen P" at bounding box center [57, 468] width 34 height 27
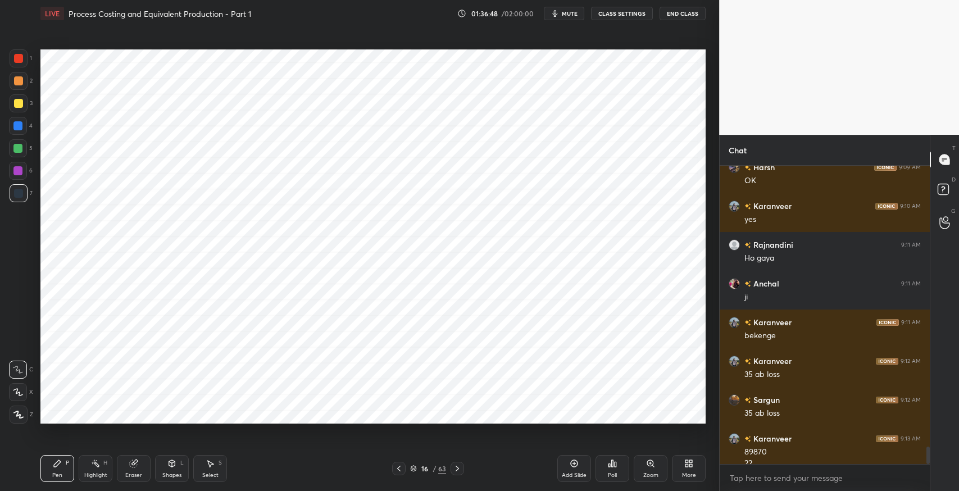
scroll to position [4886, 0]
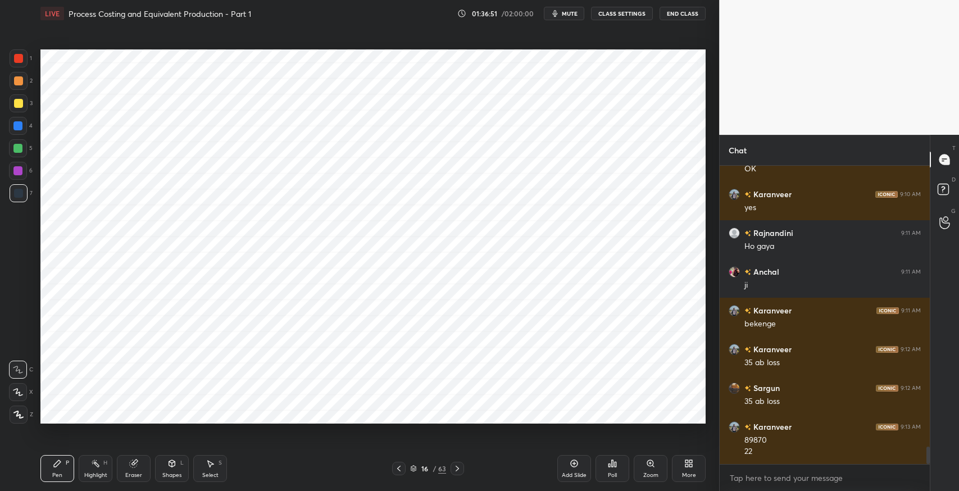
click at [337, 472] on div "16 / 63" at bounding box center [428, 468] width 259 height 13
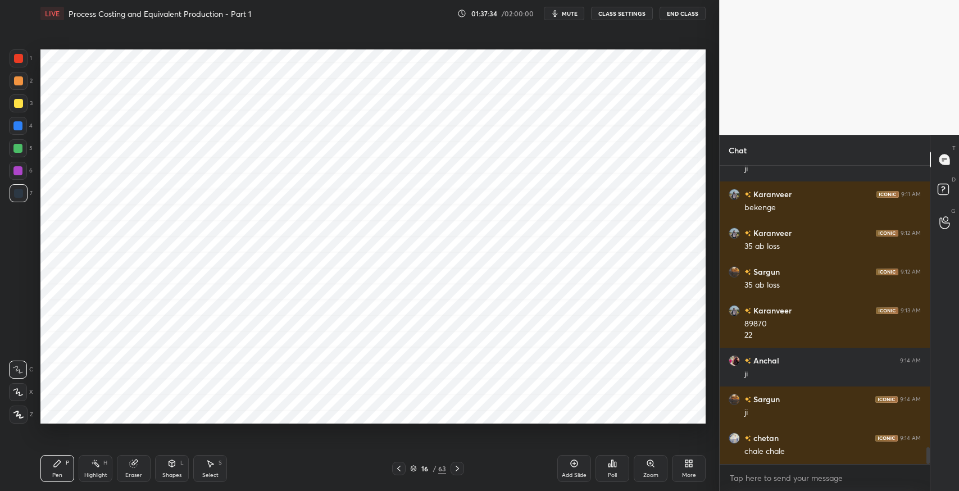
scroll to position [5041, 0]
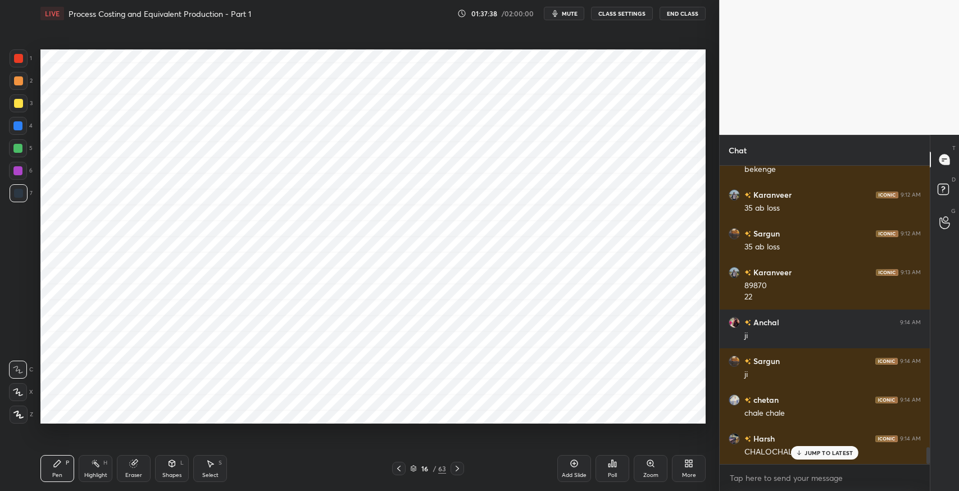
click at [457, 467] on icon at bounding box center [457, 469] width 3 height 6
click at [400, 469] on icon at bounding box center [399, 468] width 9 height 9
click at [457, 465] on icon at bounding box center [457, 468] width 9 height 9
click at [396, 471] on icon at bounding box center [399, 468] width 9 height 9
click at [456, 470] on icon at bounding box center [457, 468] width 9 height 9
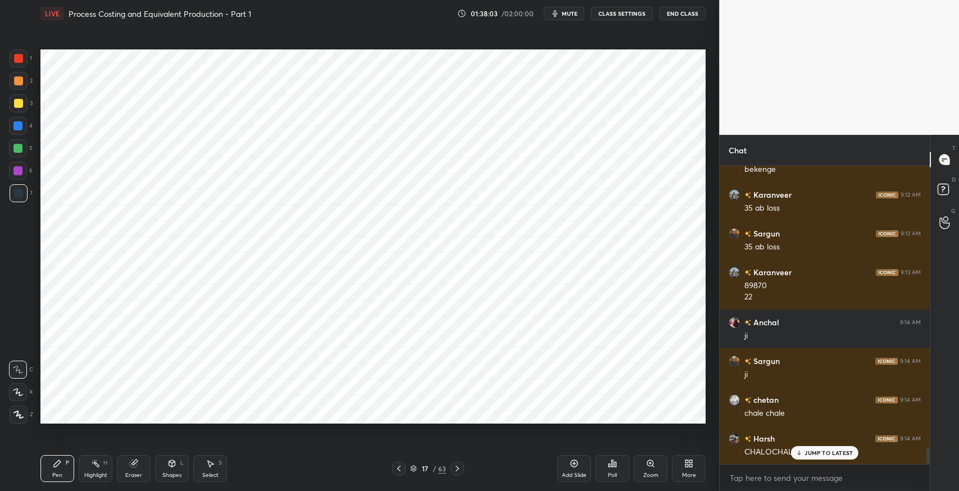
click at [135, 474] on div "Eraser" at bounding box center [133, 476] width 17 height 6
click at [58, 468] on div "Pen P" at bounding box center [57, 468] width 34 height 27
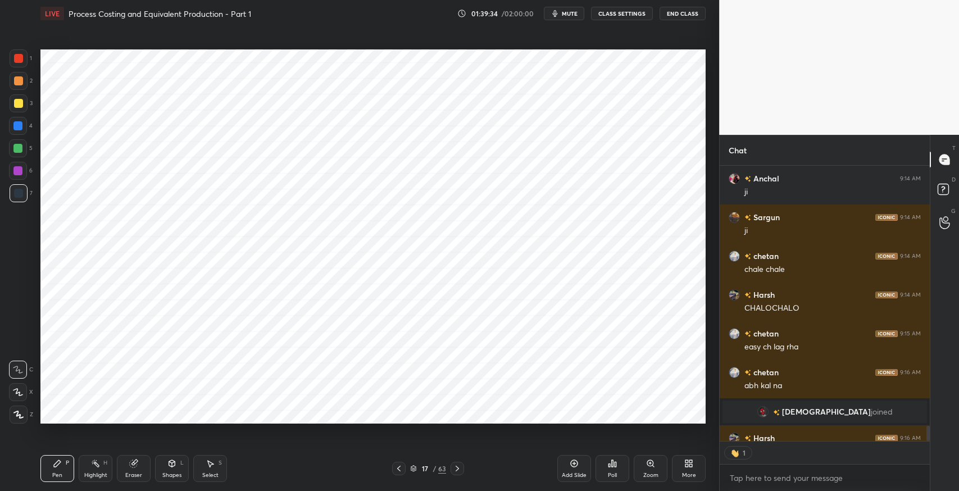
scroll to position [5207, 0]
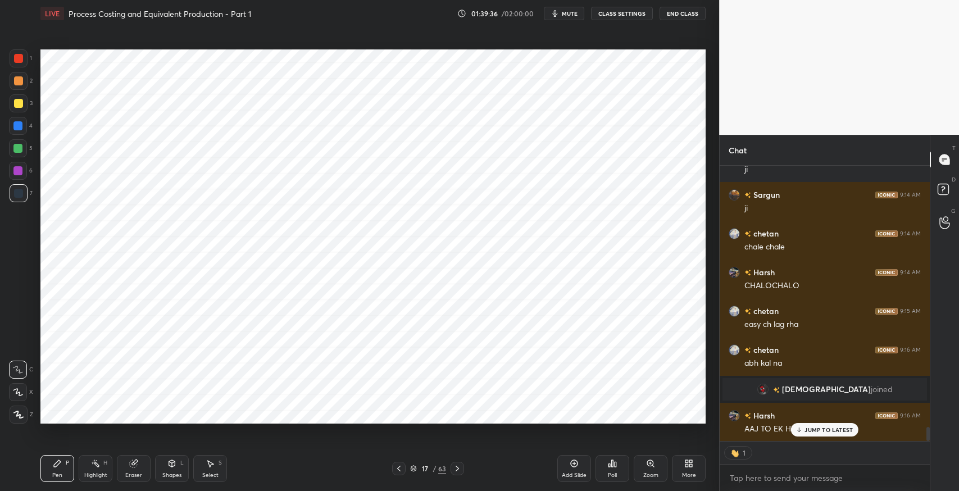
click at [818, 431] on p "JUMP TO LATEST" at bounding box center [829, 430] width 48 height 7
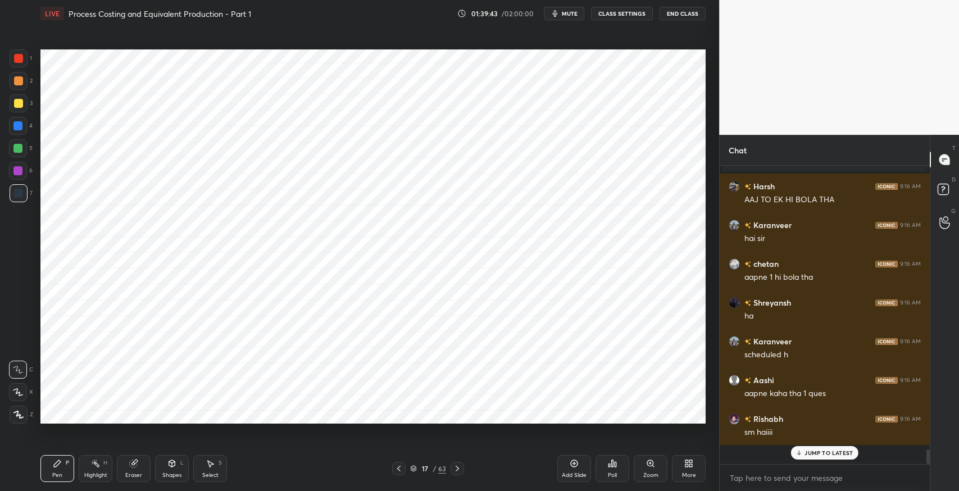
scroll to position [5417, 0]
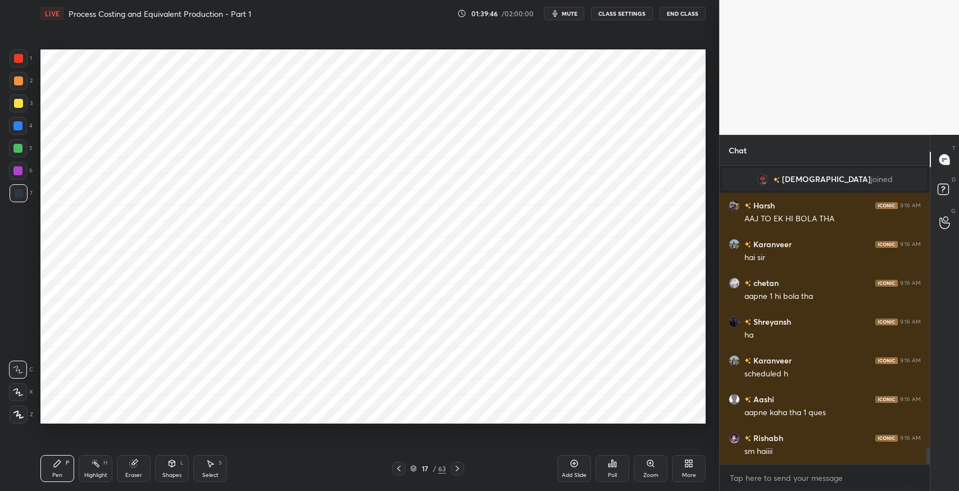
click at [460, 471] on icon at bounding box center [457, 468] width 9 height 9
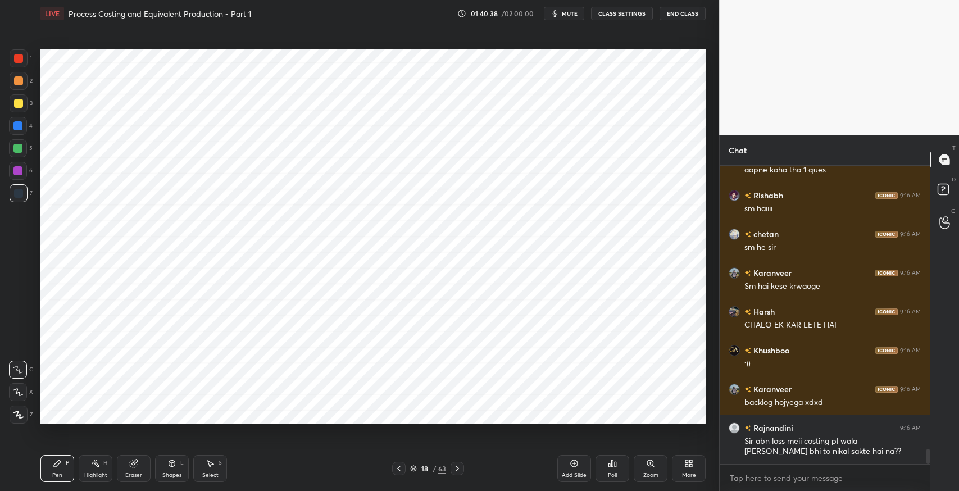
scroll to position [5698, 0]
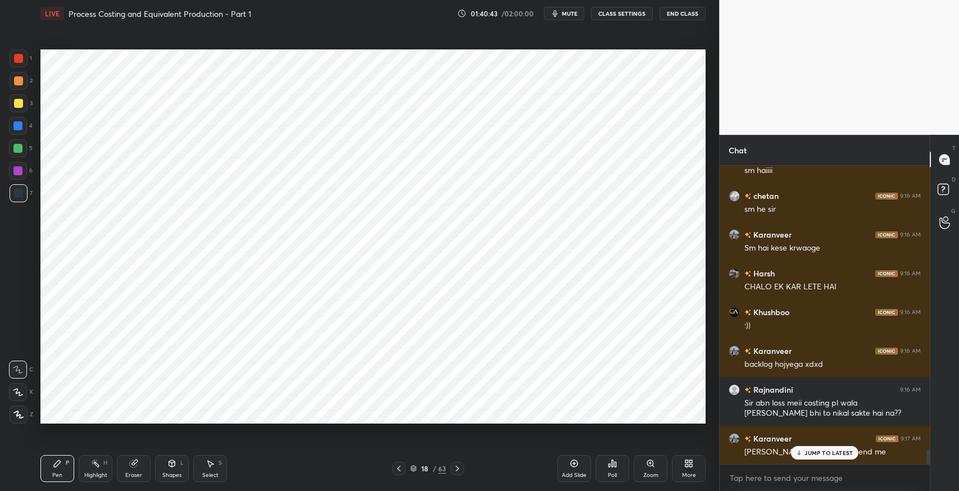
click at [400, 470] on icon at bounding box center [399, 468] width 9 height 9
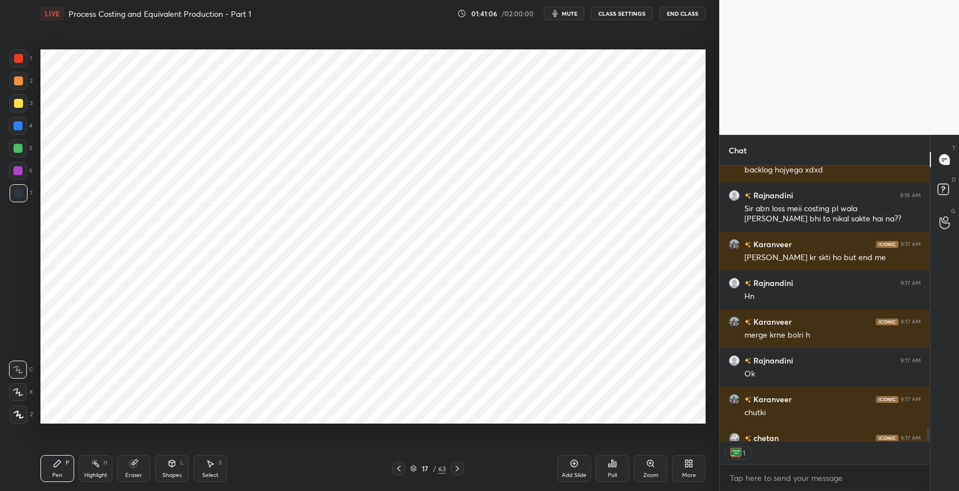
scroll to position [3, 3]
click at [401, 468] on icon at bounding box center [399, 468] width 9 height 9
click at [400, 468] on icon at bounding box center [399, 468] width 9 height 9
click at [400, 469] on icon at bounding box center [399, 468] width 9 height 9
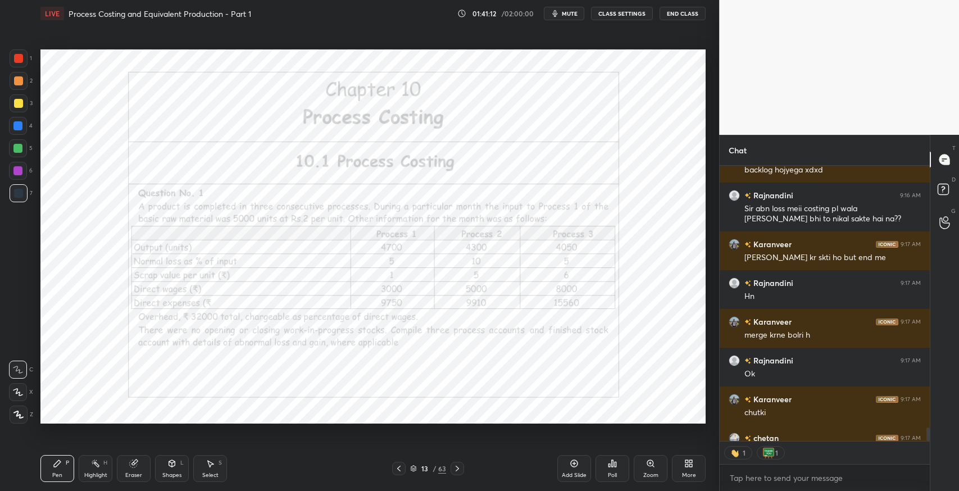
click at [398, 470] on icon at bounding box center [399, 468] width 9 height 9
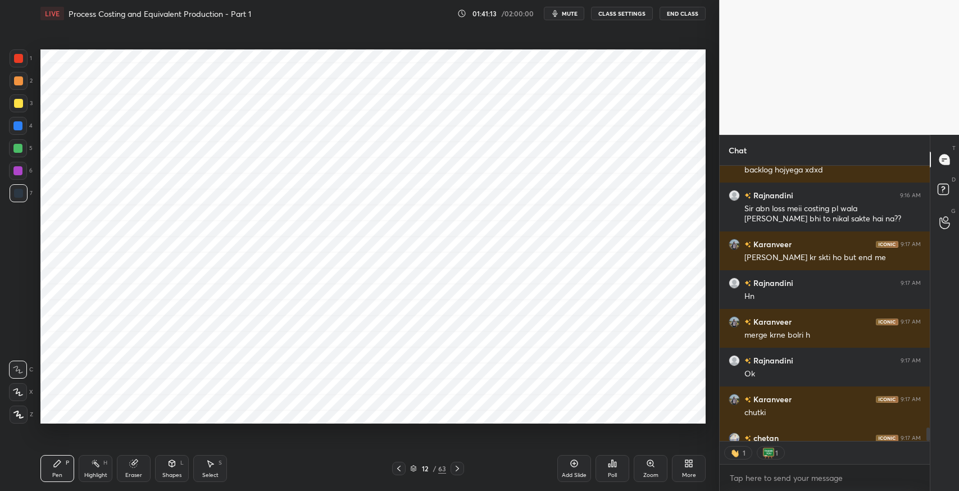
click at [399, 470] on icon at bounding box center [398, 469] width 3 height 6
click at [398, 470] on icon at bounding box center [398, 469] width 3 height 6
click at [399, 469] on icon at bounding box center [399, 468] width 9 height 9
click at [400, 469] on icon at bounding box center [399, 468] width 9 height 9
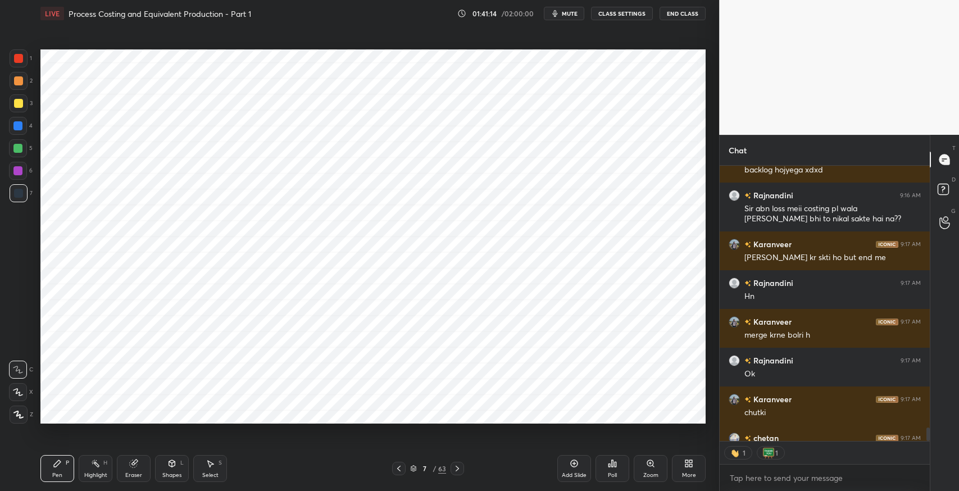
click at [400, 469] on icon at bounding box center [399, 468] width 9 height 9
click at [402, 469] on icon at bounding box center [399, 468] width 9 height 9
click at [218, 465] on div "Select S" at bounding box center [210, 468] width 34 height 27
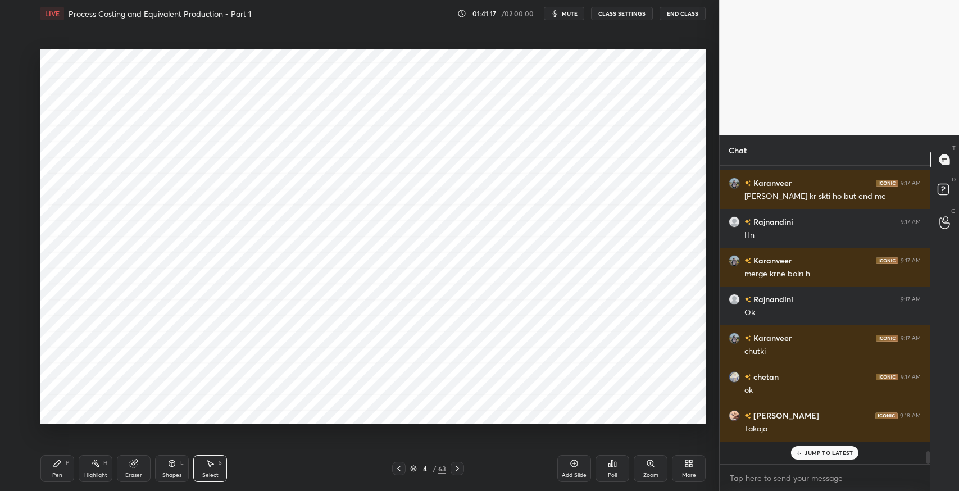
scroll to position [5931, 0]
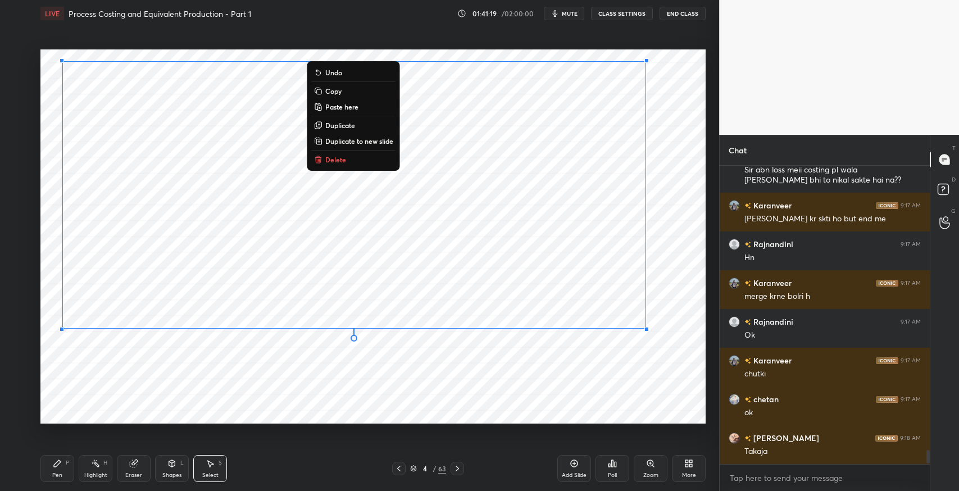
click at [350, 96] on button "Copy" at bounding box center [354, 90] width 84 height 13
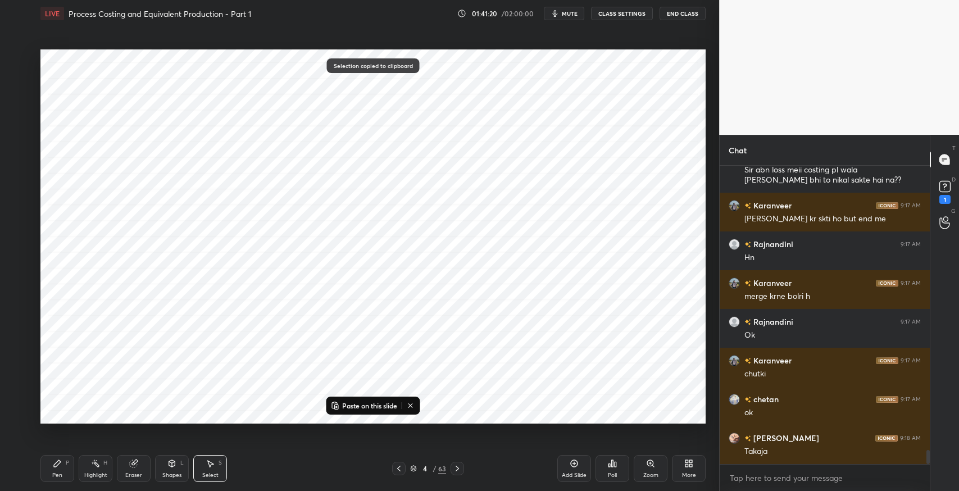
click at [458, 468] on icon at bounding box center [457, 469] width 3 height 6
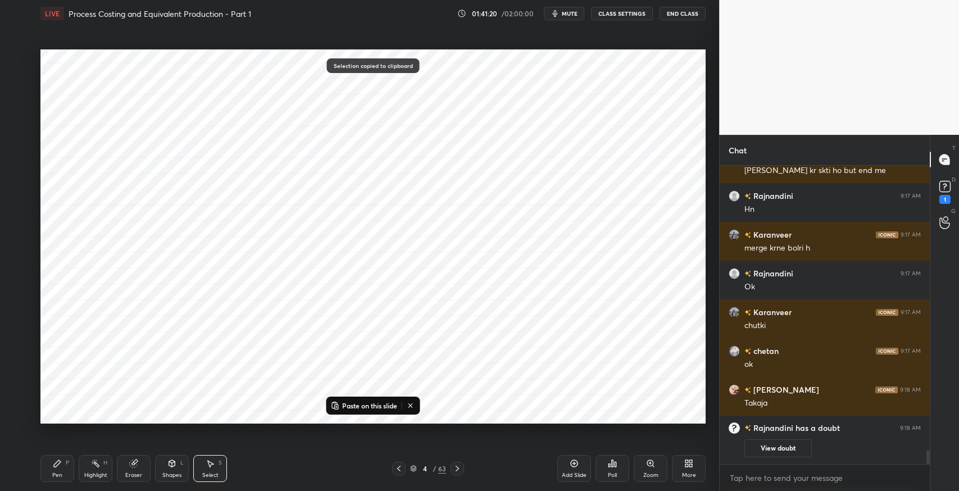
click at [459, 465] on icon at bounding box center [457, 468] width 9 height 9
click at [458, 465] on icon at bounding box center [457, 468] width 9 height 9
click at [459, 470] on icon at bounding box center [457, 468] width 9 height 9
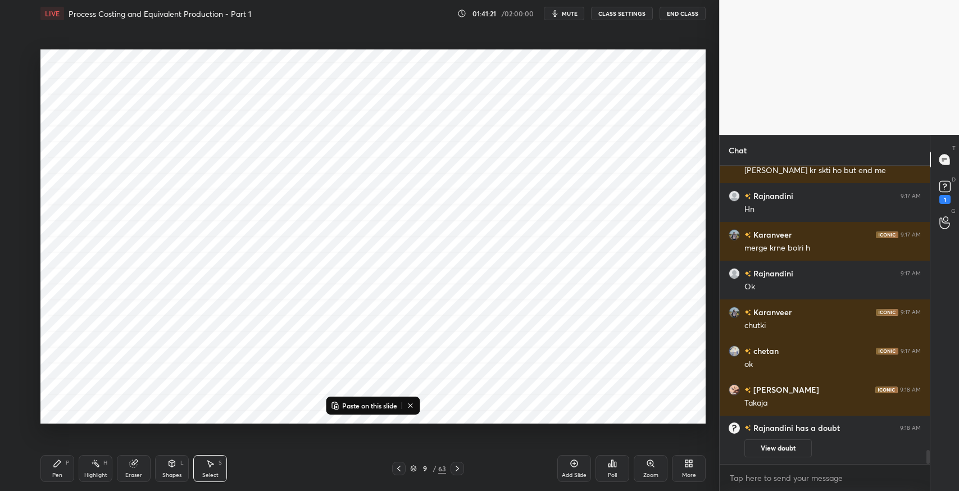
click at [459, 469] on icon at bounding box center [457, 468] width 9 height 9
click at [460, 468] on icon at bounding box center [457, 468] width 9 height 9
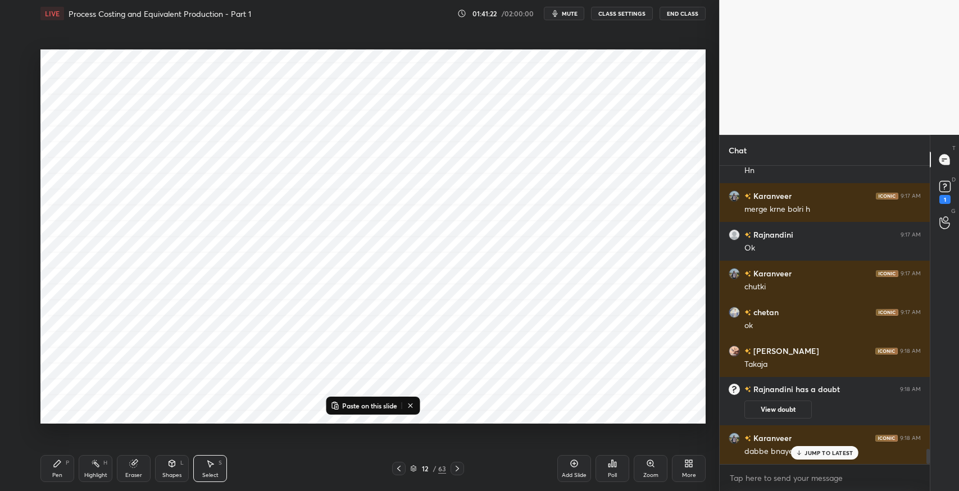
scroll to position [5527, 0]
click at [461, 468] on icon at bounding box center [457, 468] width 9 height 9
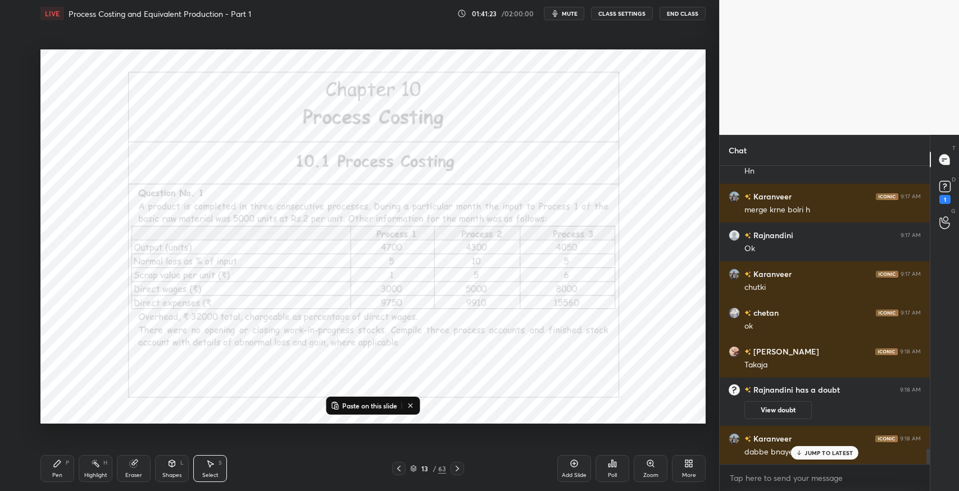
click at [462, 467] on div at bounding box center [457, 468] width 13 height 13
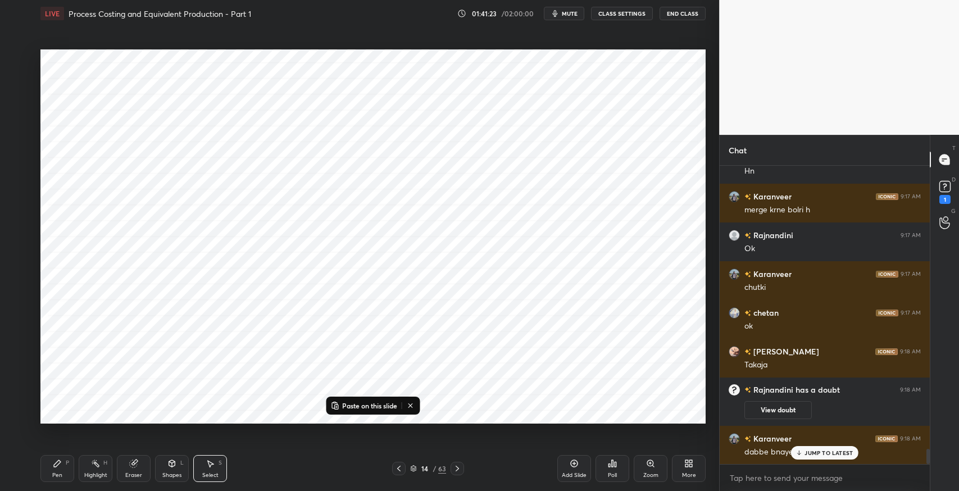
click at [462, 467] on div at bounding box center [457, 468] width 13 height 13
click at [461, 467] on icon at bounding box center [457, 468] width 9 height 9
click at [461, 468] on icon at bounding box center [457, 468] width 9 height 9
click at [461, 467] on icon at bounding box center [457, 468] width 9 height 9
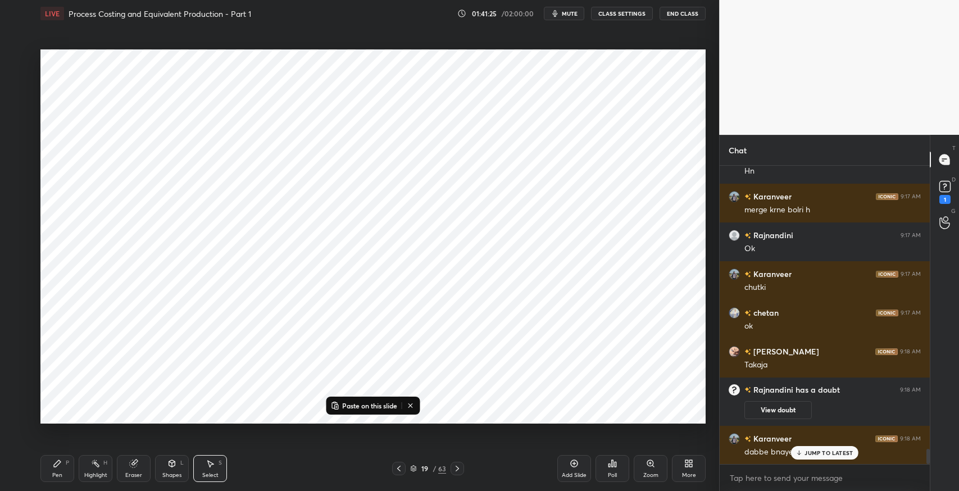
click at [459, 468] on icon at bounding box center [457, 468] width 9 height 9
click at [577, 464] on icon at bounding box center [574, 463] width 7 height 7
click at [377, 408] on p "Paste on this slide" at bounding box center [369, 405] width 55 height 9
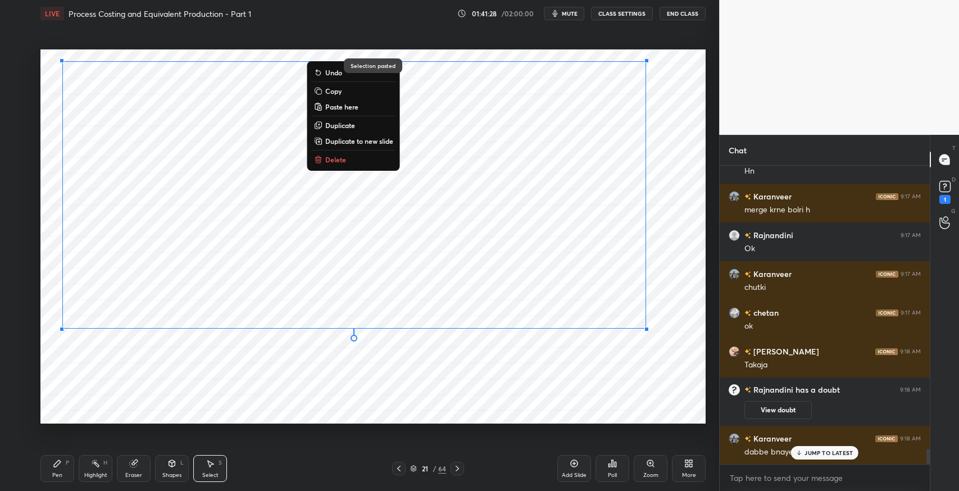
click at [473, 401] on div "0 ° Undo Copy Paste here Duplicate Duplicate to new slide Delete" at bounding box center [372, 236] width 665 height 374
click at [369, 141] on p "Duplicate to new slide" at bounding box center [359, 141] width 68 height 9
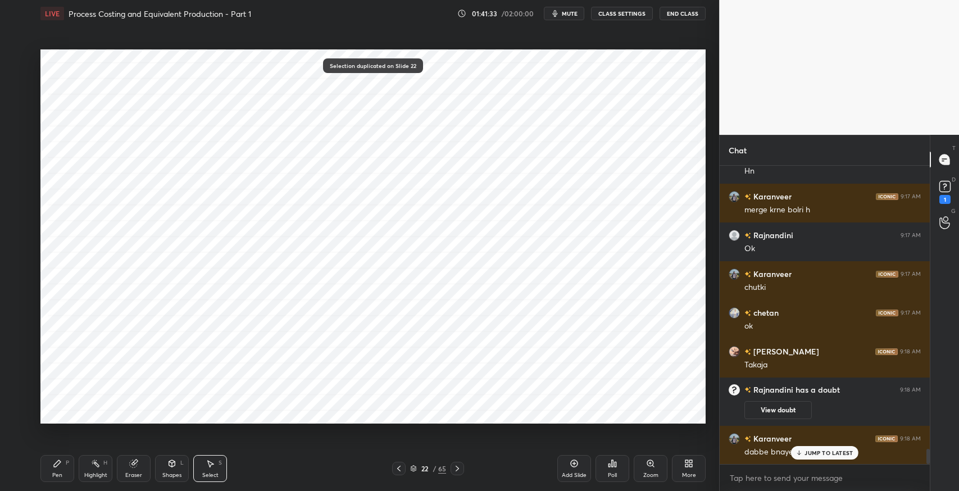
click at [368, 398] on div "0 ° Undo Copy Paste here Duplicate Duplicate to new slide Delete" at bounding box center [372, 236] width 665 height 374
click at [67, 466] on div "P" at bounding box center [67, 463] width 3 height 6
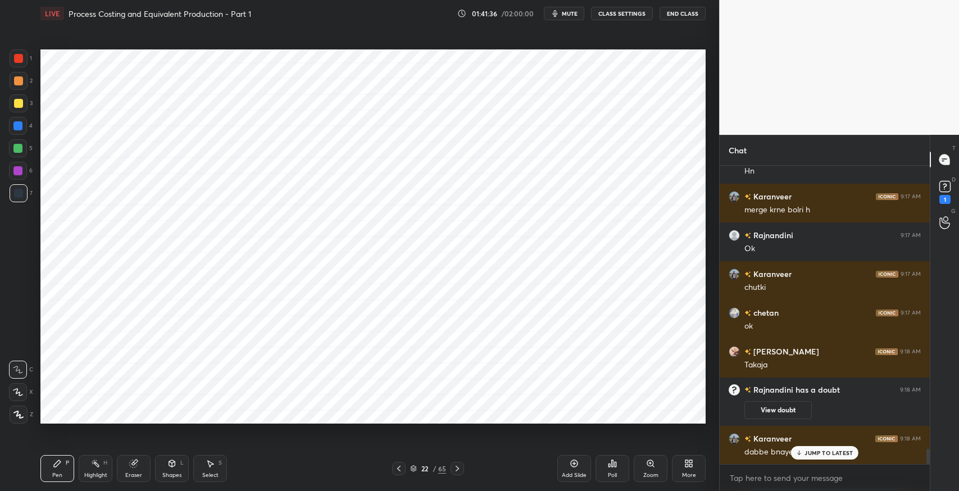
click at [398, 470] on icon at bounding box center [399, 468] width 9 height 9
click at [398, 469] on icon at bounding box center [398, 469] width 3 height 6
click at [398, 469] on icon at bounding box center [399, 468] width 9 height 9
click at [399, 469] on icon at bounding box center [399, 468] width 9 height 9
click at [398, 469] on icon at bounding box center [398, 469] width 3 height 6
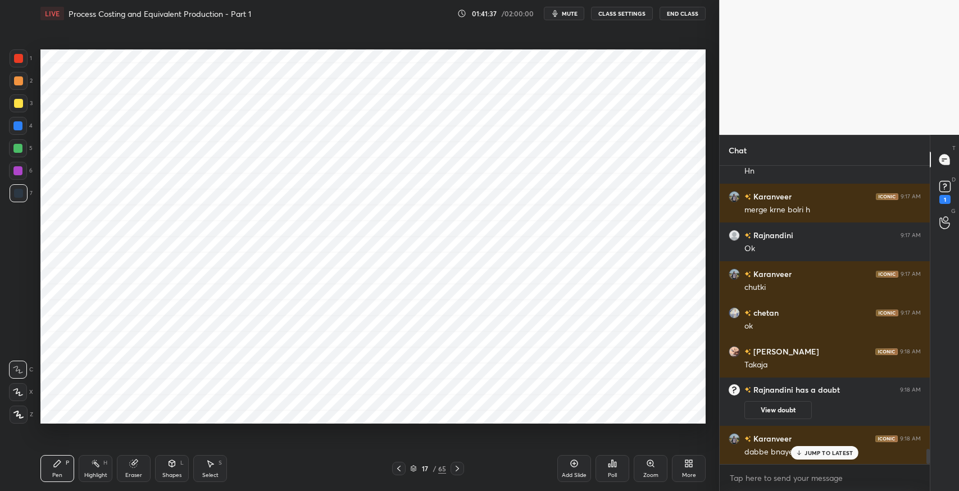
click at [399, 469] on icon at bounding box center [399, 468] width 9 height 9
click at [400, 469] on icon at bounding box center [399, 468] width 9 height 9
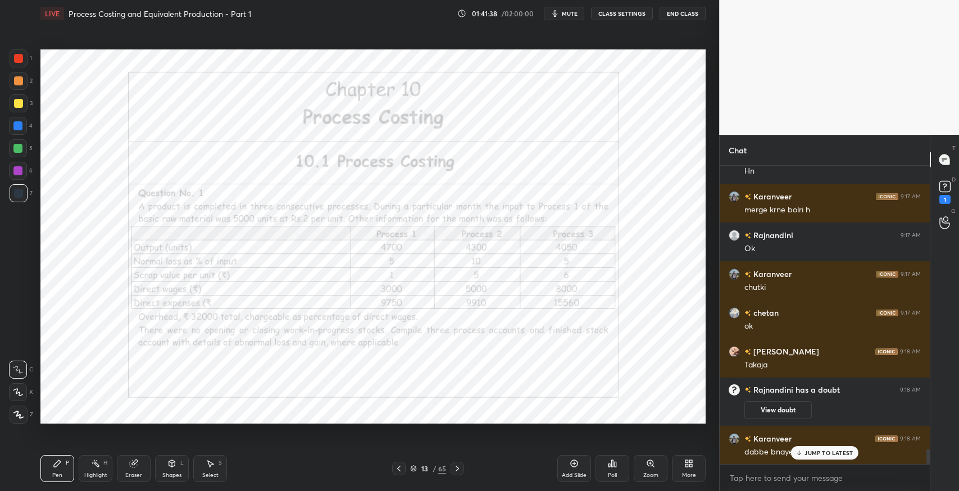
click at [400, 469] on icon at bounding box center [399, 468] width 9 height 9
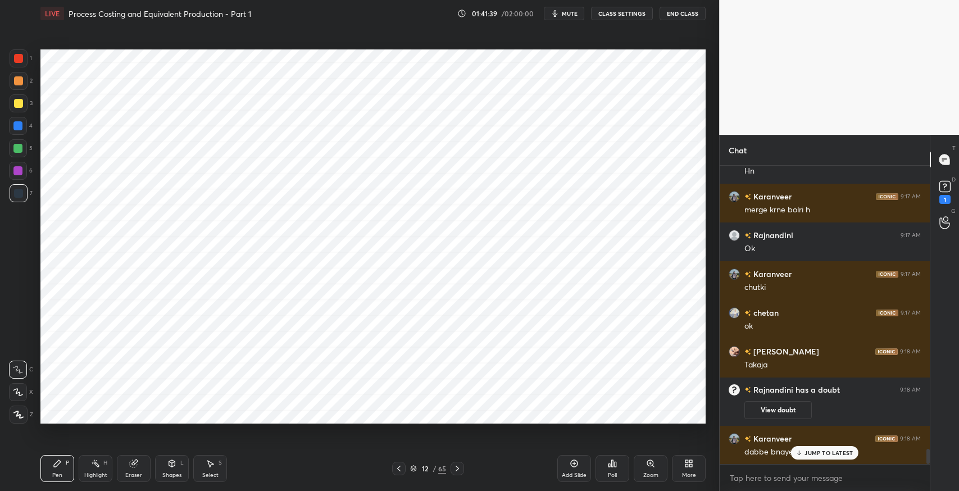
click at [400, 469] on icon at bounding box center [399, 468] width 9 height 9
click at [400, 470] on icon at bounding box center [399, 468] width 9 height 9
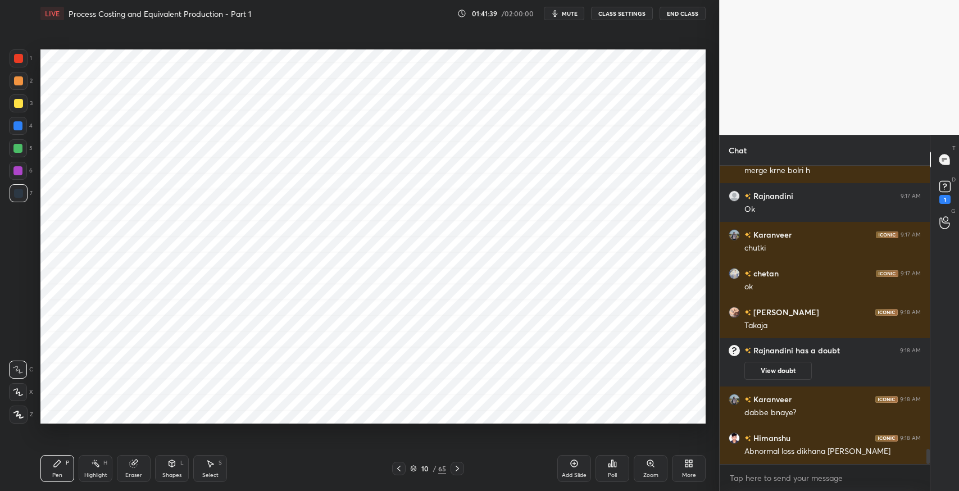
click at [398, 470] on icon at bounding box center [399, 468] width 9 height 9
click at [397, 470] on icon at bounding box center [399, 468] width 9 height 9
click at [395, 471] on icon at bounding box center [399, 468] width 9 height 9
click at [211, 465] on icon at bounding box center [211, 464] width 6 height 7
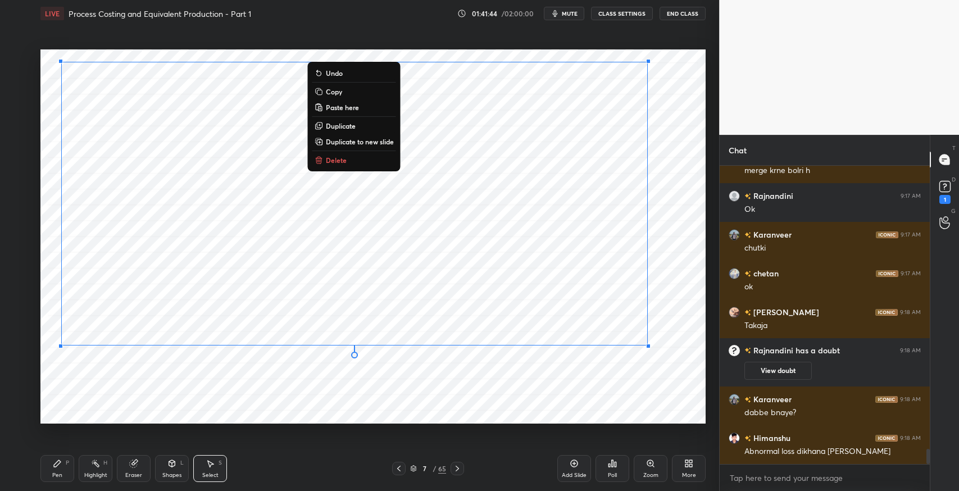
click at [338, 92] on p "Copy" at bounding box center [334, 91] width 16 height 9
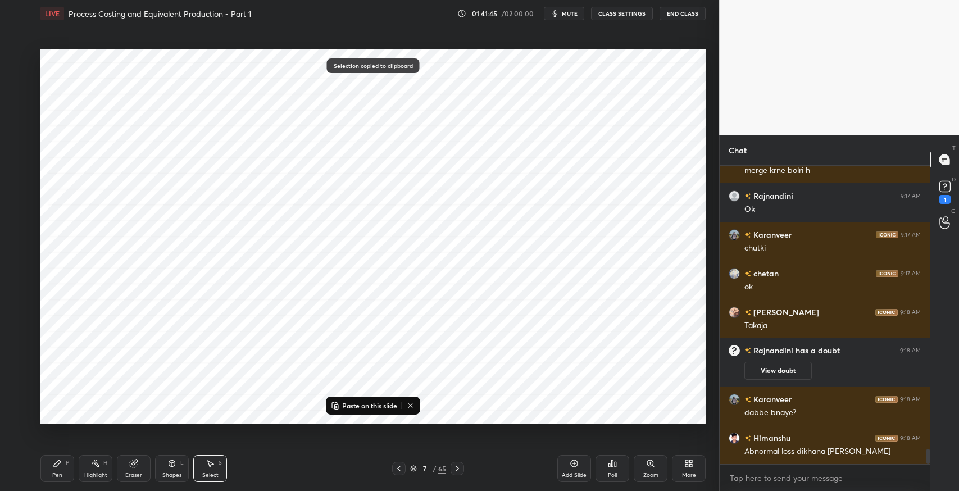
click at [458, 472] on icon at bounding box center [457, 468] width 9 height 9
click at [456, 471] on icon at bounding box center [457, 469] width 3 height 6
click at [456, 470] on icon at bounding box center [457, 468] width 9 height 9
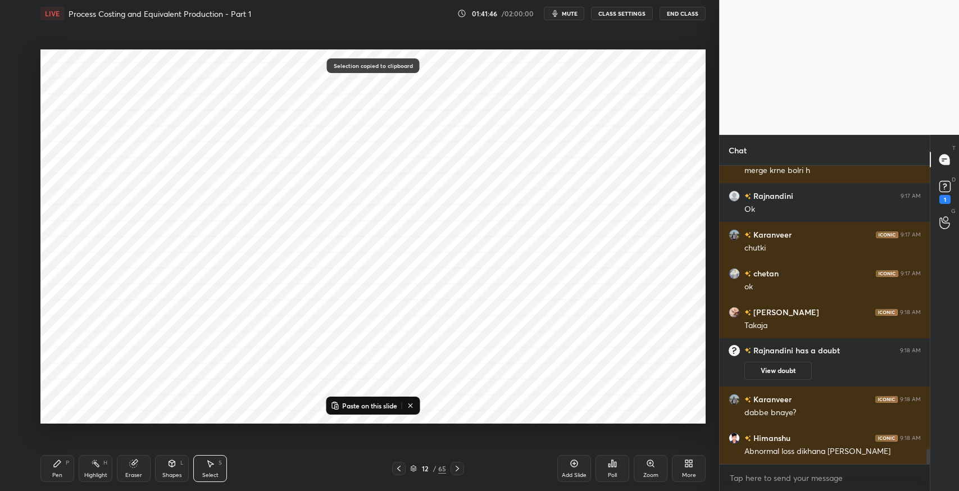
click at [457, 469] on icon at bounding box center [457, 468] width 9 height 9
click at [456, 470] on icon at bounding box center [457, 468] width 9 height 9
click at [456, 469] on icon at bounding box center [457, 468] width 9 height 9
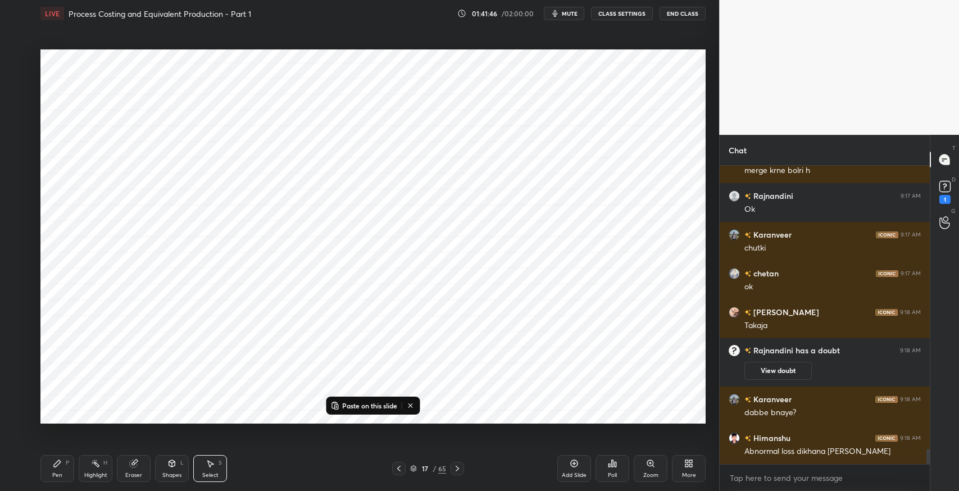
click at [456, 468] on icon at bounding box center [457, 468] width 9 height 9
click at [454, 468] on icon at bounding box center [457, 468] width 9 height 9
click at [454, 467] on icon at bounding box center [457, 468] width 9 height 9
click at [455, 468] on icon at bounding box center [457, 468] width 9 height 9
click at [457, 469] on icon at bounding box center [457, 468] width 9 height 9
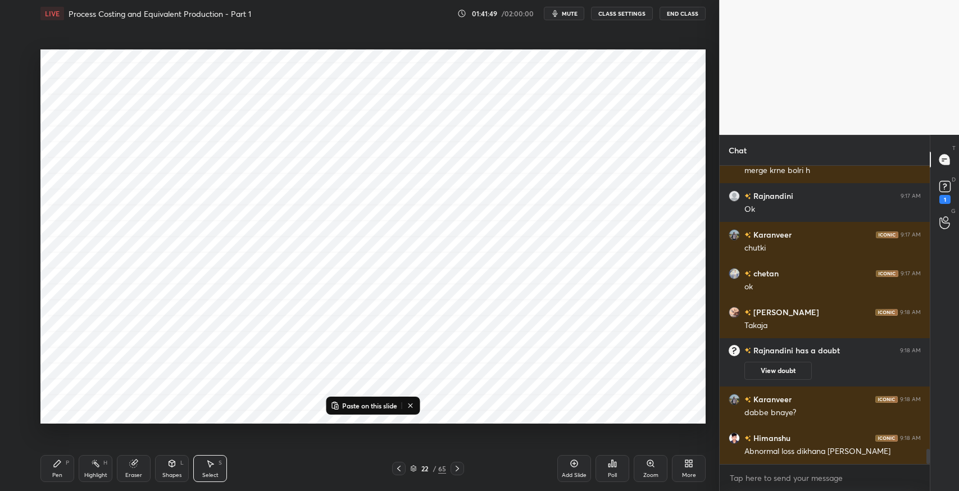
click at [458, 469] on icon at bounding box center [457, 468] width 9 height 9
click at [399, 471] on icon at bounding box center [399, 468] width 9 height 9
click at [577, 468] on icon at bounding box center [574, 463] width 9 height 9
click at [368, 400] on button "Paste on this slide" at bounding box center [364, 405] width 71 height 13
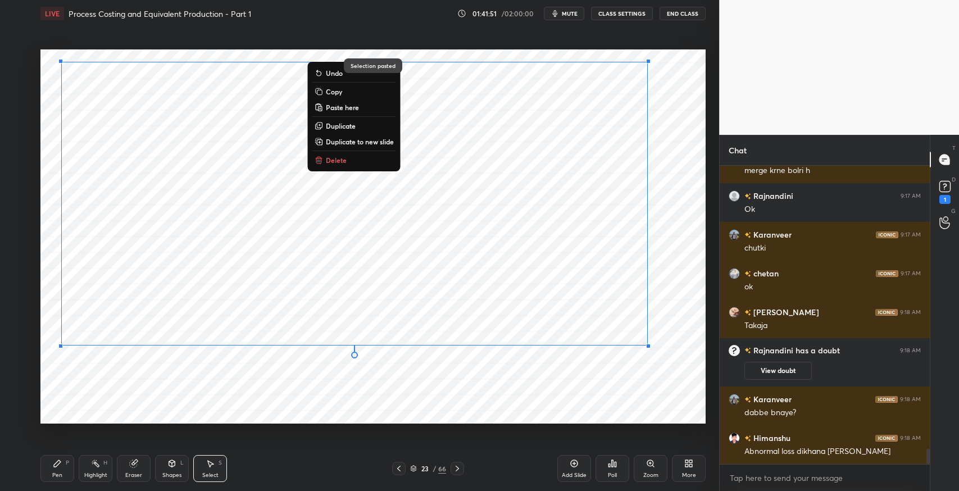
click at [538, 380] on div "0 ° Undo Copy Paste here Duplicate Duplicate to new slide Delete" at bounding box center [372, 236] width 665 height 374
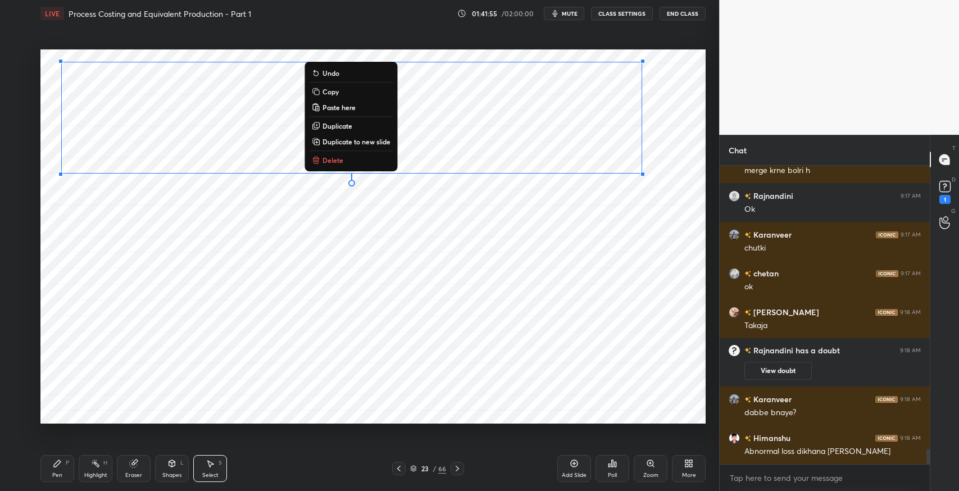
click at [568, 212] on div "0 ° Undo Copy Paste here Duplicate Duplicate to new slide Delete" at bounding box center [372, 236] width 665 height 374
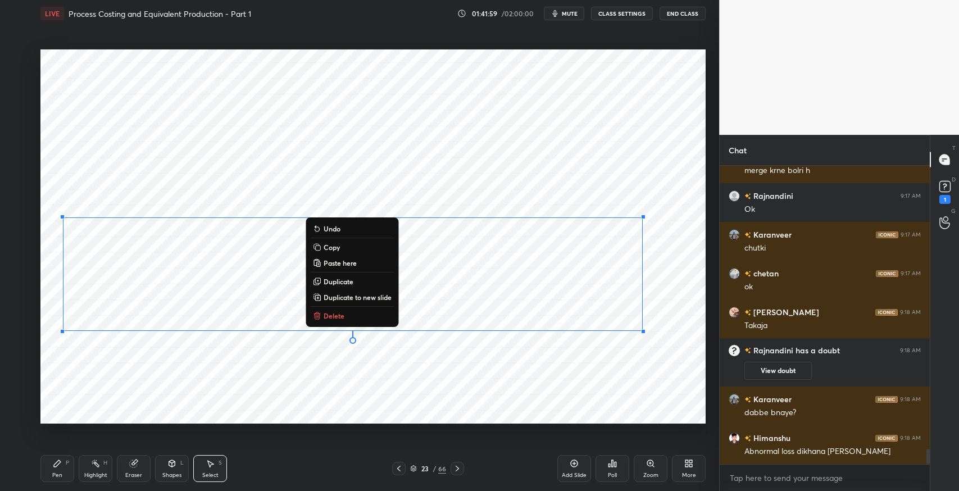
click at [473, 372] on div "0 ° Undo Copy Paste here Duplicate Duplicate to new slide Delete" at bounding box center [372, 236] width 665 height 374
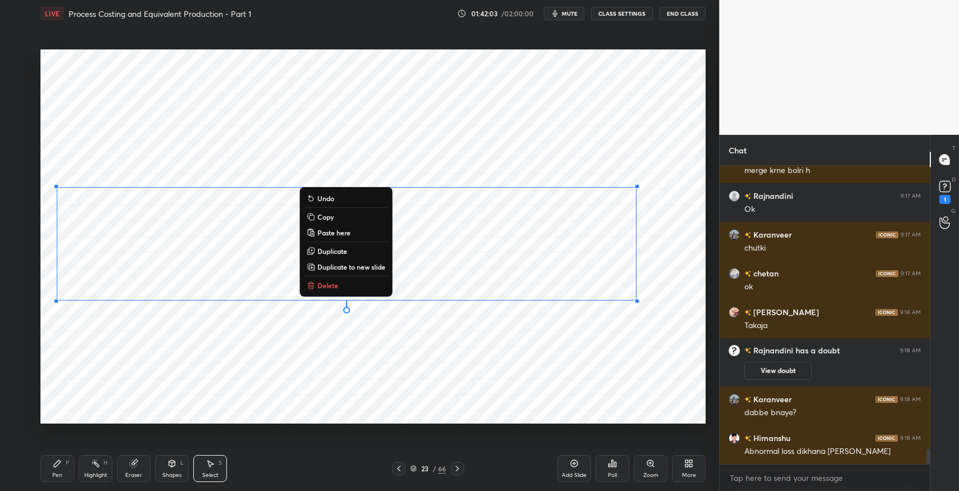
click at [241, 356] on div "0 ° Undo Copy Paste here Duplicate Duplicate to new slide Delete" at bounding box center [372, 236] width 665 height 374
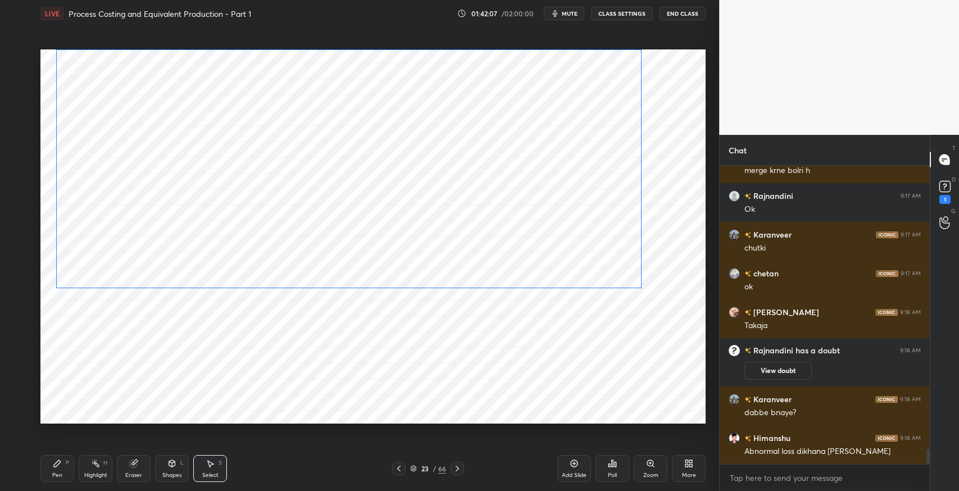
scroll to position [5605, 0]
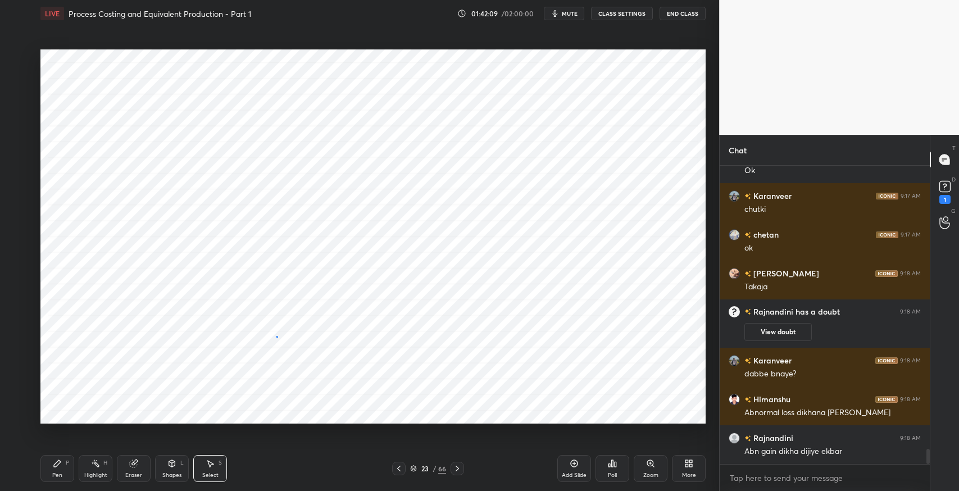
click at [279, 335] on div "0 ° Undo Copy Paste here Duplicate Duplicate to new slide Delete" at bounding box center [372, 236] width 665 height 374
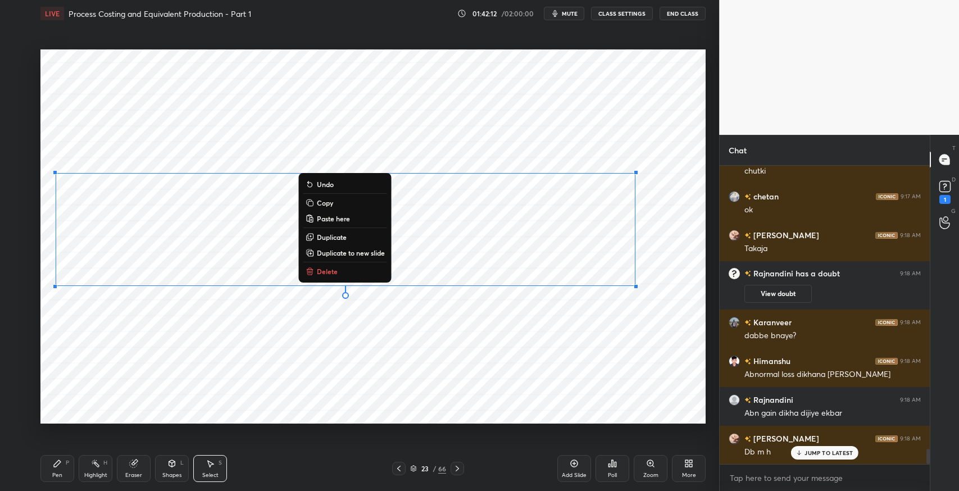
click at [337, 238] on p "Duplicate" at bounding box center [332, 237] width 30 height 9
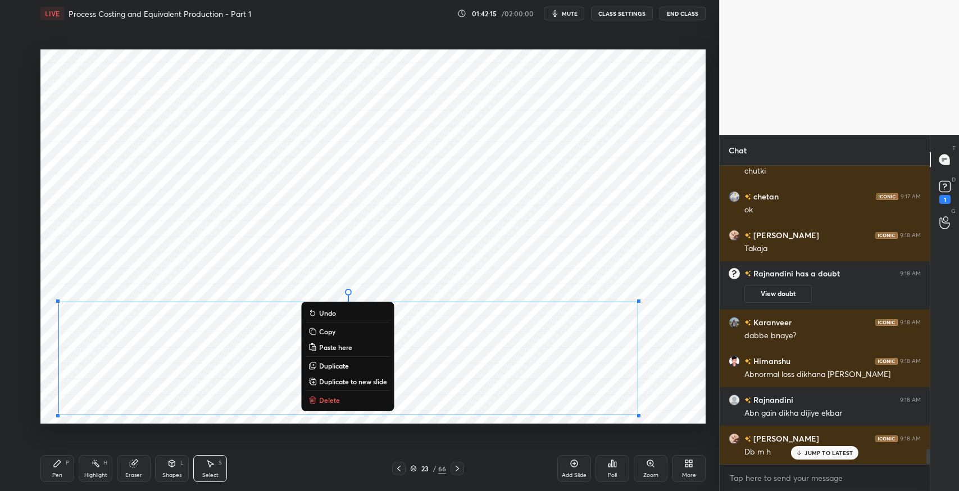
click at [144, 465] on div "Eraser" at bounding box center [134, 468] width 34 height 27
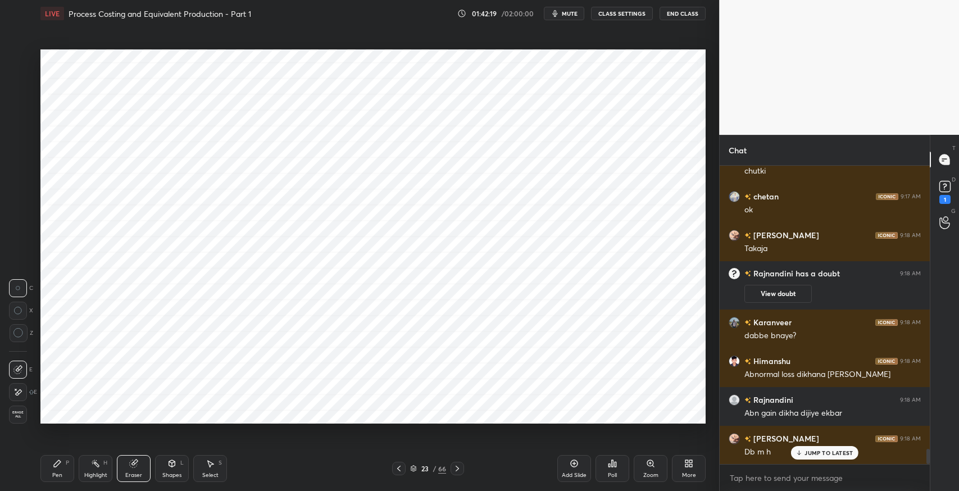
click at [61, 467] on icon at bounding box center [57, 463] width 9 height 9
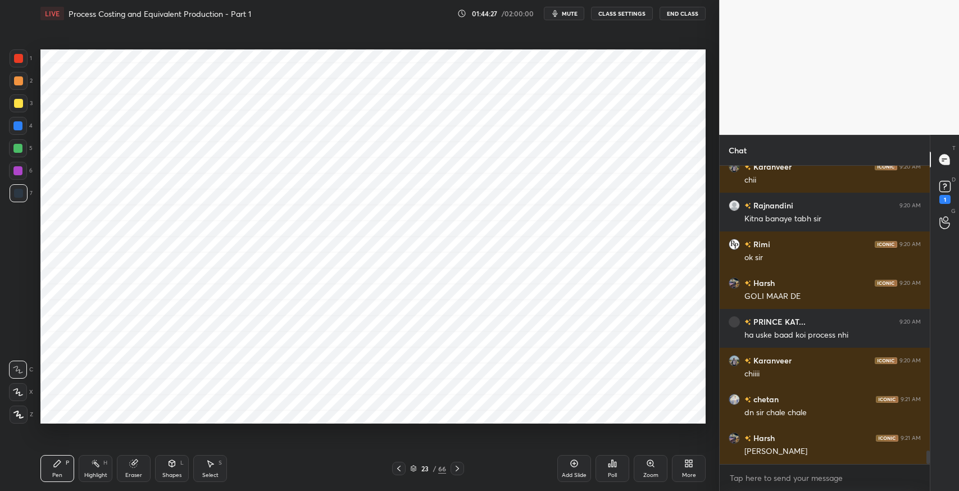
scroll to position [6374, 0]
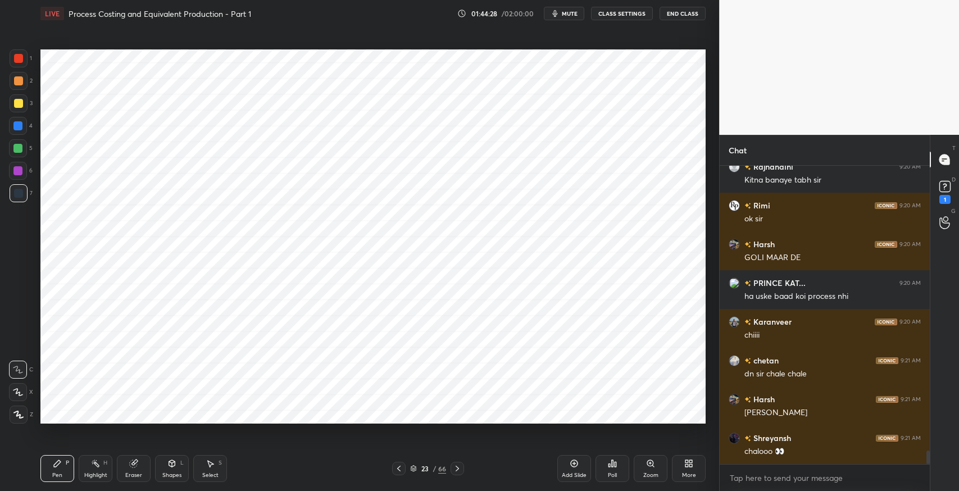
click at [398, 473] on icon at bounding box center [399, 468] width 9 height 9
click at [401, 468] on icon at bounding box center [399, 468] width 9 height 9
click at [457, 470] on icon at bounding box center [457, 469] width 3 height 6
click at [209, 469] on div "Select S" at bounding box center [210, 468] width 34 height 27
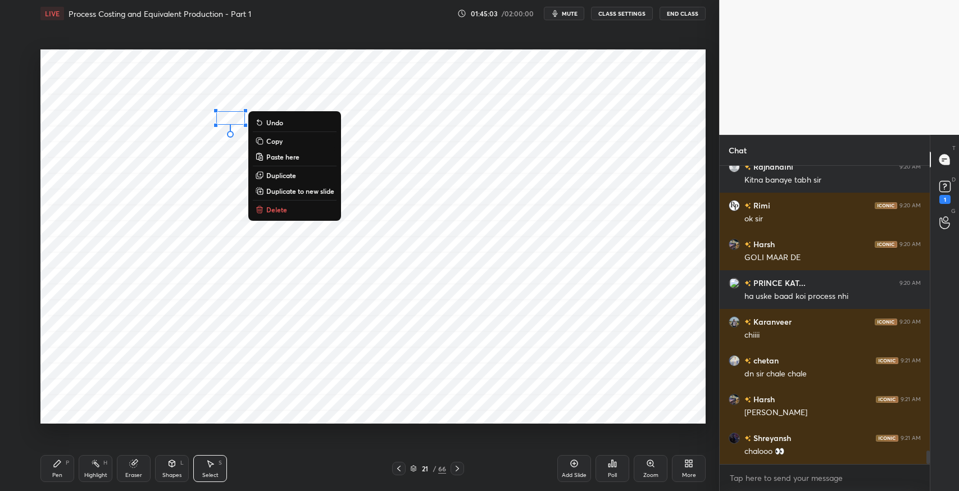
click at [296, 209] on button "Delete" at bounding box center [295, 209] width 84 height 13
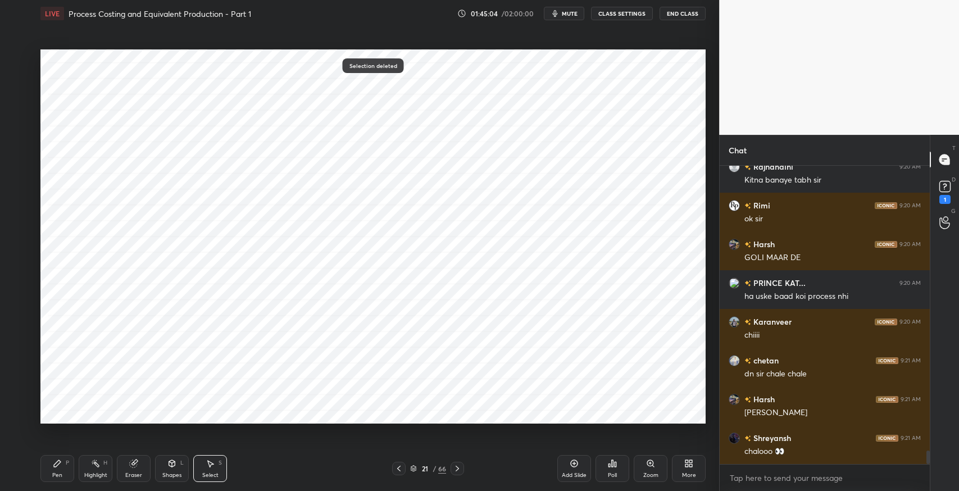
click at [51, 474] on div "Pen P" at bounding box center [57, 468] width 34 height 27
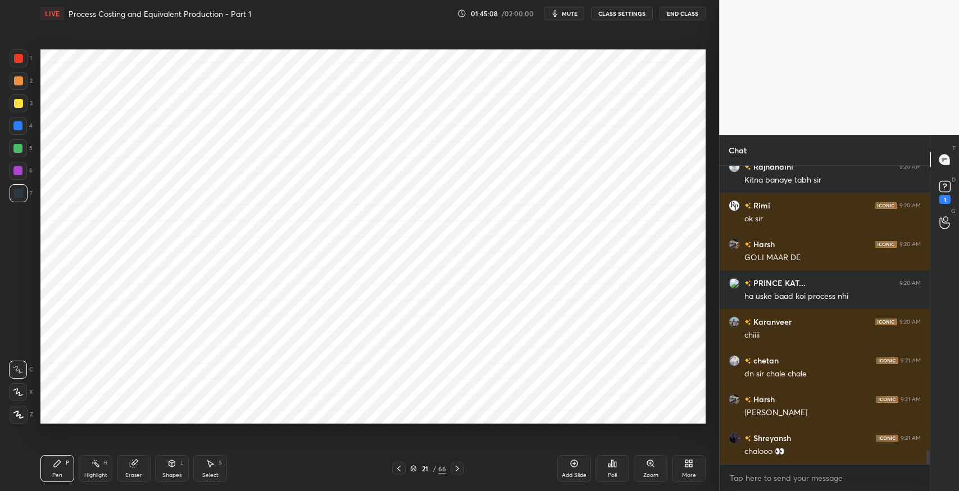
click at [397, 470] on icon at bounding box center [399, 468] width 9 height 9
click at [458, 469] on icon at bounding box center [457, 468] width 9 height 9
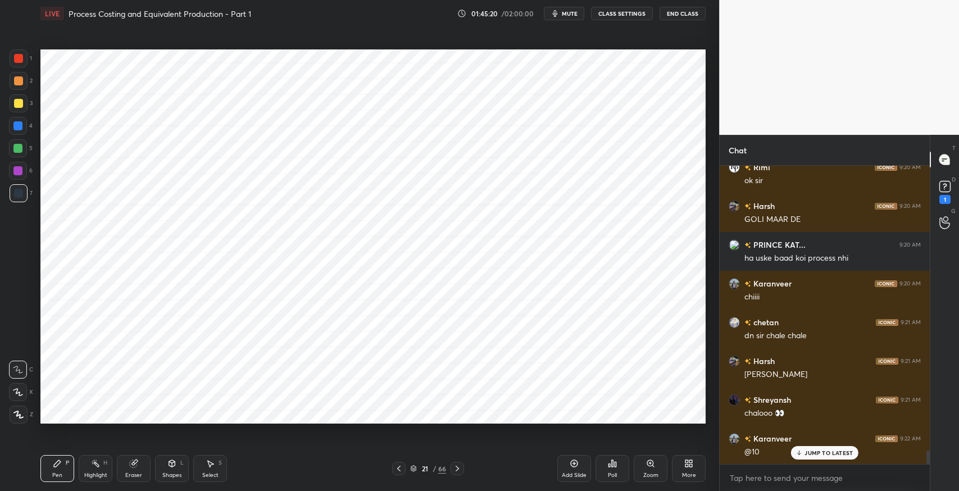
click at [398, 470] on icon at bounding box center [398, 469] width 3 height 6
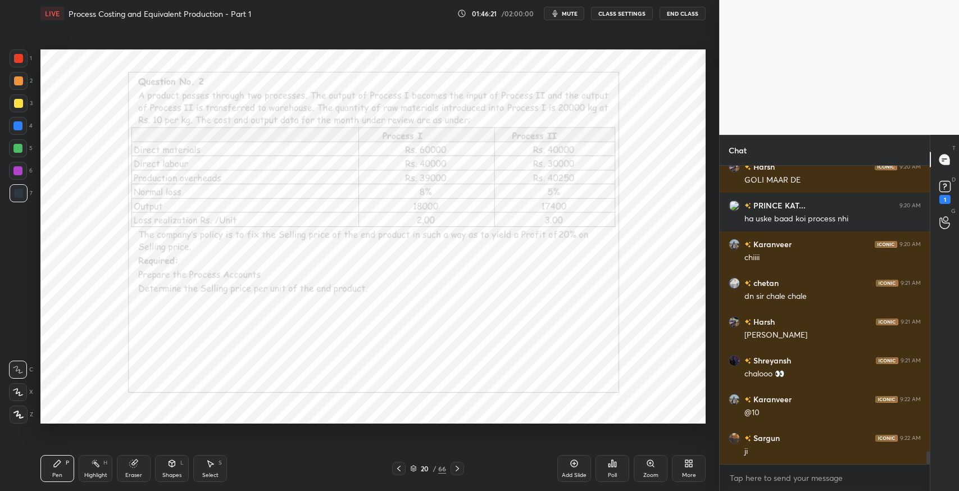
scroll to position [6491, 0]
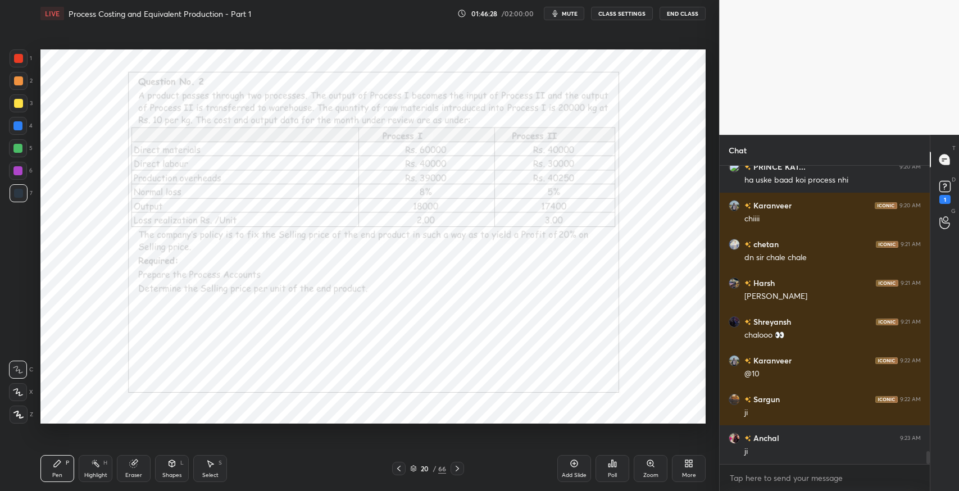
click at [456, 470] on icon at bounding box center [457, 468] width 9 height 9
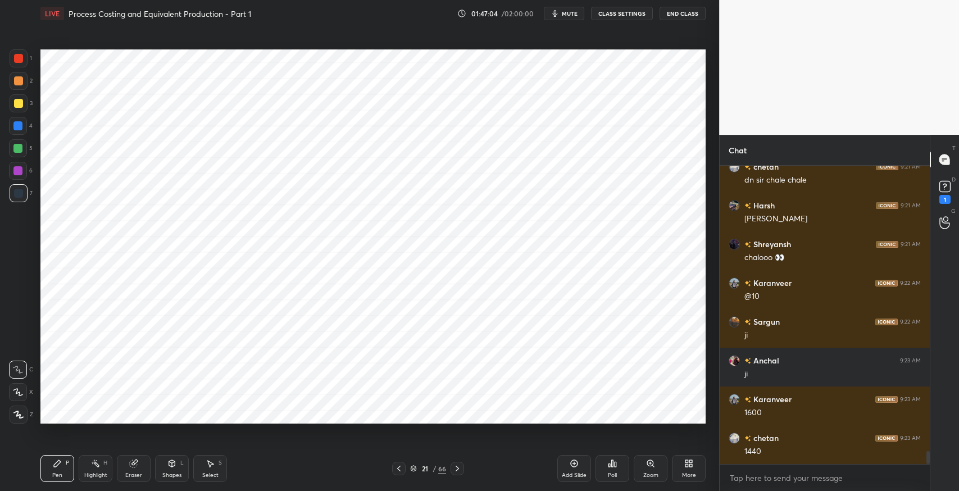
scroll to position [6606, 0]
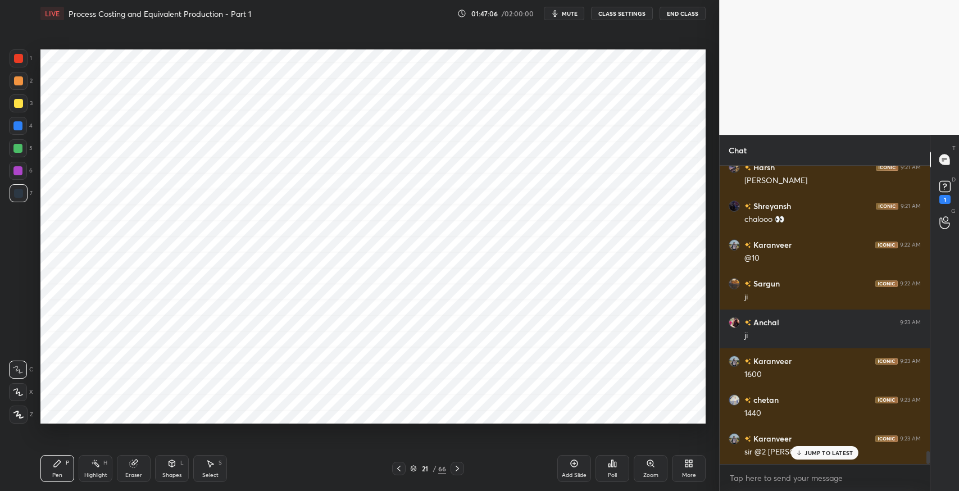
click at [812, 455] on p "JUMP TO LATEST" at bounding box center [829, 453] width 48 height 7
click at [401, 470] on icon at bounding box center [399, 468] width 9 height 9
click at [403, 469] on icon at bounding box center [399, 468] width 9 height 9
click at [398, 470] on icon at bounding box center [399, 468] width 9 height 9
click at [460, 469] on icon at bounding box center [457, 468] width 9 height 9
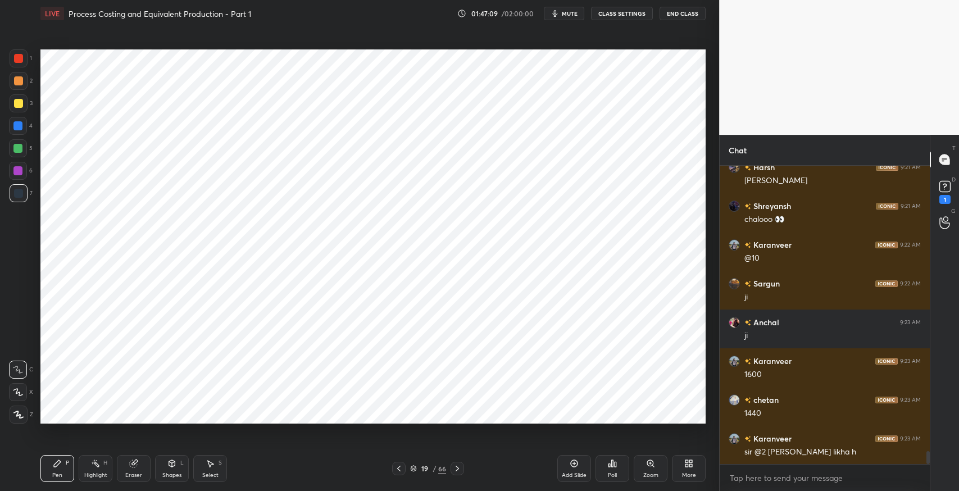
click at [463, 469] on div at bounding box center [457, 468] width 13 height 13
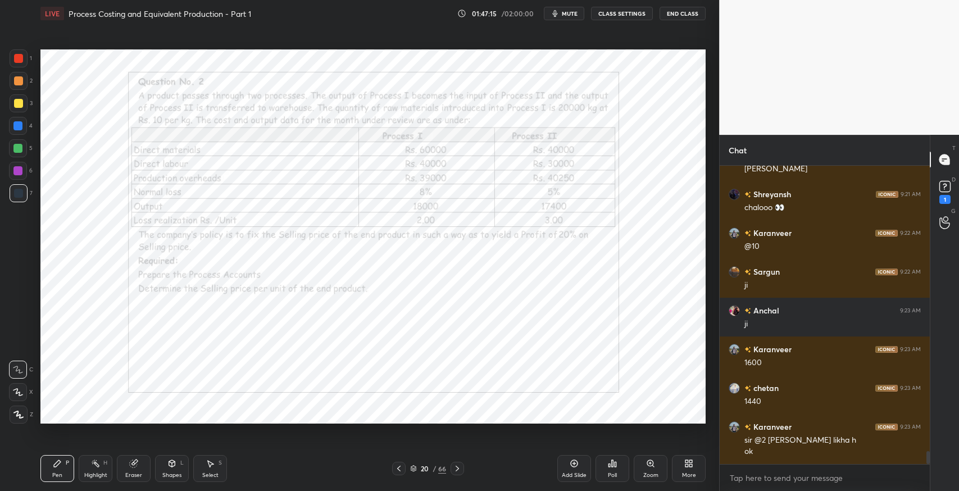
click at [456, 469] on icon at bounding box center [457, 468] width 9 height 9
click at [143, 454] on div "Pen P Highlight H Eraser Shapes L Select S 21 / 66 Add Slide Poll Zoom More" at bounding box center [372, 468] width 665 height 45
click at [146, 466] on div "Eraser" at bounding box center [134, 468] width 34 height 27
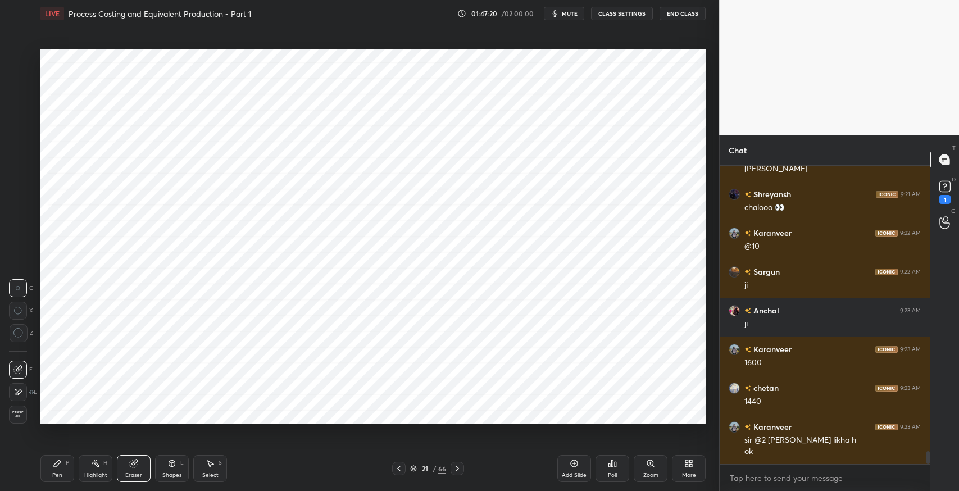
click at [66, 468] on div "Pen P" at bounding box center [57, 468] width 34 height 27
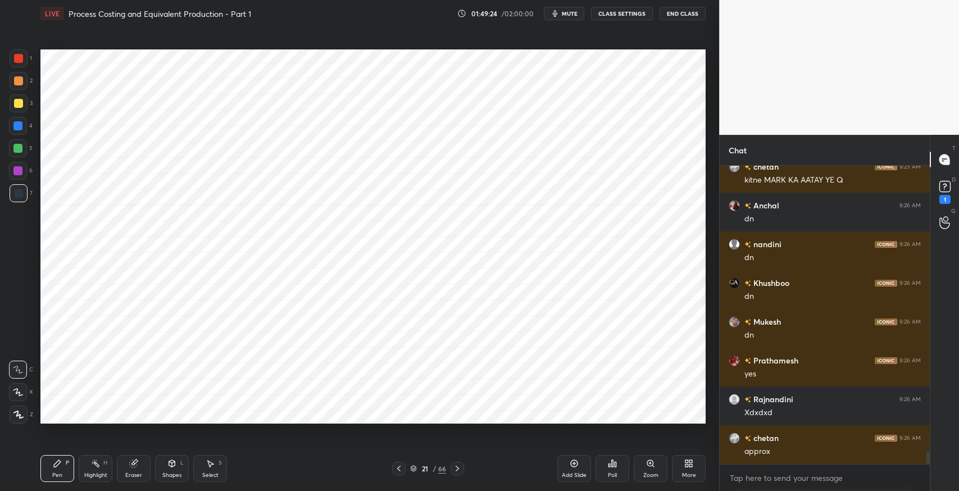
scroll to position [7134, 0]
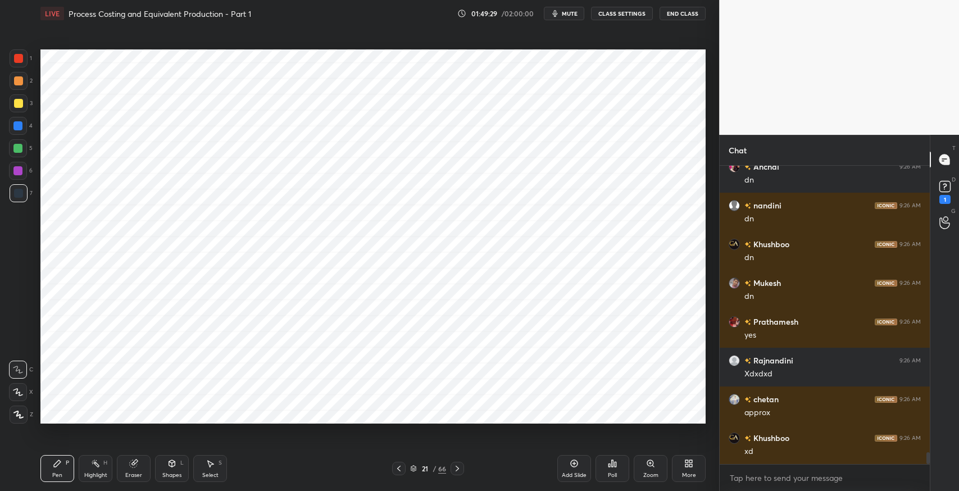
click at [460, 468] on icon at bounding box center [457, 468] width 9 height 9
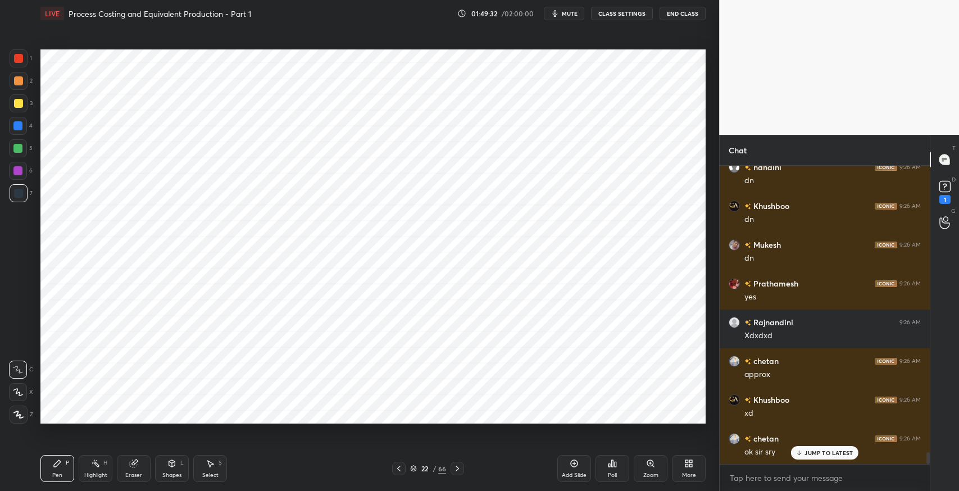
scroll to position [7211, 0]
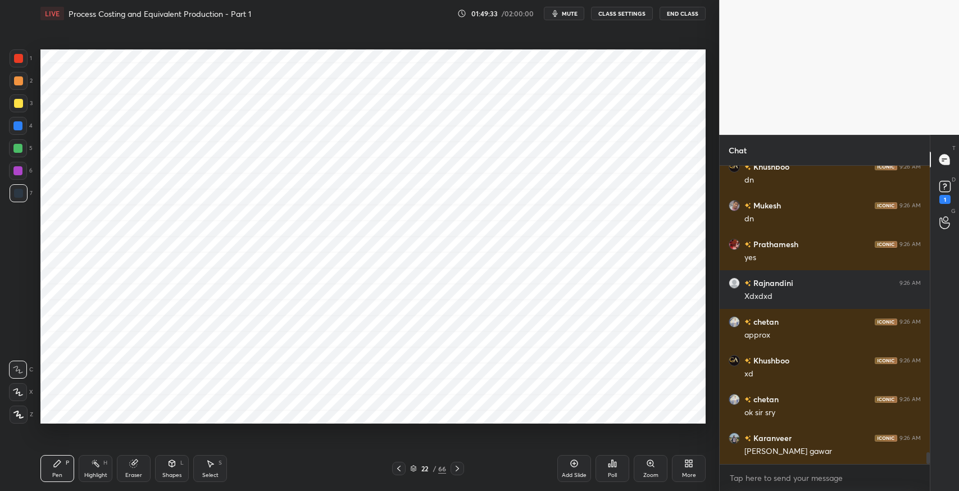
click at [205, 461] on div "Select S" at bounding box center [210, 468] width 34 height 27
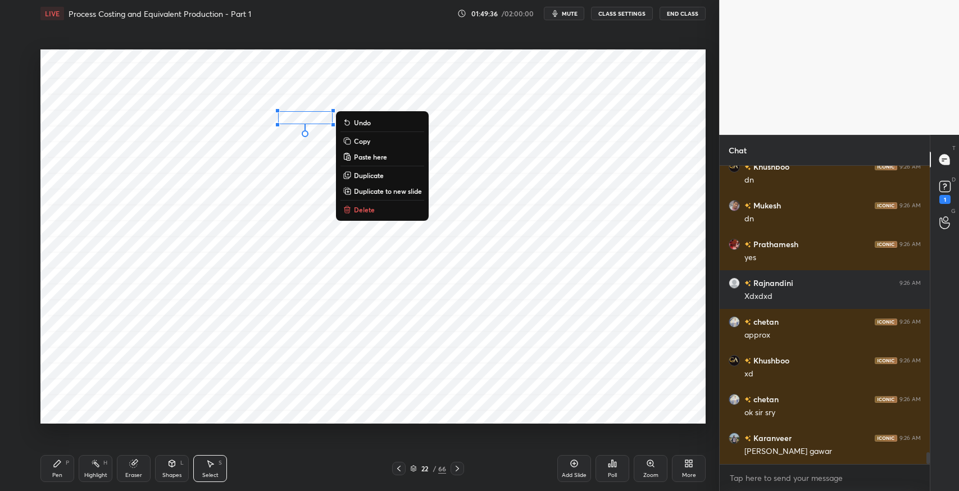
click at [62, 464] on div "Pen P" at bounding box center [57, 468] width 34 height 27
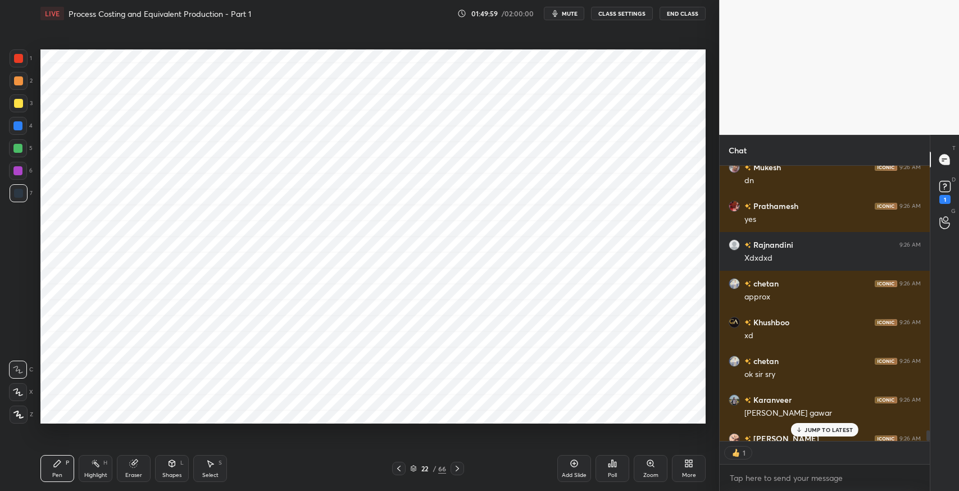
scroll to position [3, 3]
click at [459, 468] on icon at bounding box center [457, 468] width 9 height 9
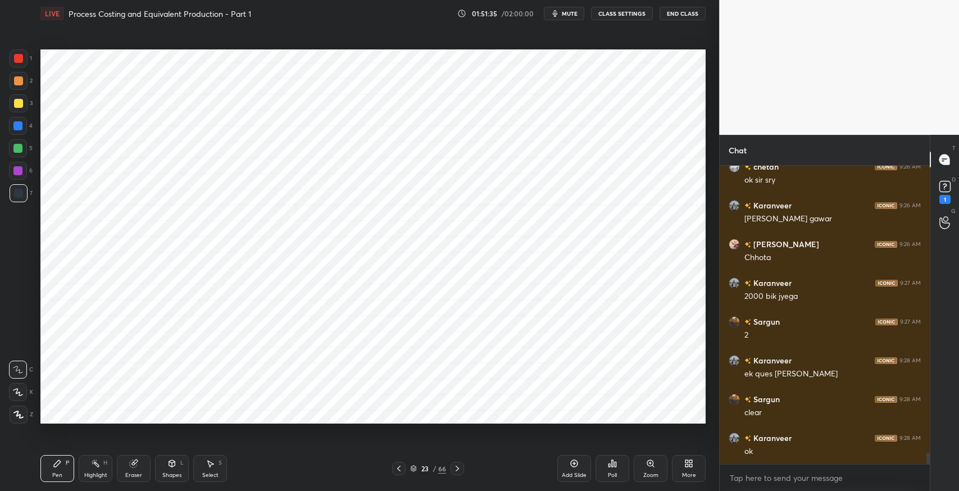
scroll to position [7482, 0]
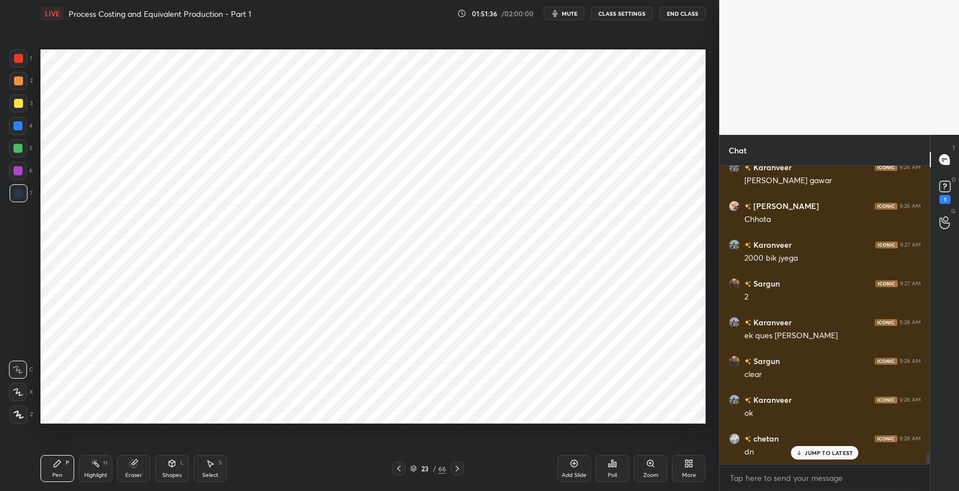
click at [396, 466] on icon at bounding box center [399, 468] width 9 height 9
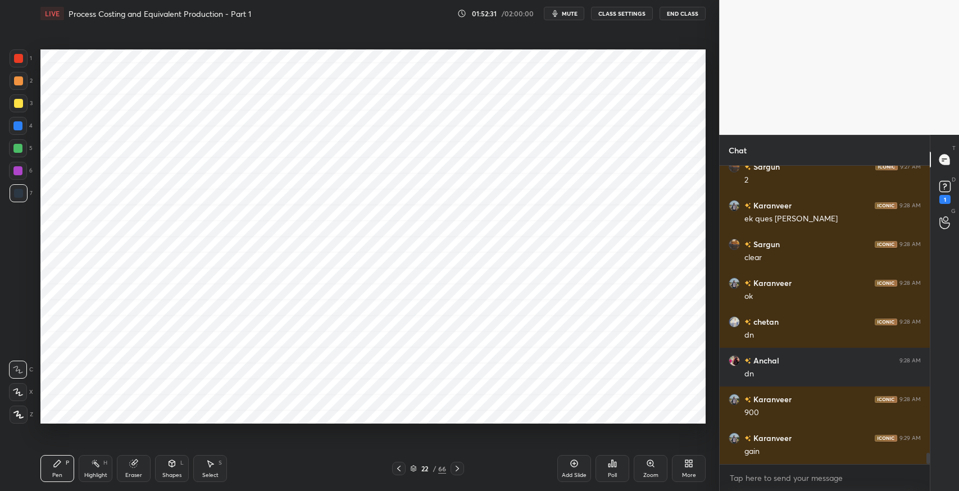
scroll to position [7610, 0]
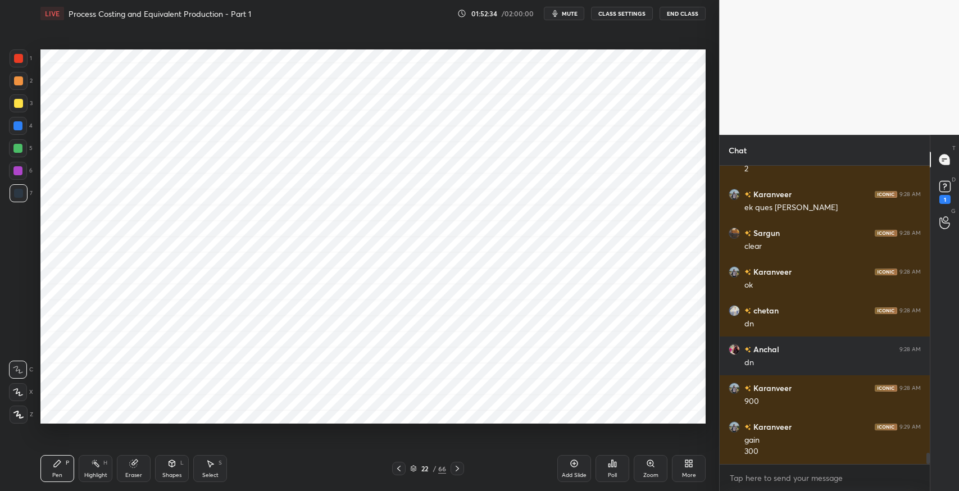
click at [182, 477] on div "Shapes L" at bounding box center [172, 468] width 34 height 27
click at [58, 470] on div "Pen P" at bounding box center [57, 468] width 34 height 27
click at [139, 465] on div "Eraser" at bounding box center [134, 468] width 34 height 27
click at [59, 460] on icon at bounding box center [57, 463] width 9 height 9
click at [128, 467] on div "Eraser" at bounding box center [134, 468] width 34 height 27
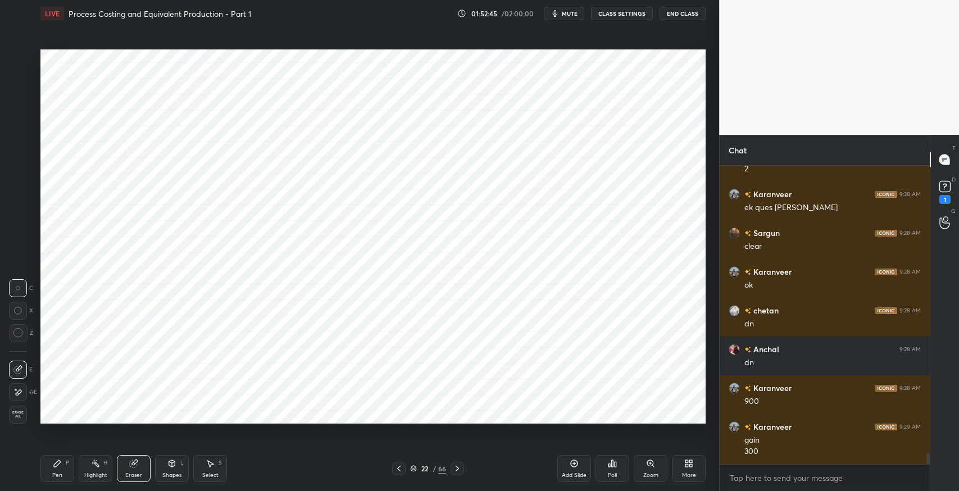
click at [19, 388] on icon at bounding box center [17, 393] width 9 height 10
click at [60, 464] on icon at bounding box center [57, 463] width 9 height 9
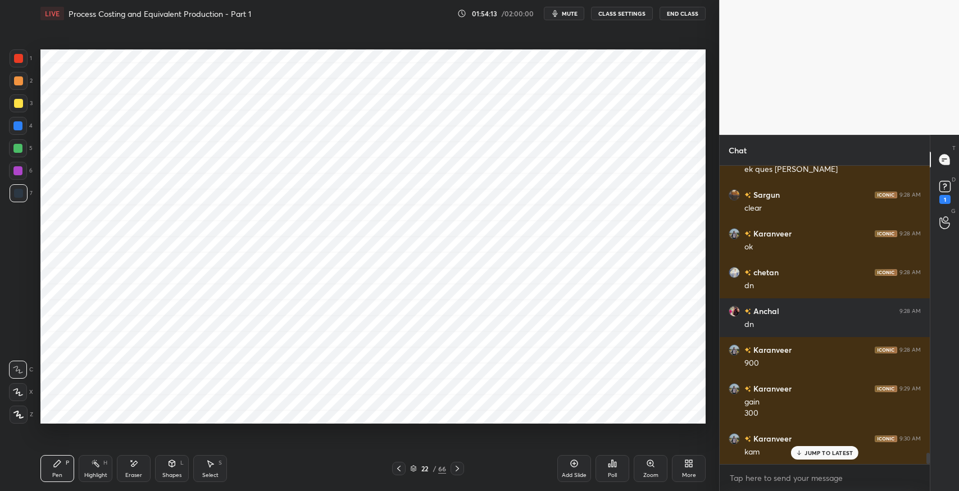
click at [457, 468] on icon at bounding box center [457, 468] width 9 height 9
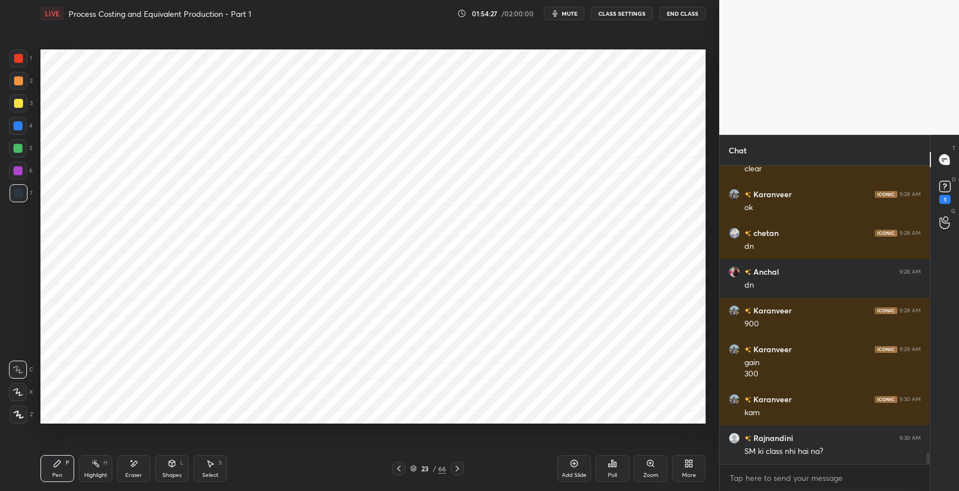
scroll to position [7726, 0]
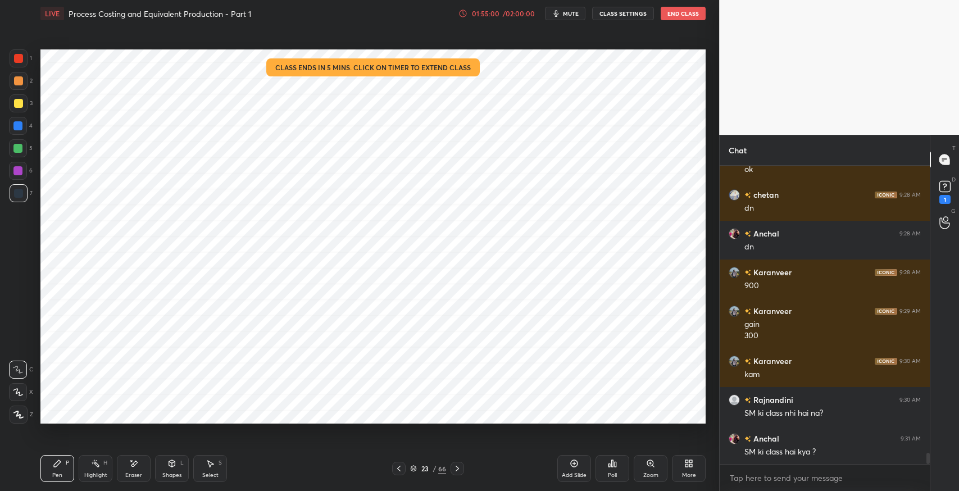
click at [400, 470] on icon at bounding box center [398, 469] width 3 height 6
click at [458, 470] on icon at bounding box center [457, 469] width 3 height 6
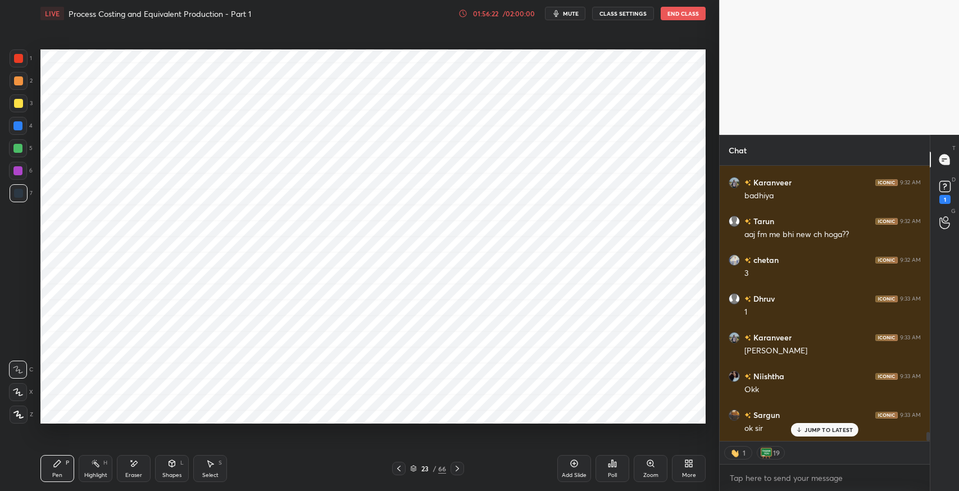
scroll to position [8292, 0]
click at [459, 467] on icon at bounding box center [457, 468] width 9 height 9
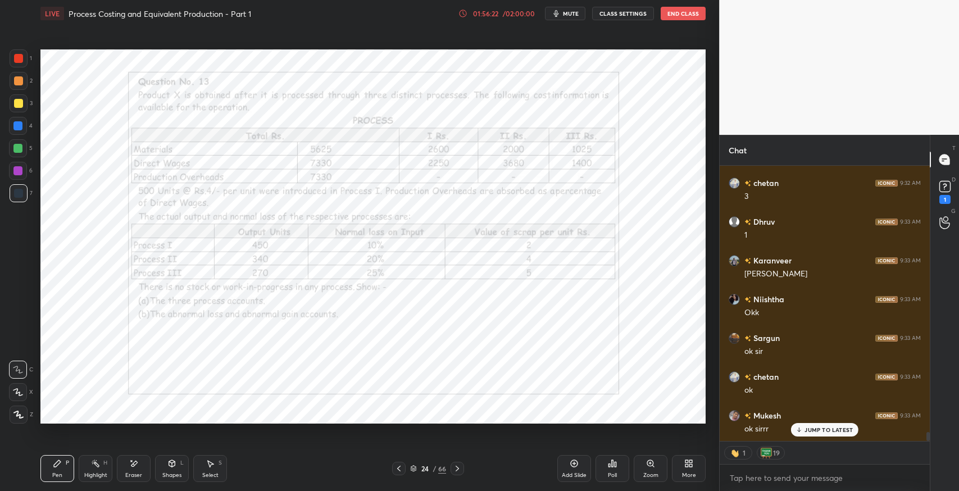
click at [457, 468] on icon at bounding box center [457, 468] width 9 height 9
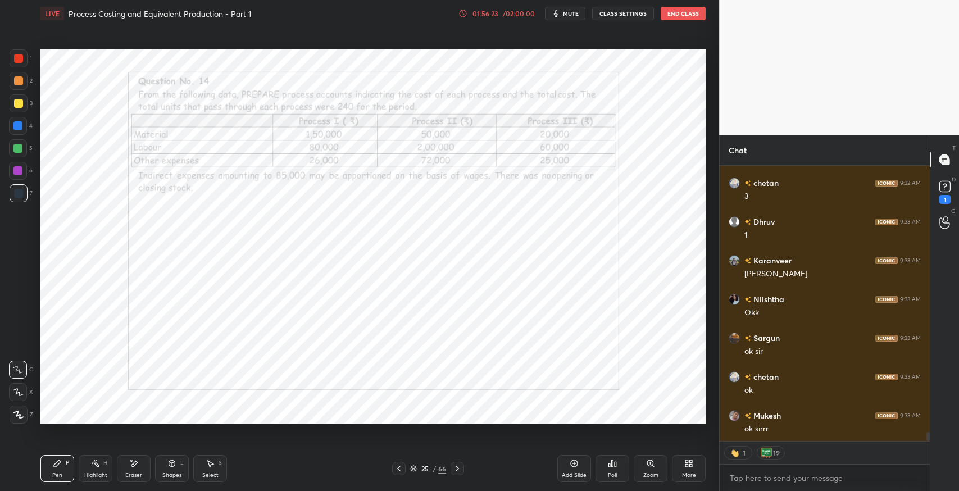
scroll to position [8331, 0]
click at [457, 468] on icon at bounding box center [457, 468] width 9 height 9
click at [458, 468] on icon at bounding box center [457, 468] width 9 height 9
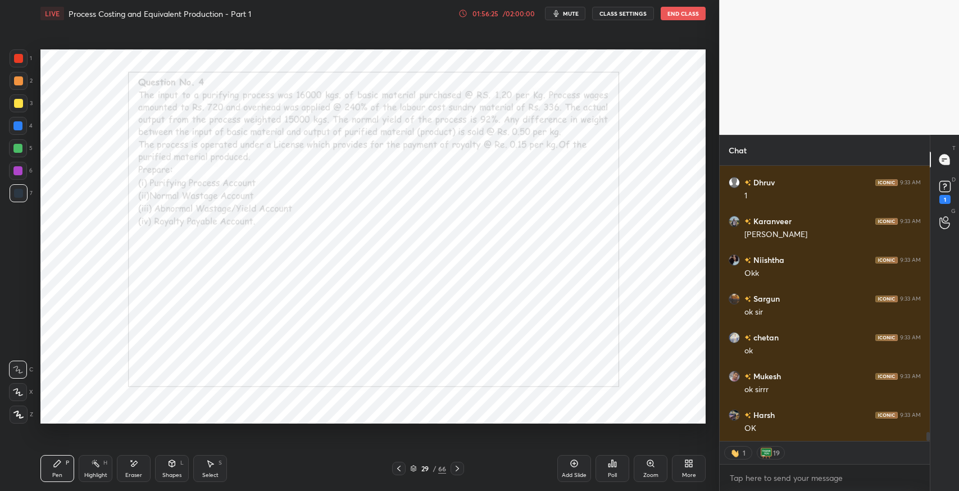
scroll to position [8370, 0]
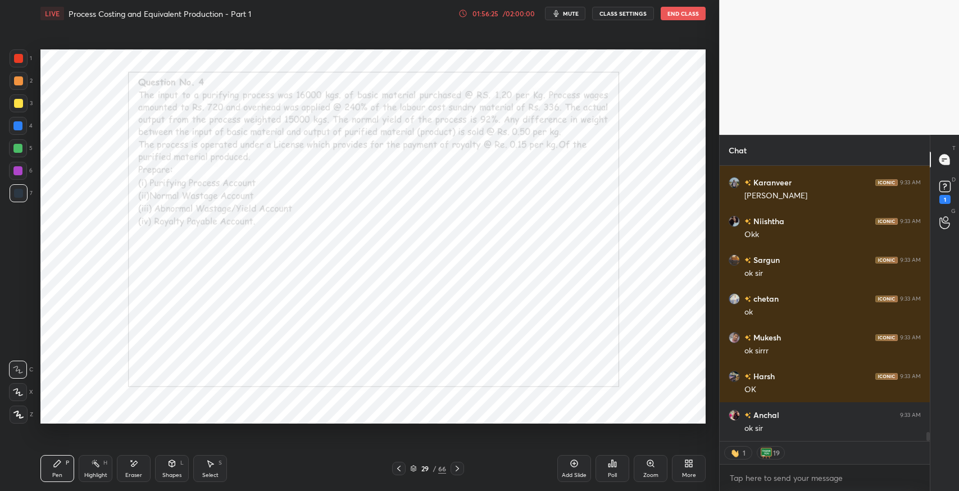
click at [398, 468] on icon at bounding box center [399, 468] width 9 height 9
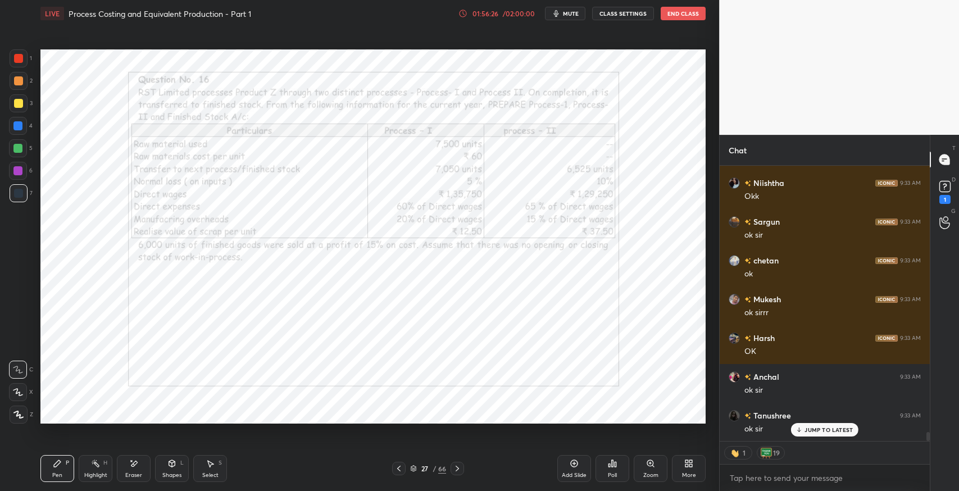
click at [402, 468] on icon at bounding box center [399, 468] width 9 height 9
click at [398, 468] on icon at bounding box center [399, 468] width 9 height 9
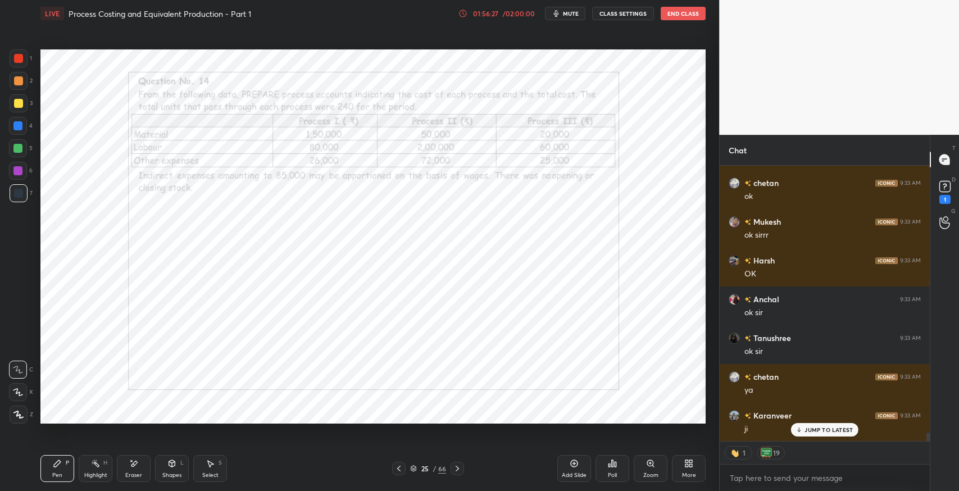
click at [398, 468] on icon at bounding box center [399, 468] width 9 height 9
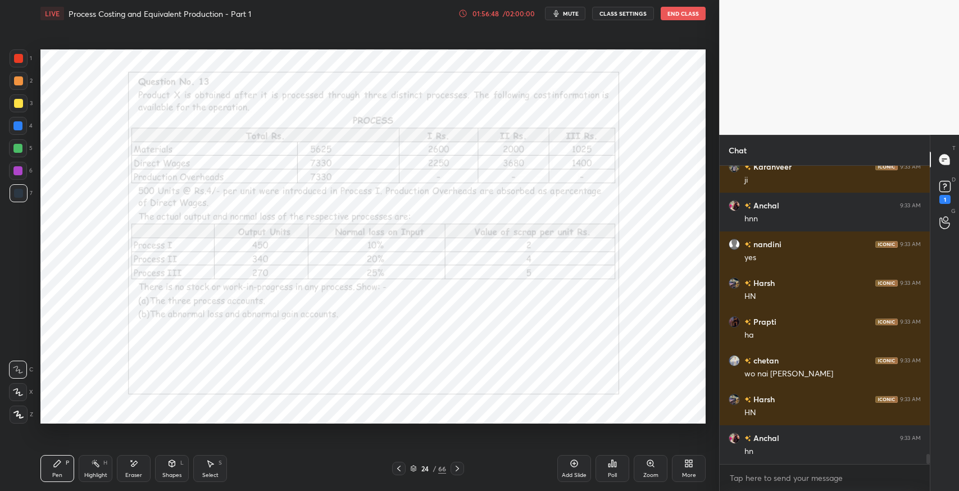
scroll to position [8773, 0]
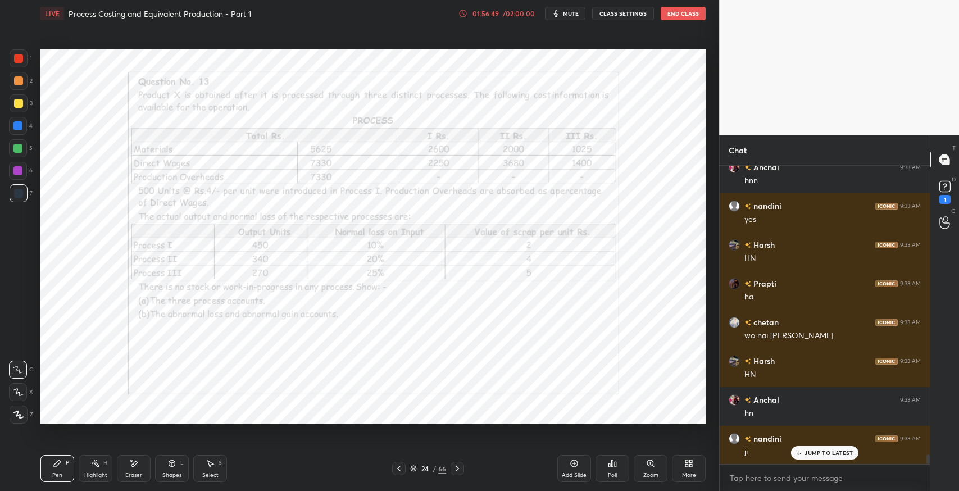
click at [399, 470] on icon at bounding box center [398, 469] width 3 height 6
click at [398, 470] on icon at bounding box center [399, 468] width 9 height 9
click at [398, 471] on icon at bounding box center [399, 468] width 9 height 9
click at [399, 471] on icon at bounding box center [399, 468] width 9 height 9
click at [398, 471] on icon at bounding box center [399, 468] width 9 height 9
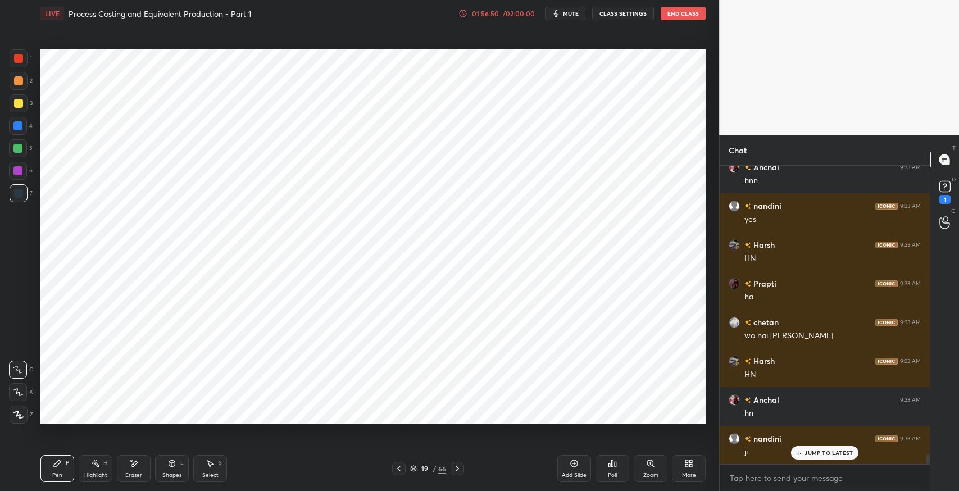
click at [400, 472] on icon at bounding box center [399, 468] width 9 height 9
click at [400, 471] on icon at bounding box center [398, 469] width 3 height 6
click at [402, 470] on icon at bounding box center [399, 468] width 9 height 9
click at [401, 471] on icon at bounding box center [399, 468] width 9 height 9
click at [400, 472] on icon at bounding box center [399, 468] width 9 height 9
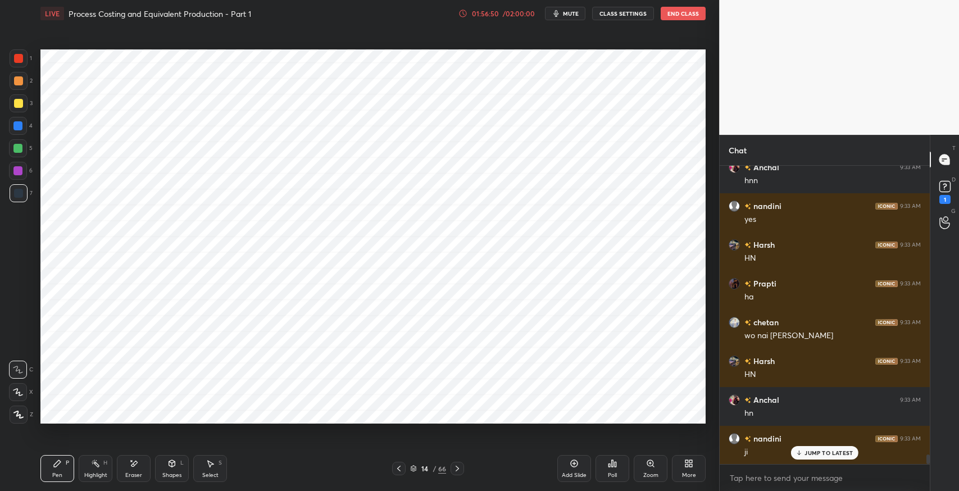
click at [400, 470] on icon at bounding box center [398, 469] width 3 height 6
click at [400, 470] on icon at bounding box center [399, 468] width 9 height 9
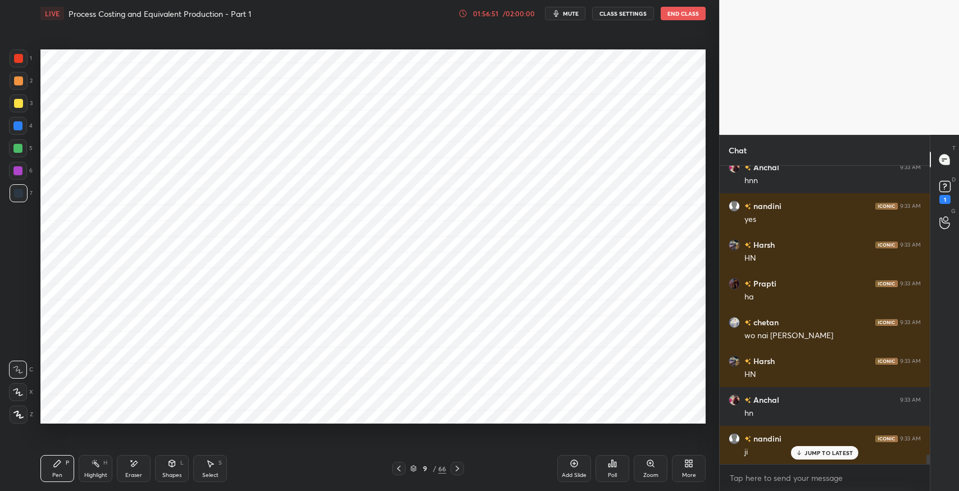
click at [400, 470] on icon at bounding box center [399, 468] width 9 height 9
click at [400, 471] on icon at bounding box center [399, 468] width 9 height 9
click at [400, 470] on icon at bounding box center [399, 468] width 9 height 9
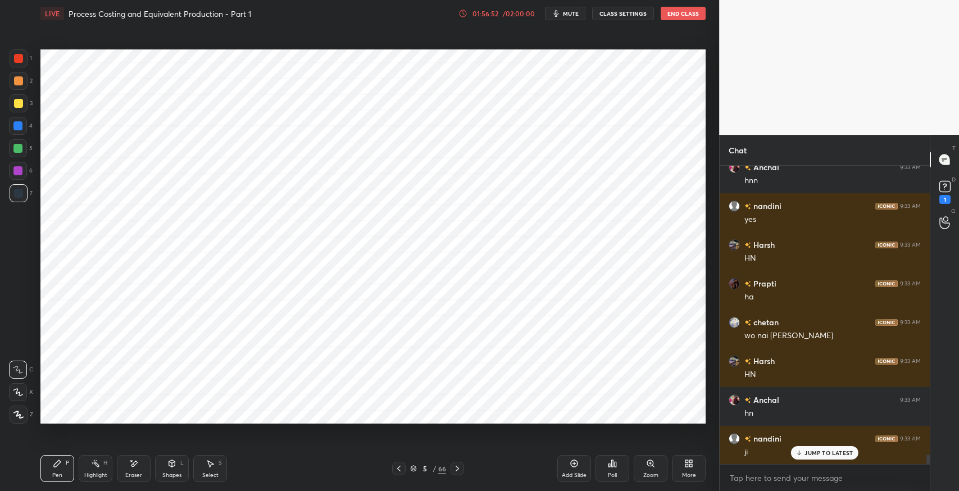
click at [400, 470] on icon at bounding box center [398, 469] width 3 height 6
click at [400, 470] on icon at bounding box center [399, 468] width 9 height 9
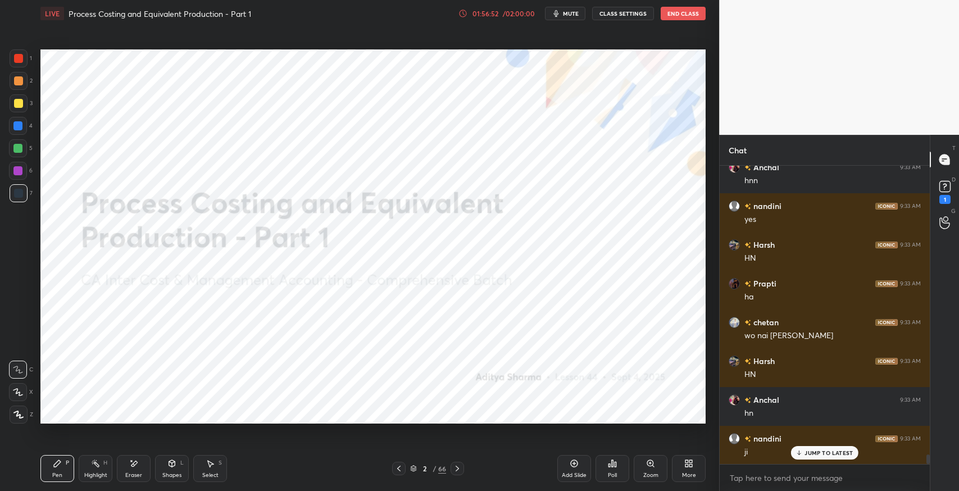
click at [400, 471] on icon at bounding box center [398, 469] width 3 height 6
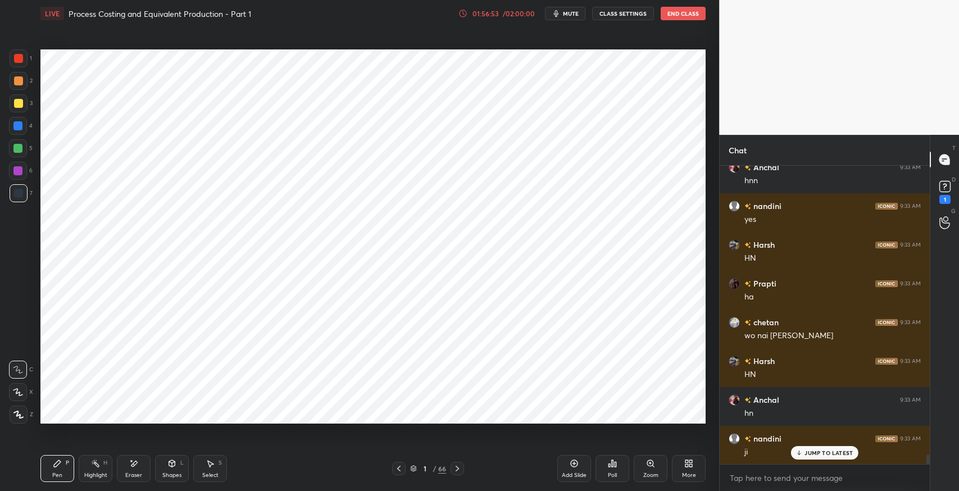
click at [458, 472] on icon at bounding box center [457, 468] width 9 height 9
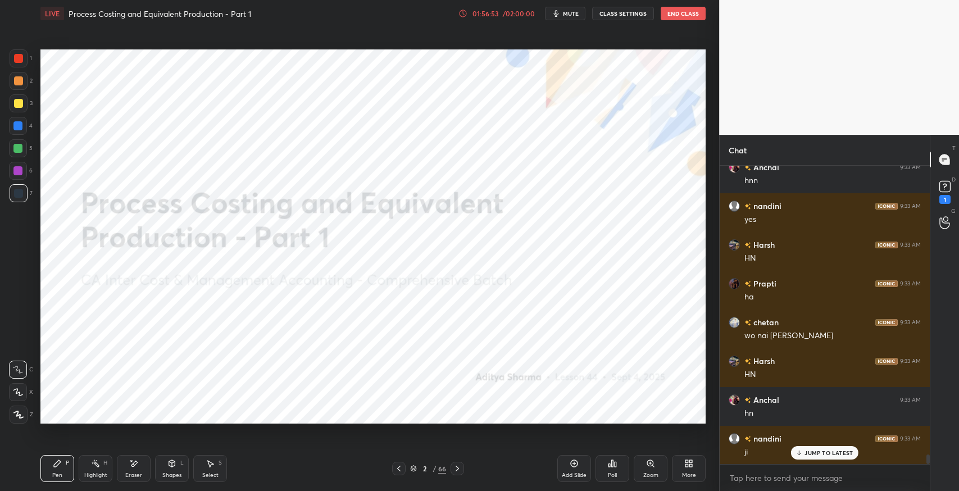
click at [458, 469] on icon at bounding box center [457, 468] width 9 height 9
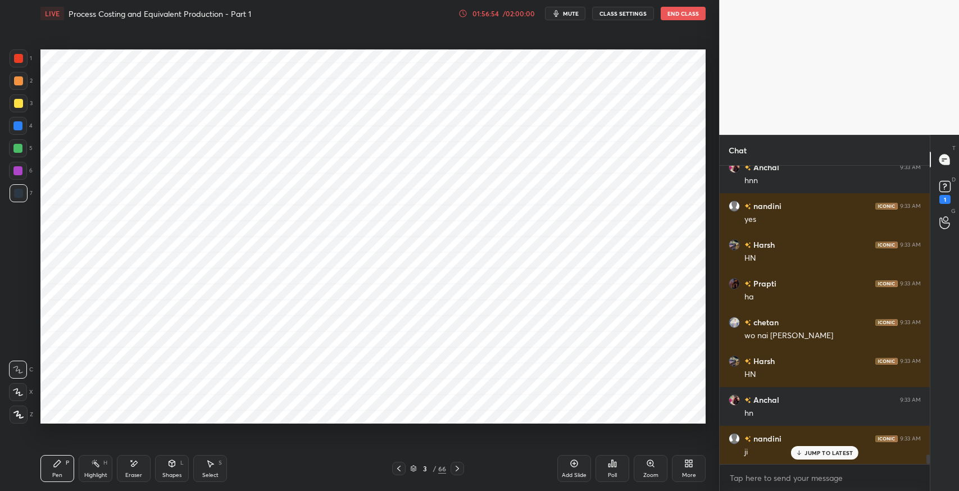
click at [458, 470] on icon at bounding box center [457, 468] width 9 height 9
click at [458, 469] on icon at bounding box center [457, 469] width 3 height 6
click at [458, 470] on icon at bounding box center [457, 469] width 3 height 6
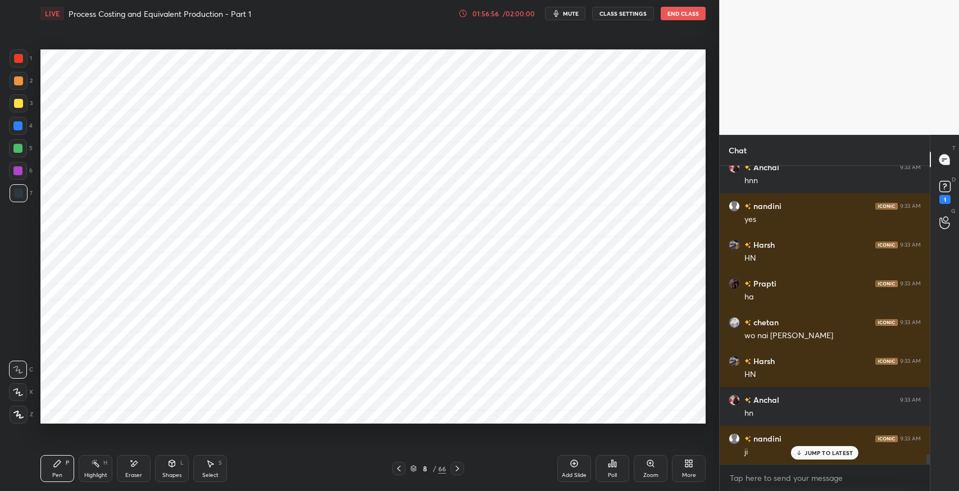
click at [458, 470] on icon at bounding box center [457, 469] width 3 height 6
click at [140, 471] on div "Eraser" at bounding box center [134, 468] width 34 height 27
click at [55, 465] on icon at bounding box center [57, 463] width 7 height 7
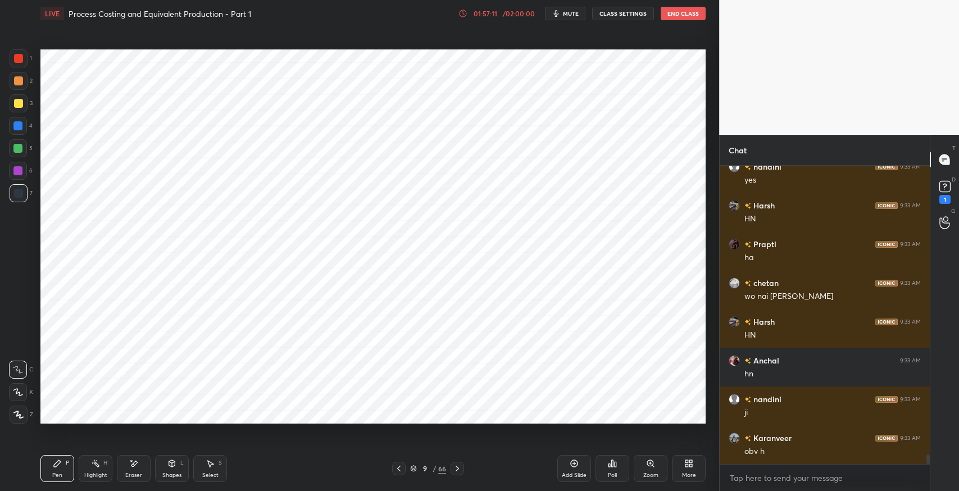
click at [458, 472] on icon at bounding box center [457, 468] width 9 height 9
click at [458, 470] on icon at bounding box center [457, 468] width 9 height 9
click at [459, 470] on icon at bounding box center [457, 468] width 9 height 9
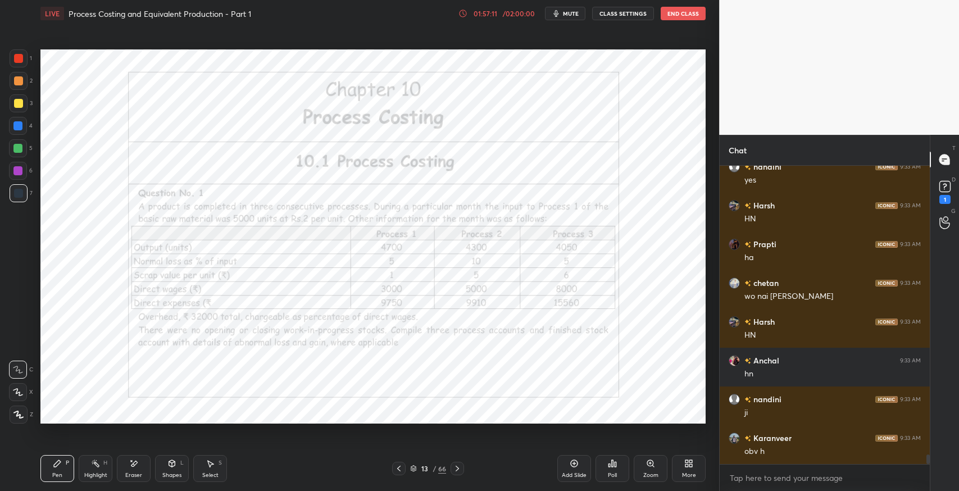
click at [459, 470] on icon at bounding box center [457, 468] width 9 height 9
click at [460, 470] on icon at bounding box center [457, 468] width 9 height 9
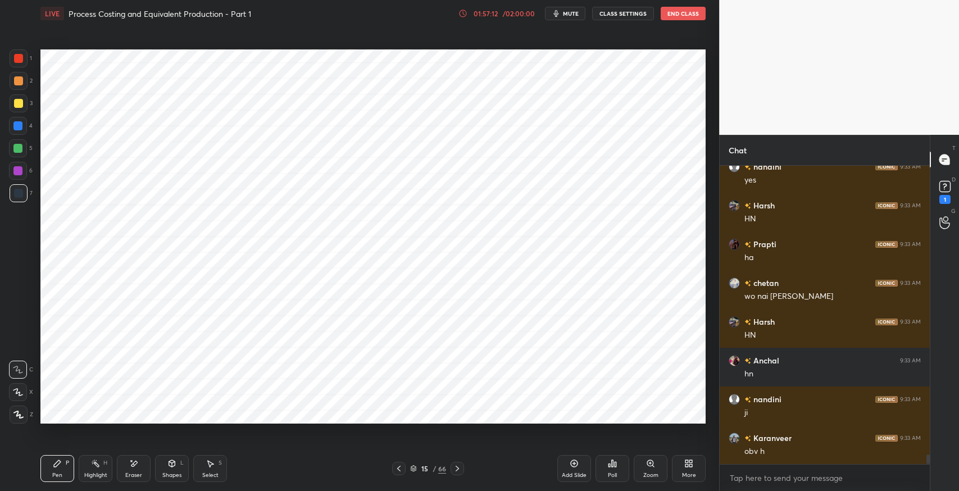
click at [460, 469] on icon at bounding box center [457, 468] width 9 height 9
click at [462, 468] on div at bounding box center [457, 468] width 13 height 13
click at [461, 468] on icon at bounding box center [457, 468] width 9 height 9
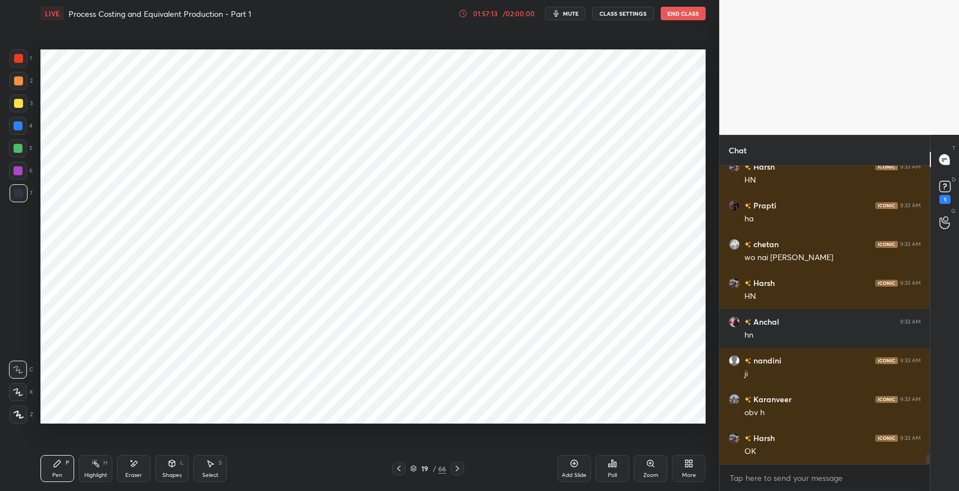
click at [461, 468] on icon at bounding box center [457, 468] width 9 height 9
click at [463, 468] on div at bounding box center [457, 468] width 13 height 13
click at [461, 468] on icon at bounding box center [457, 468] width 9 height 9
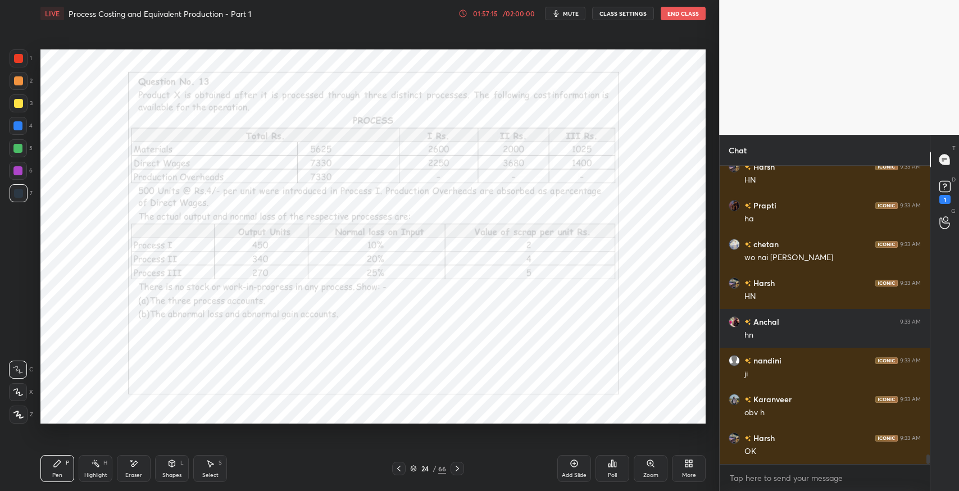
click at [462, 468] on div at bounding box center [457, 468] width 13 height 13
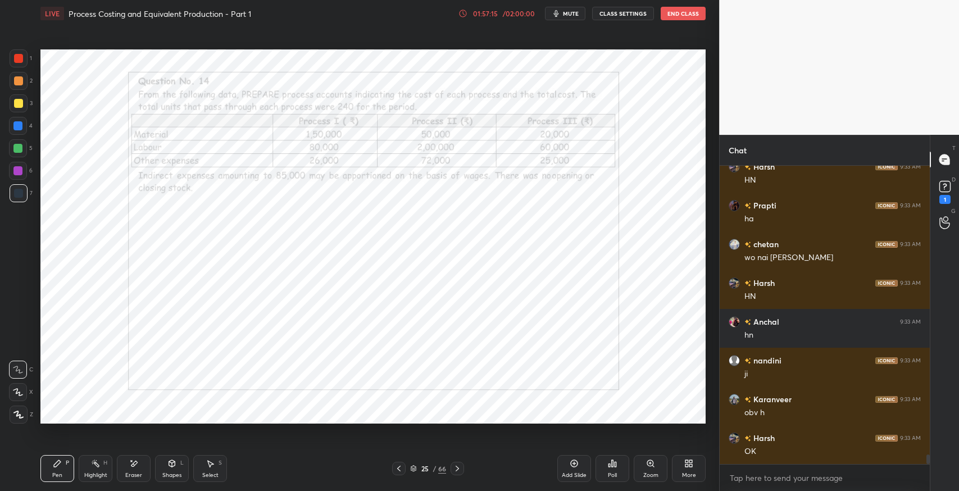
click at [462, 467] on div at bounding box center [457, 468] width 13 height 13
click at [400, 470] on icon at bounding box center [399, 468] width 9 height 9
click at [401, 469] on icon at bounding box center [399, 468] width 9 height 9
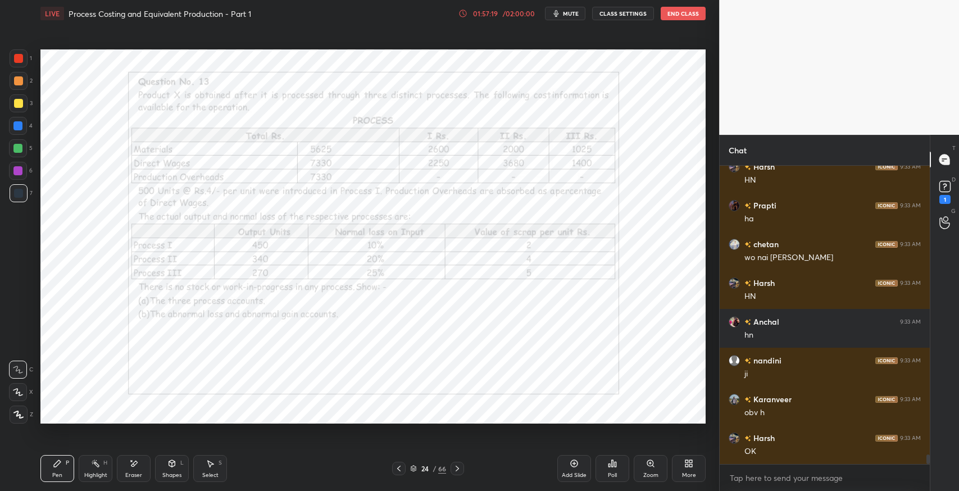
click at [62, 465] on div "Pen P" at bounding box center [57, 468] width 34 height 27
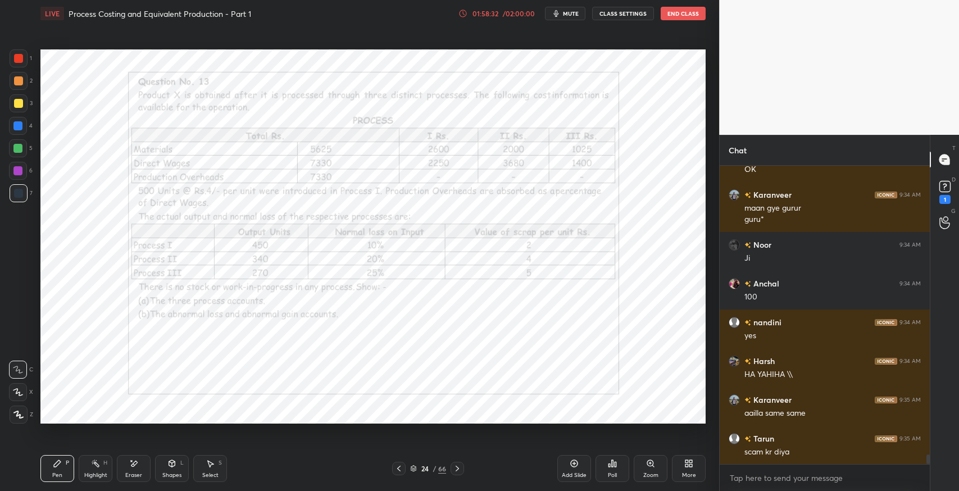
scroll to position [9173, 0]
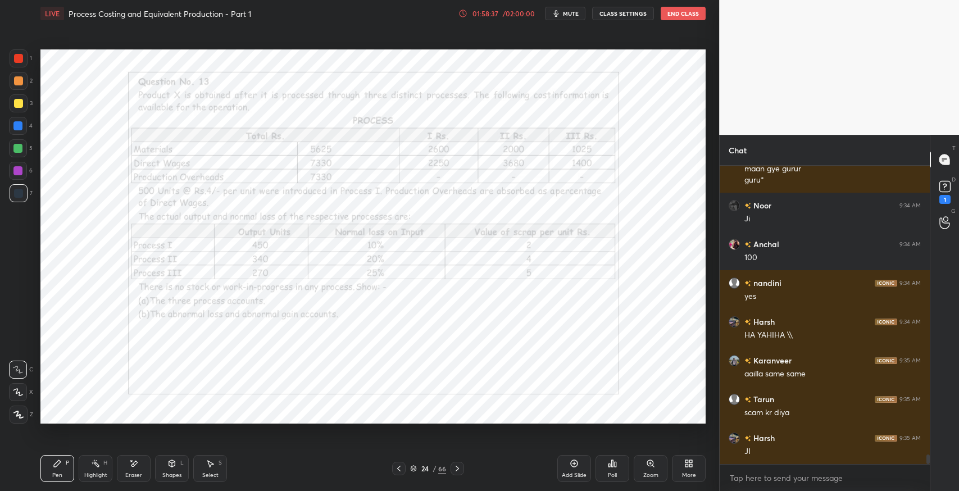
click at [459, 471] on icon at bounding box center [457, 468] width 9 height 9
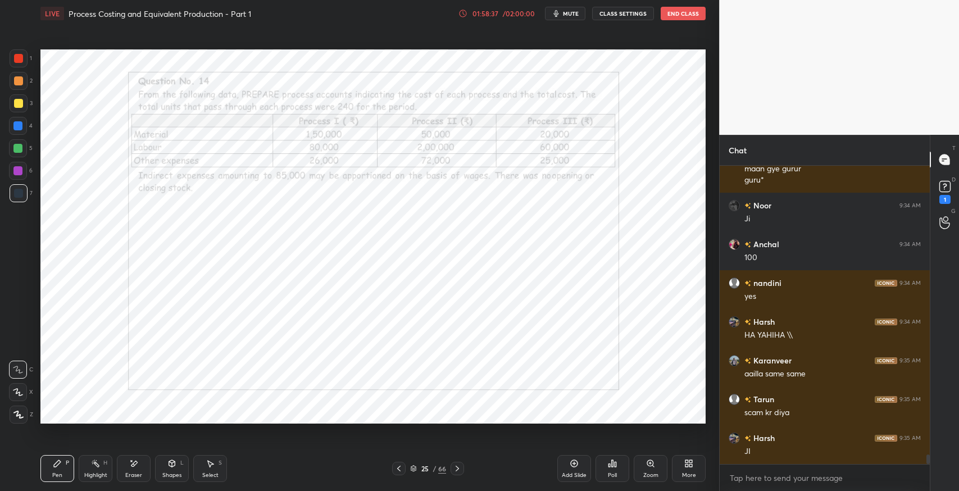
scroll to position [9212, 0]
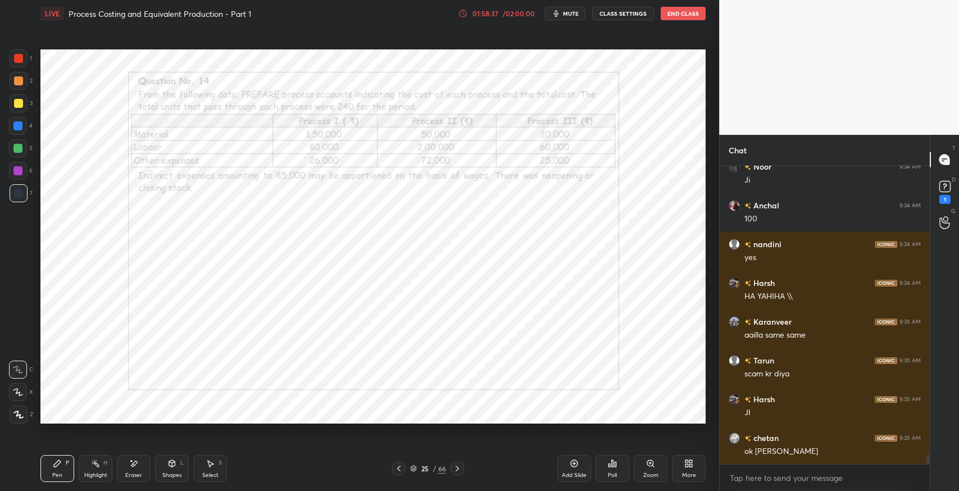
click at [395, 468] on icon at bounding box center [399, 468] width 9 height 9
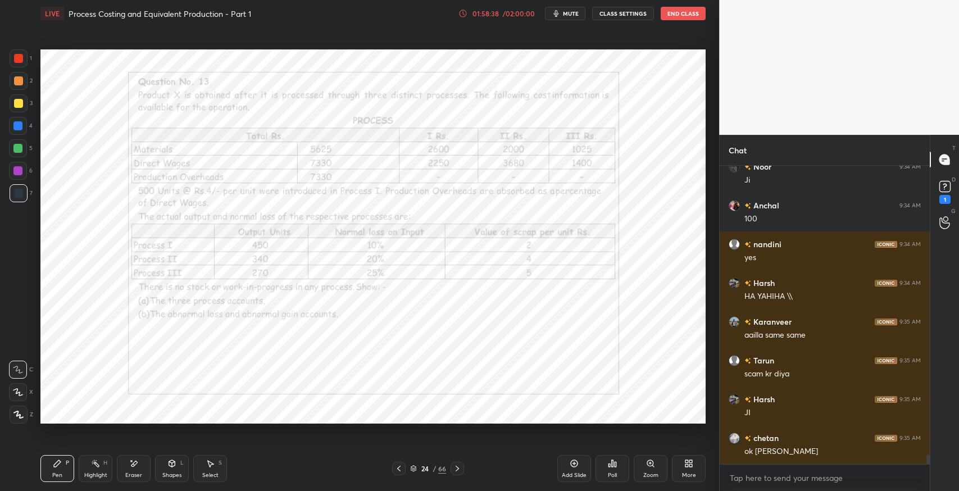
click at [396, 468] on icon at bounding box center [399, 468] width 9 height 9
click at [397, 468] on icon at bounding box center [399, 468] width 9 height 9
click at [399, 469] on icon at bounding box center [399, 468] width 9 height 9
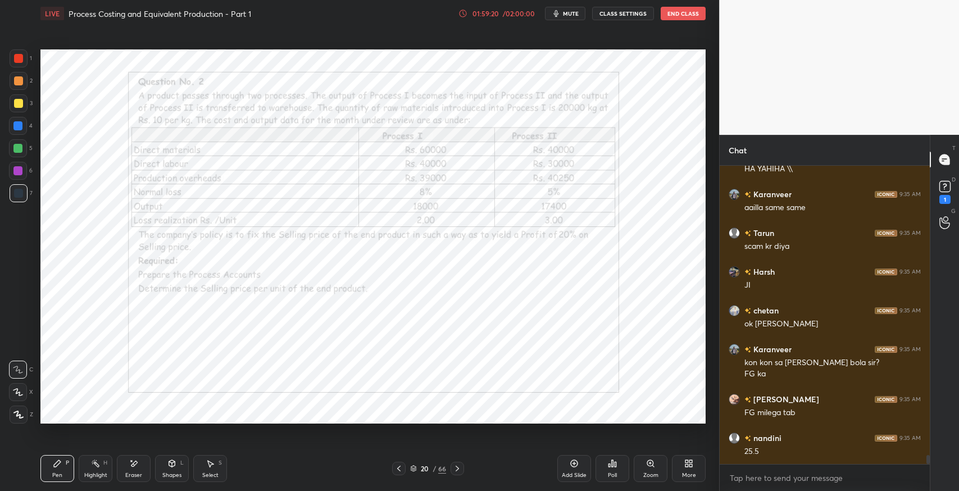
scroll to position [9378, 0]
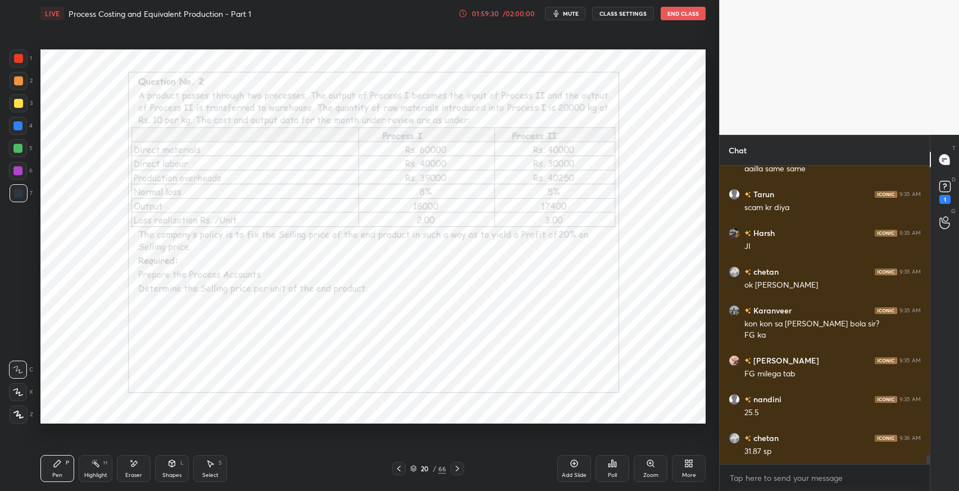
click at [458, 470] on icon at bounding box center [457, 468] width 9 height 9
click at [397, 471] on icon at bounding box center [399, 468] width 9 height 9
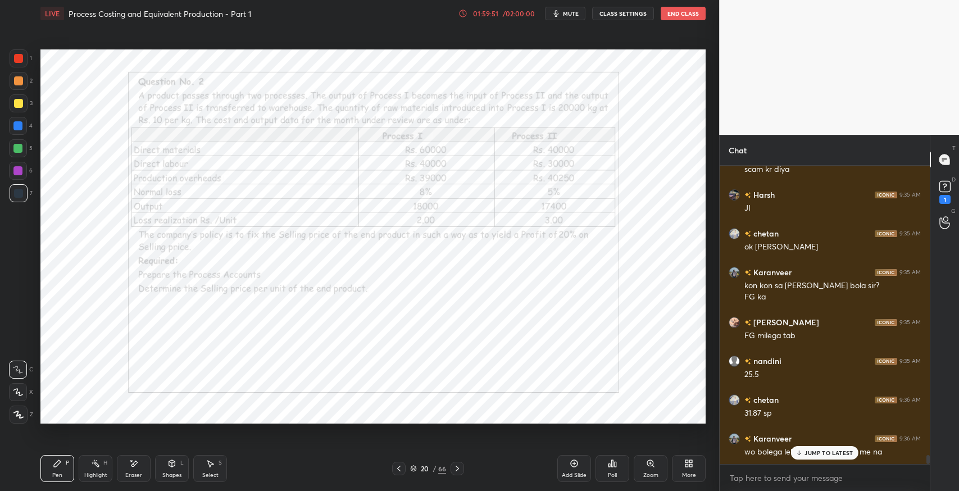
click at [457, 470] on icon at bounding box center [457, 469] width 3 height 6
click at [458, 470] on icon at bounding box center [457, 469] width 3 height 6
click at [398, 469] on icon at bounding box center [399, 468] width 9 height 9
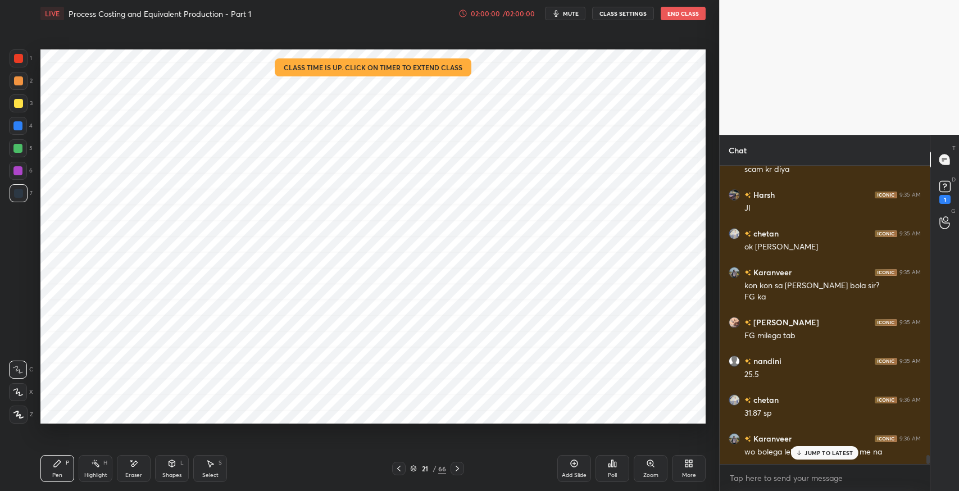
click at [454, 470] on icon at bounding box center [457, 468] width 9 height 9
click at [807, 460] on div "Karanveer 9:36 AM wo bolega lekin aage questions me na" at bounding box center [825, 445] width 210 height 39
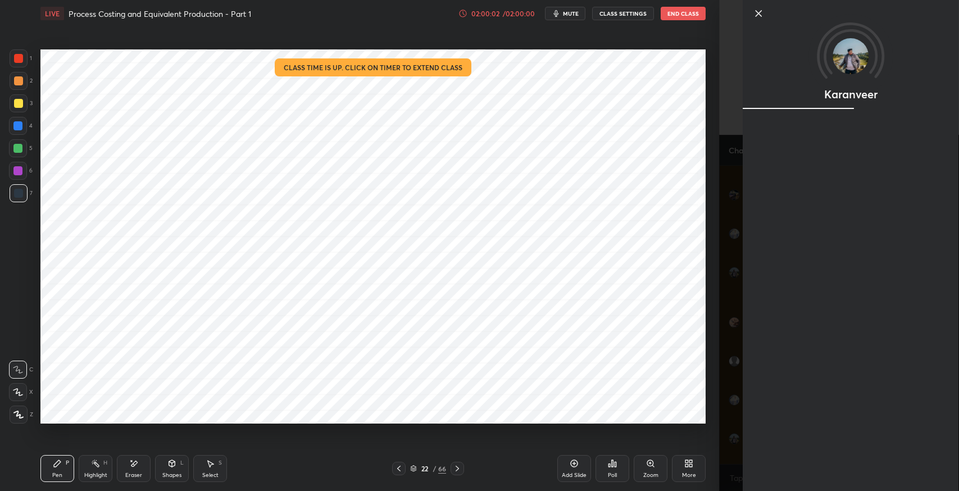
scroll to position [9428, 0]
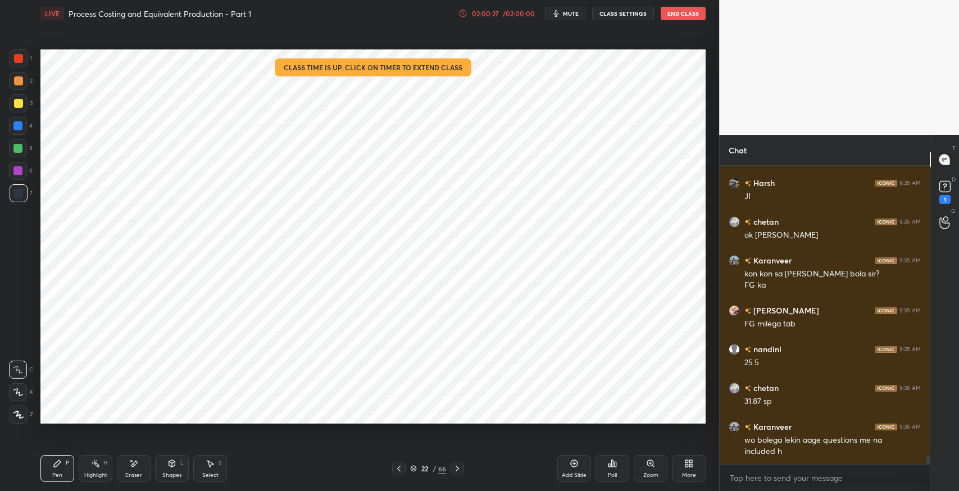
click at [456, 469] on icon at bounding box center [457, 468] width 9 height 9
click at [573, 463] on icon at bounding box center [574, 463] width 9 height 9
click at [129, 467] on icon at bounding box center [133, 464] width 9 height 10
click at [60, 468] on icon at bounding box center [57, 463] width 9 height 9
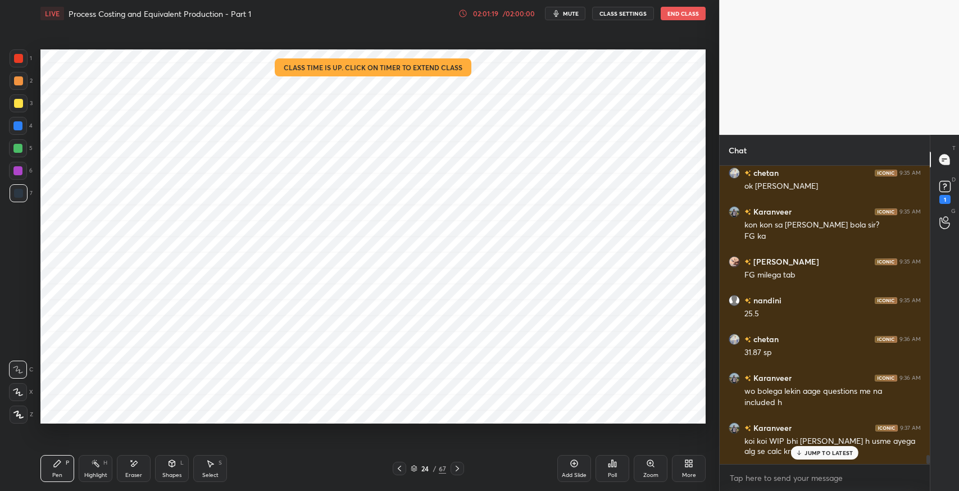
scroll to position [9515, 0]
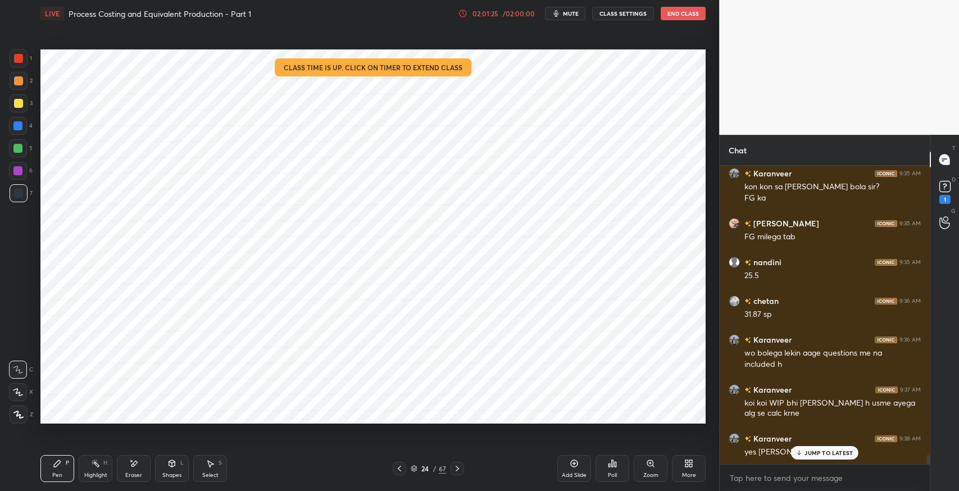
click at [814, 455] on p "JUMP TO LATEST" at bounding box center [829, 453] width 48 height 7
click at [457, 468] on icon at bounding box center [457, 468] width 9 height 9
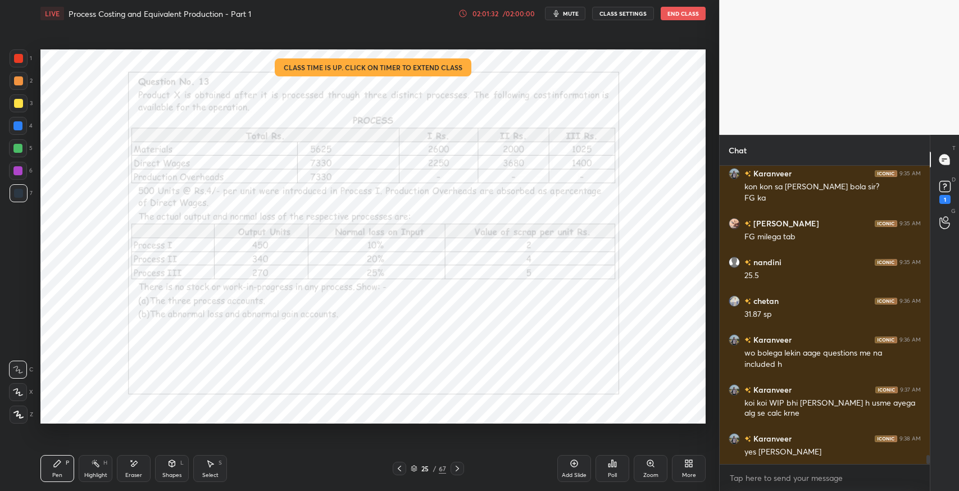
scroll to position [9554, 0]
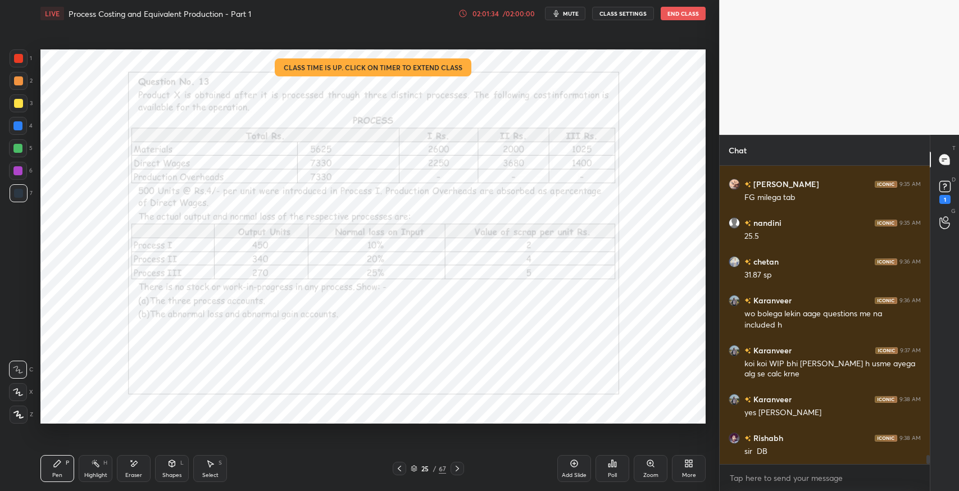
click at [458, 465] on icon at bounding box center [457, 468] width 9 height 9
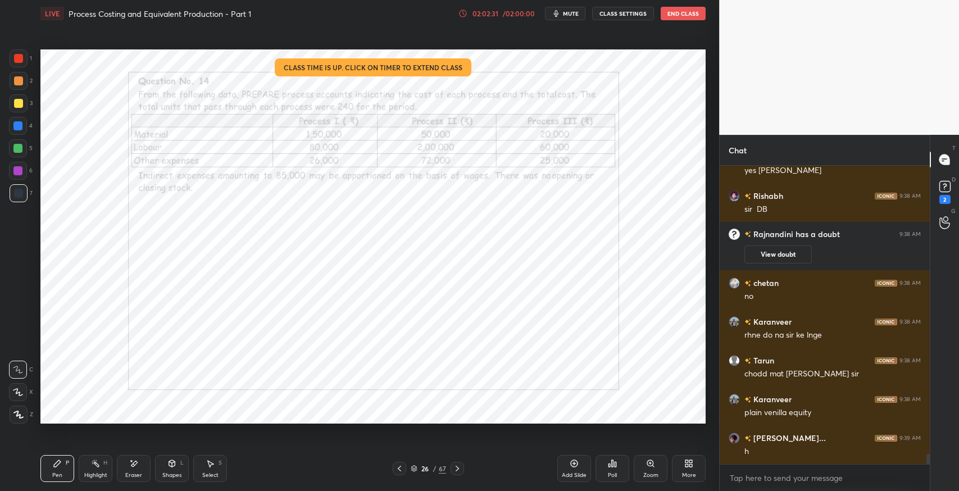
scroll to position [8727, 0]
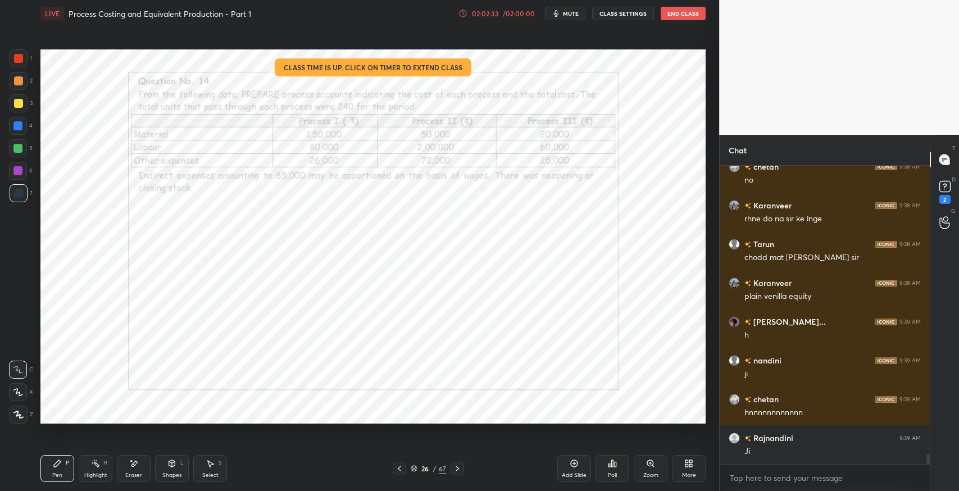
click at [458, 470] on icon at bounding box center [457, 468] width 9 height 9
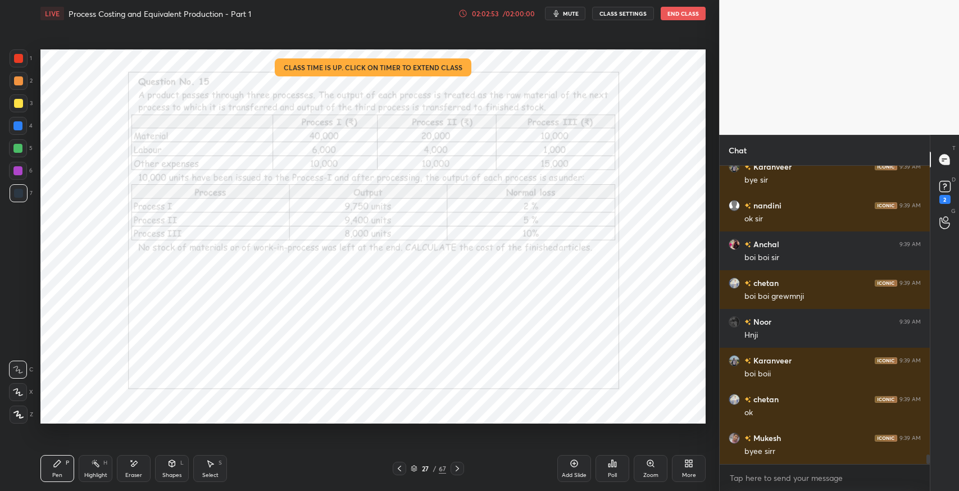
scroll to position [9192, 0]
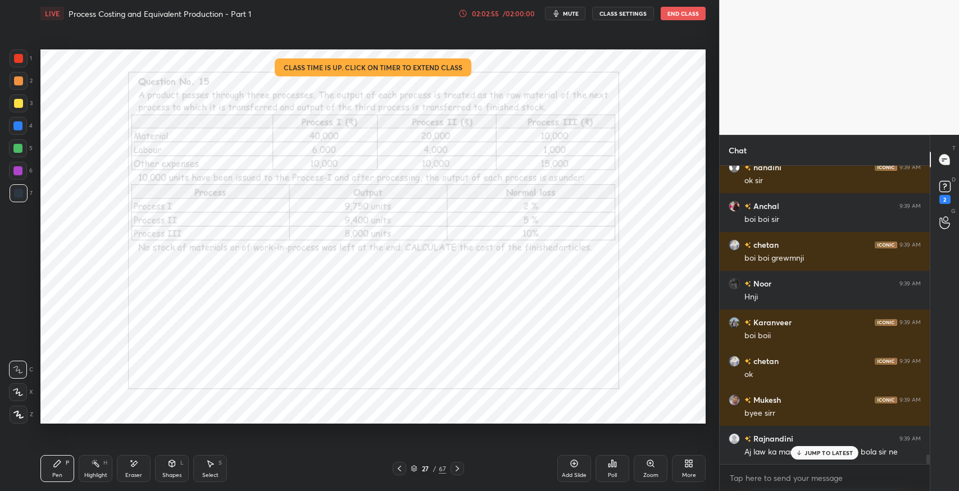
click at [817, 456] on p "JUMP TO LATEST" at bounding box center [829, 453] width 48 height 7
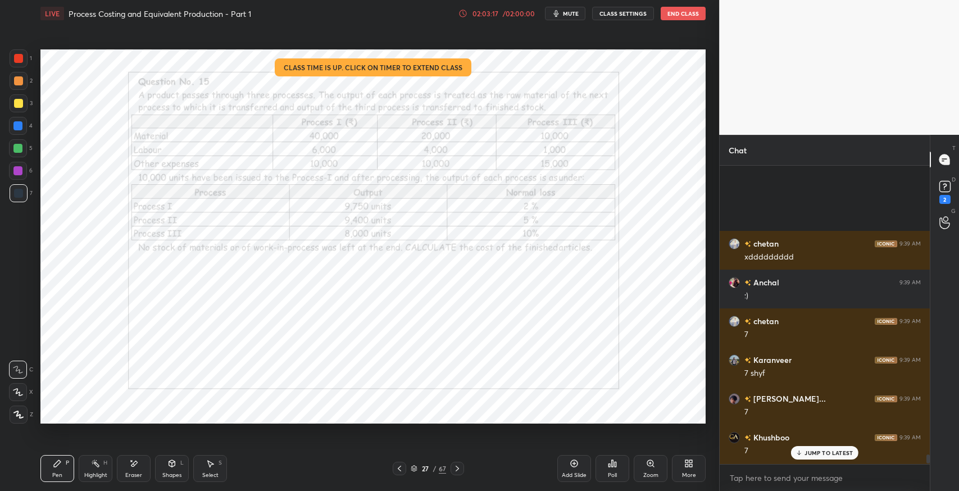
scroll to position [9774, 0]
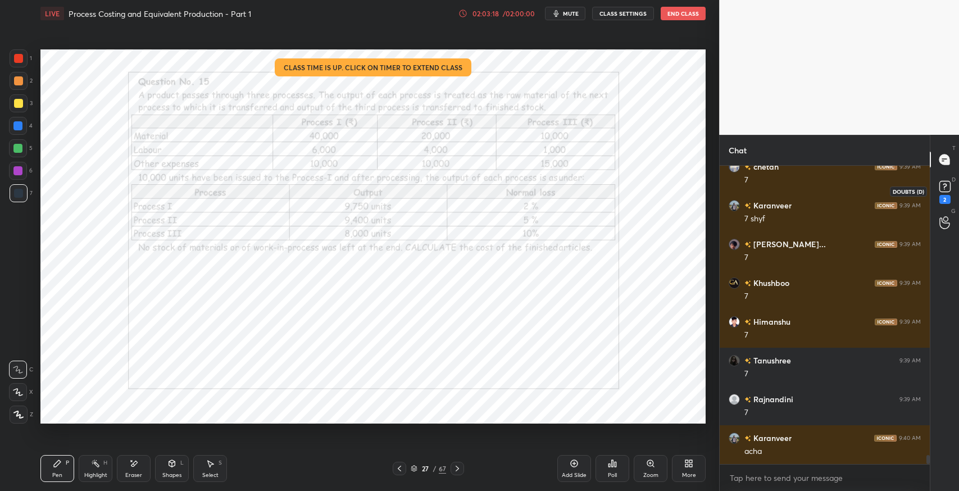
click at [951, 189] on icon at bounding box center [945, 186] width 17 height 17
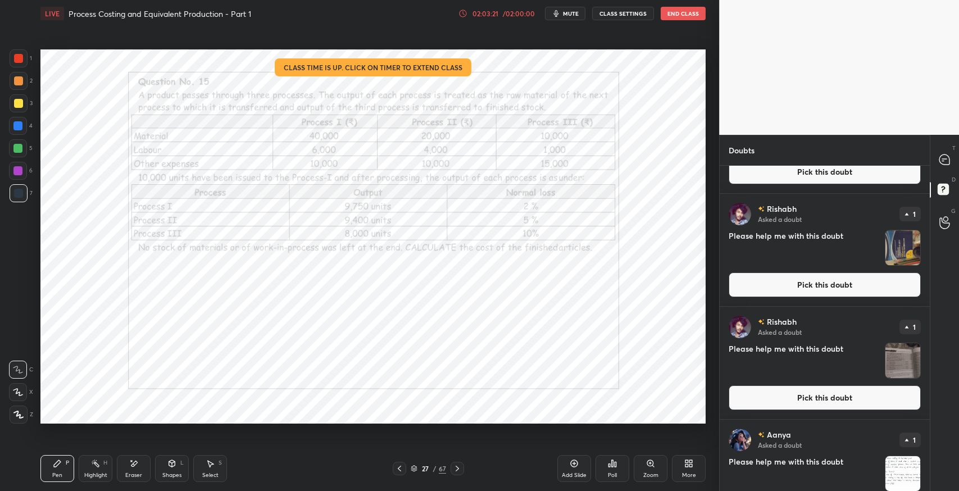
scroll to position [899, 0]
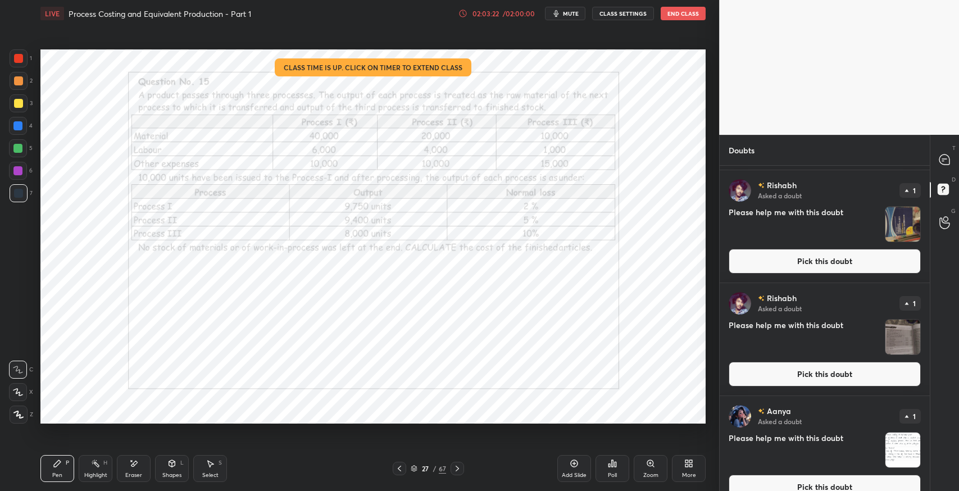
click at [835, 261] on button "Pick this doubt" at bounding box center [825, 261] width 192 height 25
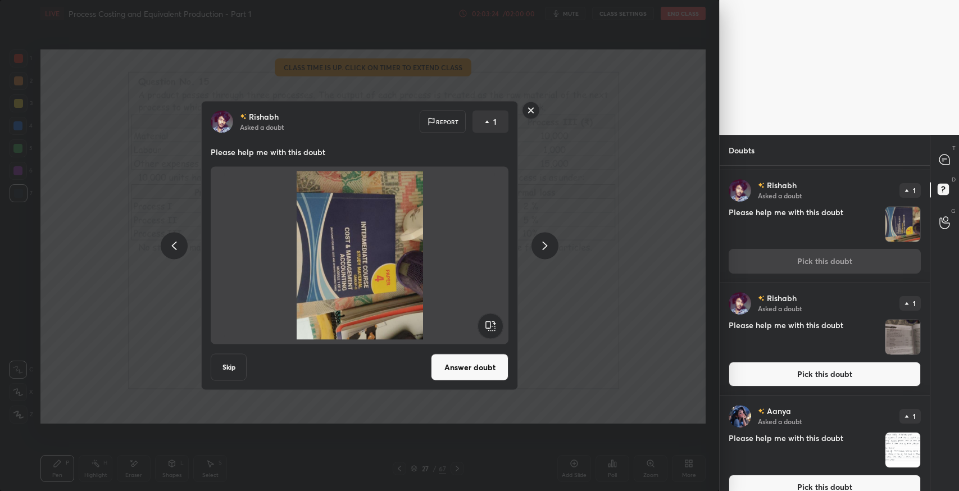
click at [471, 383] on div "Rishabh Asked a doubt Report 1 Please help me with this doubt Skip Answer doubt" at bounding box center [359, 245] width 317 height 289
click at [472, 374] on button "Answer doubt" at bounding box center [470, 367] width 78 height 27
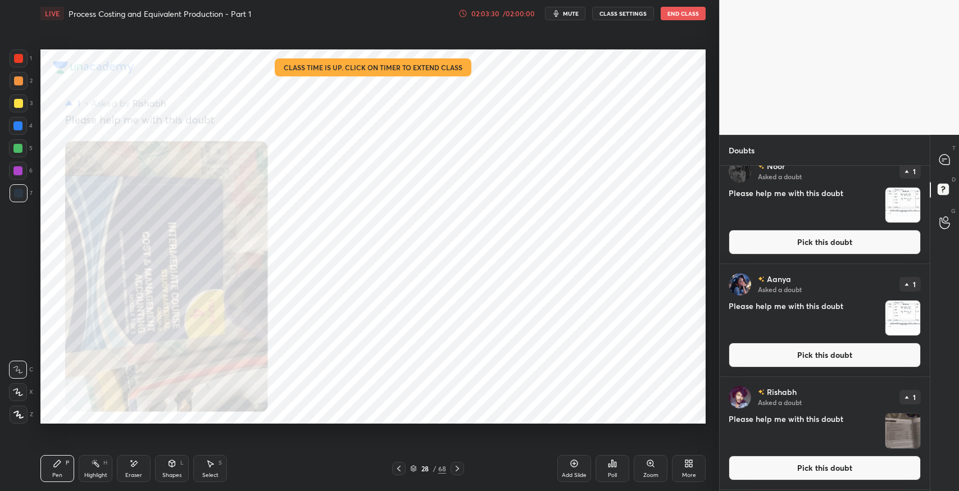
scroll to position [804, 0]
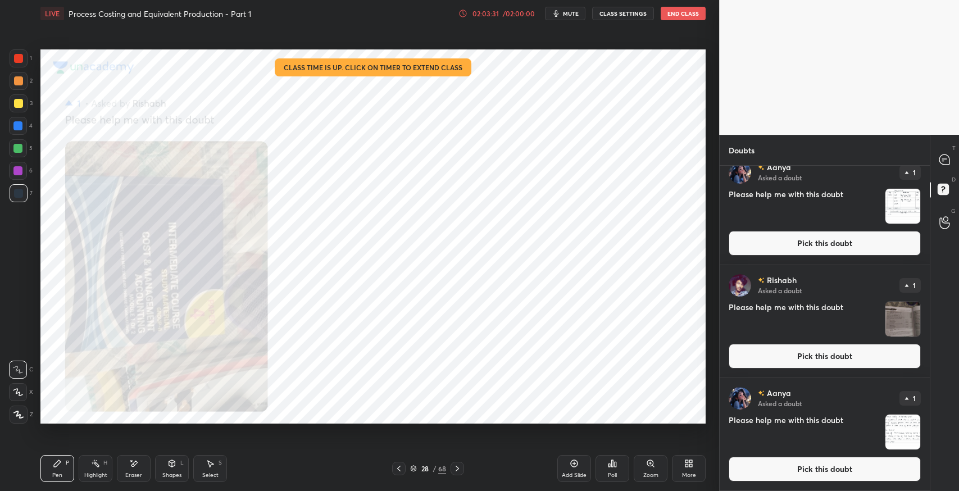
click at [786, 363] on button "Pick this doubt" at bounding box center [825, 356] width 192 height 25
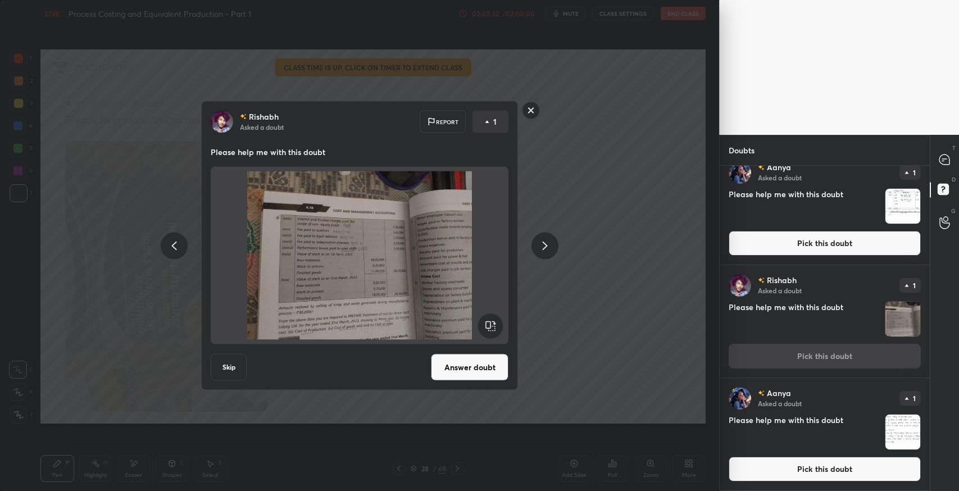
click at [494, 361] on button "Answer doubt" at bounding box center [470, 367] width 78 height 27
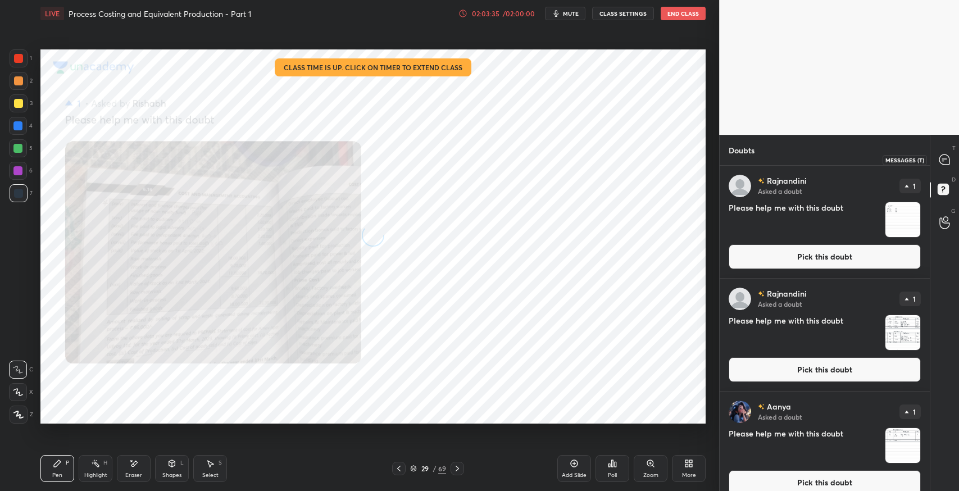
click at [944, 161] on icon at bounding box center [945, 160] width 10 height 10
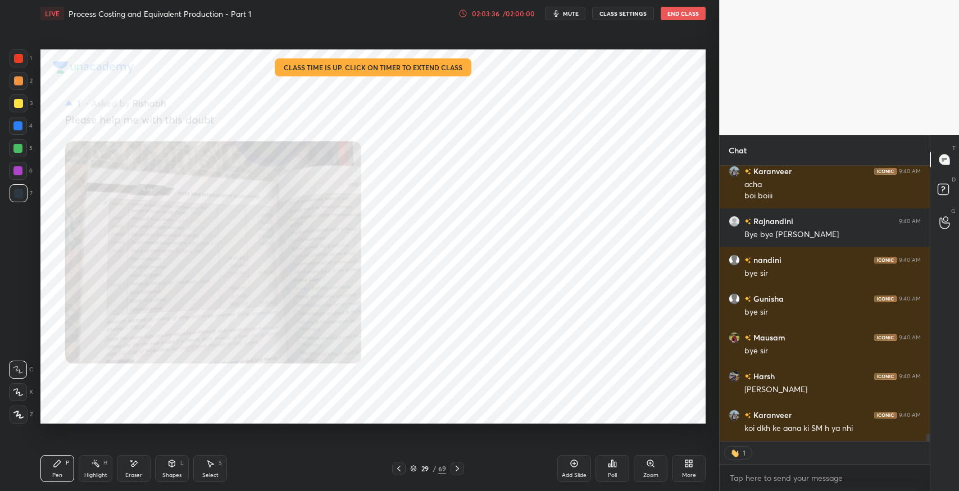
scroll to position [10326, 0]
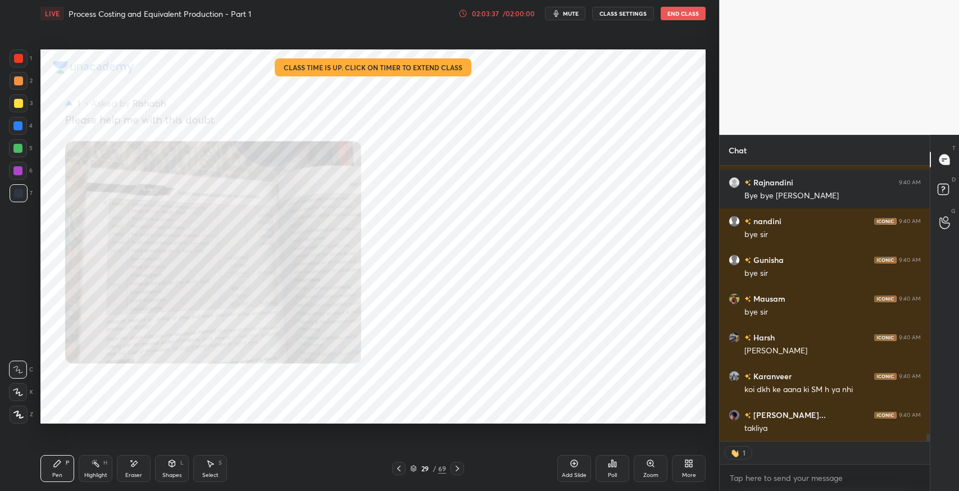
click at [639, 470] on div "Zoom" at bounding box center [651, 468] width 34 height 27
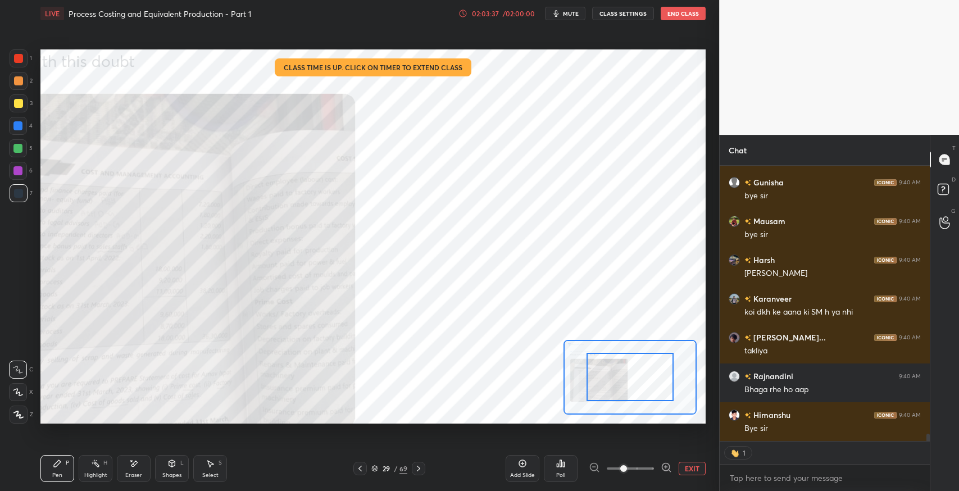
click at [639, 470] on span at bounding box center [630, 468] width 47 height 25
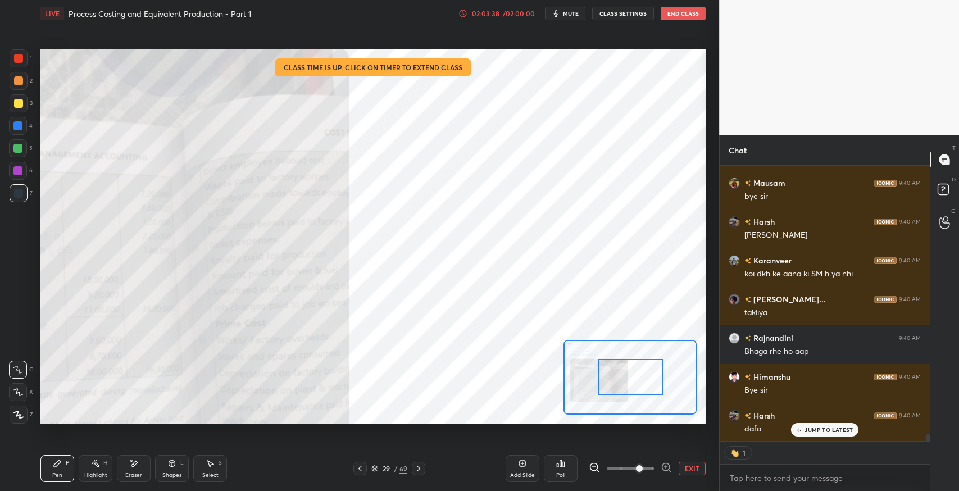
scroll to position [0, 0]
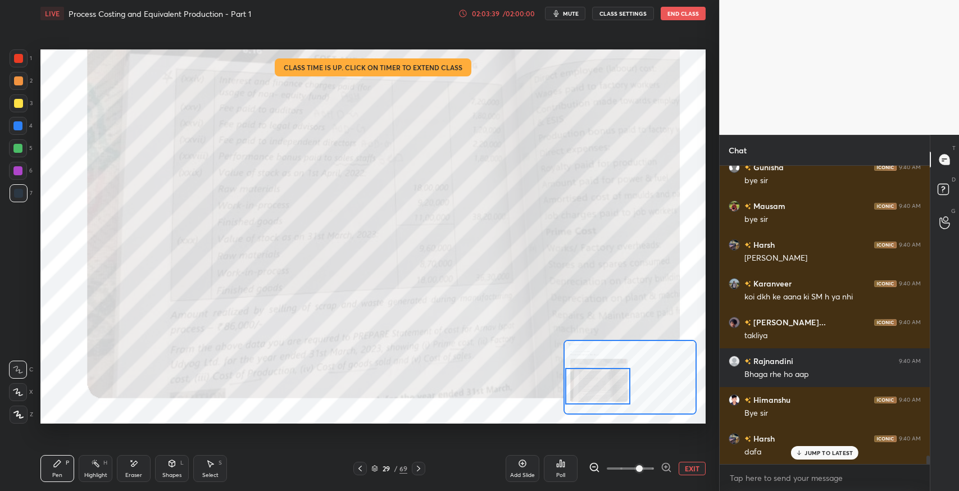
drag, startPoint x: 626, startPoint y: 374, endPoint x: 574, endPoint y: 383, distance: 52.5
click at [574, 383] on div at bounding box center [597, 386] width 65 height 37
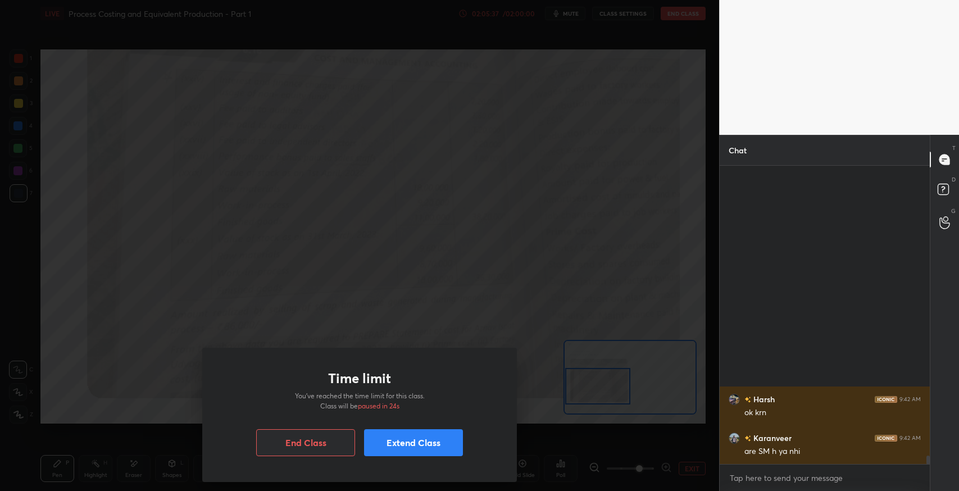
scroll to position [10147, 0]
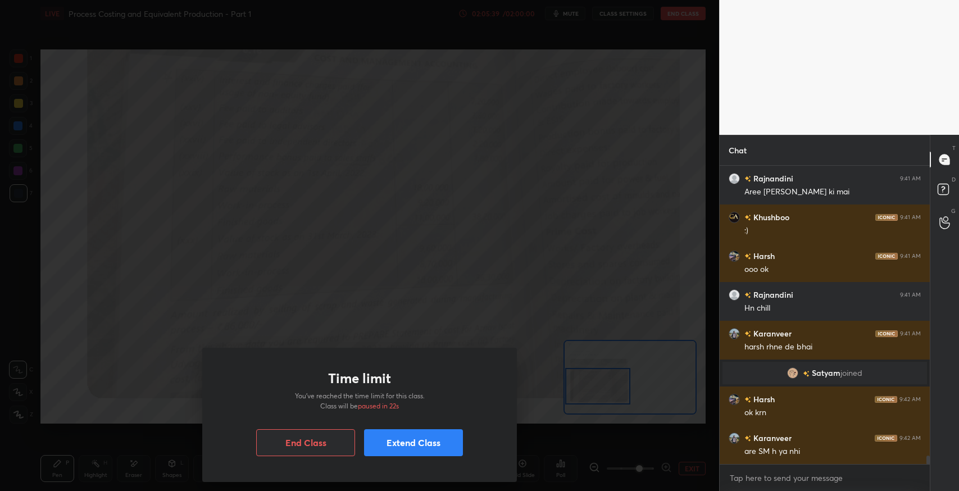
click at [441, 438] on button "Extend Class" at bounding box center [413, 442] width 99 height 27
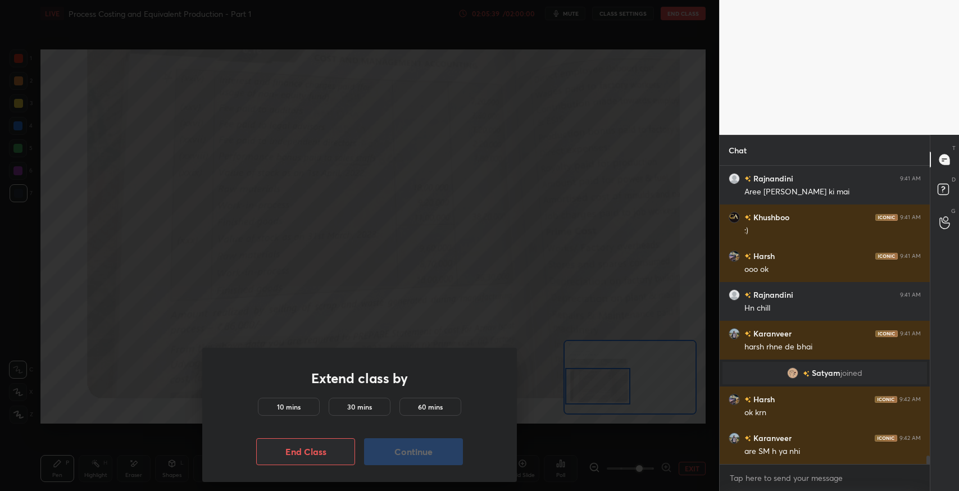
click at [292, 411] on h5 "10 mins" at bounding box center [289, 407] width 24 height 10
click at [406, 449] on button "Continue" at bounding box center [413, 451] width 99 height 27
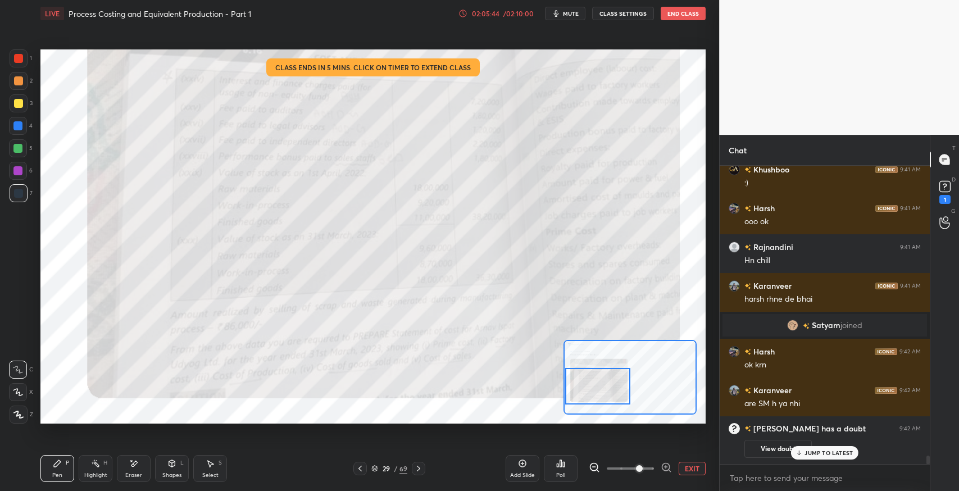
scroll to position [10159, 0]
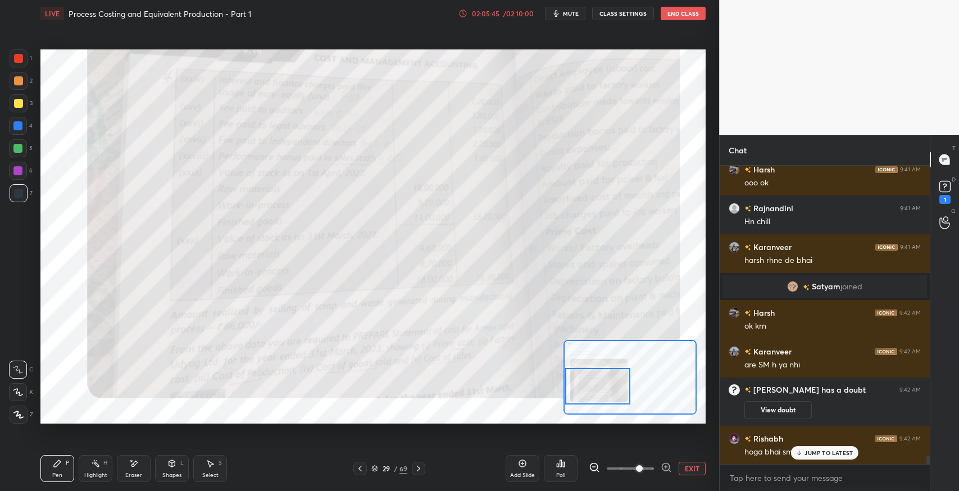
click at [807, 454] on p "JUMP TO LATEST" at bounding box center [829, 453] width 48 height 7
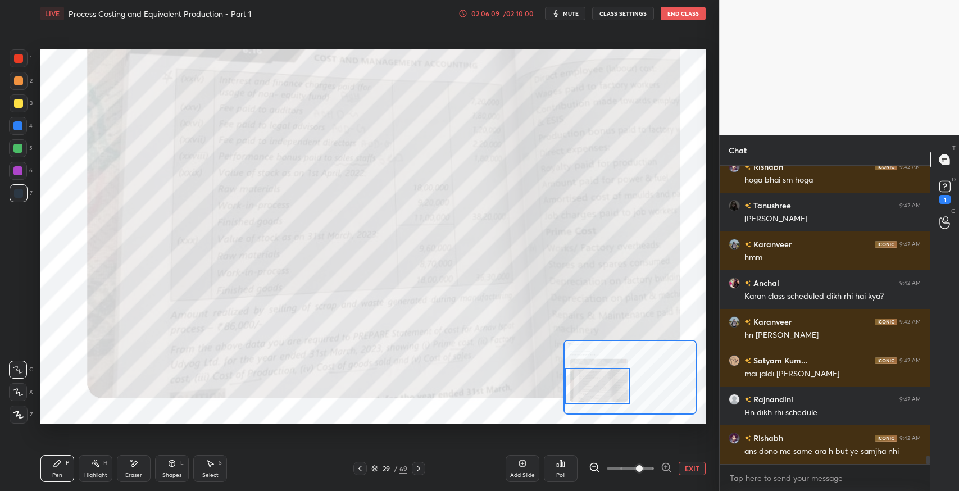
scroll to position [10469, 0]
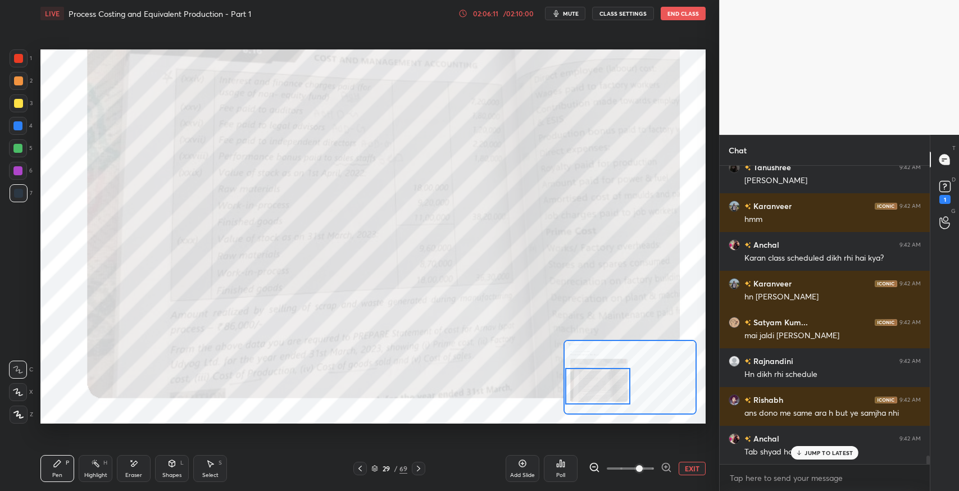
click at [799, 449] on div "JUMP TO LATEST" at bounding box center [824, 452] width 67 height 13
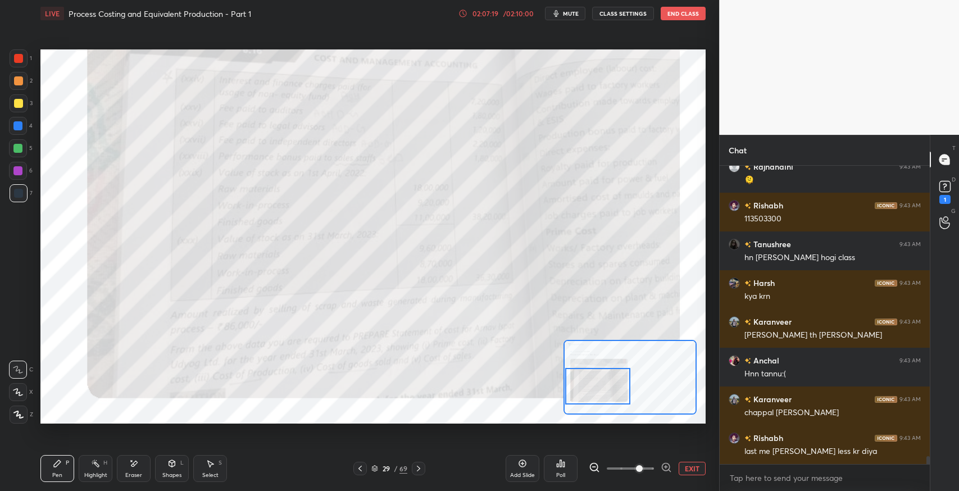
scroll to position [10895, 0]
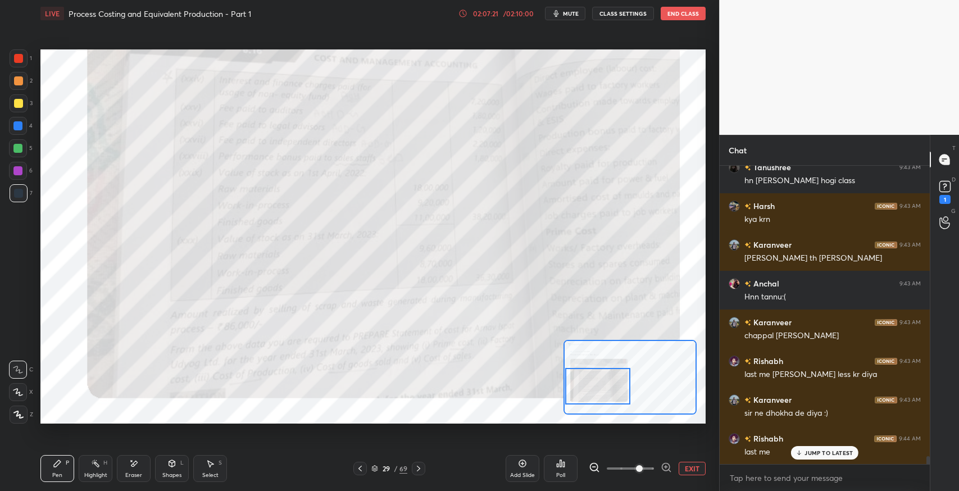
click at [826, 450] on p "JUMP TO LATEST" at bounding box center [829, 453] width 48 height 7
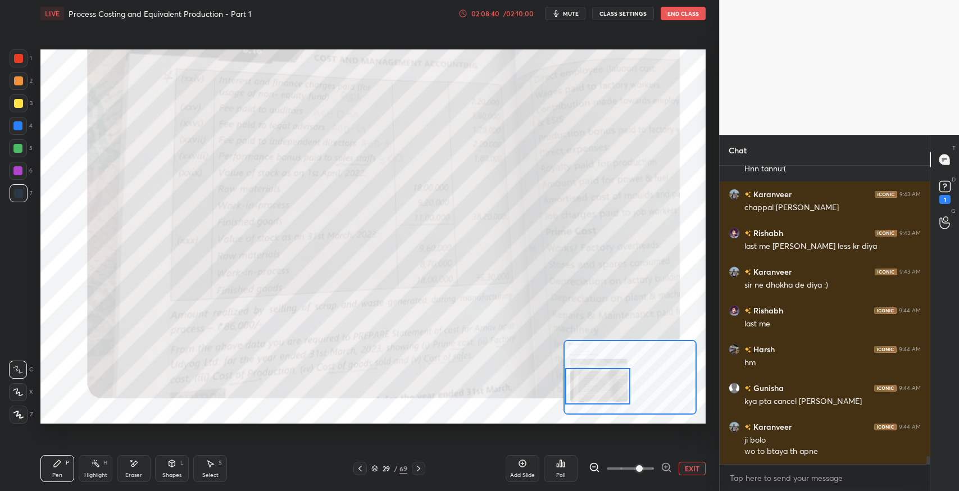
scroll to position [11062, 0]
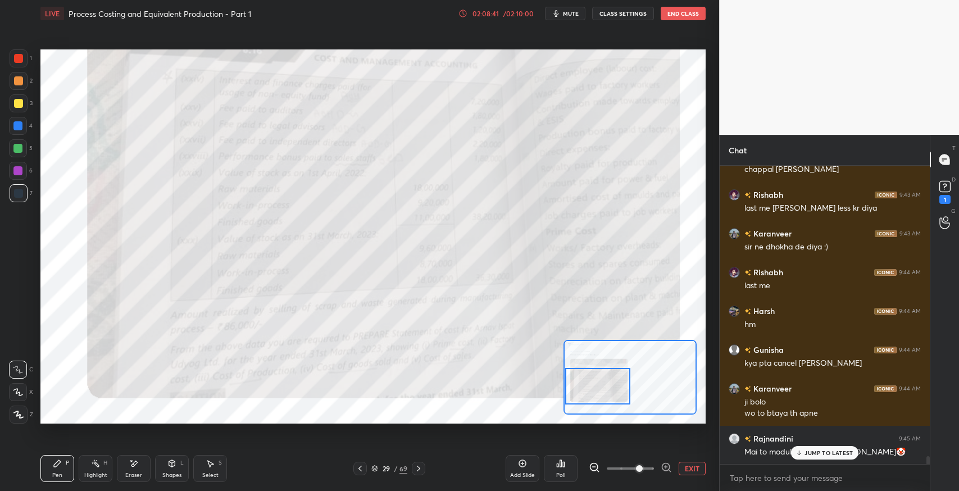
click at [695, 470] on button "EXIT" at bounding box center [692, 468] width 27 height 13
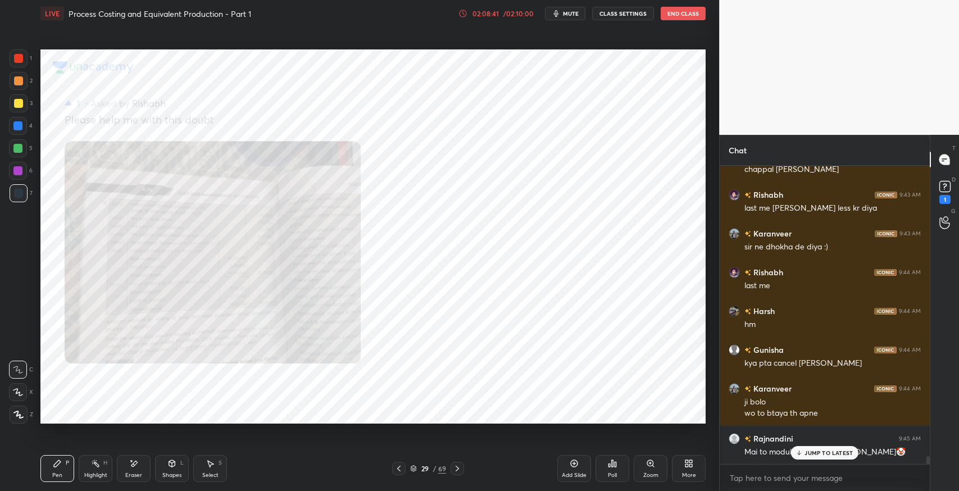
click at [684, 470] on div "More" at bounding box center [689, 468] width 34 height 27
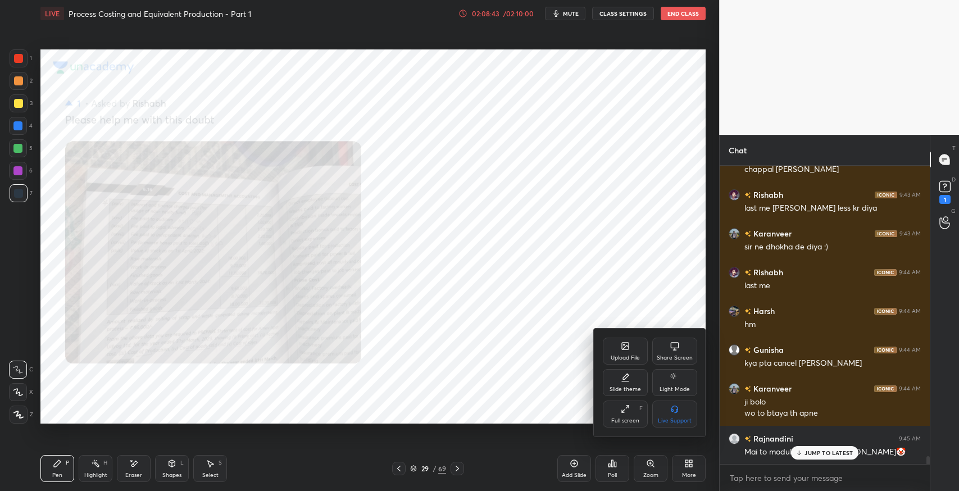
click at [661, 349] on div "Share Screen" at bounding box center [675, 351] width 45 height 27
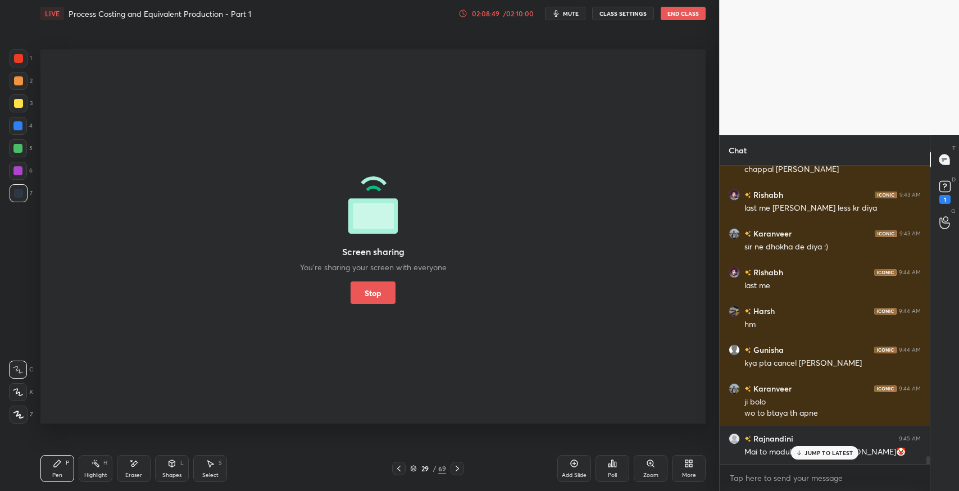
drag, startPoint x: 816, startPoint y: 456, endPoint x: 796, endPoint y: 452, distance: 20.0
click at [816, 456] on p "JUMP TO LATEST" at bounding box center [829, 453] width 48 height 7
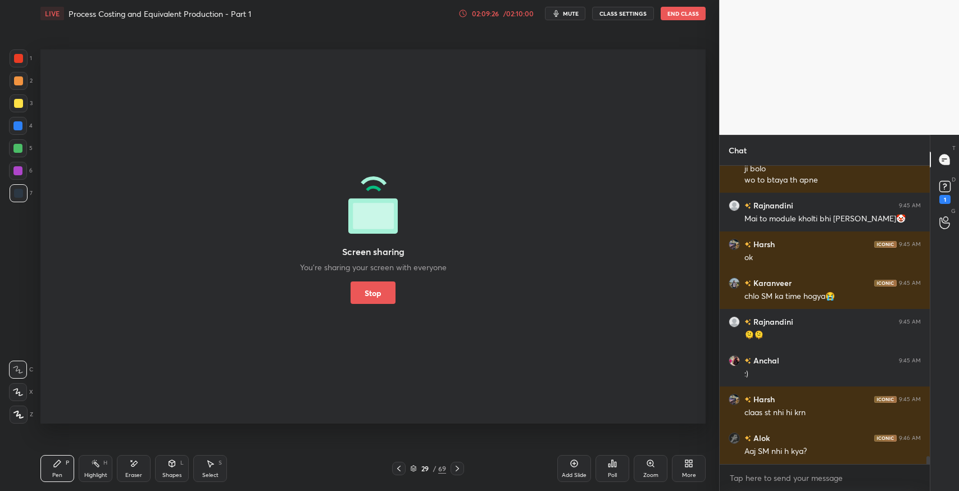
scroll to position [11334, 0]
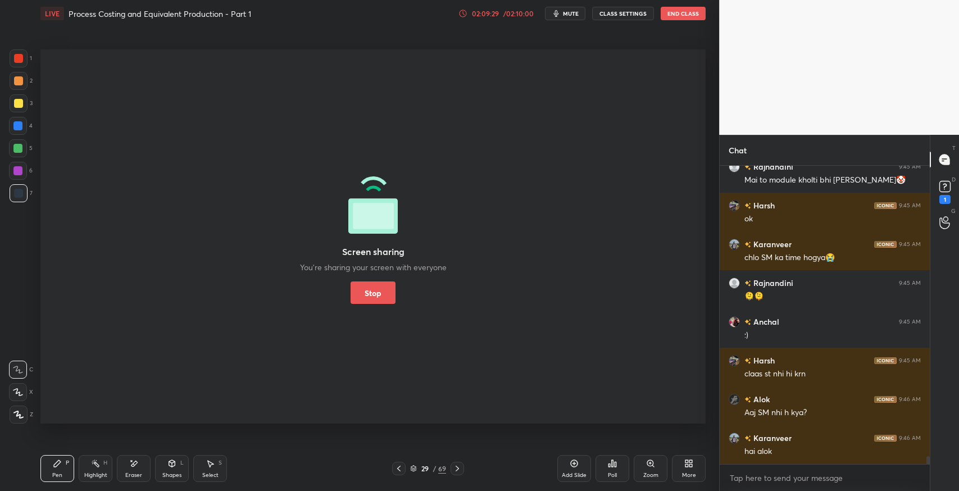
click at [379, 298] on button "Stop" at bounding box center [373, 293] width 45 height 22
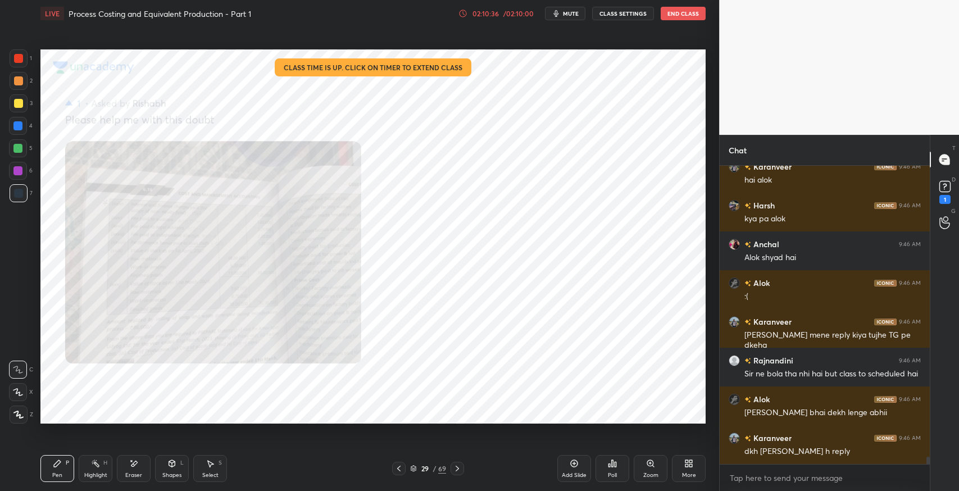
scroll to position [11644, 0]
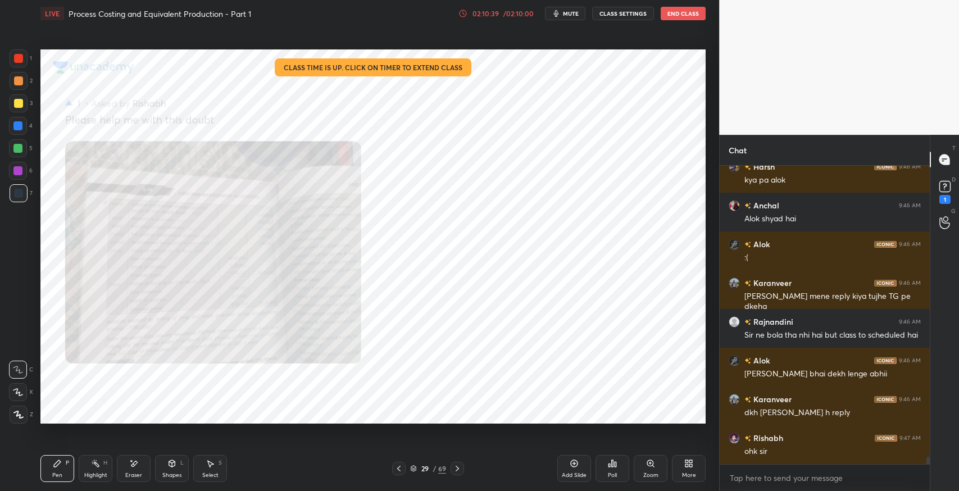
click at [204, 467] on div "Select S" at bounding box center [210, 468] width 34 height 27
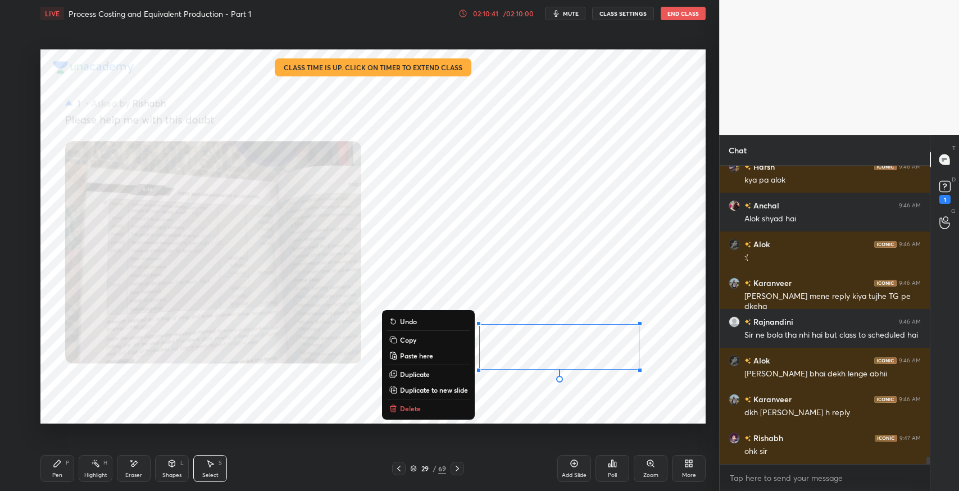
click at [57, 465] on icon at bounding box center [57, 463] width 7 height 7
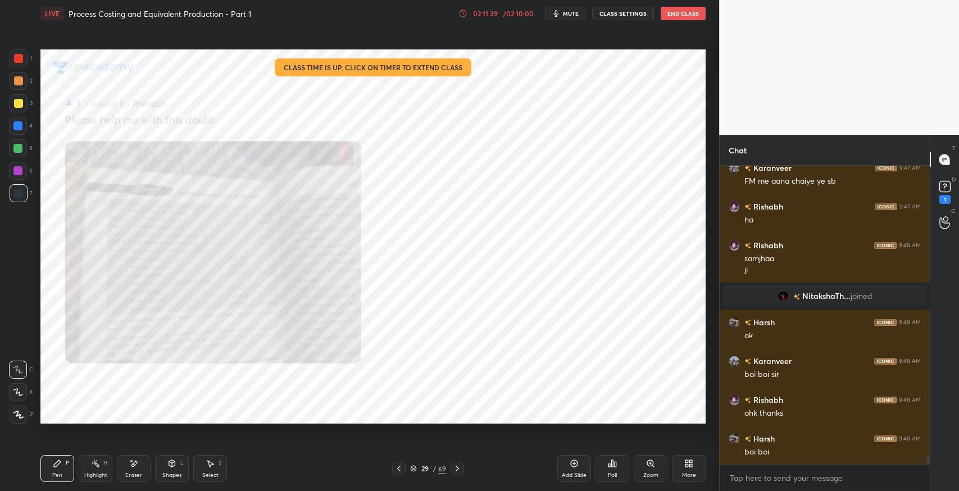
scroll to position [11546, 0]
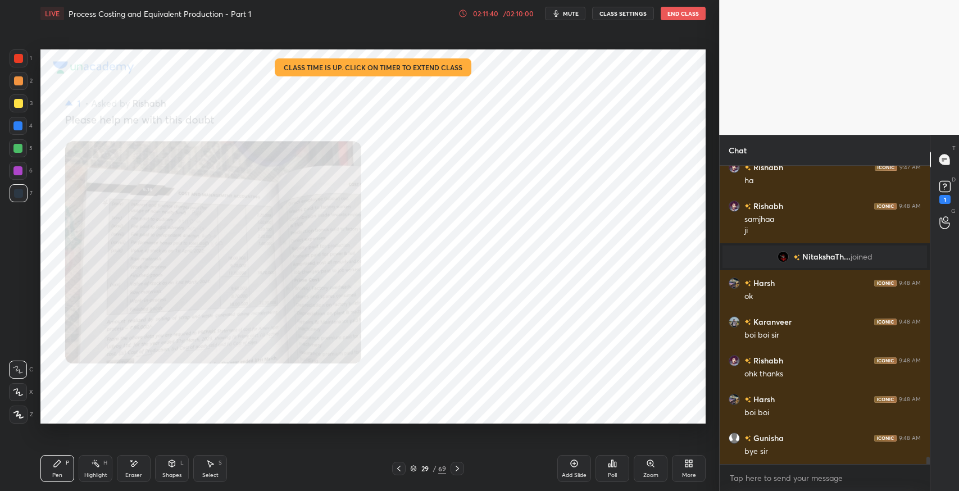
click at [692, 12] on button "End Class" at bounding box center [683, 13] width 45 height 13
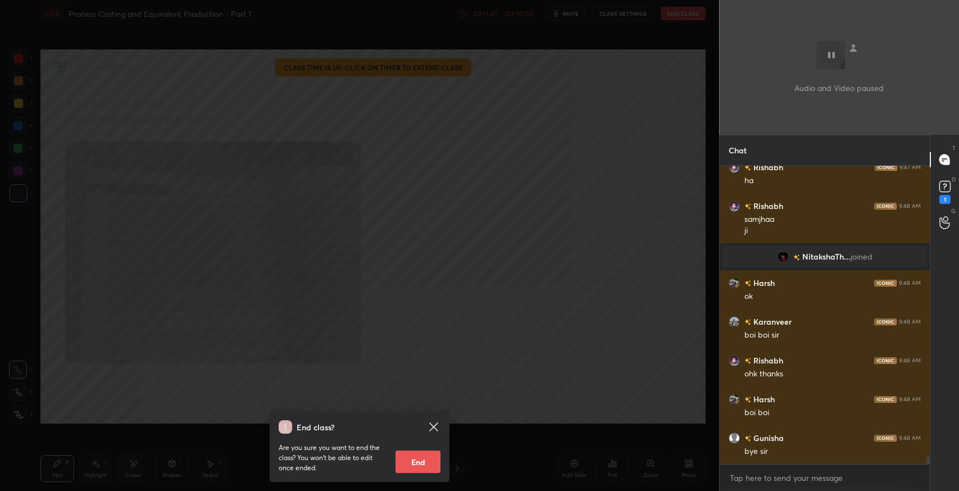
click at [402, 467] on button "End" at bounding box center [418, 462] width 45 height 22
type textarea "x"
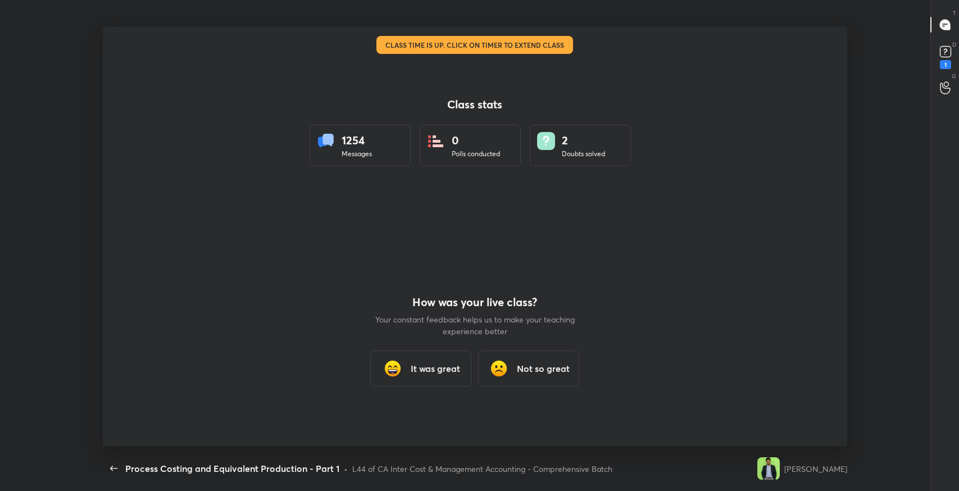
scroll to position [55786, 55300]
click at [419, 368] on h3 "It was great" at bounding box center [435, 368] width 49 height 13
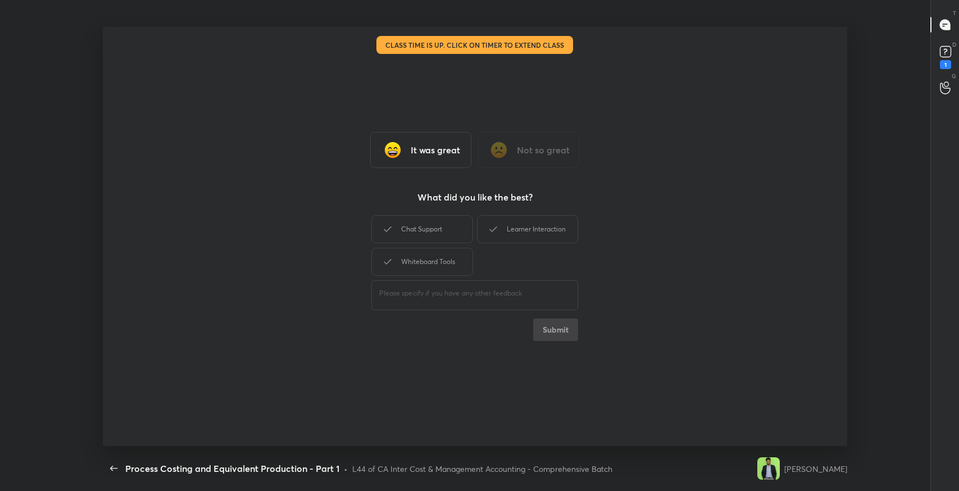
drag, startPoint x: 423, startPoint y: 234, endPoint x: 461, endPoint y: 226, distance: 39.0
click at [425, 232] on div "Chat Support" at bounding box center [422, 229] width 101 height 28
drag, startPoint x: 500, startPoint y: 228, endPoint x: 457, endPoint y: 253, distance: 50.4
click at [494, 233] on div "Learner Interaction" at bounding box center [527, 229] width 101 height 28
click at [456, 254] on div "Whiteboard Tools" at bounding box center [422, 262] width 101 height 28
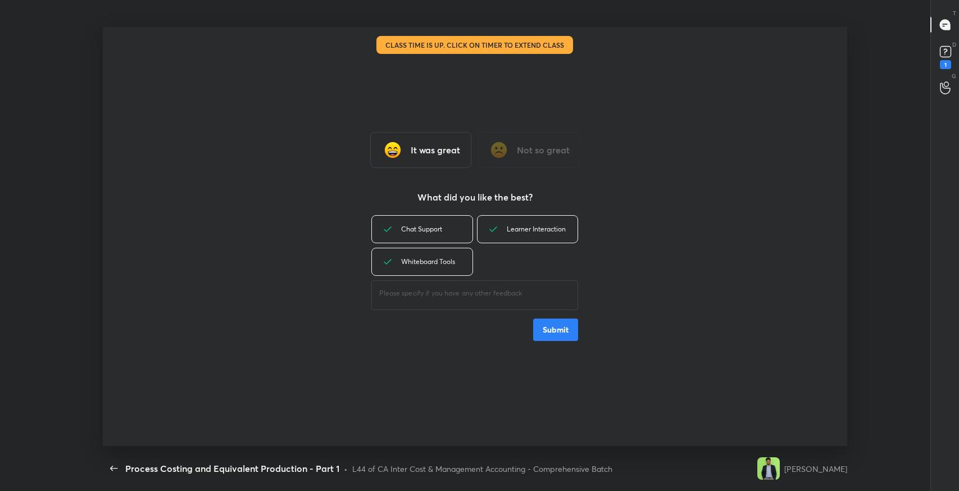
click at [557, 334] on button "Submit" at bounding box center [555, 330] width 45 height 22
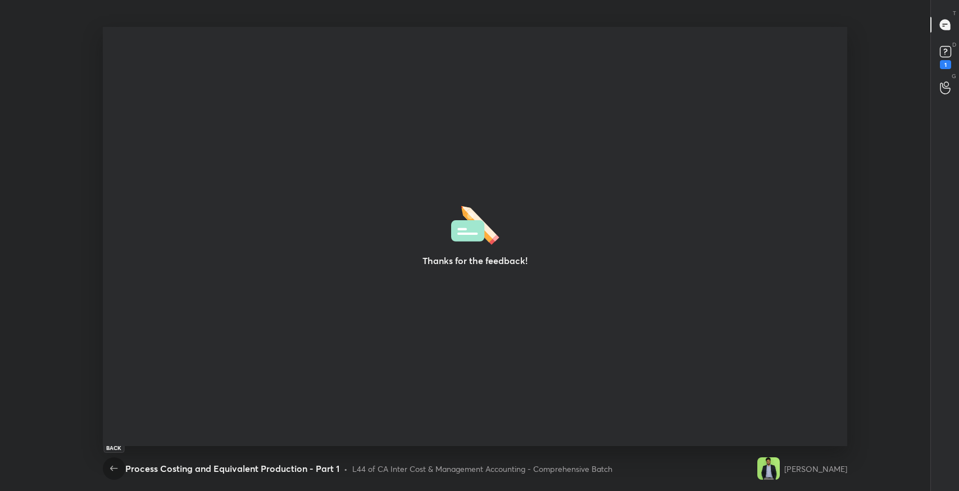
click at [120, 463] on icon "button" at bounding box center [113, 468] width 13 height 13
